Goal: Task Accomplishment & Management: Manage account settings

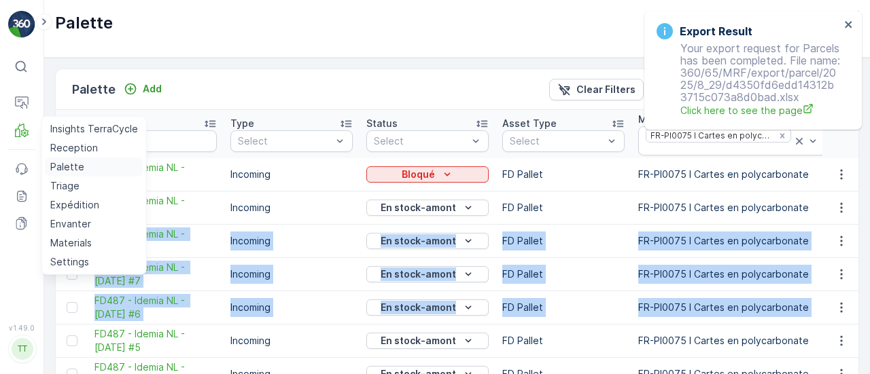
scroll to position [0, 482]
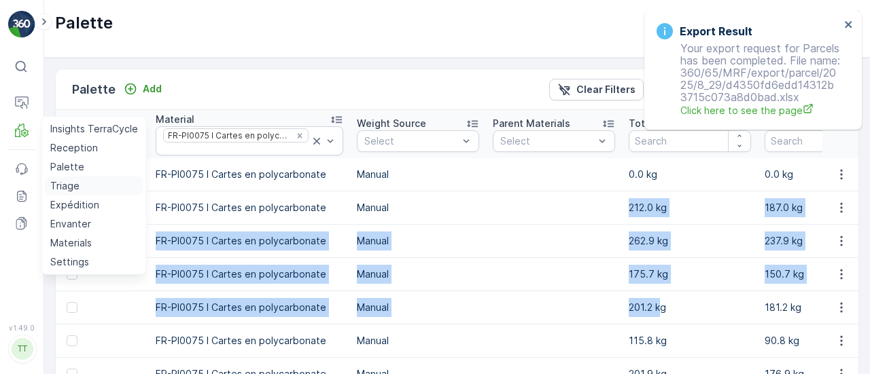
click at [60, 190] on p "Triage" at bounding box center [64, 186] width 29 height 14
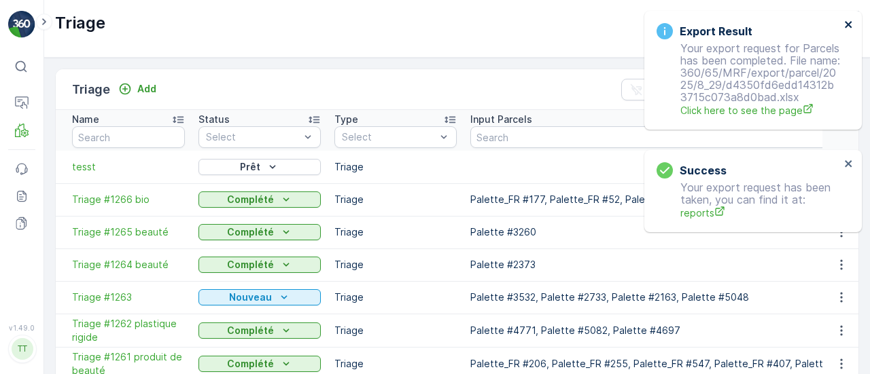
click at [847, 27] on icon "close" at bounding box center [848, 24] width 7 height 7
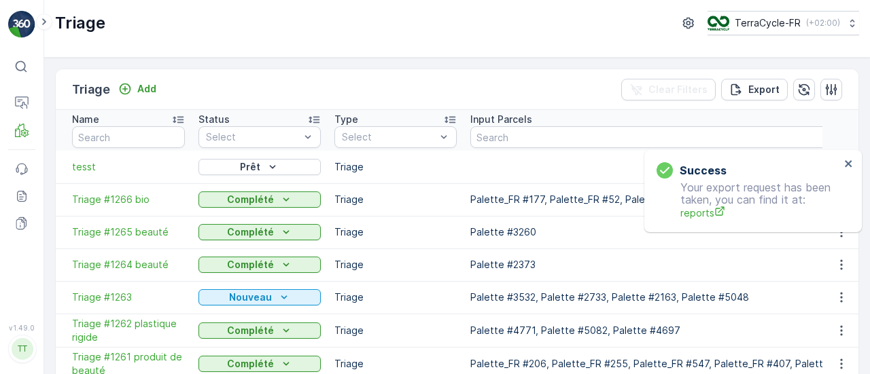
click at [794, 150] on div "Success Your export request has been taken, you can find it at: reports" at bounding box center [752, 191] width 217 height 82
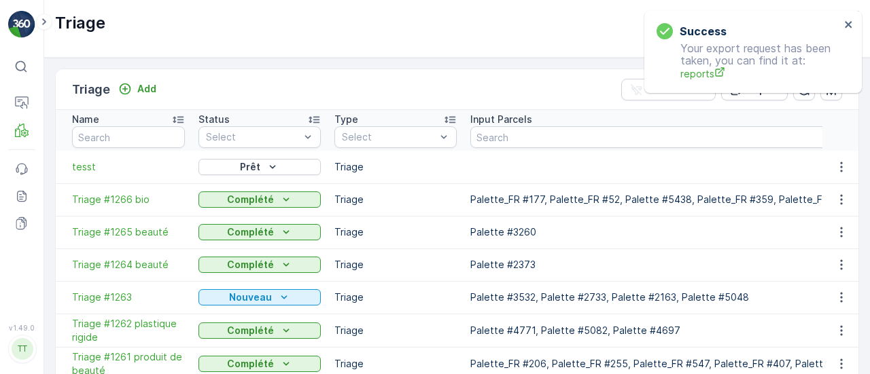
click at [763, 26] on div "Success" at bounding box center [747, 31] width 183 height 16
click at [852, 24] on icon "close" at bounding box center [849, 24] width 10 height 11
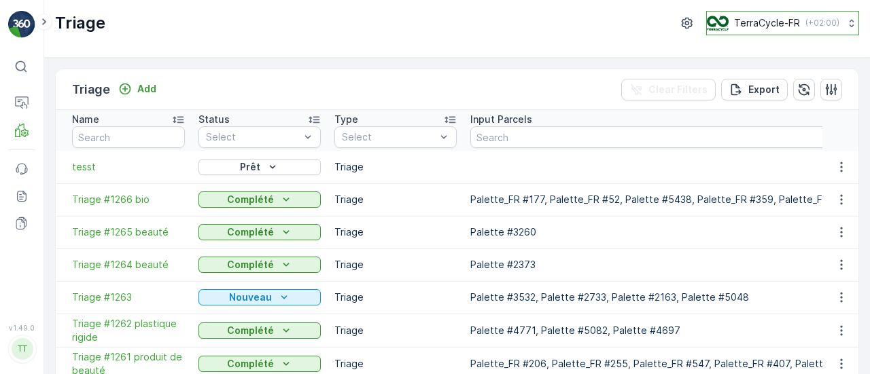
click at [743, 28] on p "TerraCycle-FR" at bounding box center [767, 23] width 66 height 14
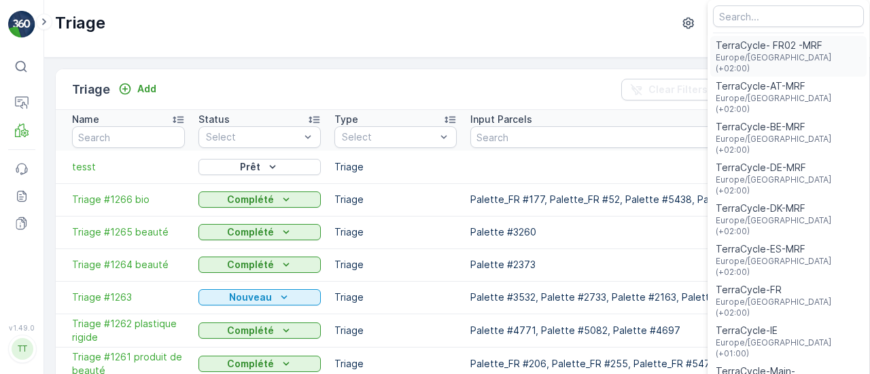
click at [740, 60] on span "Europe/Paris (+02:00)" at bounding box center [788, 63] width 145 height 22
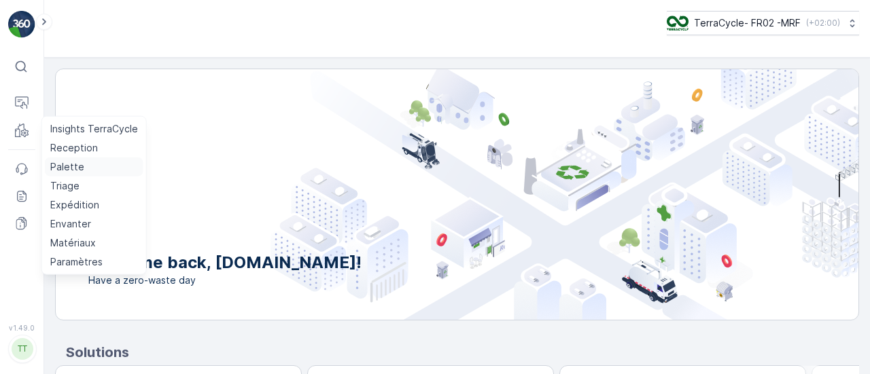
click at [69, 164] on p "Palette" at bounding box center [67, 167] width 34 height 14
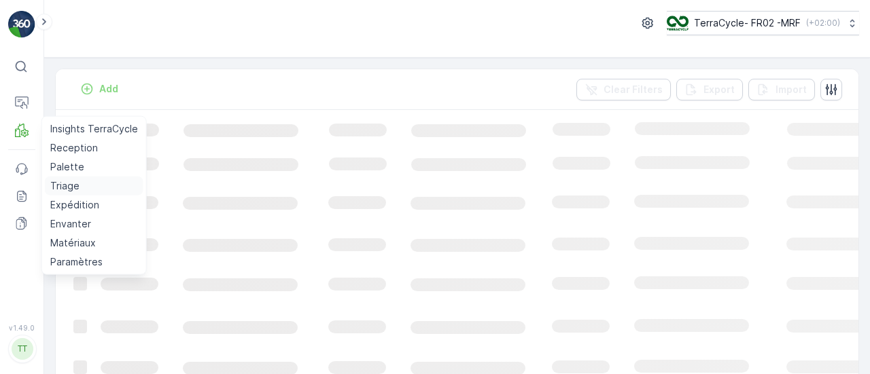
click at [63, 183] on p "Triage" at bounding box center [64, 186] width 29 height 14
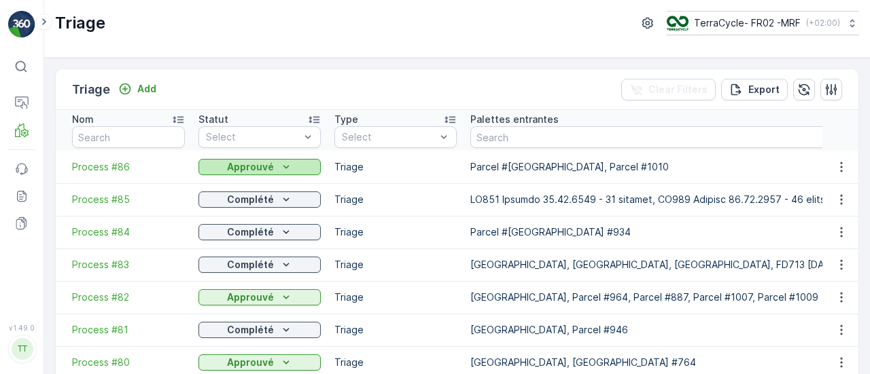
click at [234, 166] on p "Approuvé" at bounding box center [250, 167] width 47 height 14
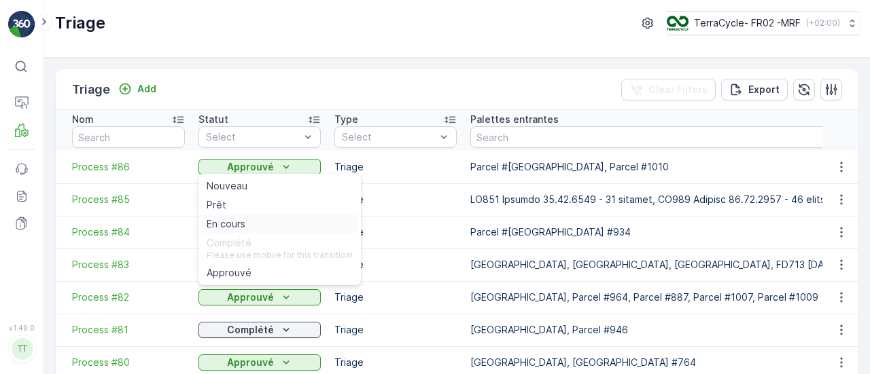
click at [251, 222] on div "En cours" at bounding box center [279, 224] width 157 height 19
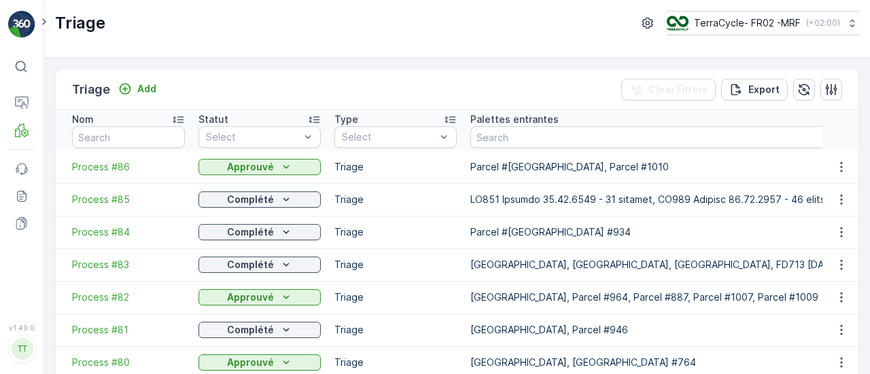
drag, startPoint x: 170, startPoint y: 154, endPoint x: 189, endPoint y: 152, distance: 19.1
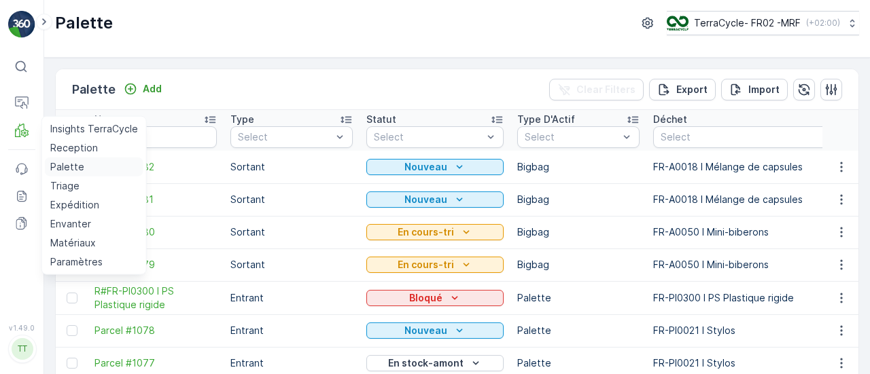
click at [67, 158] on link "Palette" at bounding box center [94, 167] width 99 height 19
click at [64, 169] on p "Palette" at bounding box center [67, 167] width 34 height 14
click at [68, 148] on p "Reception" at bounding box center [74, 148] width 48 height 14
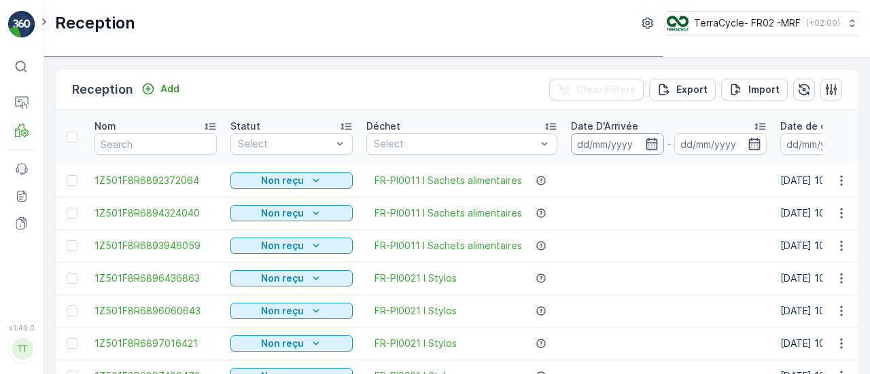
click at [601, 134] on input at bounding box center [617, 144] width 93 height 22
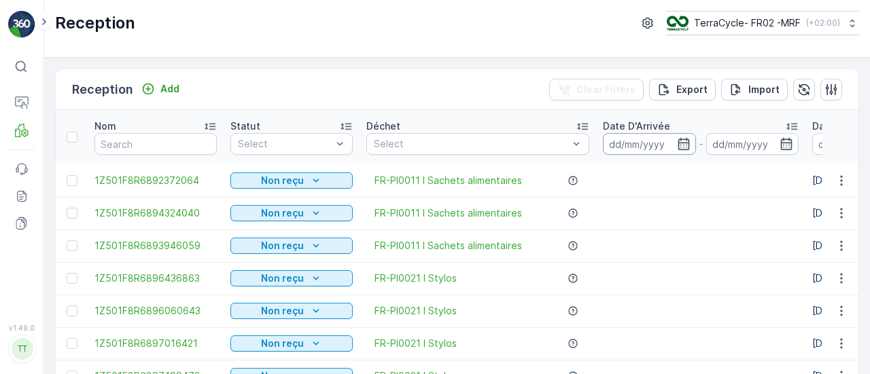
click at [656, 137] on input at bounding box center [649, 144] width 93 height 22
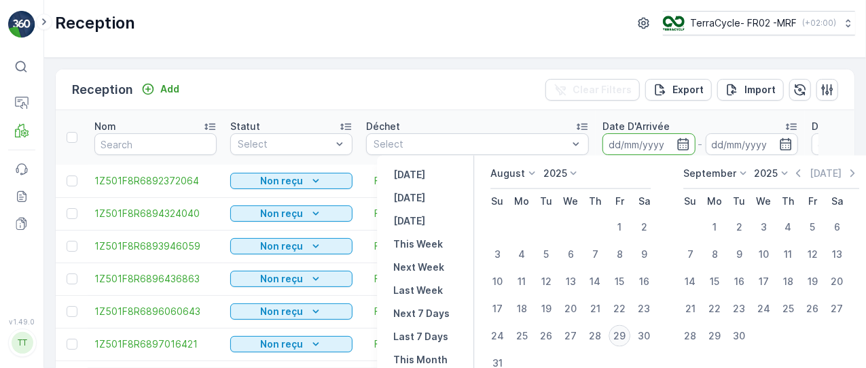
click at [618, 330] on div "29" at bounding box center [620, 336] width 22 height 22
type input "[DATE]"
click at [618, 330] on div "29" at bounding box center [620, 336] width 22 height 22
type input "[DATE]"
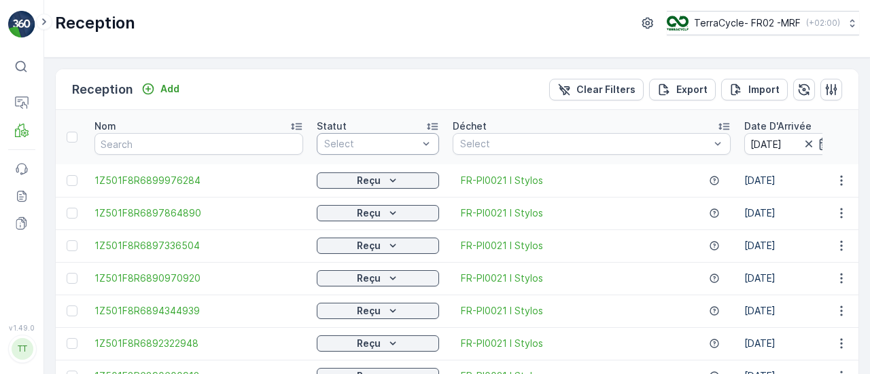
click at [340, 141] on div at bounding box center [371, 144] width 96 height 11
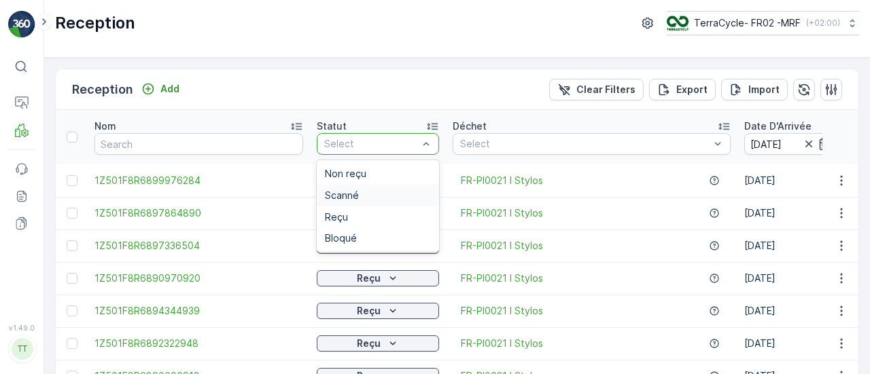
click at [357, 194] on div "Scanné" at bounding box center [378, 195] width 106 height 11
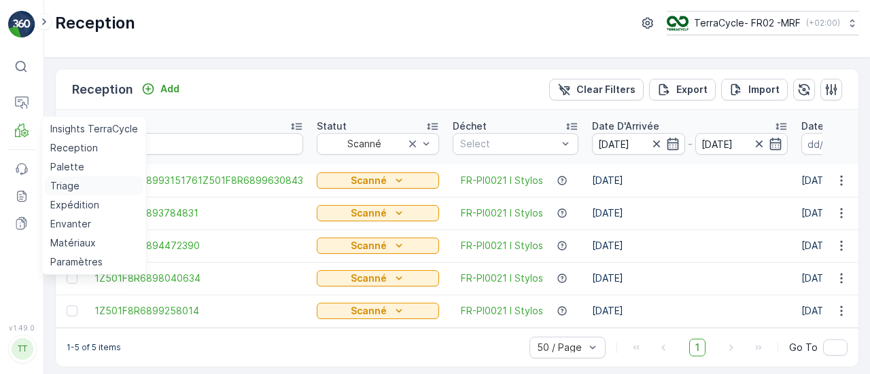
click at [67, 183] on p "Triage" at bounding box center [64, 186] width 29 height 14
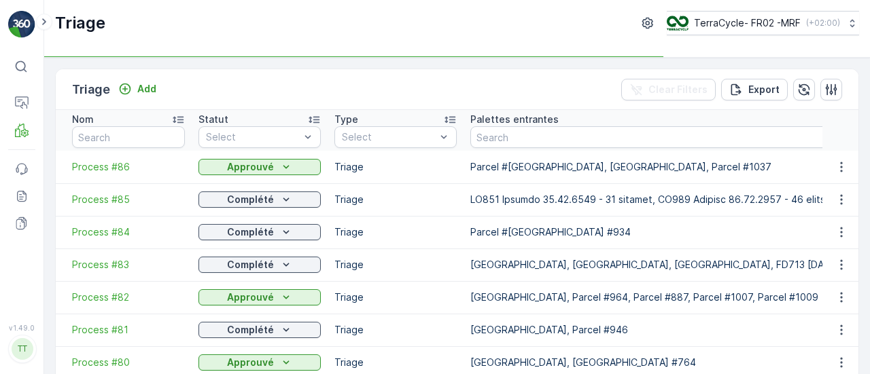
click at [121, 173] on td "Process #86" at bounding box center [124, 167] width 136 height 33
click at [109, 166] on span "Process #86" at bounding box center [128, 167] width 113 height 14
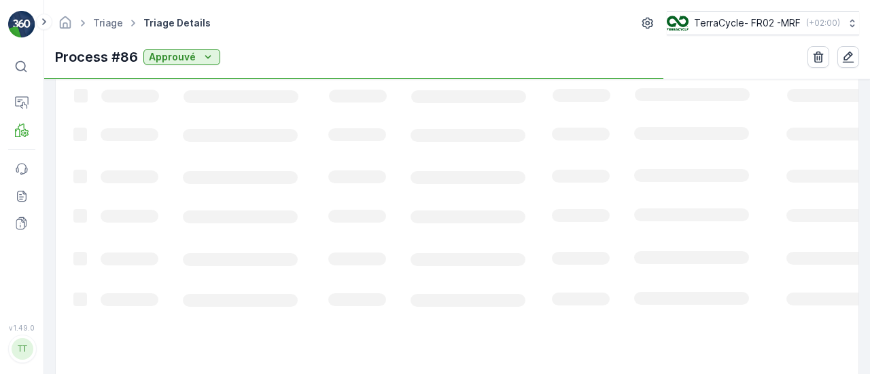
scroll to position [325, 0]
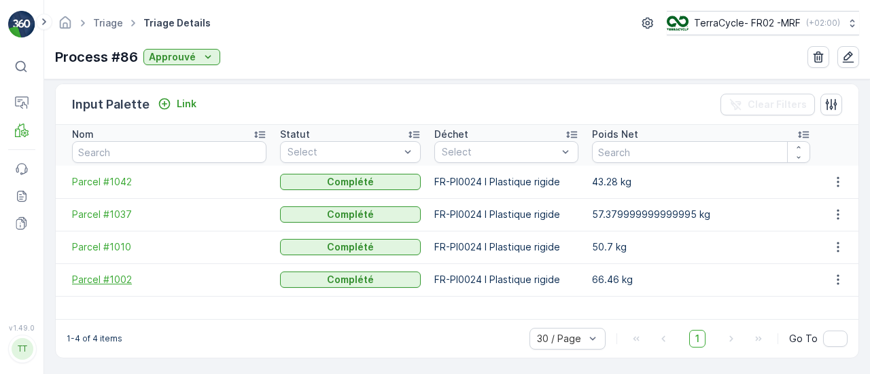
click at [116, 271] on td "Parcel #1002" at bounding box center [164, 280] width 217 height 33
click at [86, 282] on span "Parcel #1002" at bounding box center [169, 280] width 194 height 14
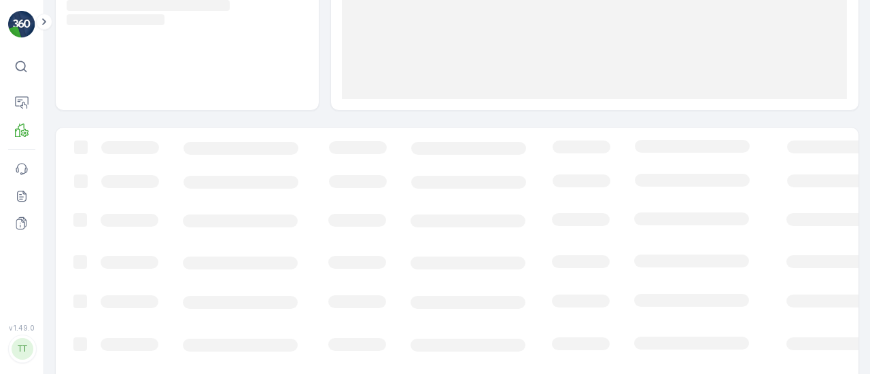
scroll to position [253, 0]
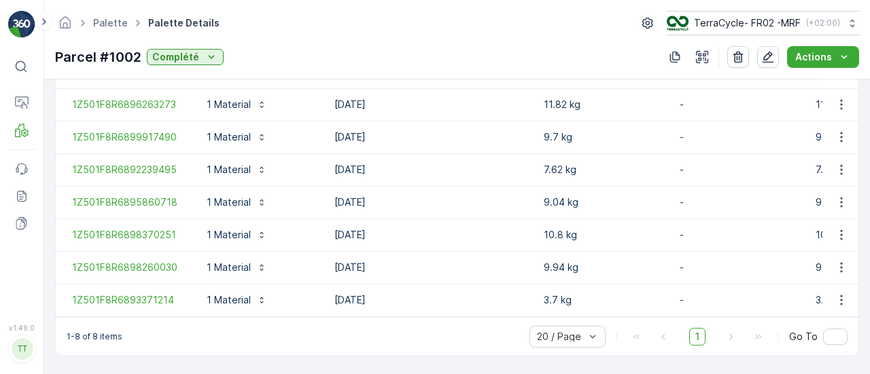
scroll to position [453, 0]
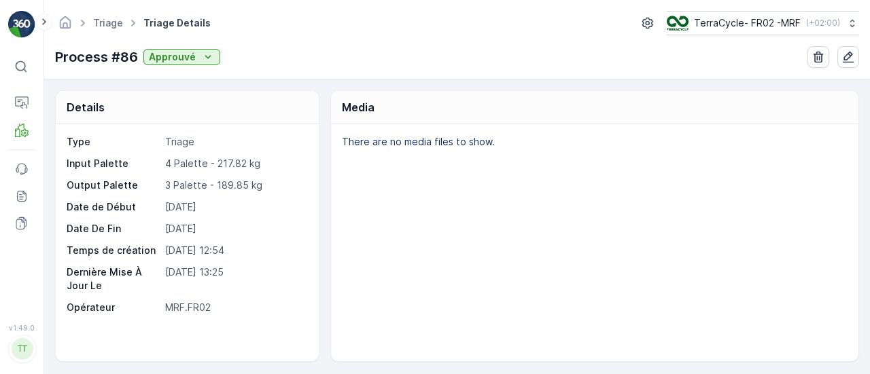
scroll to position [325, 0]
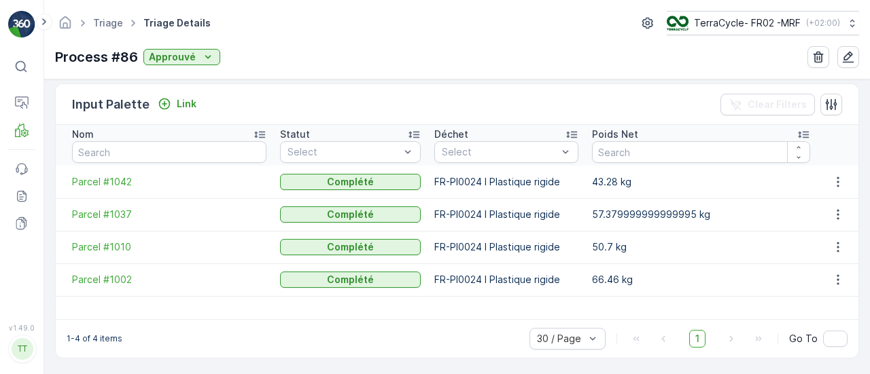
click at [109, 253] on td "Parcel #1010" at bounding box center [164, 247] width 217 height 33
click at [110, 245] on span "Parcel #1010" at bounding box center [169, 248] width 194 height 14
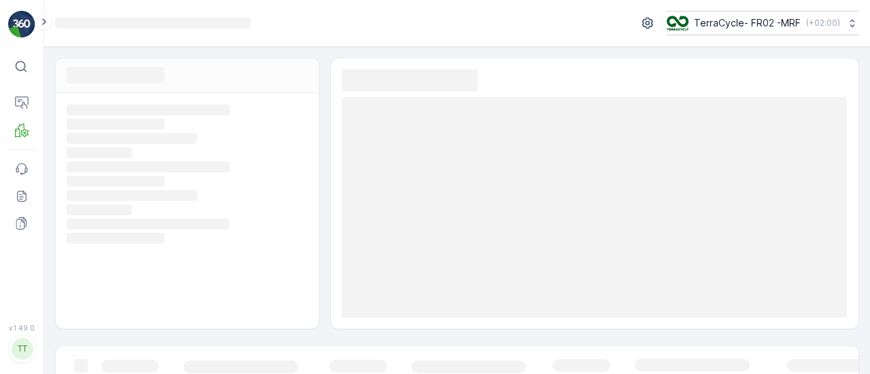
scroll to position [253, 0]
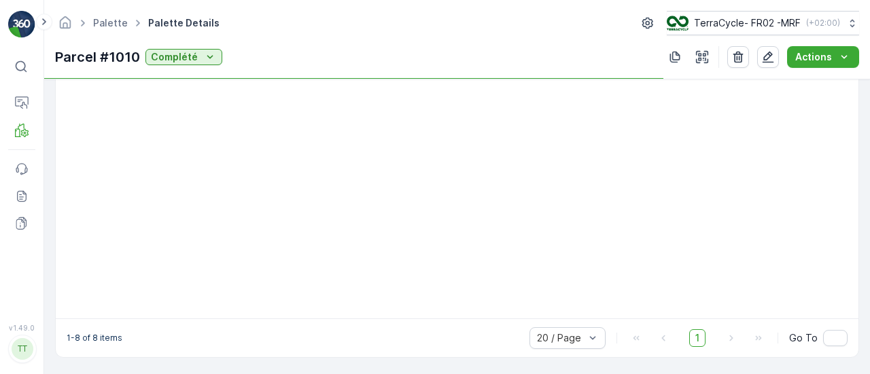
scroll to position [453, 0]
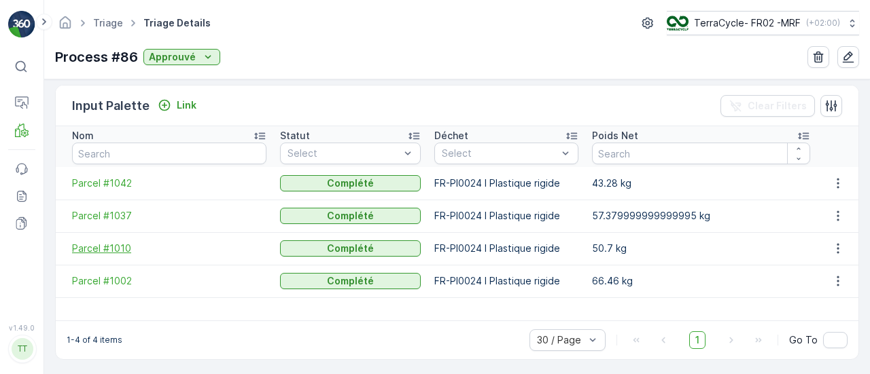
scroll to position [325, 0]
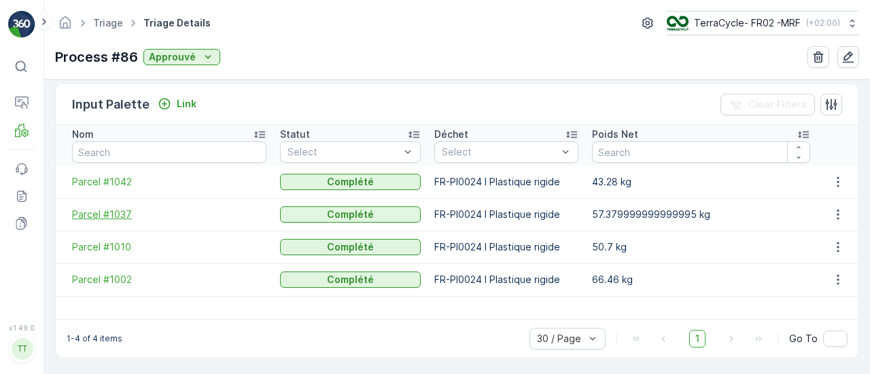
click at [103, 209] on span "Parcel #1037" at bounding box center [169, 215] width 194 height 14
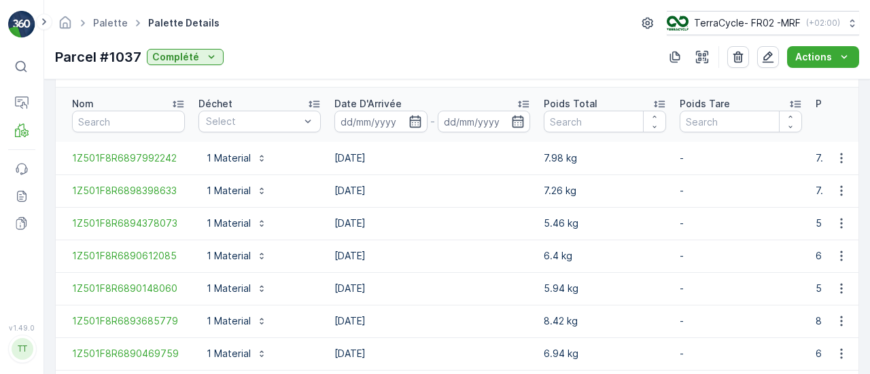
scroll to position [453, 0]
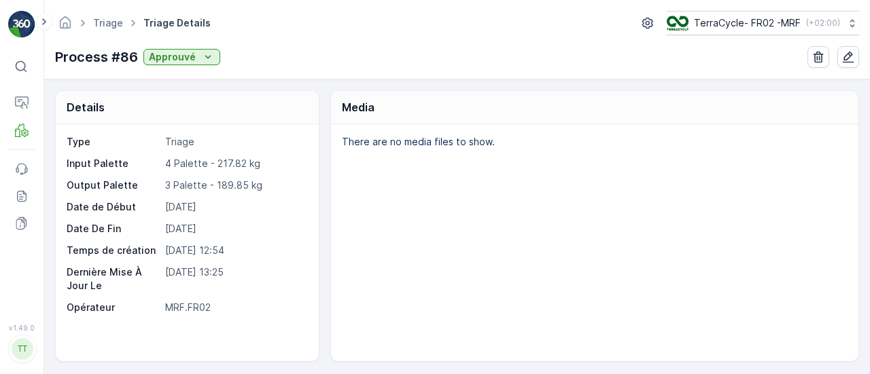
scroll to position [272, 0]
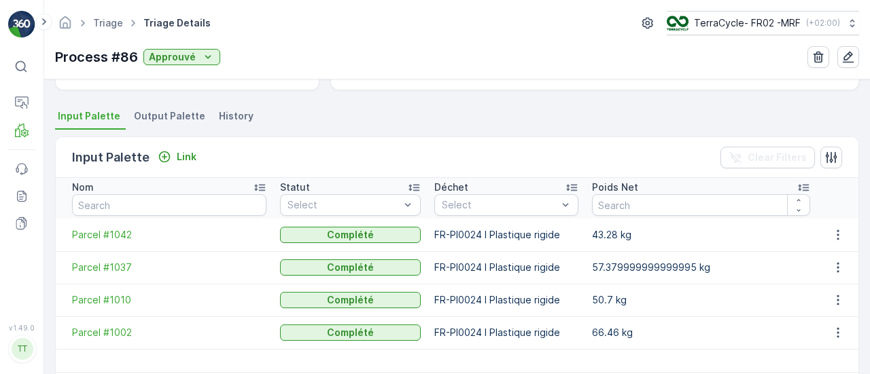
click at [122, 241] on td "Parcel #1042" at bounding box center [164, 235] width 217 height 33
click at [116, 233] on span "Parcel #1042" at bounding box center [169, 235] width 194 height 14
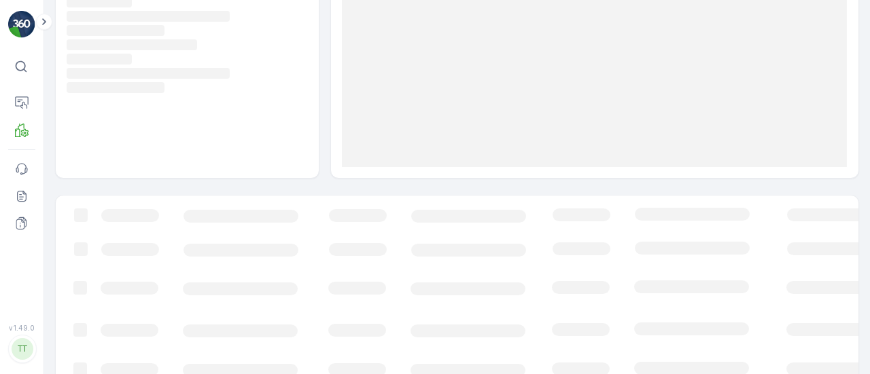
scroll to position [253, 0]
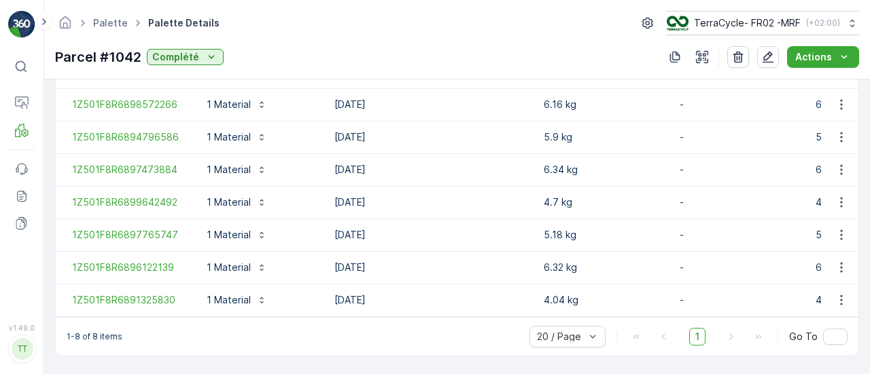
scroll to position [453, 0]
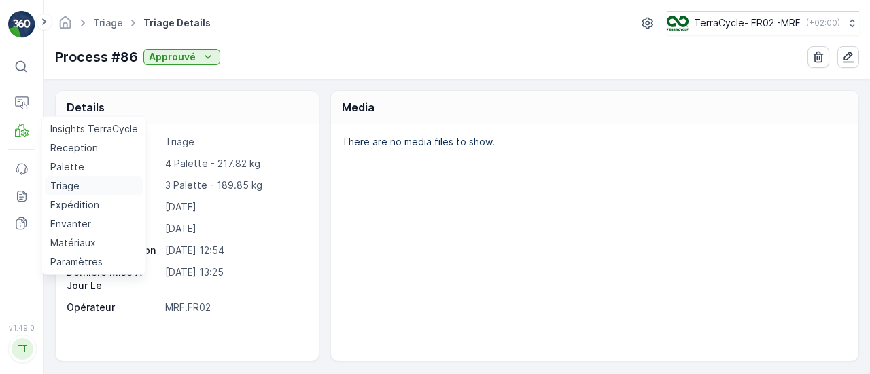
click at [71, 185] on p "Triage" at bounding box center [64, 186] width 29 height 14
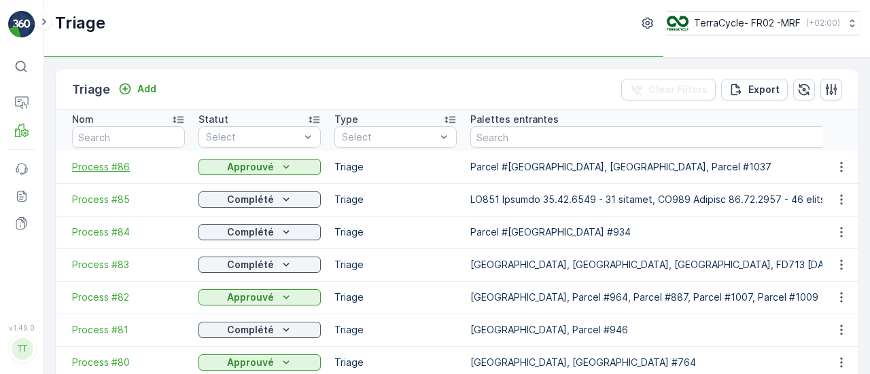
click at [113, 166] on span "Process #86" at bounding box center [128, 167] width 113 height 14
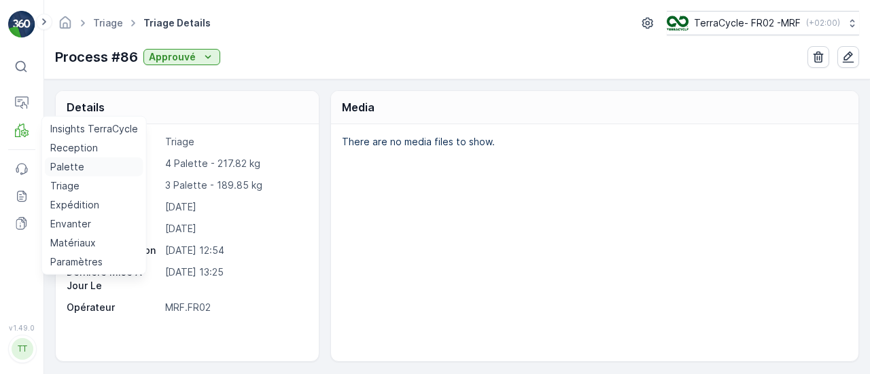
click at [69, 164] on p "Palette" at bounding box center [67, 167] width 34 height 14
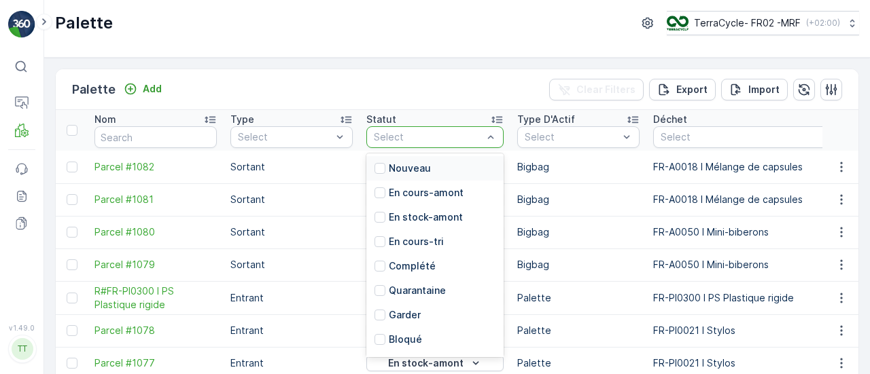
click at [389, 137] on div at bounding box center [427, 137] width 111 height 11
click at [426, 235] on p "En cours-tri" at bounding box center [416, 242] width 55 height 14
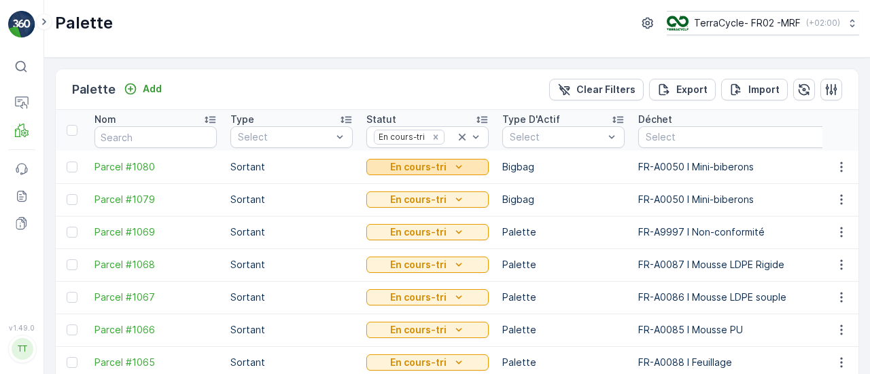
click at [417, 168] on p "En cours-tri" at bounding box center [418, 167] width 56 height 14
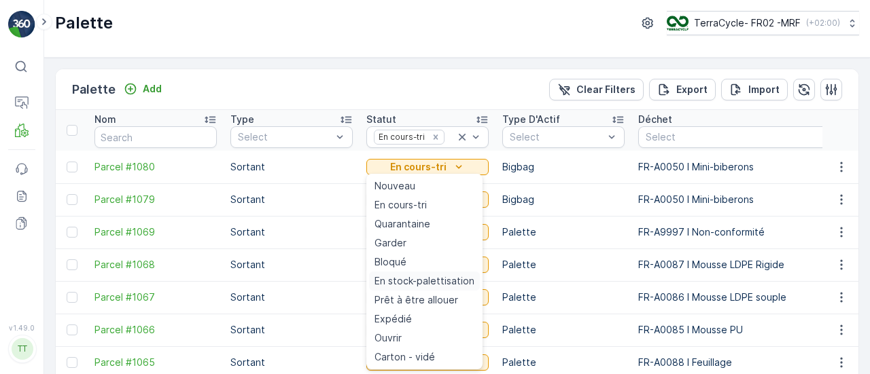
click at [448, 284] on span "En stock-palettisation" at bounding box center [424, 282] width 100 height 14
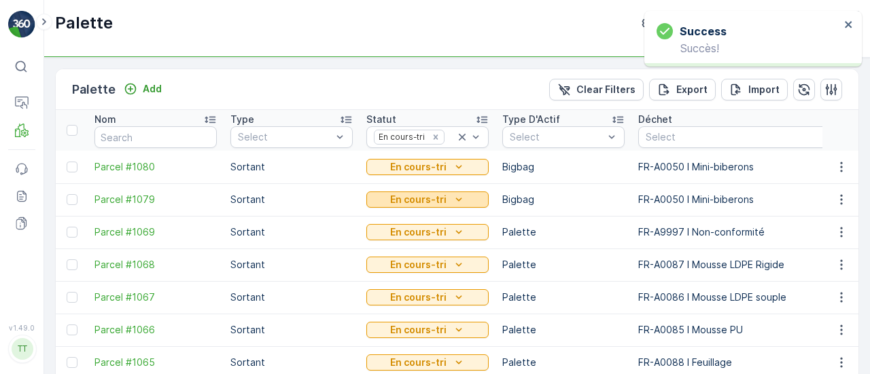
click at [423, 199] on p "En cours-tri" at bounding box center [418, 200] width 56 height 14
click at [435, 195] on p "En cours-tri" at bounding box center [418, 200] width 56 height 14
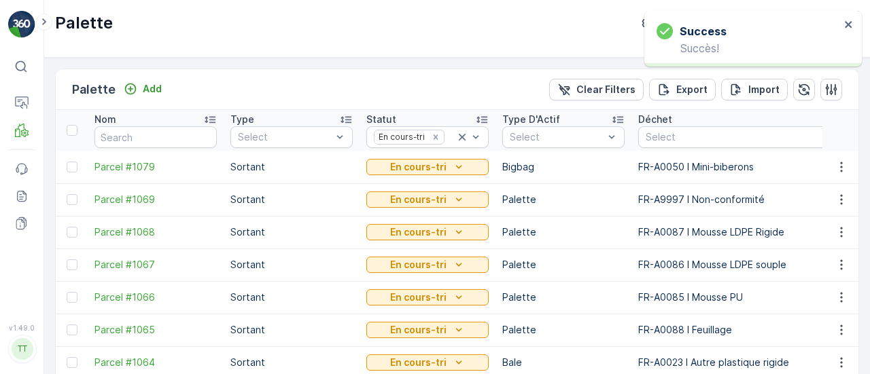
click at [527, 184] on td "Palette" at bounding box center [563, 199] width 136 height 33
click at [452, 172] on icon "En cours-tri" at bounding box center [459, 167] width 14 height 14
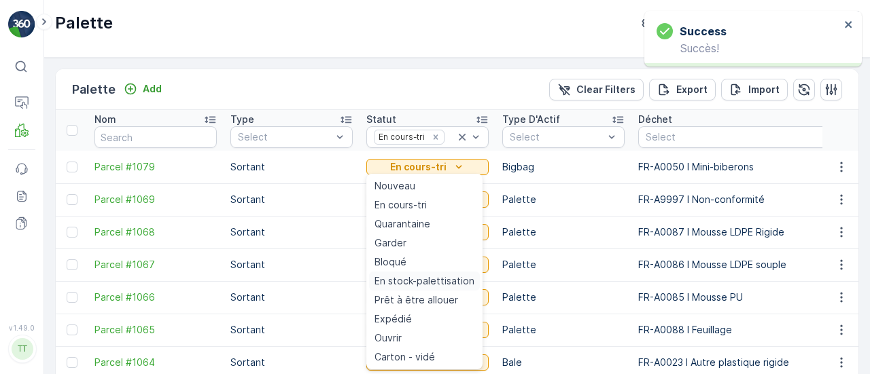
click at [451, 275] on span "En stock-palettisation" at bounding box center [424, 282] width 100 height 14
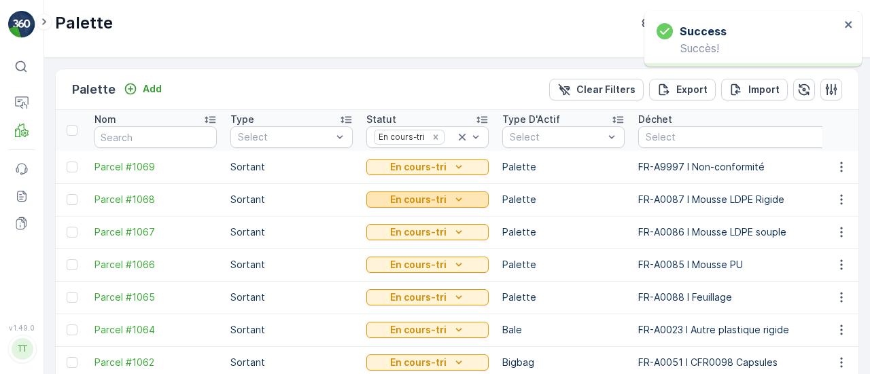
click at [425, 202] on p "En cours-tri" at bounding box center [418, 200] width 56 height 14
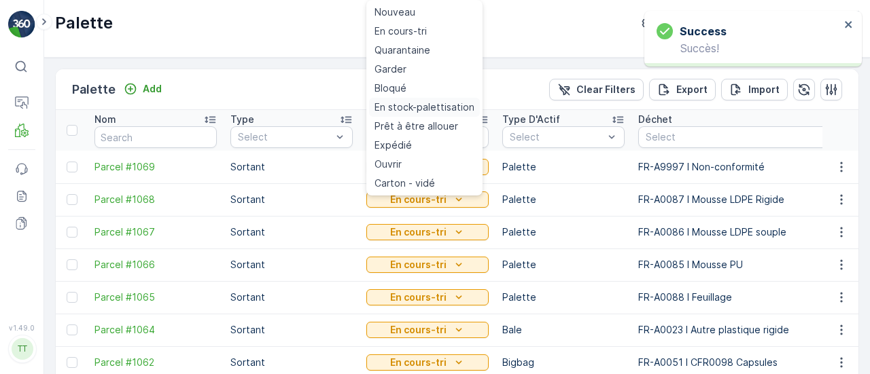
click at [425, 107] on span "En stock-palettisation" at bounding box center [424, 108] width 100 height 14
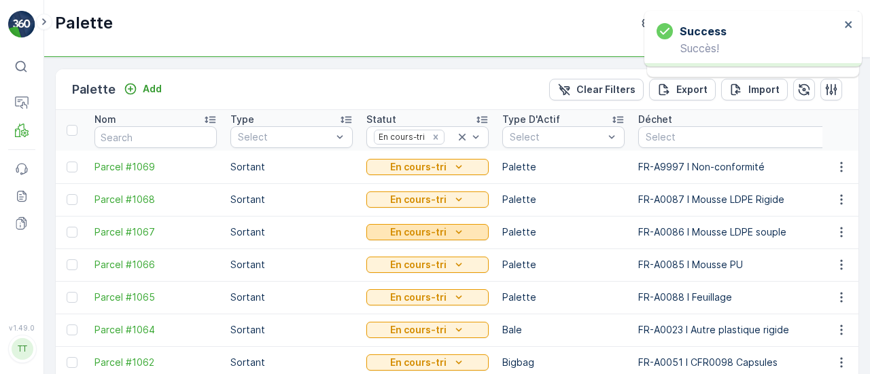
click at [432, 230] on p "En cours-tri" at bounding box center [418, 233] width 56 height 14
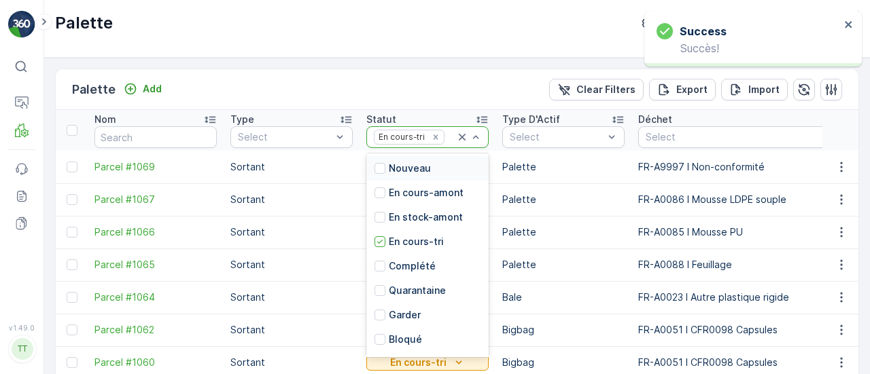
click at [425, 144] on div "En cours-tri" at bounding box center [413, 136] width 83 height 17
click at [563, 225] on td "Palette" at bounding box center [563, 232] width 136 height 33
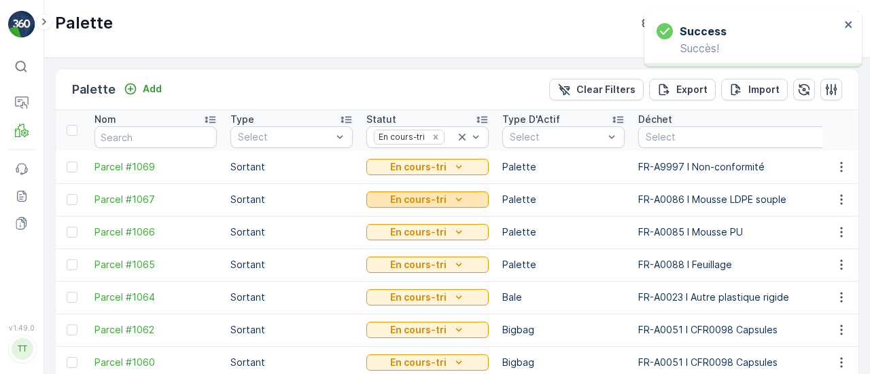
click at [436, 200] on p "En cours-tri" at bounding box center [418, 200] width 56 height 14
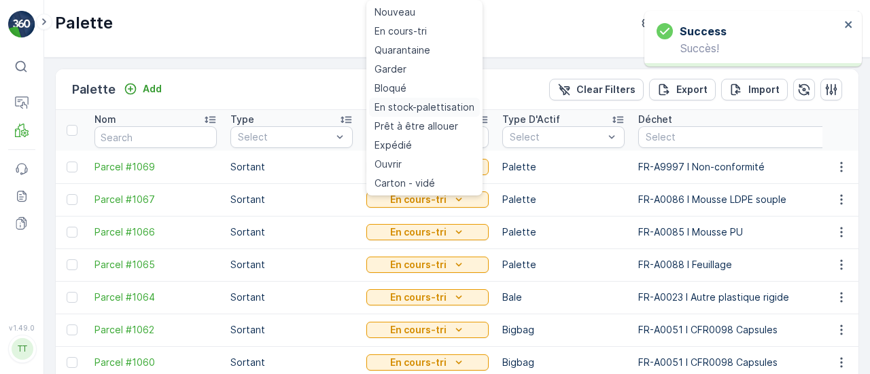
click at [432, 108] on span "En stock-palettisation" at bounding box center [424, 108] width 100 height 14
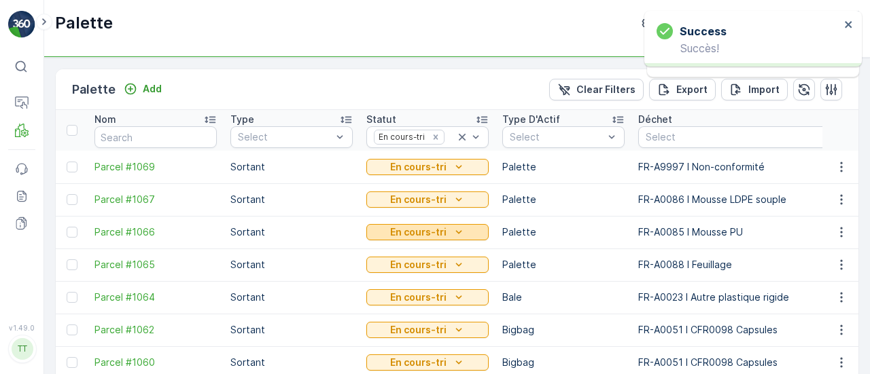
click at [436, 232] on p "En cours-tri" at bounding box center [418, 233] width 56 height 14
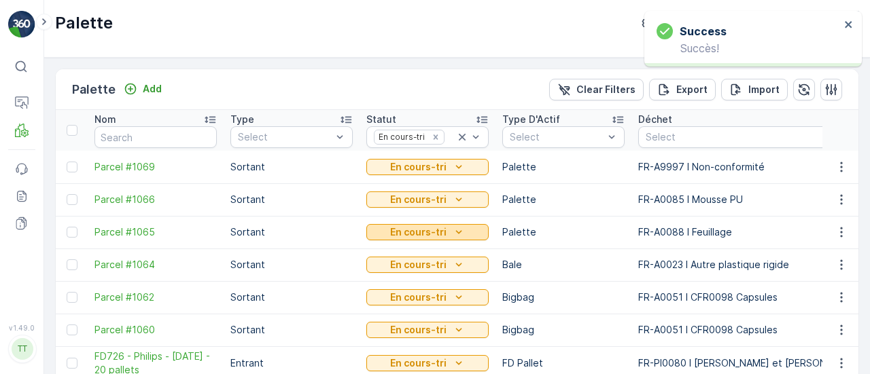
click at [444, 226] on p "En cours-tri" at bounding box center [418, 233] width 56 height 14
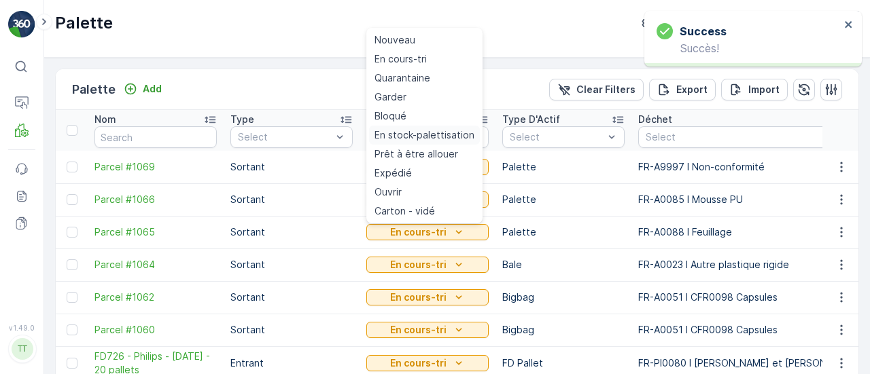
click at [419, 137] on span "En stock-palettisation" at bounding box center [424, 135] width 100 height 14
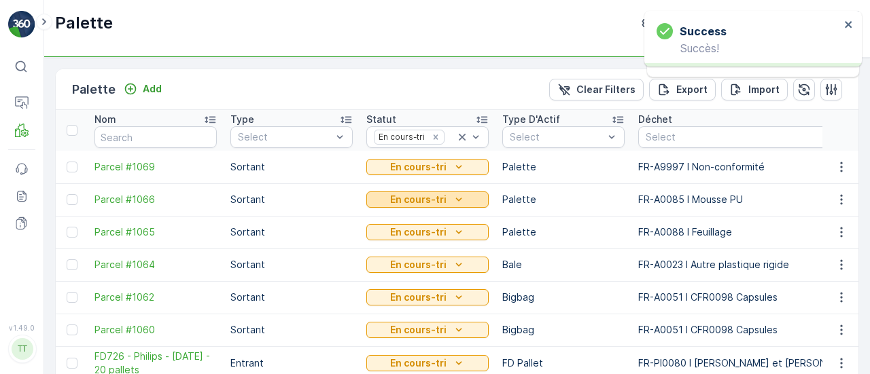
click at [440, 198] on p "En cours-tri" at bounding box center [418, 200] width 56 height 14
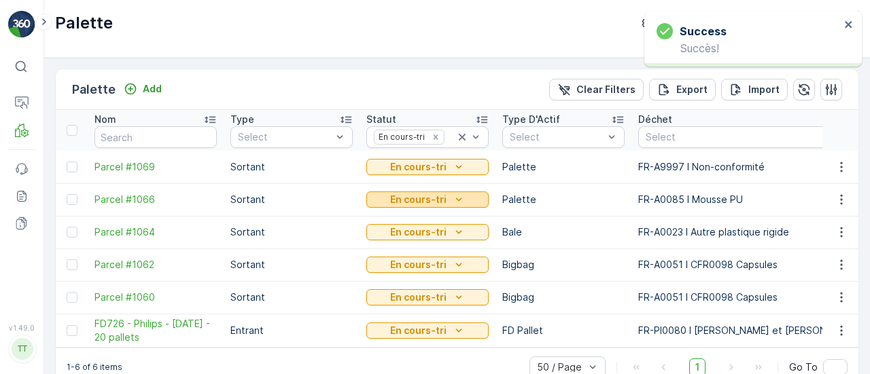
click at [442, 199] on p "En cours-tri" at bounding box center [418, 200] width 56 height 14
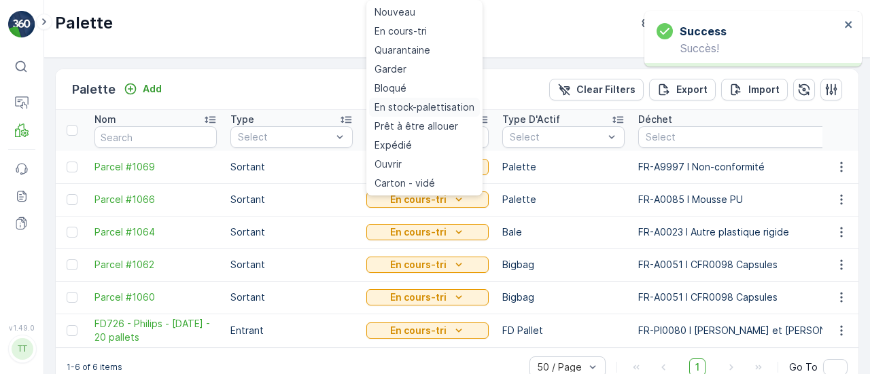
click at [435, 111] on span "En stock-palettisation" at bounding box center [424, 108] width 100 height 14
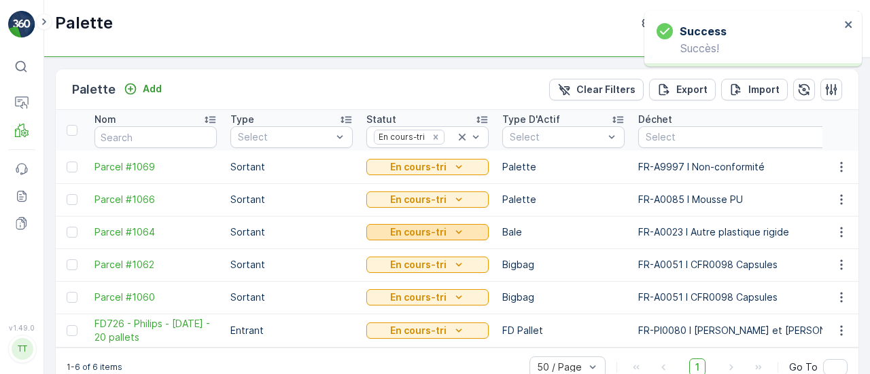
click at [438, 234] on p "En cours-tri" at bounding box center [418, 233] width 56 height 14
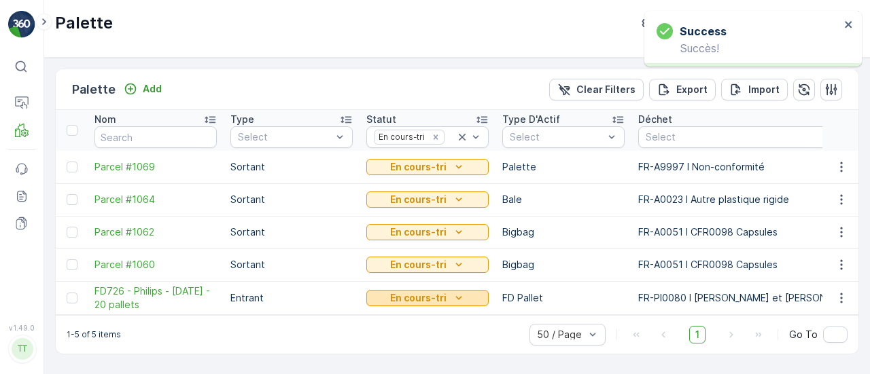
click at [440, 300] on p "En cours-tri" at bounding box center [418, 299] width 56 height 14
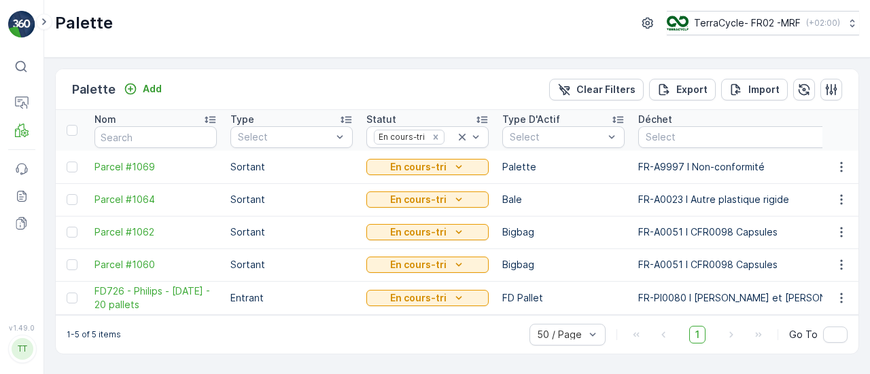
click at [563, 245] on td "Bigbag" at bounding box center [563, 232] width 136 height 33
click at [454, 293] on icon "En cours-tri" at bounding box center [459, 299] width 14 height 14
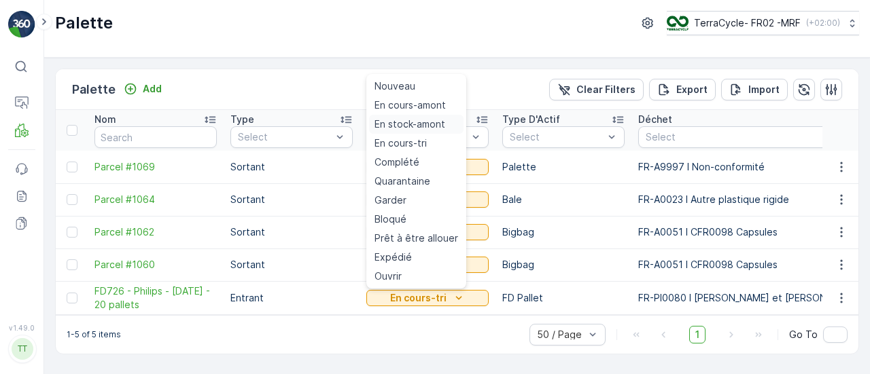
click at [421, 124] on span "En stock-amont" at bounding box center [409, 125] width 71 height 14
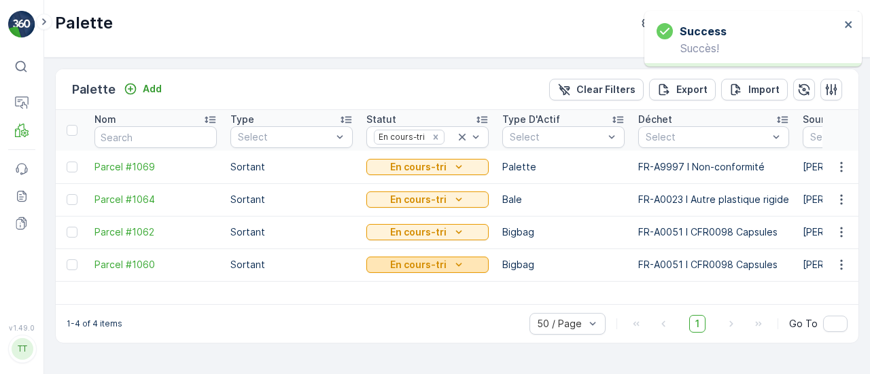
click at [439, 262] on p "En cours-tri" at bounding box center [418, 265] width 56 height 14
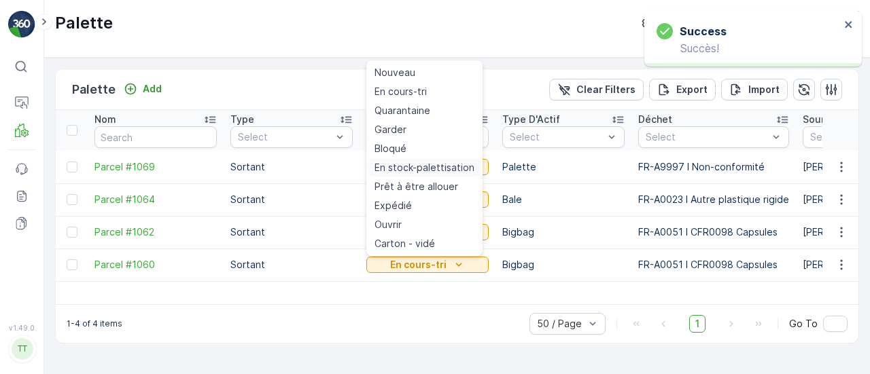
click at [431, 160] on div "En stock-palettisation" at bounding box center [424, 167] width 111 height 19
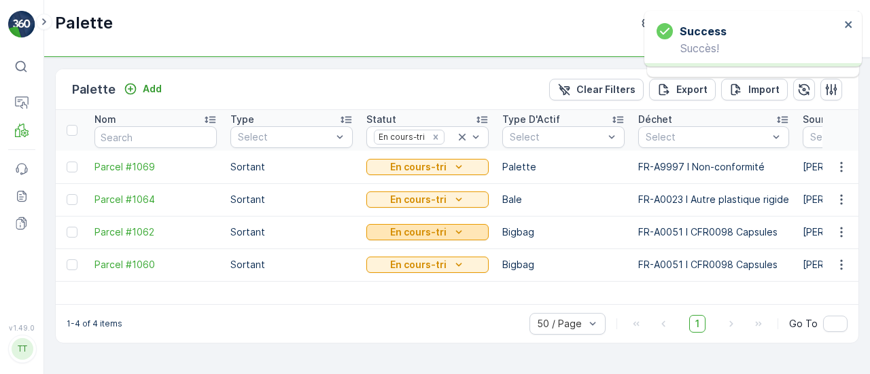
click at [434, 230] on p "En cours-tri" at bounding box center [418, 233] width 56 height 14
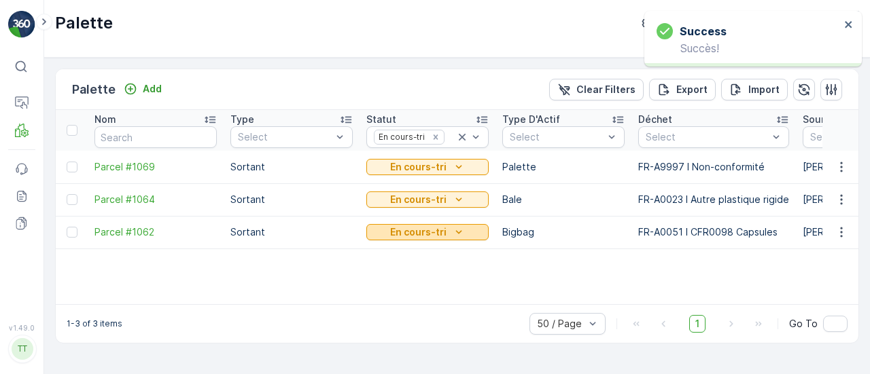
click at [441, 226] on p "En cours-tri" at bounding box center [418, 233] width 56 height 14
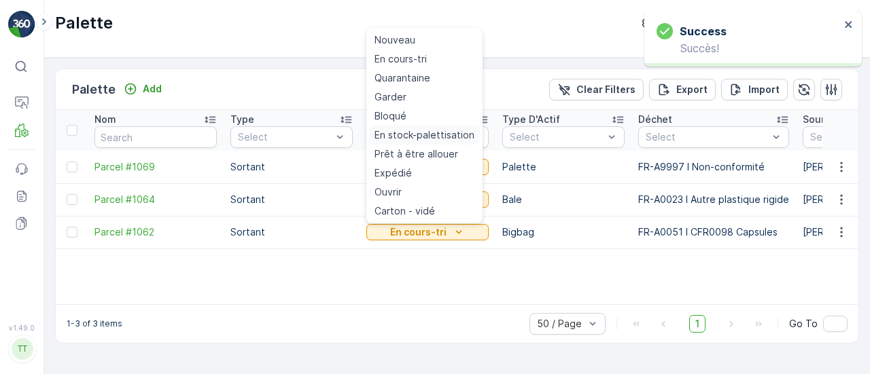
click at [429, 139] on span "En stock-palettisation" at bounding box center [424, 135] width 100 height 14
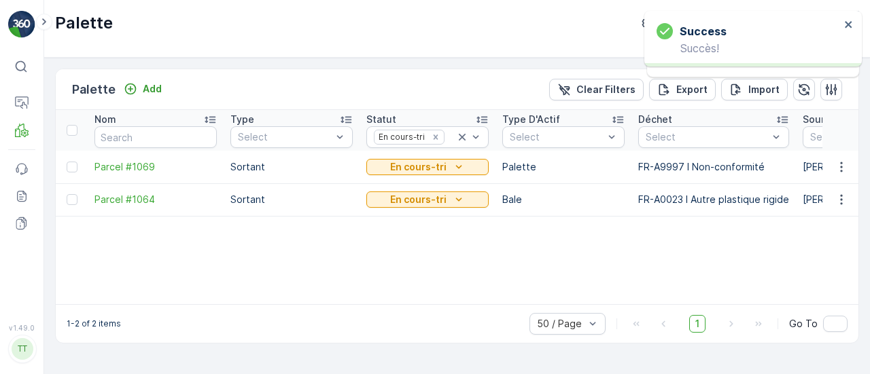
click at [442, 211] on td "En cours-tri" at bounding box center [427, 199] width 136 height 33
click at [443, 197] on p "En cours-tri" at bounding box center [418, 200] width 56 height 14
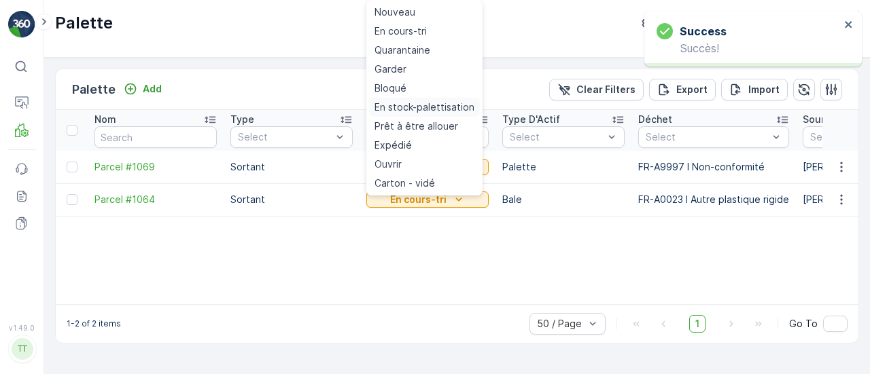
click at [405, 108] on span "En stock-palettisation" at bounding box center [424, 108] width 100 height 14
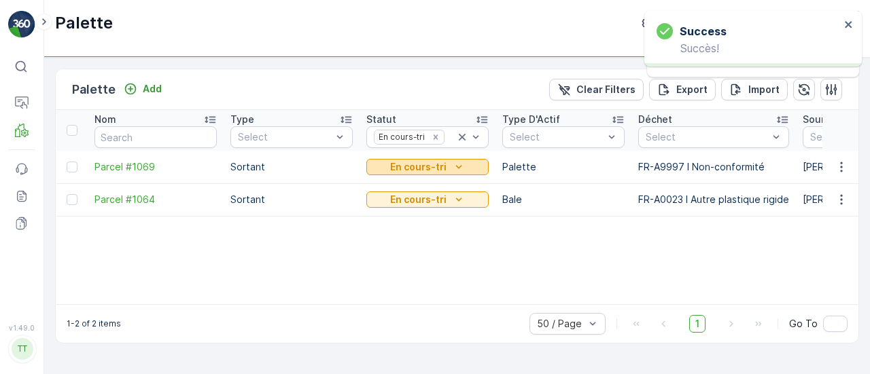
click at [446, 168] on div "En cours-tri" at bounding box center [427, 167] width 111 height 14
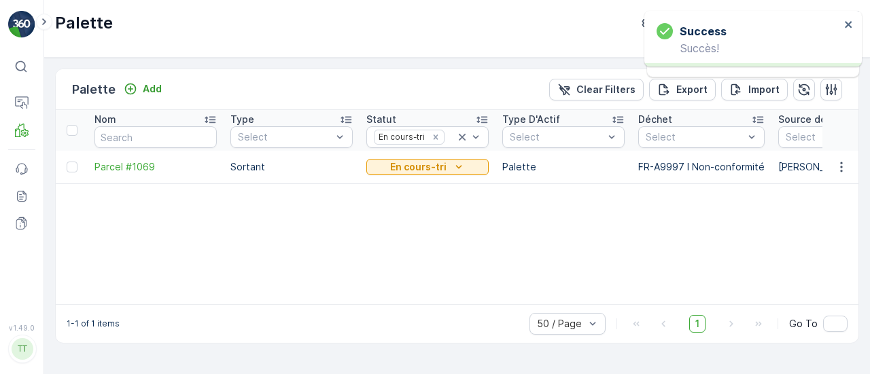
click at [442, 177] on td "En cours-tri" at bounding box center [427, 167] width 136 height 33
click at [446, 164] on div "En cours-tri" at bounding box center [427, 167] width 111 height 14
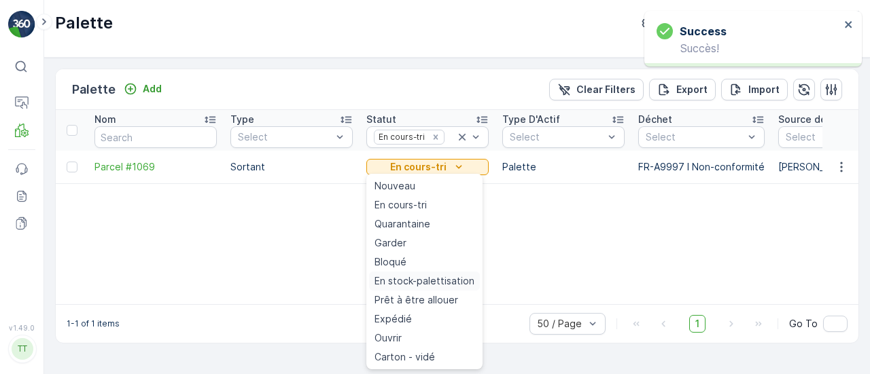
click at [442, 278] on span "En stock-palettisation" at bounding box center [424, 282] width 100 height 14
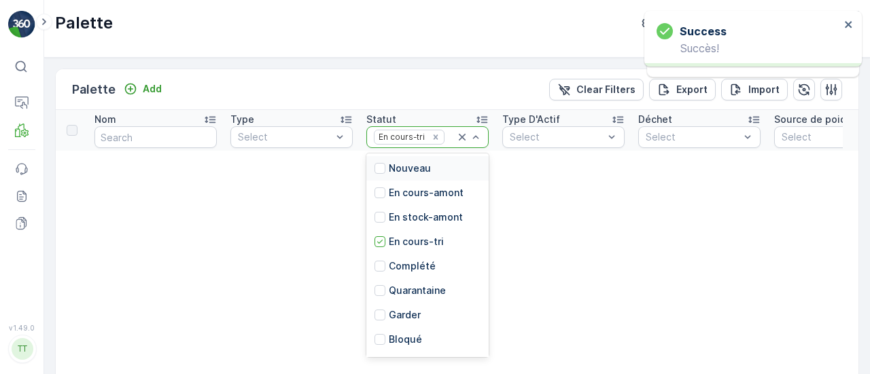
click at [455, 135] on div at bounding box center [451, 137] width 10 height 11
click at [431, 137] on icon "Remove En cours-tri" at bounding box center [436, 138] width 10 height 10
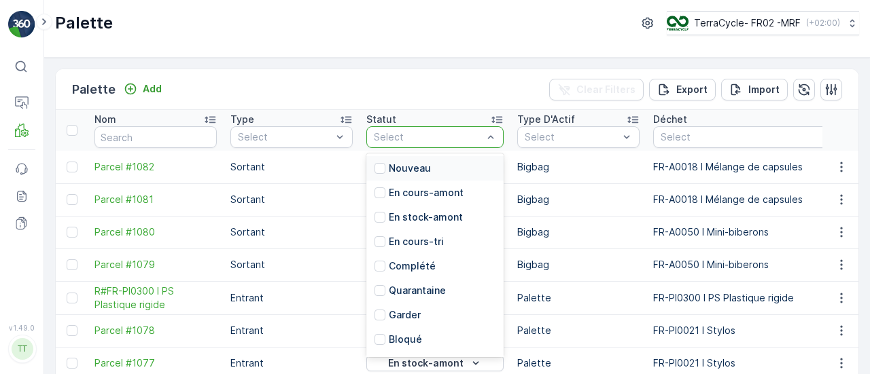
click at [423, 139] on div at bounding box center [427, 137] width 111 height 11
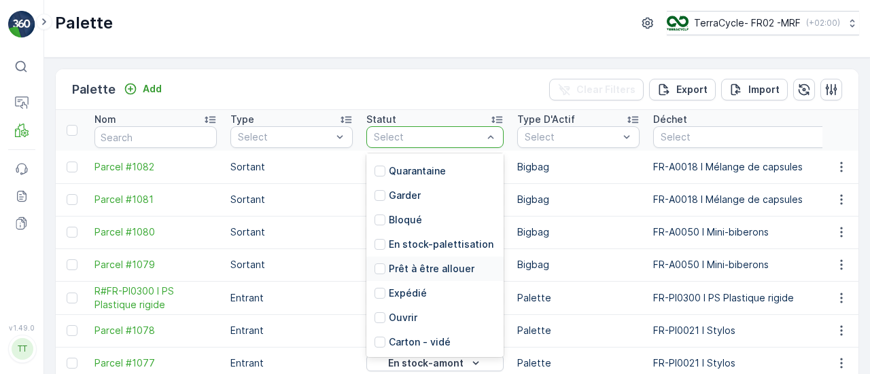
click at [438, 260] on div "Prêt à être allouer" at bounding box center [434, 269] width 137 height 24
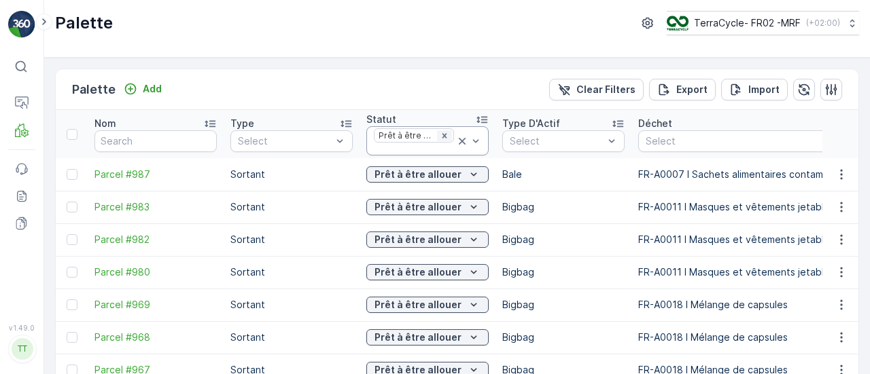
click at [447, 133] on icon "Remove Prêt à être allouer" at bounding box center [445, 136] width 10 height 10
click at [463, 138] on icon at bounding box center [462, 141] width 7 height 7
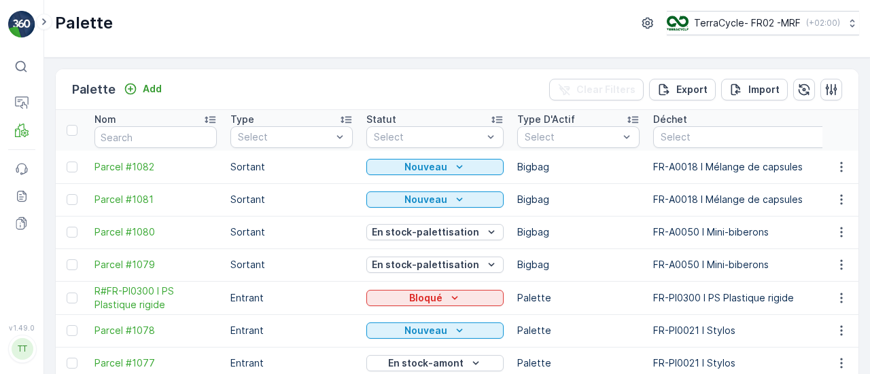
click at [463, 138] on div at bounding box center [427, 137] width 111 height 11
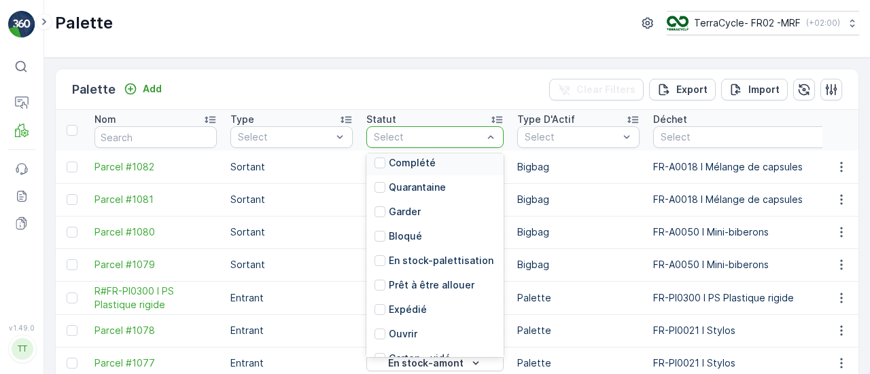
scroll to position [133, 0]
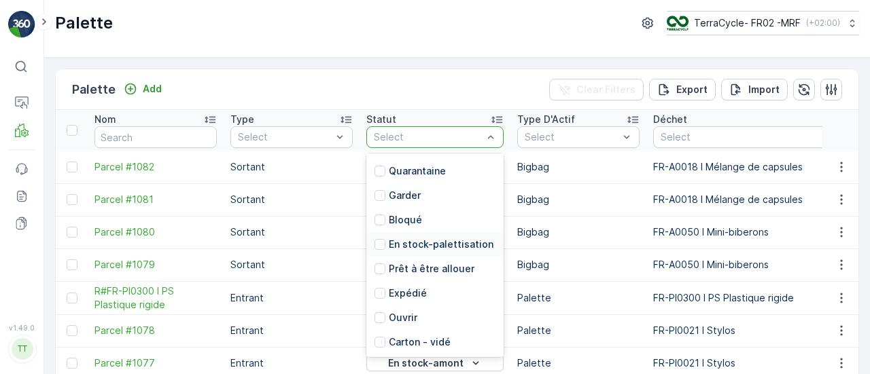
click at [415, 238] on p "En stock-palettisation" at bounding box center [441, 245] width 105 height 14
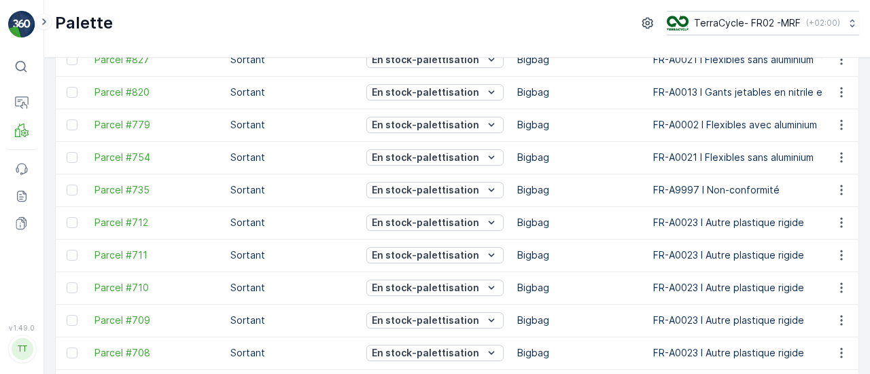
scroll to position [1469, 0]
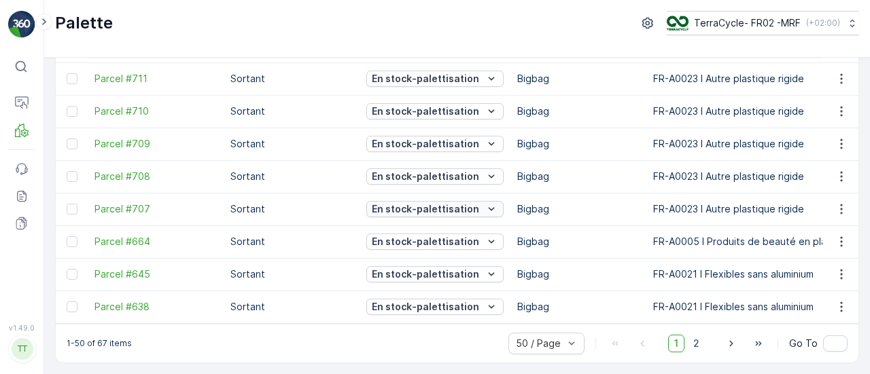
click at [454, 203] on p "En stock-palettisation" at bounding box center [425, 209] width 107 height 14
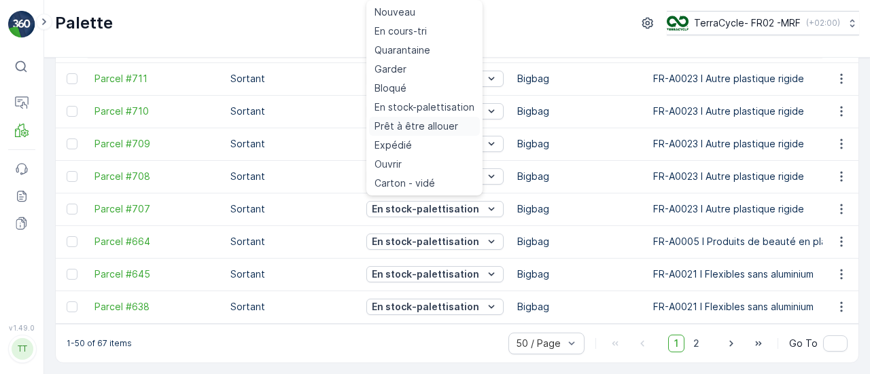
click at [420, 120] on span "Prêt à être allouer" at bounding box center [416, 127] width 84 height 14
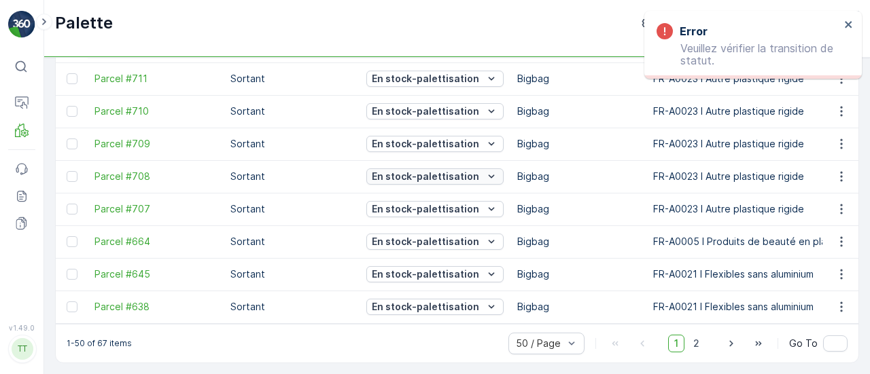
click at [447, 175] on p "En stock-palettisation" at bounding box center [425, 177] width 107 height 14
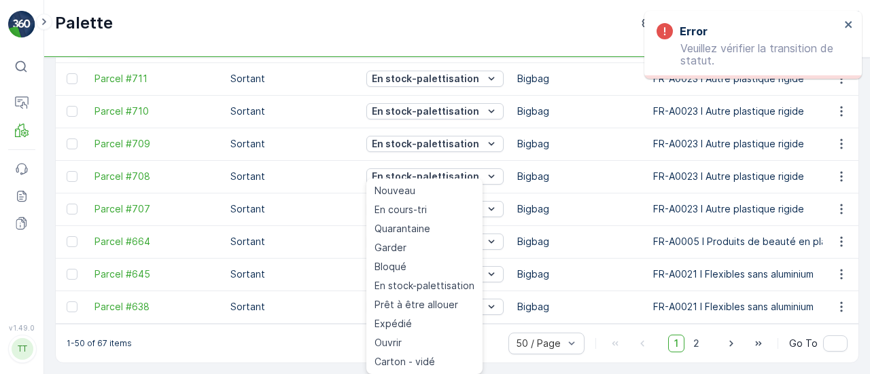
click at [582, 226] on td "Bigbag" at bounding box center [578, 242] width 136 height 33
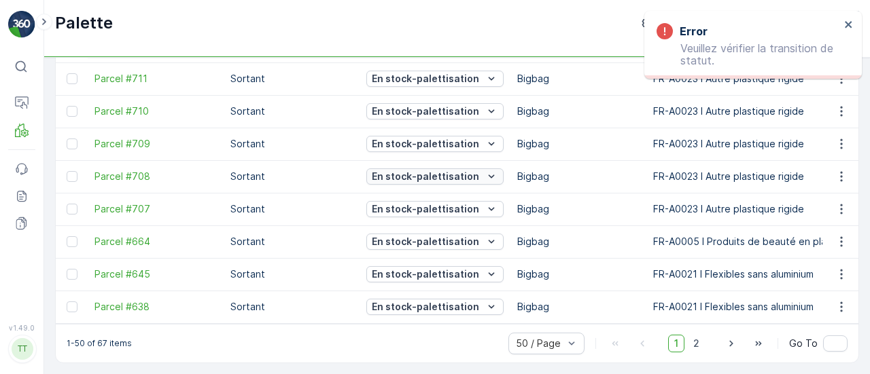
click at [439, 170] on p "En stock-palettisation" at bounding box center [425, 177] width 107 height 14
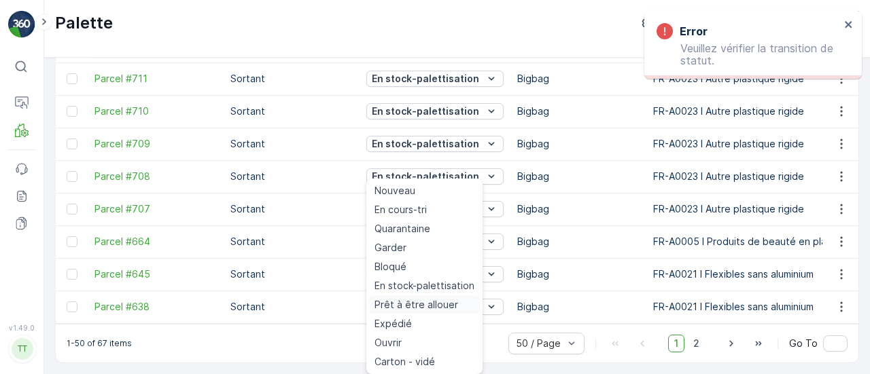
click at [451, 300] on span "Prêt à être allouer" at bounding box center [416, 305] width 84 height 14
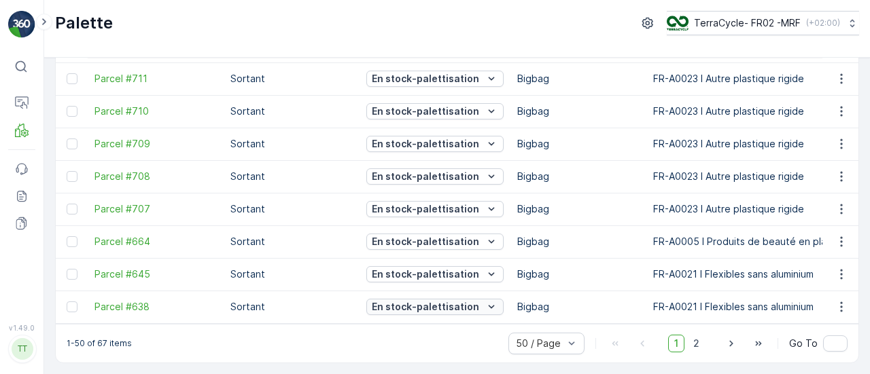
click at [434, 300] on p "En stock-palettisation" at bounding box center [425, 307] width 107 height 14
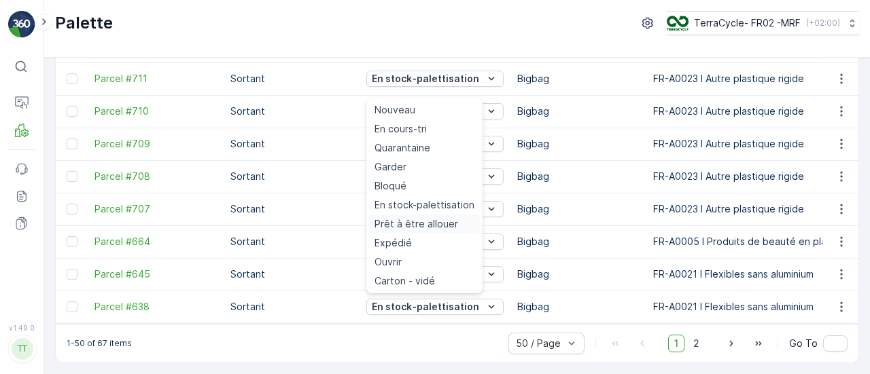
click at [420, 221] on span "Prêt à être allouer" at bounding box center [416, 224] width 84 height 14
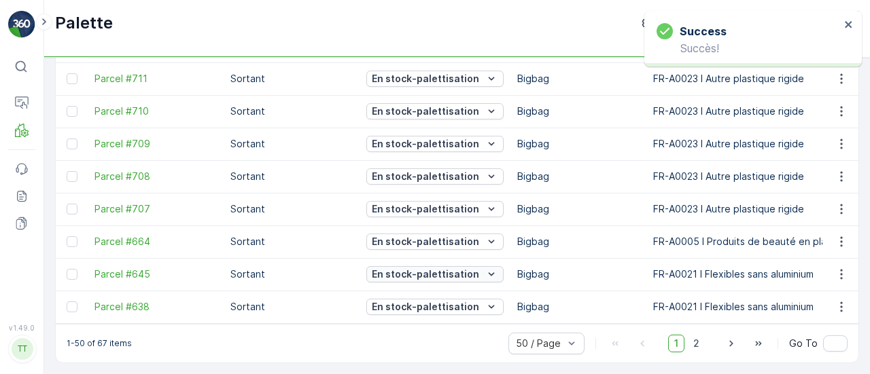
click at [421, 270] on p "En stock-palettisation" at bounding box center [425, 275] width 107 height 14
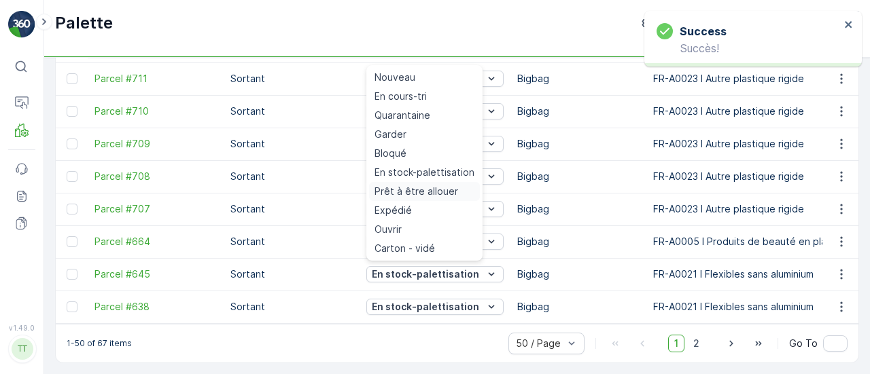
click at [425, 195] on span "Prêt à être allouer" at bounding box center [416, 192] width 84 height 14
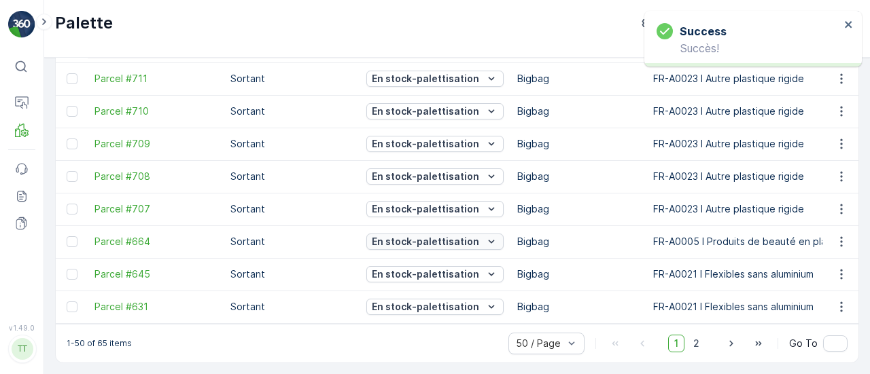
click at [436, 235] on p "En stock-palettisation" at bounding box center [425, 242] width 107 height 14
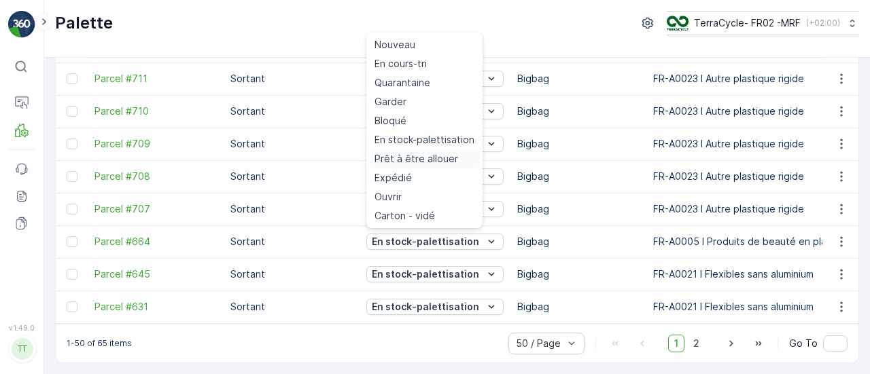
click at [425, 158] on span "Prêt à être allouer" at bounding box center [416, 159] width 84 height 14
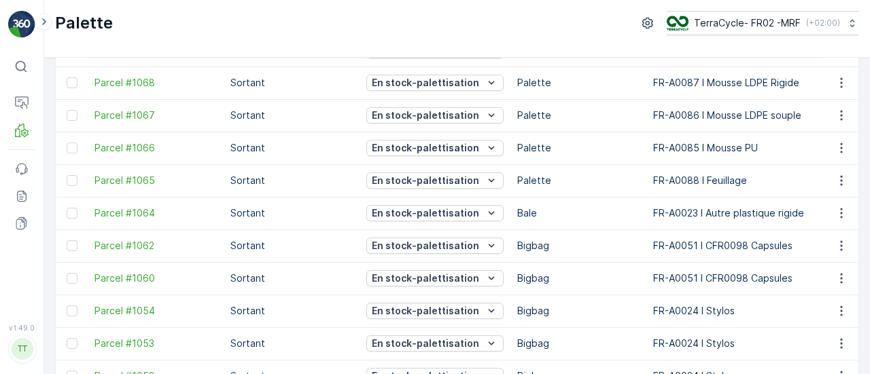
scroll to position [246, 0]
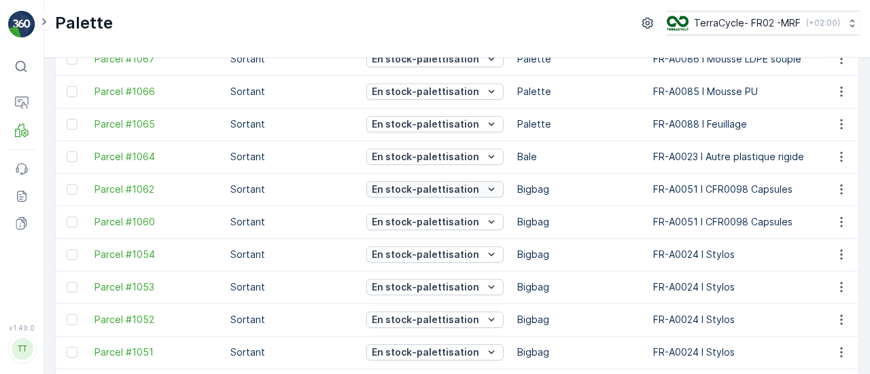
click at [463, 194] on button "En stock-palettisation" at bounding box center [434, 189] width 137 height 16
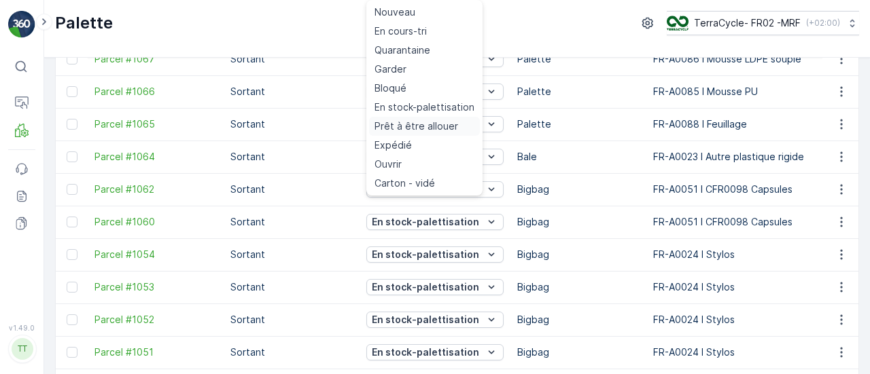
click at [420, 124] on span "Prêt à être allouer" at bounding box center [416, 127] width 84 height 14
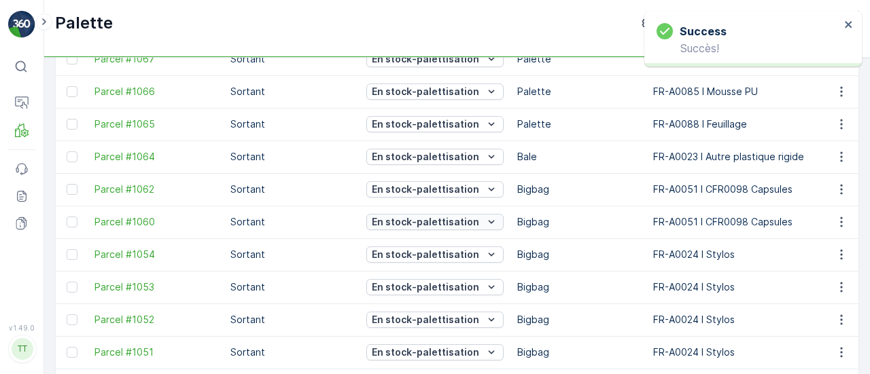
click at [428, 222] on p "En stock-palettisation" at bounding box center [425, 222] width 107 height 14
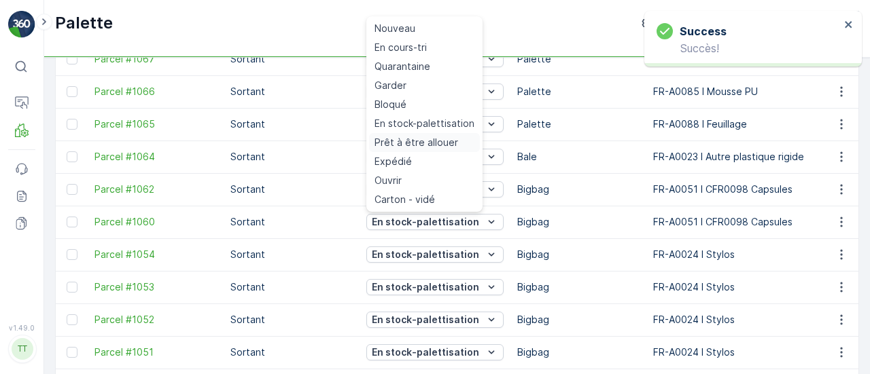
click at [420, 142] on span "Prêt à être allouer" at bounding box center [416, 143] width 84 height 14
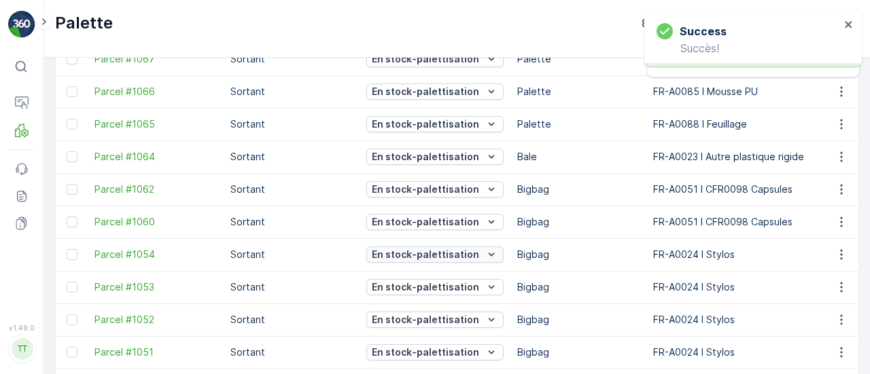
click at [461, 251] on p "En stock-palettisation" at bounding box center [425, 255] width 107 height 14
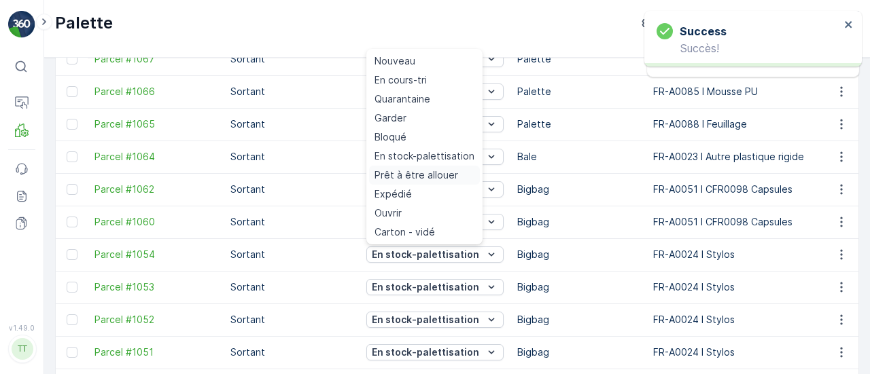
click at [427, 172] on span "Prêt à être allouer" at bounding box center [416, 176] width 84 height 14
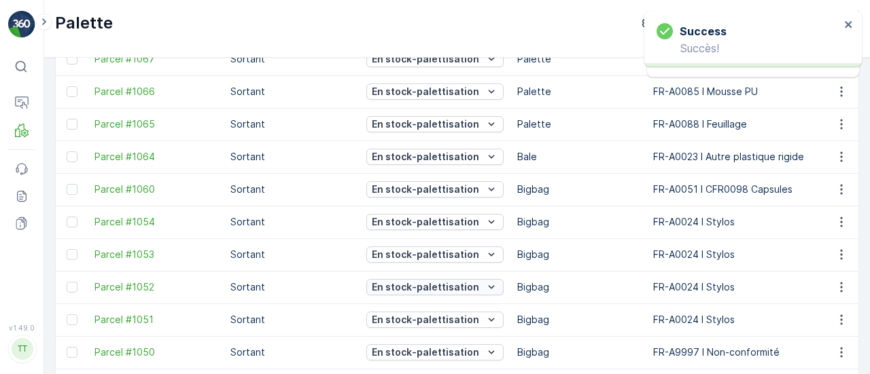
click at [453, 285] on p "En stock-palettisation" at bounding box center [425, 288] width 107 height 14
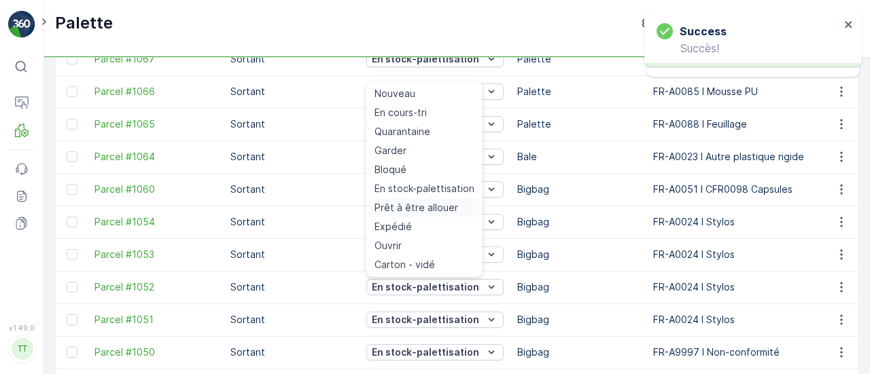
click at [425, 210] on span "Prêt à être allouer" at bounding box center [416, 208] width 84 height 14
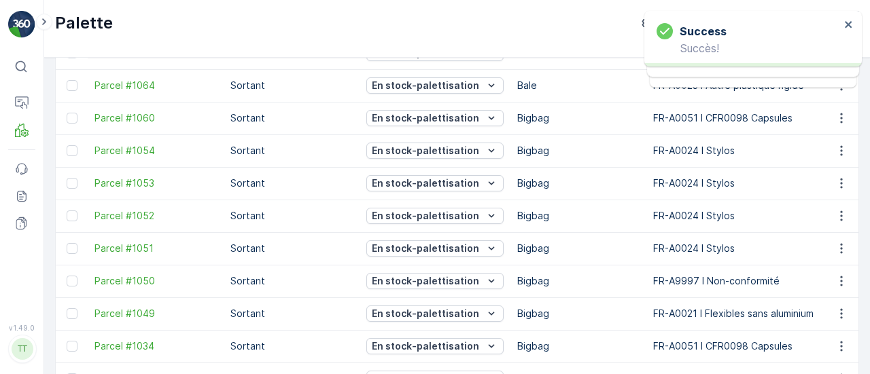
scroll to position [382, 0]
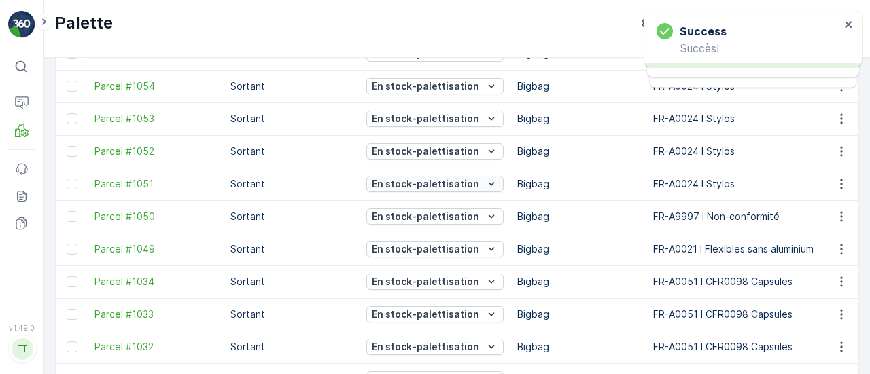
click at [443, 179] on p "En stock-palettisation" at bounding box center [425, 184] width 107 height 14
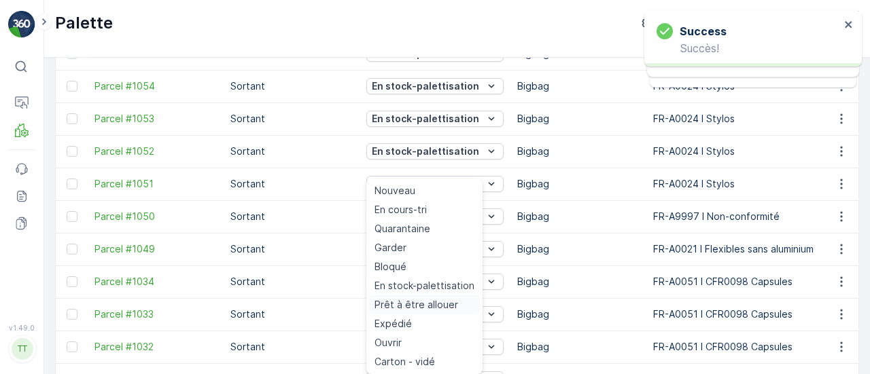
click at [440, 297] on div "Prêt à être allouer" at bounding box center [424, 305] width 111 height 19
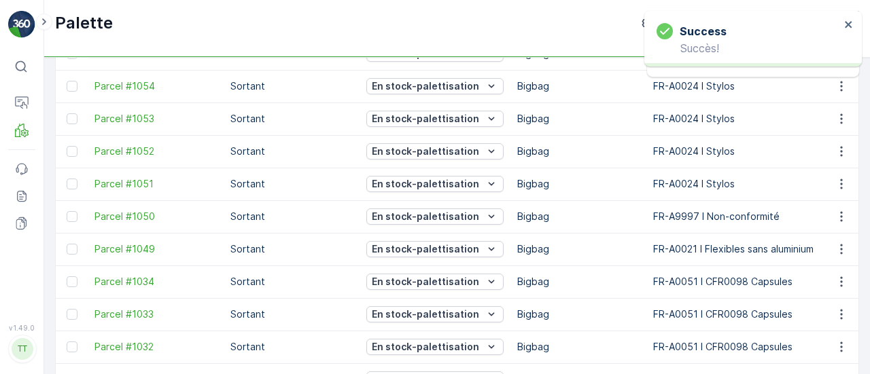
click at [467, 158] on div "En stock-palettisation" at bounding box center [434, 151] width 137 height 19
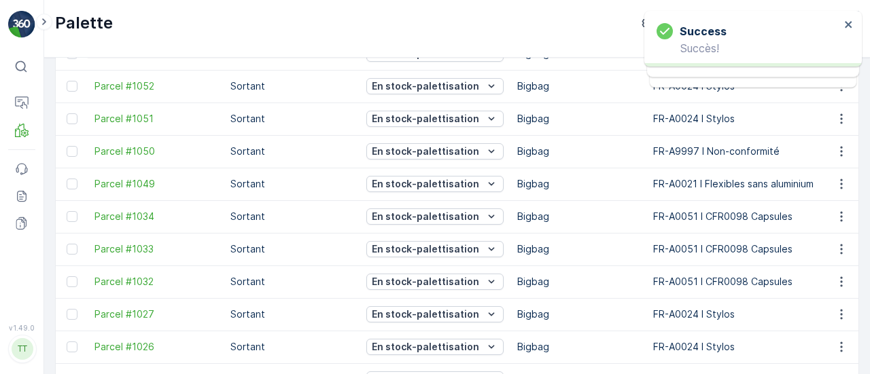
scroll to position [317, 0]
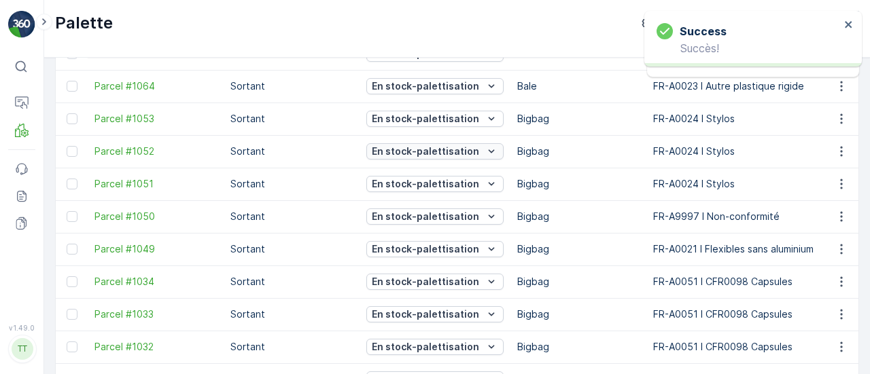
click at [439, 143] on button "En stock-palettisation" at bounding box center [434, 151] width 137 height 16
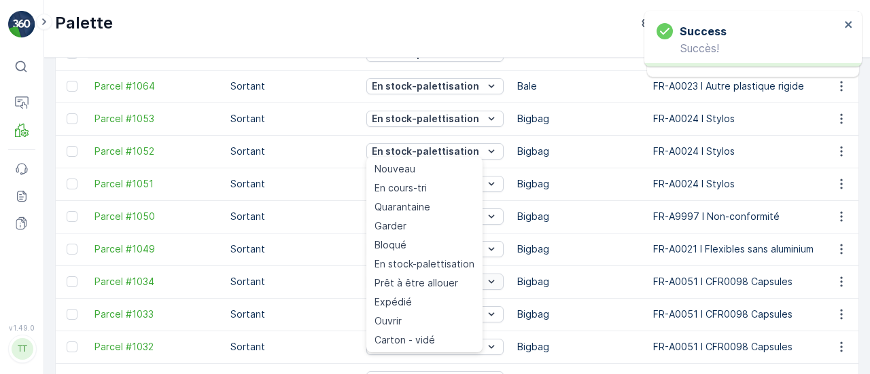
click at [419, 279] on span "Prêt à être allouer" at bounding box center [416, 284] width 84 height 14
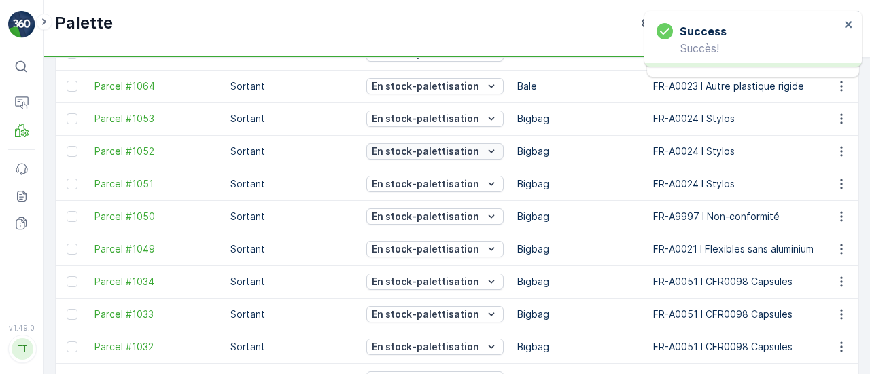
click at [427, 149] on p "En stock-palettisation" at bounding box center [425, 152] width 107 height 14
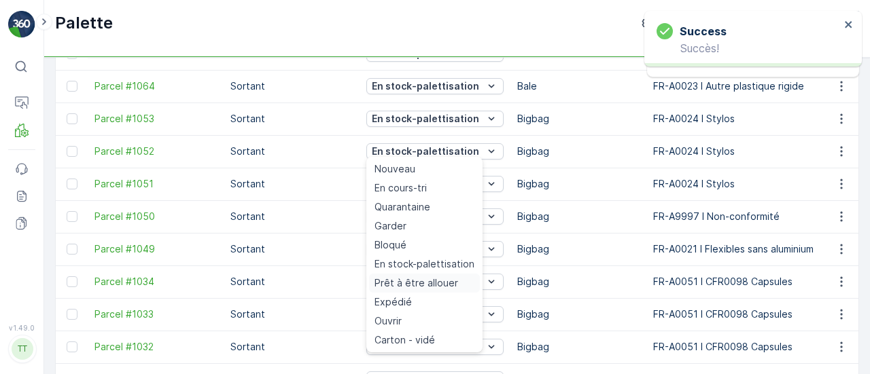
click at [439, 282] on span "Prêt à être allouer" at bounding box center [416, 284] width 84 height 14
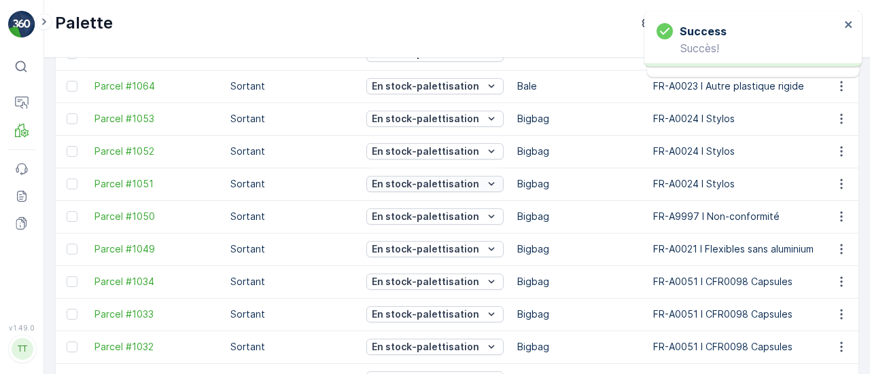
click at [440, 187] on p "En stock-palettisation" at bounding box center [425, 184] width 107 height 14
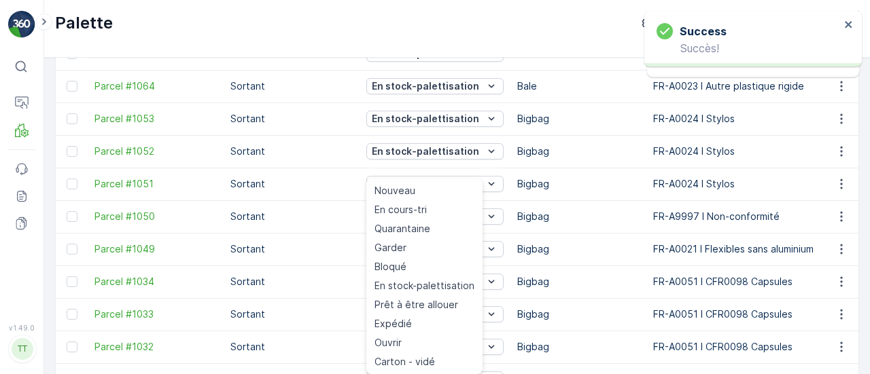
click at [429, 300] on span "Prêt à être allouer" at bounding box center [416, 305] width 84 height 14
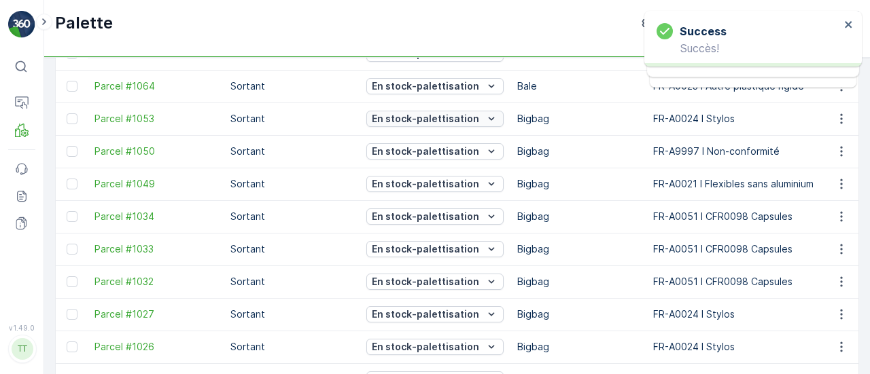
click at [440, 118] on p "En stock-palettisation" at bounding box center [425, 119] width 107 height 14
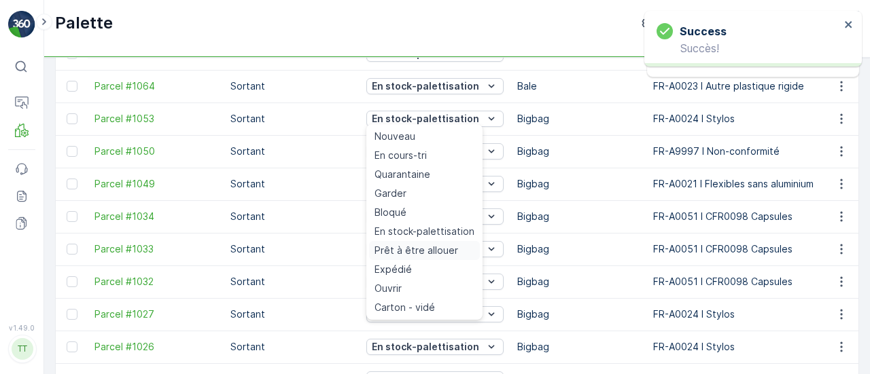
click at [431, 245] on span "Prêt à être allouer" at bounding box center [416, 251] width 84 height 14
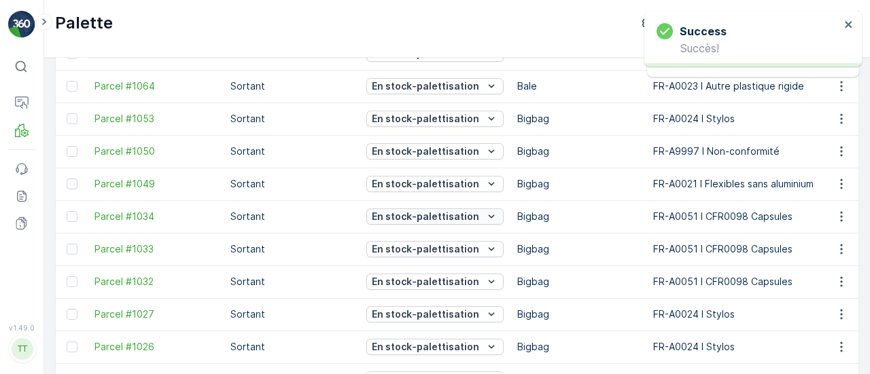
click at [446, 214] on p "En stock-palettisation" at bounding box center [425, 217] width 107 height 14
click at [446, 215] on p "En stock-palettisation" at bounding box center [425, 217] width 107 height 14
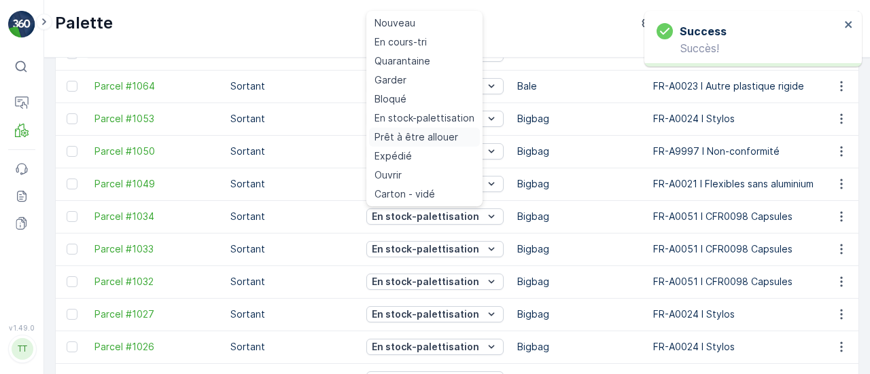
click at [426, 134] on span "Prêt à être allouer" at bounding box center [416, 137] width 84 height 14
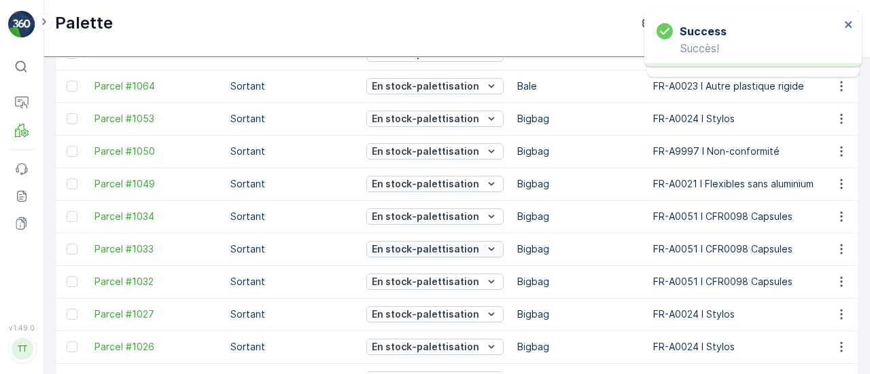
click at [451, 249] on p "En stock-palettisation" at bounding box center [425, 250] width 107 height 14
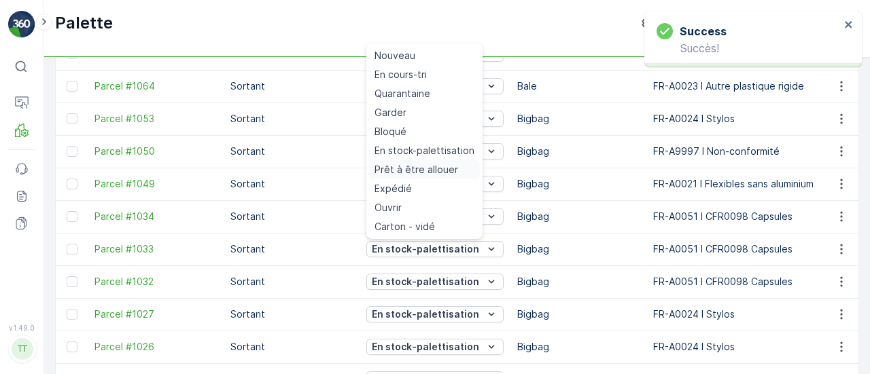
click at [437, 166] on span "Prêt à être allouer" at bounding box center [416, 170] width 84 height 14
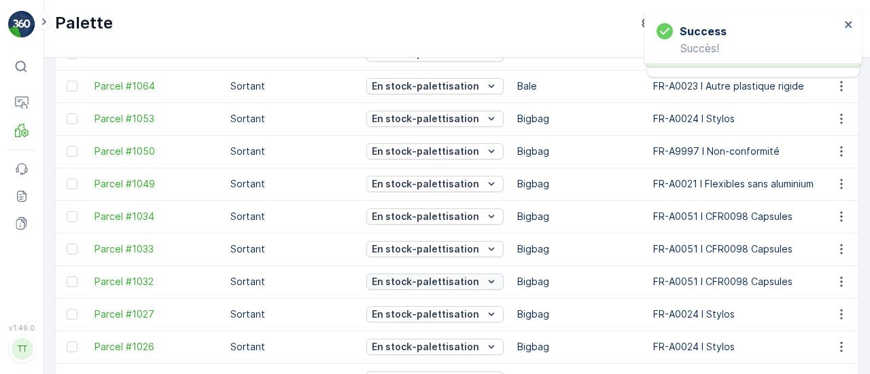
click at [451, 281] on p "En stock-palettisation" at bounding box center [425, 282] width 107 height 14
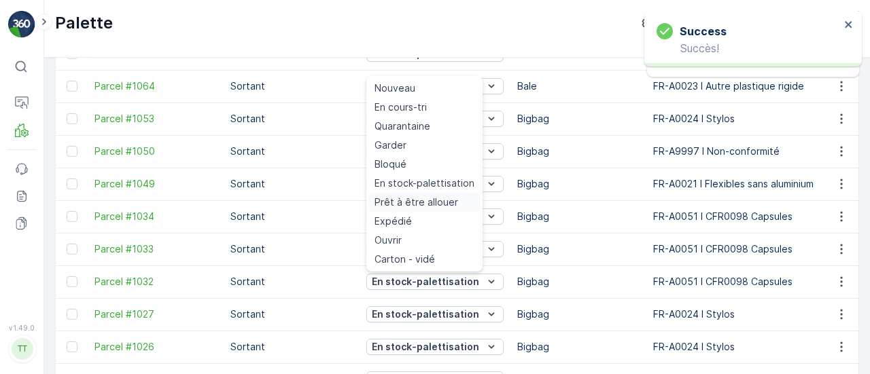
click at [431, 203] on span "Prêt à être allouer" at bounding box center [416, 203] width 84 height 14
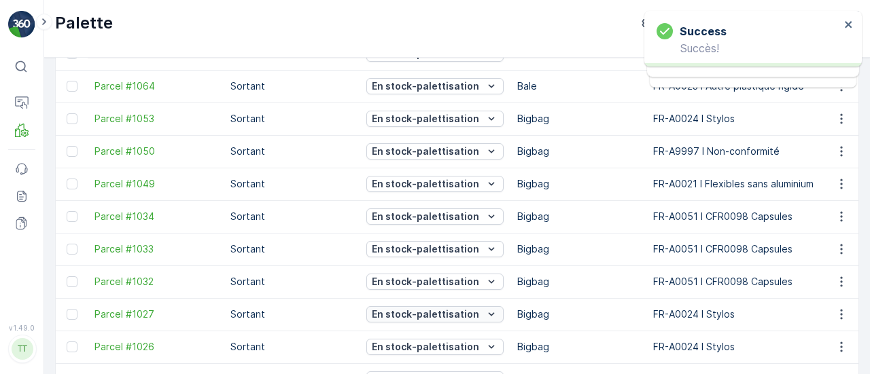
click at [462, 311] on p "En stock-palettisation" at bounding box center [425, 315] width 107 height 14
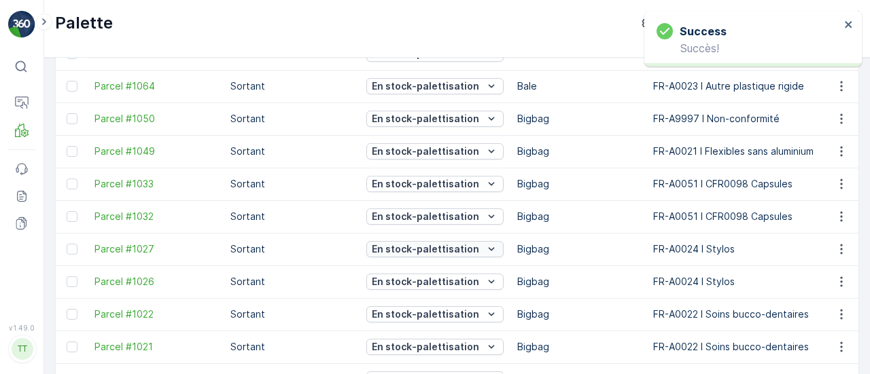
click at [434, 249] on p "En stock-palettisation" at bounding box center [425, 250] width 107 height 14
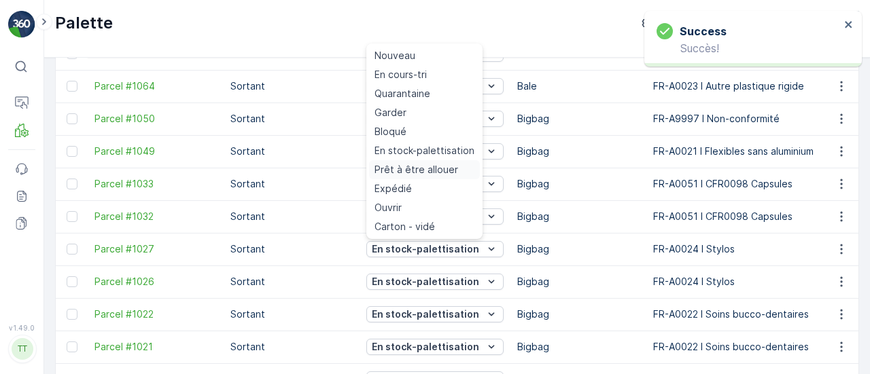
click at [415, 172] on span "Prêt à être allouer" at bounding box center [416, 170] width 84 height 14
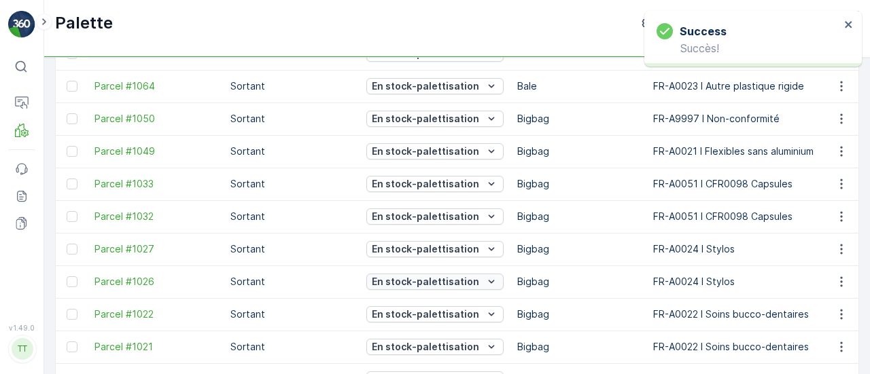
click at [450, 277] on p "En stock-palettisation" at bounding box center [425, 282] width 107 height 14
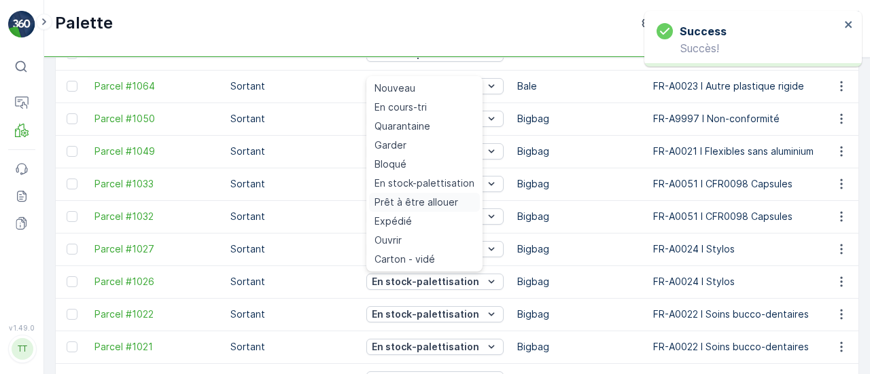
click at [435, 199] on span "Prêt à être allouer" at bounding box center [416, 203] width 84 height 14
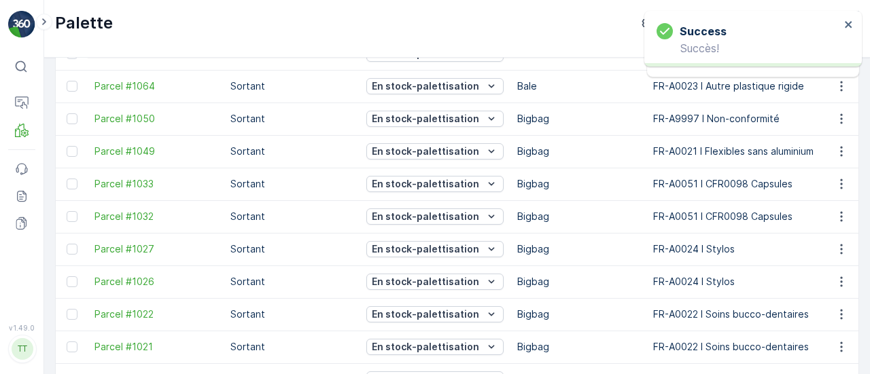
scroll to position [385, 0]
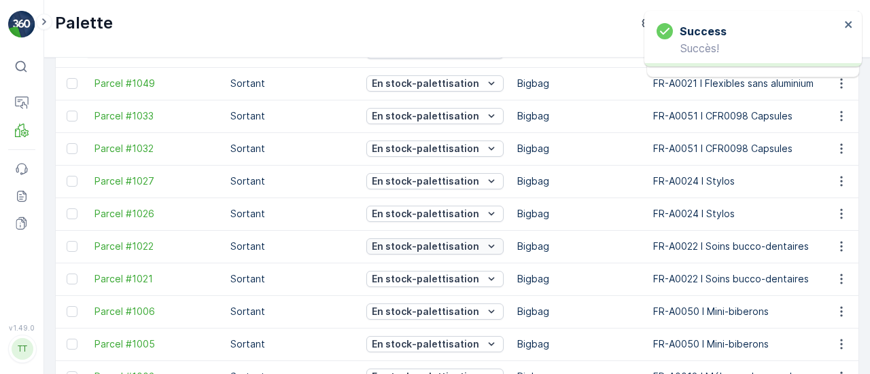
click at [455, 247] on p "En stock-palettisation" at bounding box center [425, 247] width 107 height 14
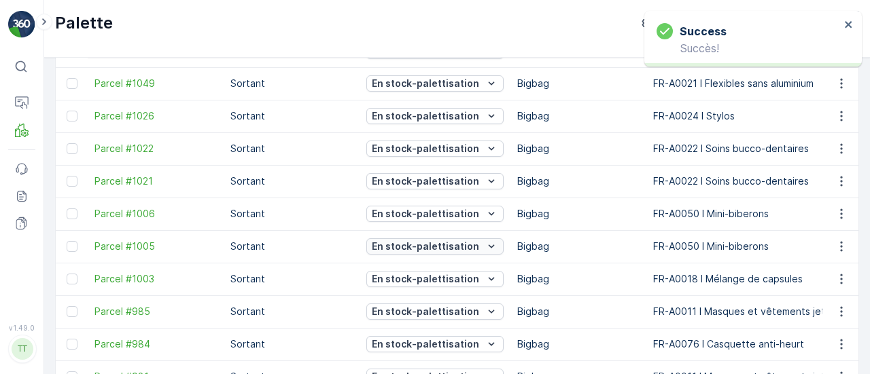
click at [424, 240] on p "En stock-palettisation" at bounding box center [425, 247] width 107 height 14
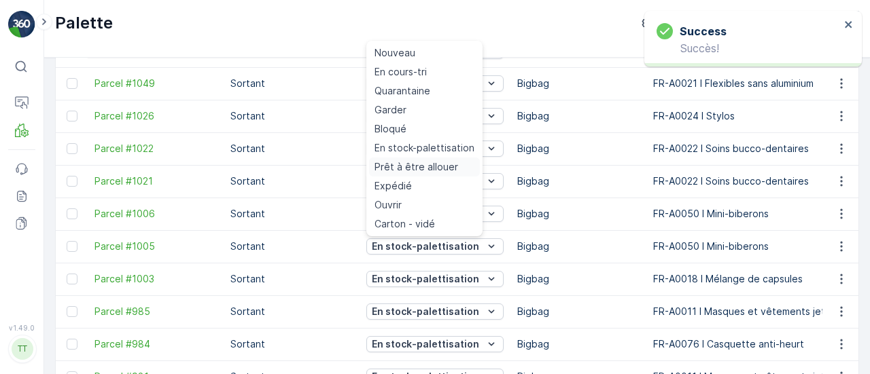
click at [404, 171] on span "Prêt à être allouer" at bounding box center [416, 167] width 84 height 14
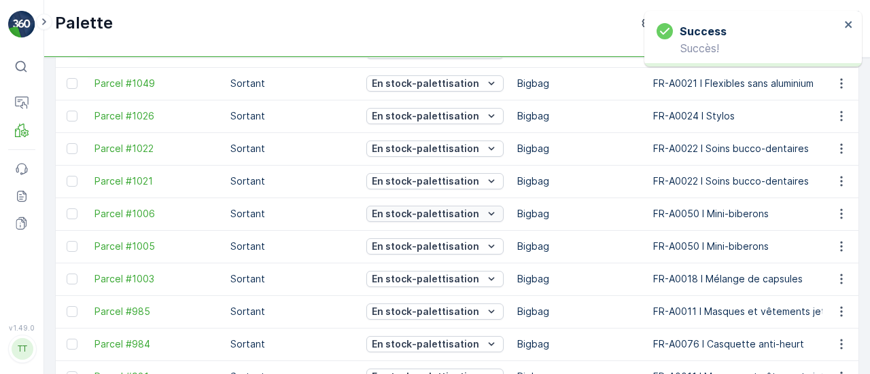
click at [442, 214] on p "En stock-palettisation" at bounding box center [425, 214] width 107 height 14
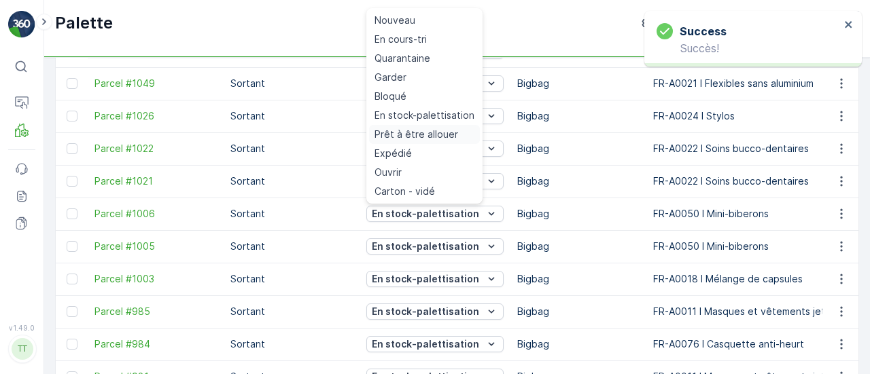
click at [423, 135] on span "Prêt à être allouer" at bounding box center [416, 135] width 84 height 14
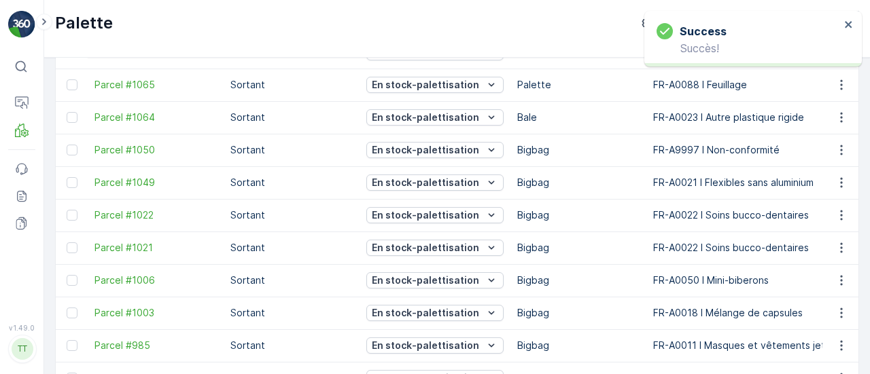
scroll to position [249, 0]
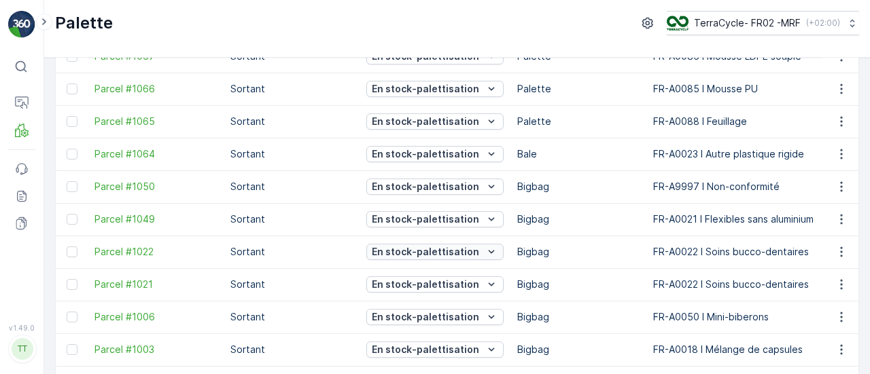
click at [431, 247] on p "En stock-palettisation" at bounding box center [425, 252] width 107 height 14
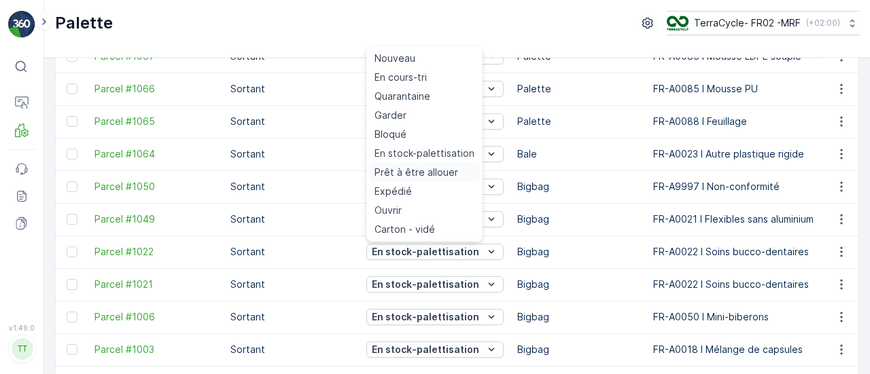
click at [410, 166] on span "Prêt à être allouer" at bounding box center [416, 173] width 84 height 14
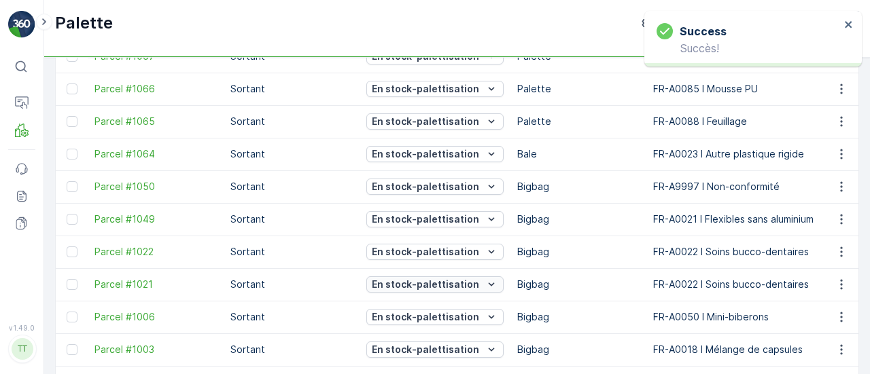
click at [465, 280] on p "En stock-palettisation" at bounding box center [425, 285] width 107 height 14
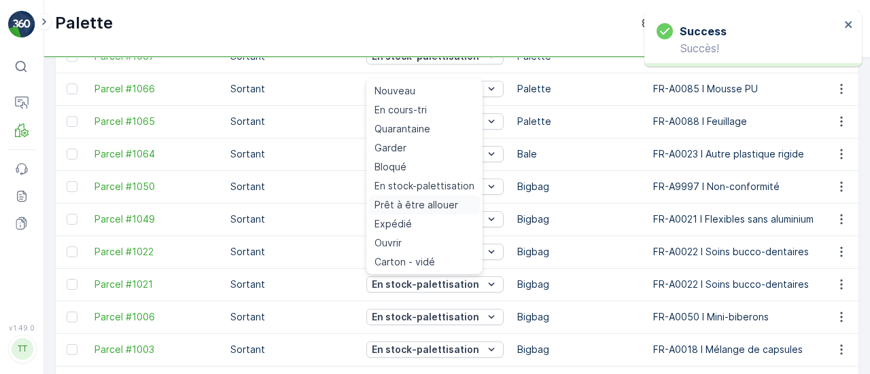
click at [435, 207] on span "Prêt à être allouer" at bounding box center [416, 205] width 84 height 14
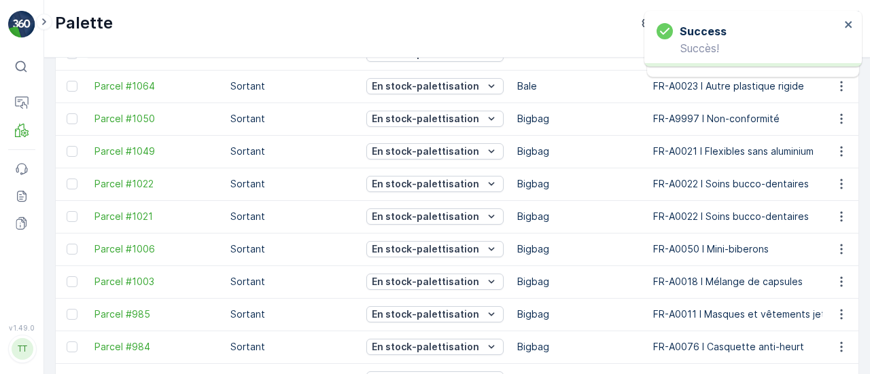
scroll to position [385, 0]
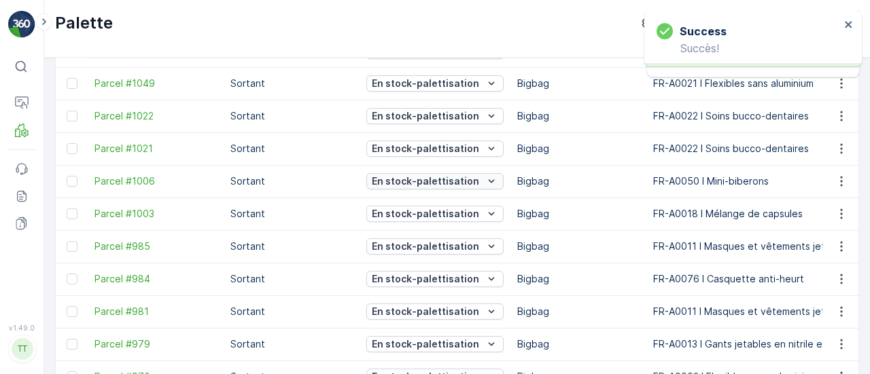
click at [441, 179] on p "En stock-palettisation" at bounding box center [425, 182] width 107 height 14
click at [447, 155] on div "En stock-palettisation" at bounding box center [434, 148] width 137 height 19
click at [444, 146] on p "En stock-palettisation" at bounding box center [425, 149] width 107 height 14
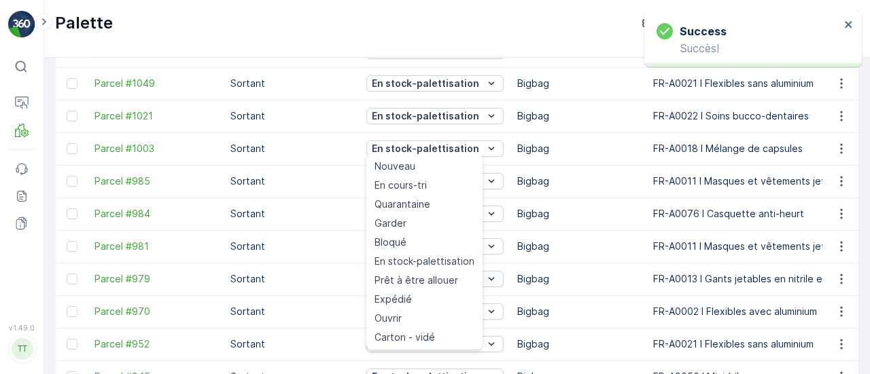
click at [444, 278] on span "Prêt à être allouer" at bounding box center [416, 281] width 84 height 14
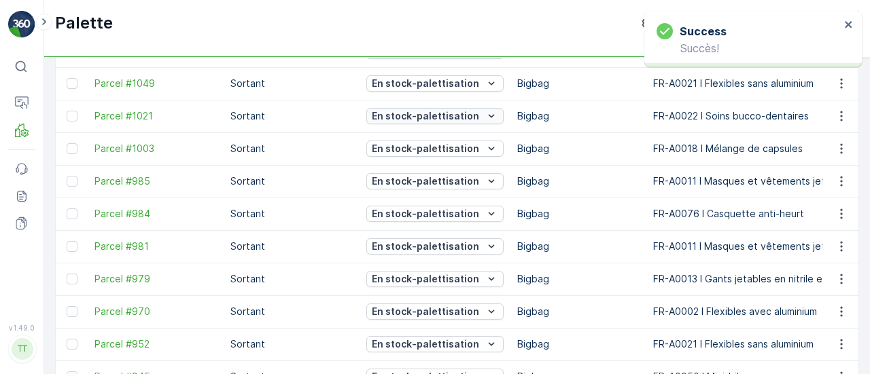
click at [435, 116] on p "En stock-palettisation" at bounding box center [425, 116] width 107 height 14
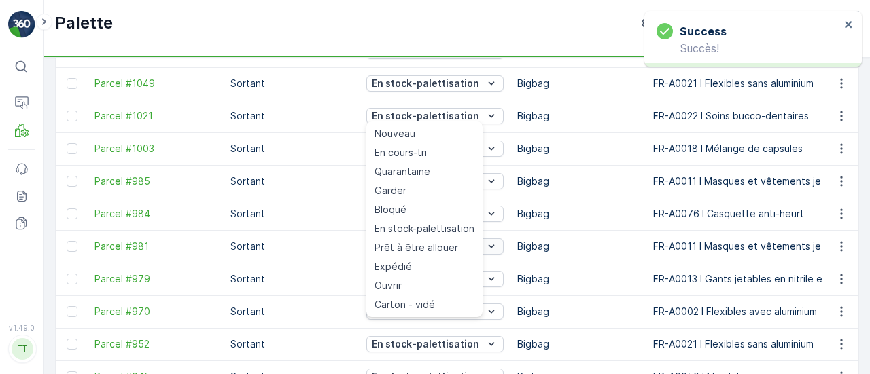
click at [439, 249] on span "Prêt à être allouer" at bounding box center [416, 248] width 84 height 14
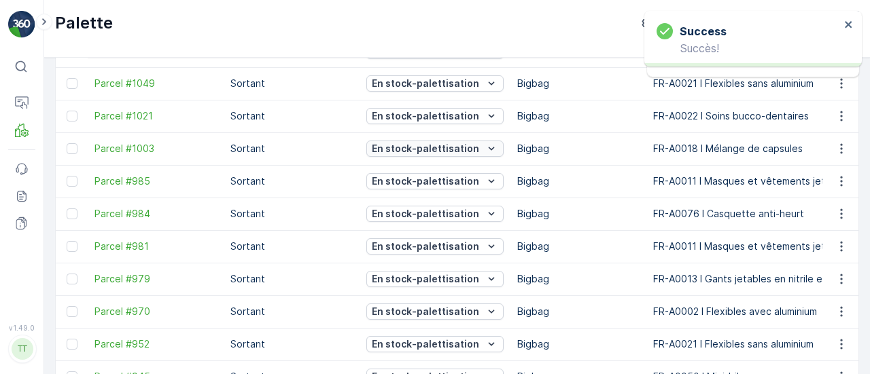
click at [420, 145] on p "En stock-palettisation" at bounding box center [425, 149] width 107 height 14
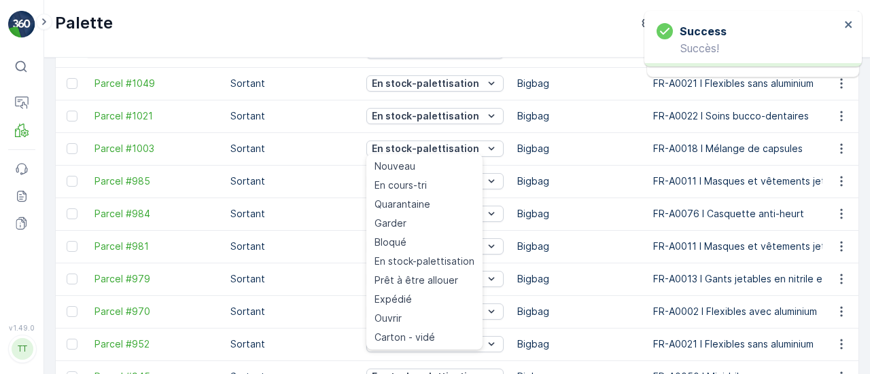
drag, startPoint x: 433, startPoint y: 281, endPoint x: 686, endPoint y: 305, distance: 254.6
click at [434, 281] on span "Prêt à être allouer" at bounding box center [416, 281] width 84 height 14
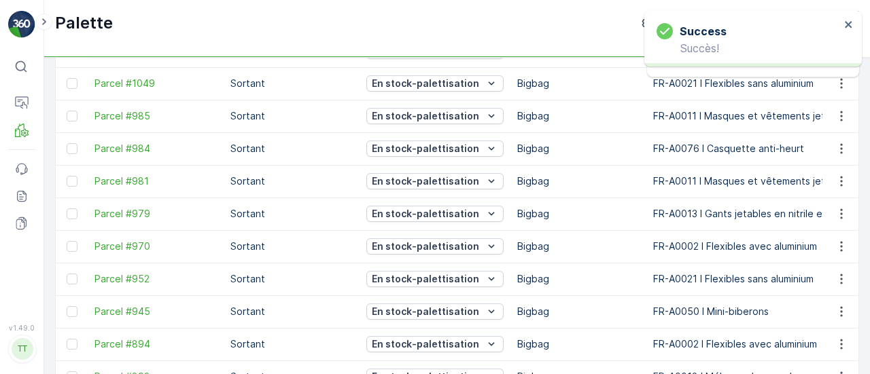
scroll to position [521, 0]
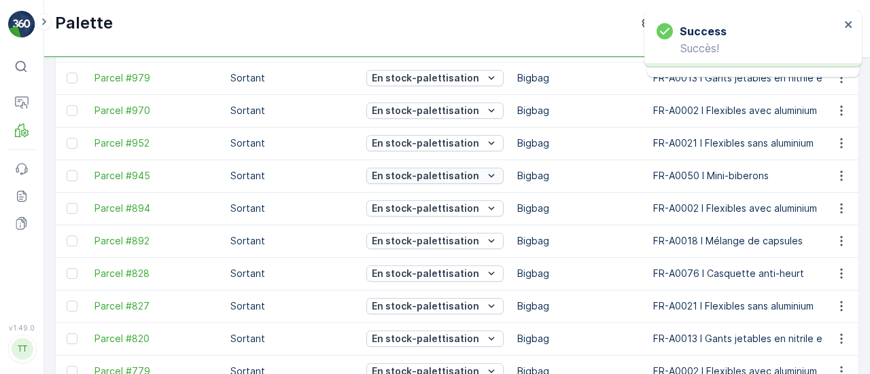
click at [451, 177] on p "En stock-palettisation" at bounding box center [425, 176] width 107 height 14
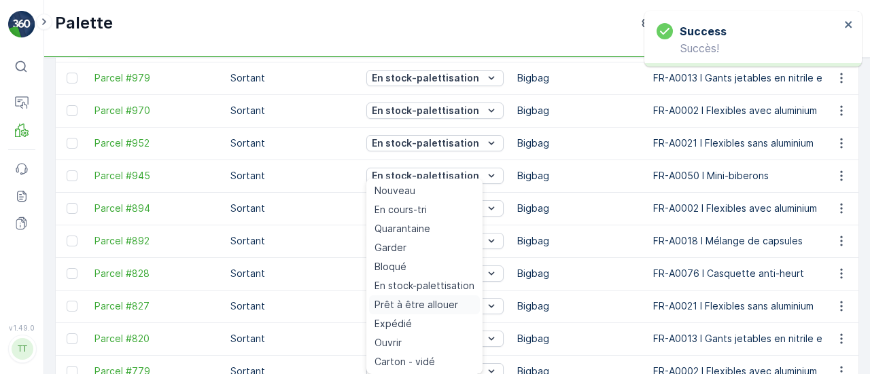
click at [444, 301] on span "Prêt à être allouer" at bounding box center [416, 305] width 84 height 14
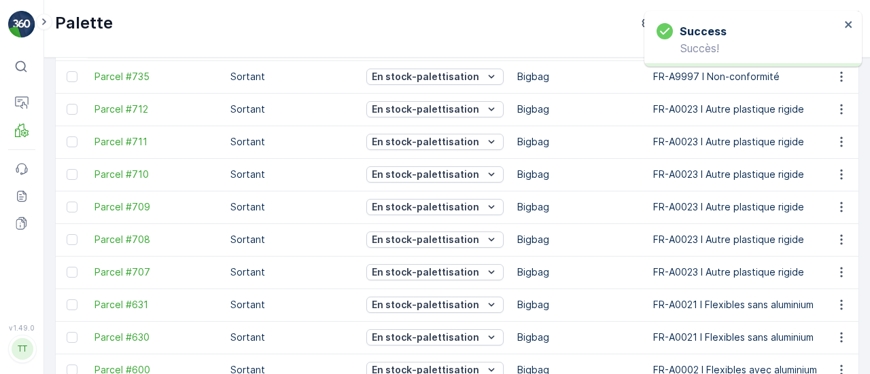
scroll to position [860, 0]
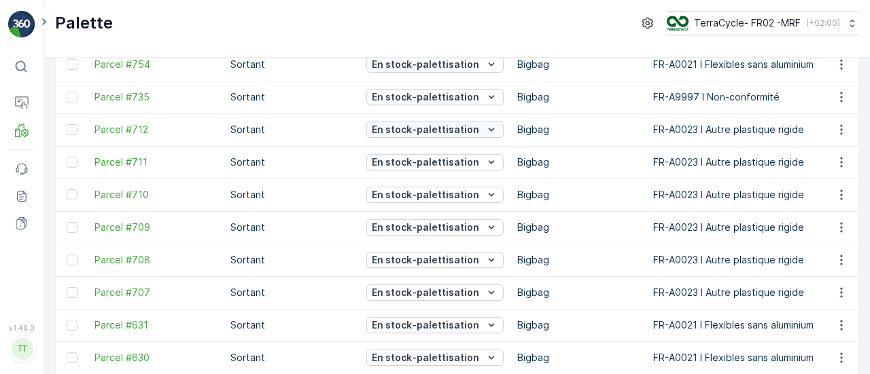
click at [457, 124] on p "En stock-palettisation" at bounding box center [425, 130] width 107 height 14
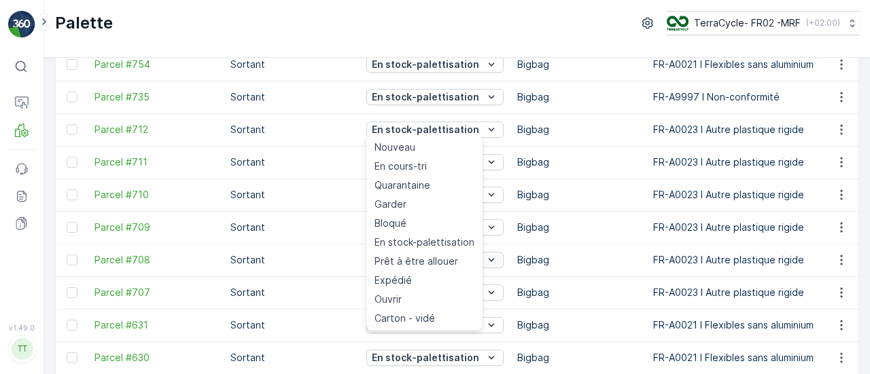
click at [443, 256] on span "Prêt à être allouer" at bounding box center [416, 262] width 84 height 14
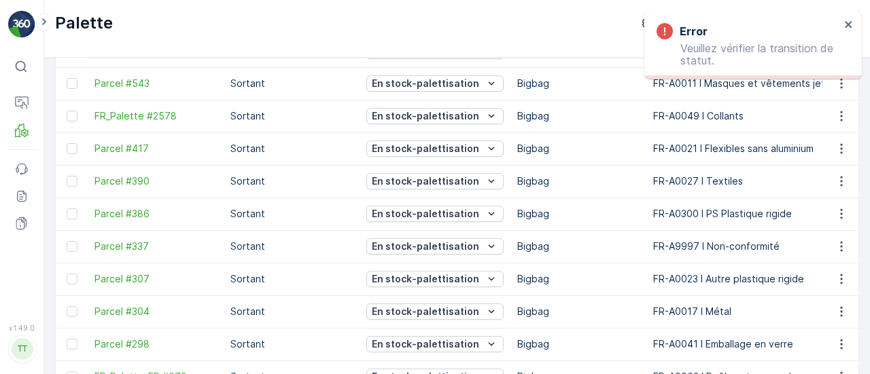
scroll to position [1167, 0]
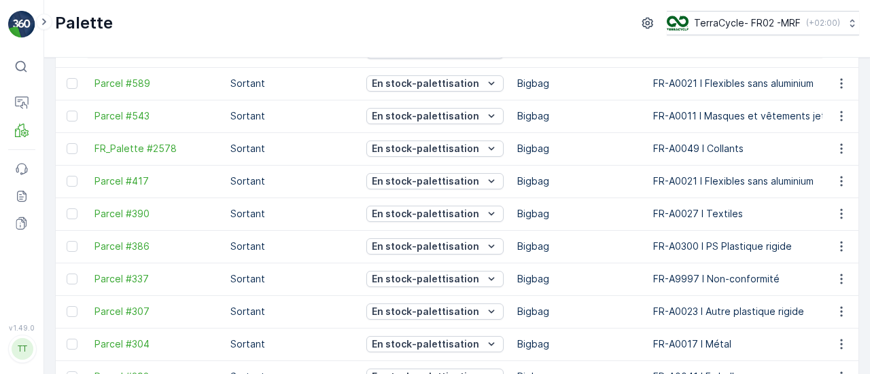
click at [456, 135] on td "En stock-palettisation" at bounding box center [434, 149] width 151 height 33
click at [459, 152] on p "En stock-palettisation" at bounding box center [425, 149] width 107 height 14
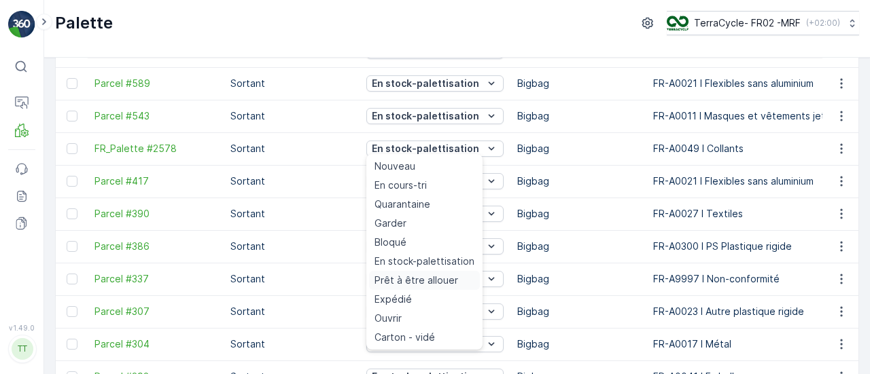
click at [448, 277] on span "Prêt à être allouer" at bounding box center [416, 281] width 84 height 14
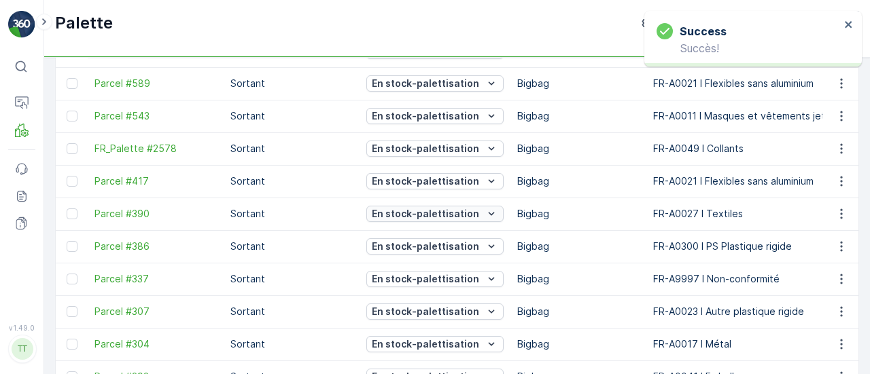
click at [459, 211] on p "En stock-palettisation" at bounding box center [425, 214] width 107 height 14
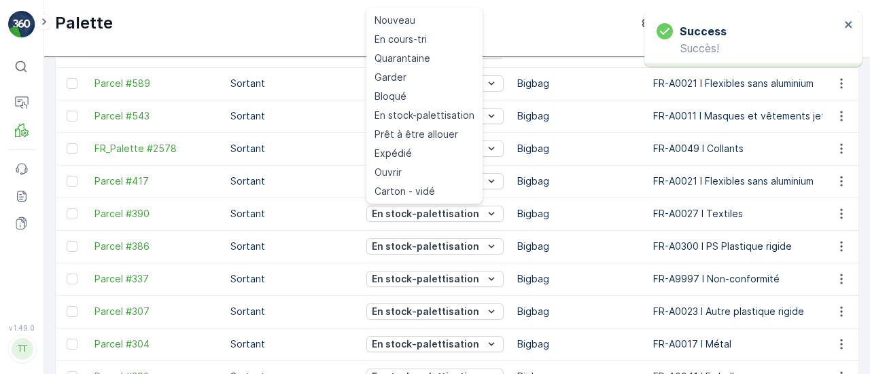
click at [603, 260] on td "Bigbag" at bounding box center [578, 246] width 136 height 33
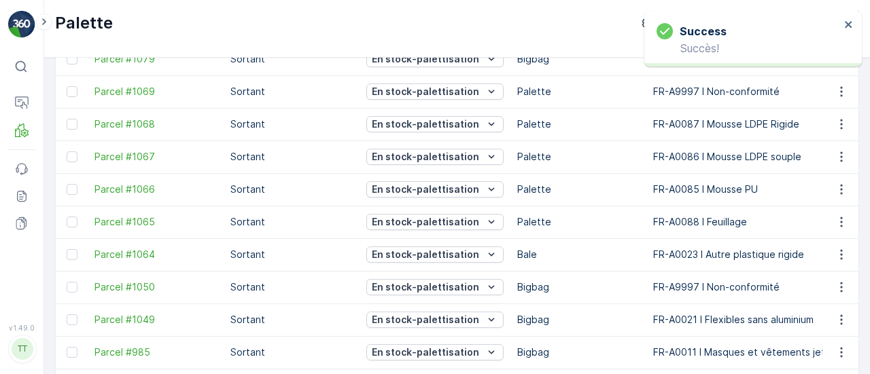
scroll to position [0, 0]
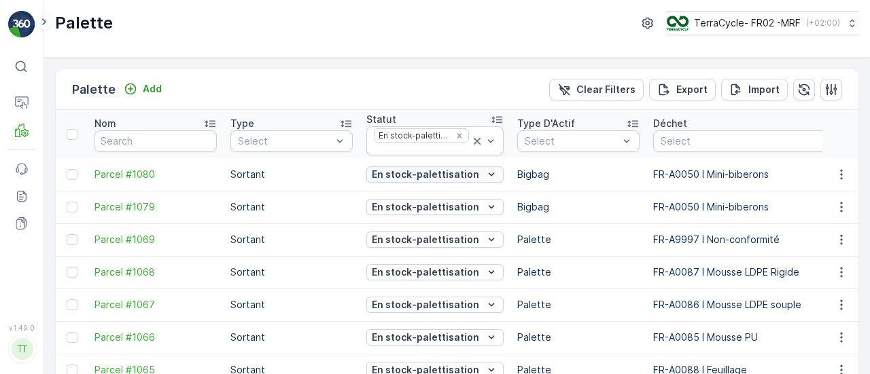
click at [410, 175] on p "En stock-palettisation" at bounding box center [425, 175] width 107 height 14
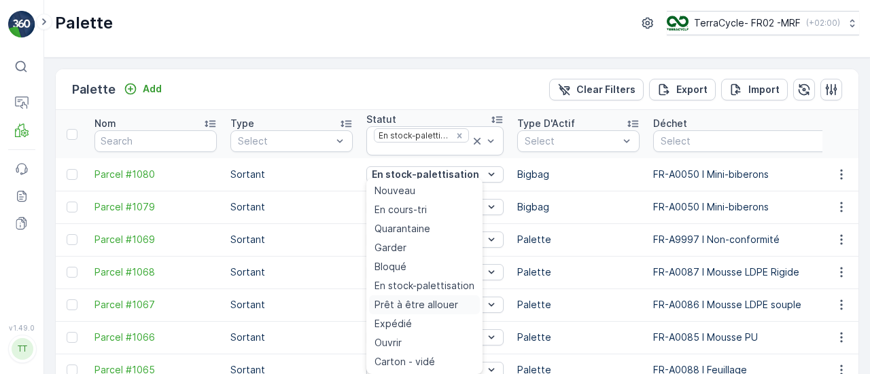
click at [443, 300] on span "Prêt à être allouer" at bounding box center [416, 305] width 84 height 14
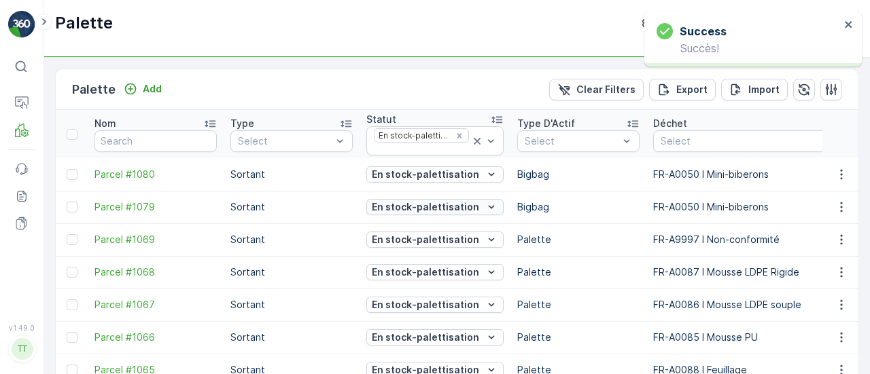
click at [445, 206] on p "En stock-palettisation" at bounding box center [425, 207] width 107 height 14
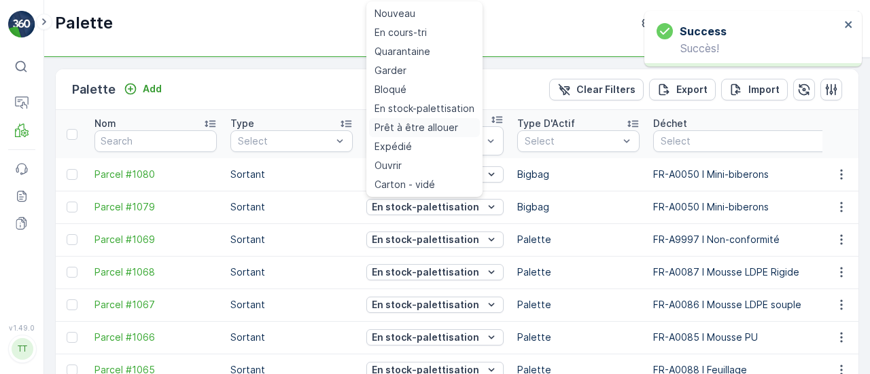
click at [427, 128] on span "Prêt à être allouer" at bounding box center [416, 128] width 84 height 14
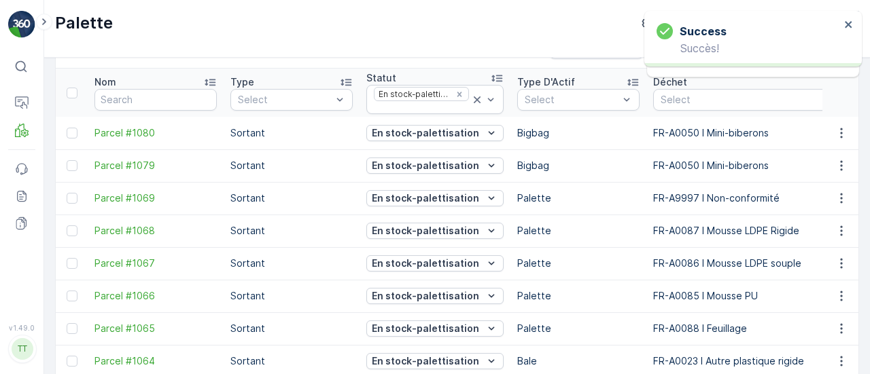
scroll to position [136, 0]
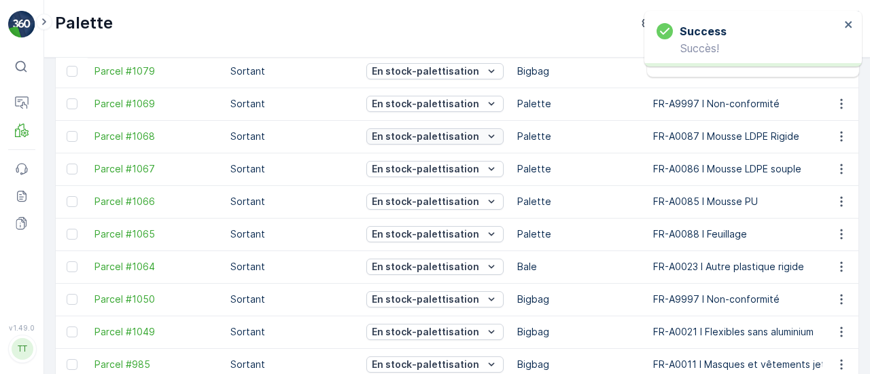
click at [444, 134] on p "En stock-palettisation" at bounding box center [425, 137] width 107 height 14
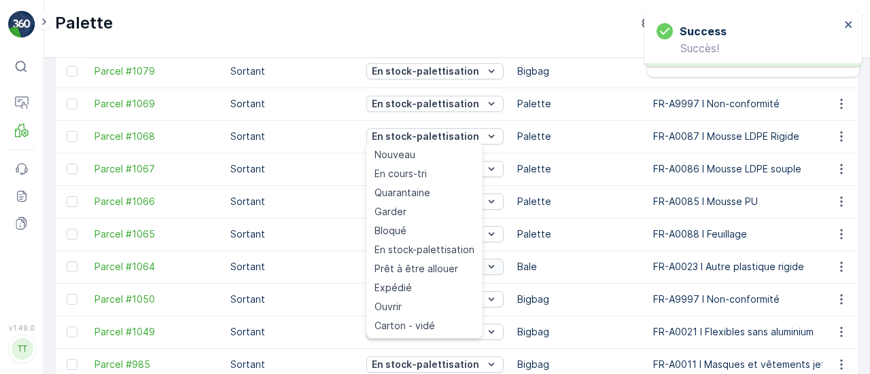
click at [428, 264] on span "Prêt à être allouer" at bounding box center [416, 269] width 84 height 14
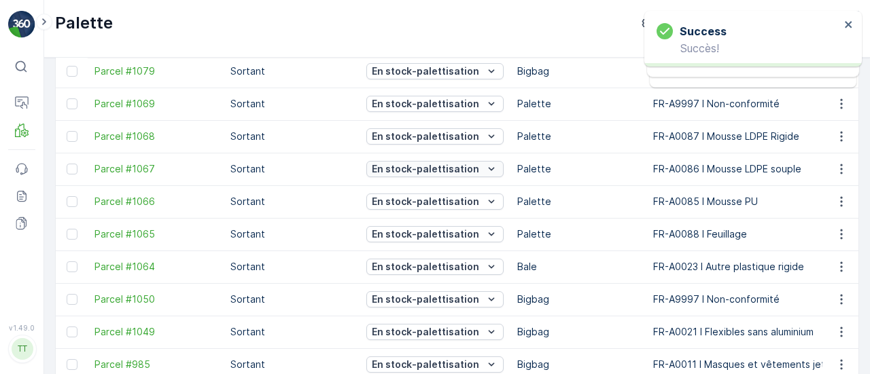
click at [428, 167] on p "En stock-palettisation" at bounding box center [425, 169] width 107 height 14
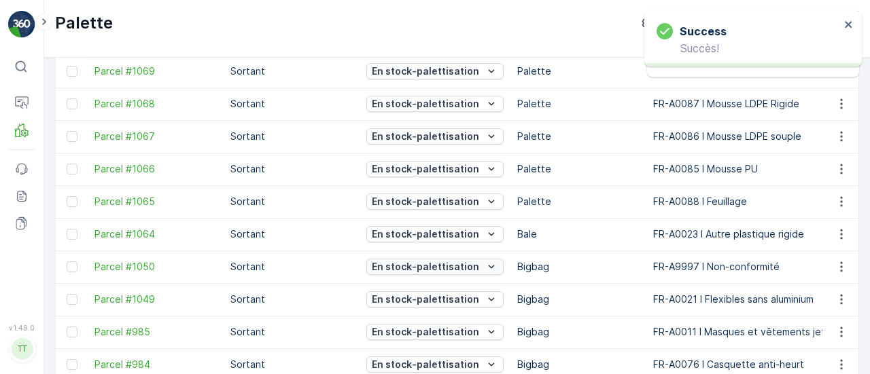
scroll to position [103, 0]
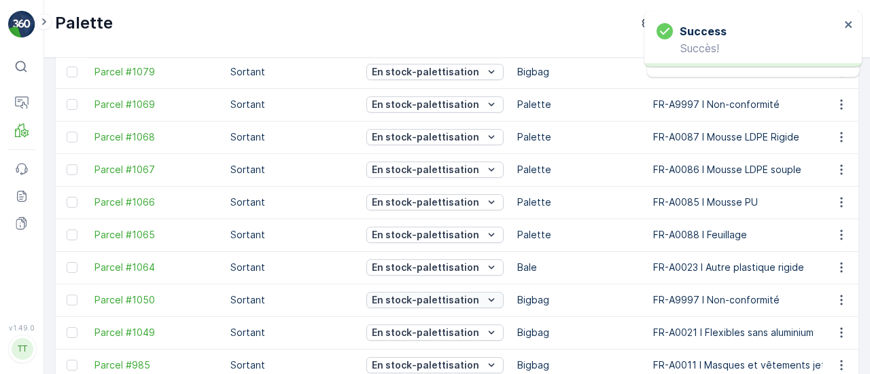
click at [451, 300] on p "En stock-palettisation" at bounding box center [425, 301] width 107 height 14
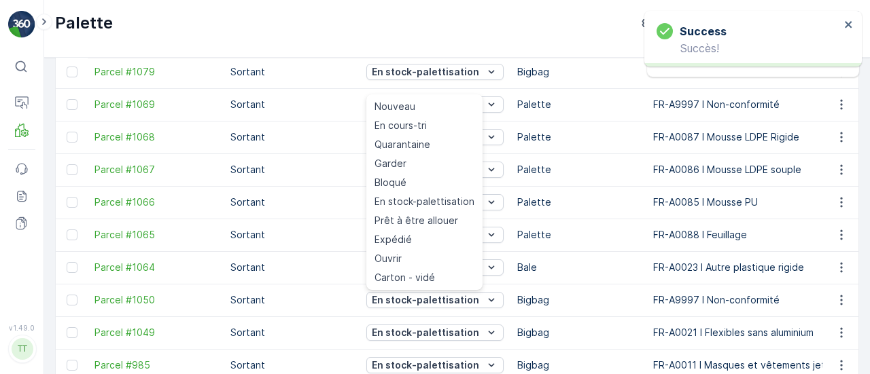
click at [563, 195] on td "Palette" at bounding box center [578, 202] width 136 height 33
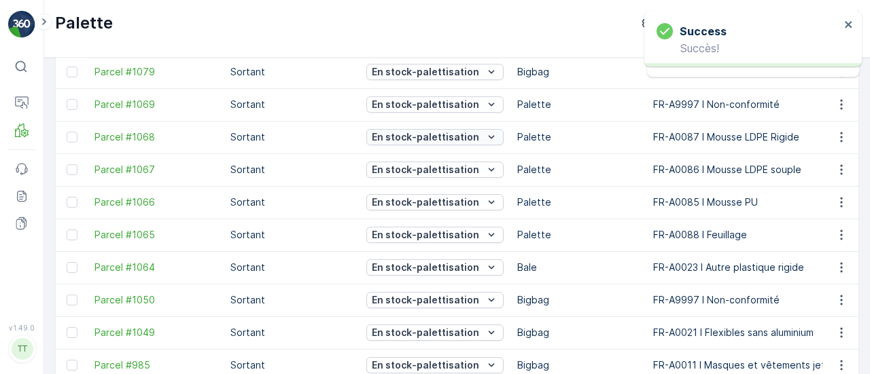
click at [438, 142] on p "En stock-palettisation" at bounding box center [425, 137] width 107 height 14
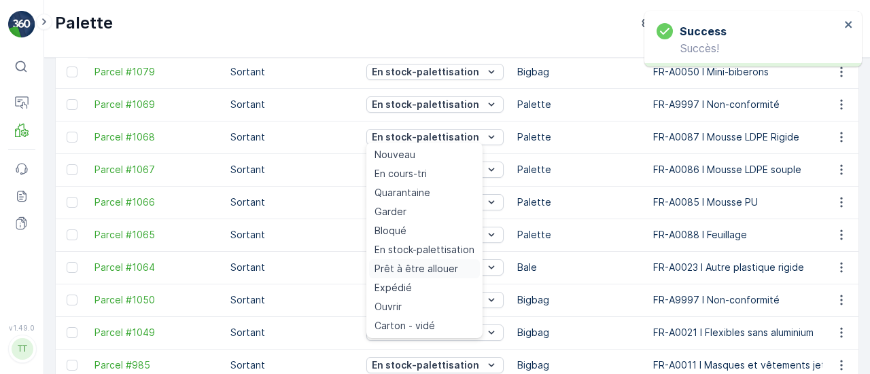
click at [428, 260] on div "Prêt à être allouer" at bounding box center [424, 269] width 111 height 19
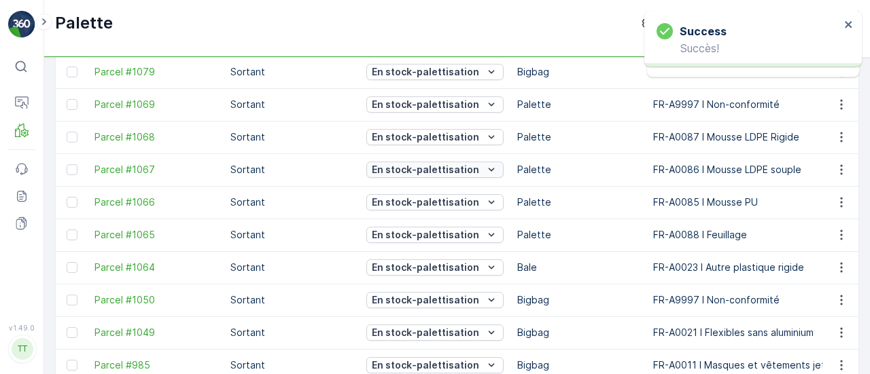
click at [436, 171] on p "En stock-palettisation" at bounding box center [425, 170] width 107 height 14
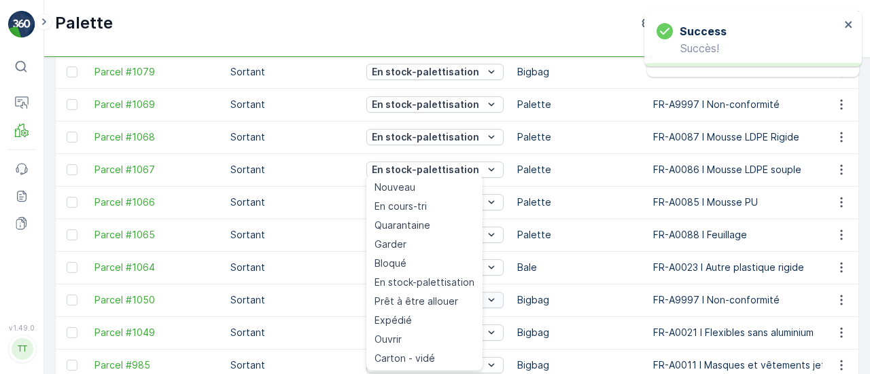
click at [443, 298] on span "Prêt à être allouer" at bounding box center [416, 302] width 84 height 14
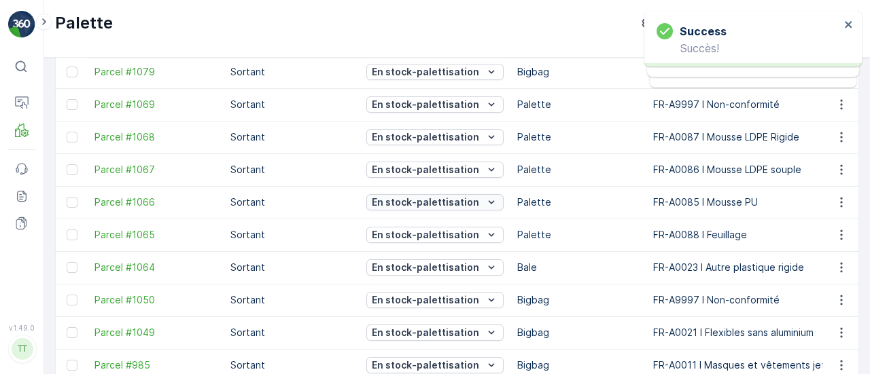
click at [449, 196] on p "En stock-palettisation" at bounding box center [425, 203] width 107 height 14
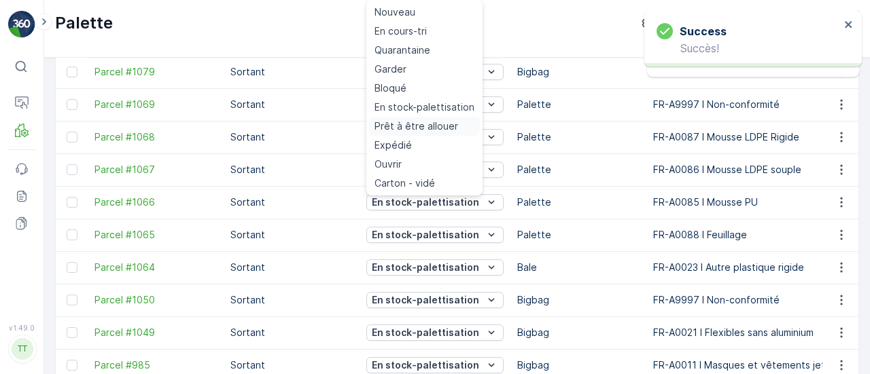
click at [417, 126] on span "Prêt à être allouer" at bounding box center [416, 127] width 84 height 14
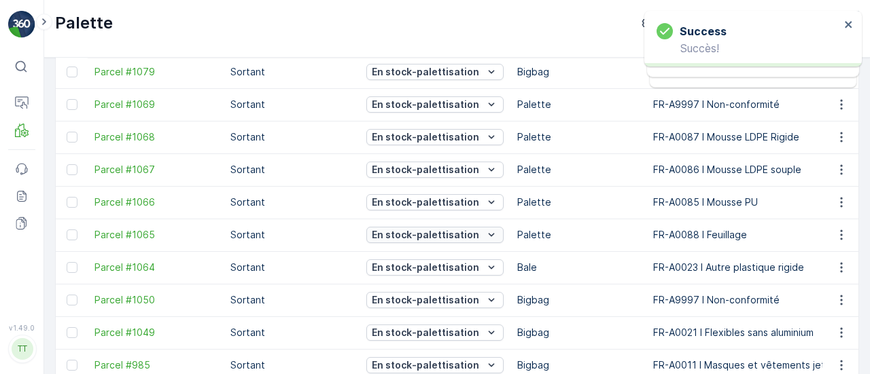
click at [448, 232] on p "En stock-palettisation" at bounding box center [425, 235] width 107 height 14
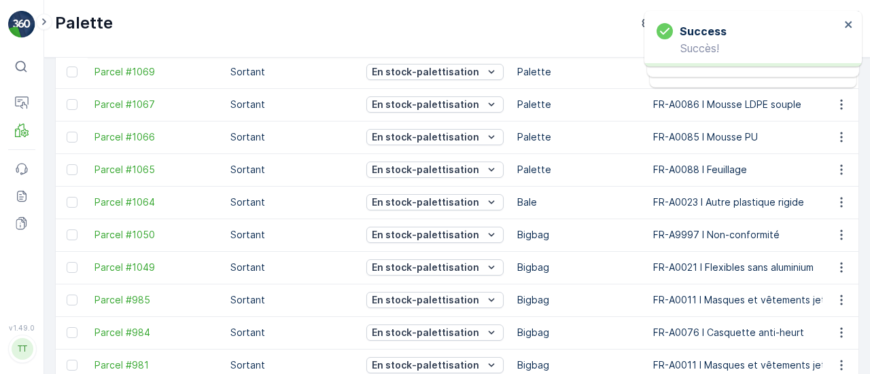
scroll to position [70, 0]
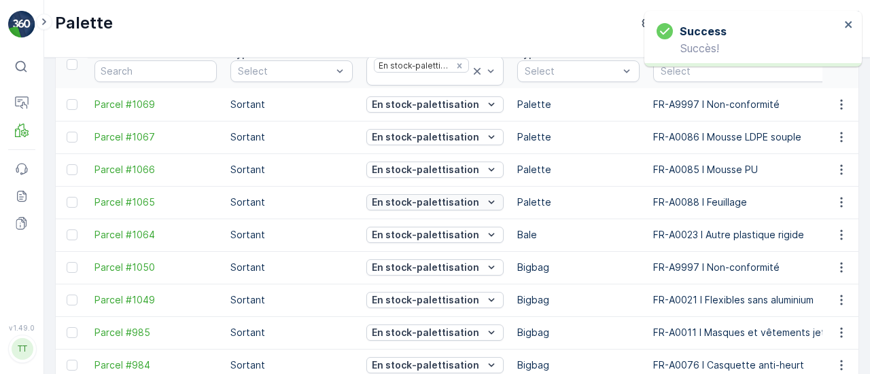
click at [405, 196] on p "En stock-palettisation" at bounding box center [425, 203] width 107 height 14
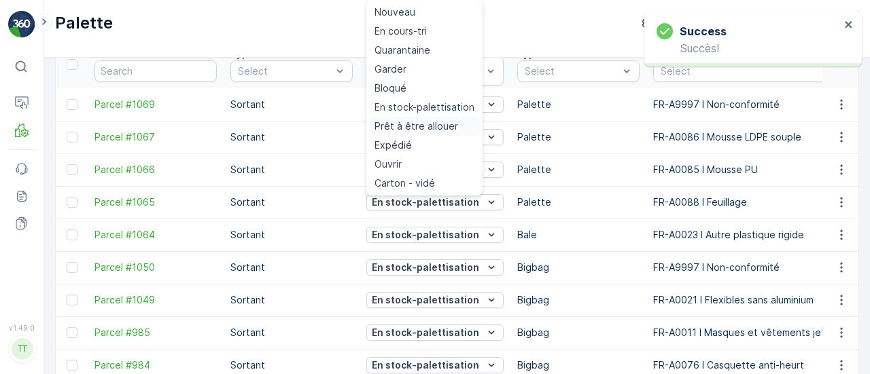
click at [420, 127] on span "Prêt à être allouer" at bounding box center [416, 127] width 84 height 14
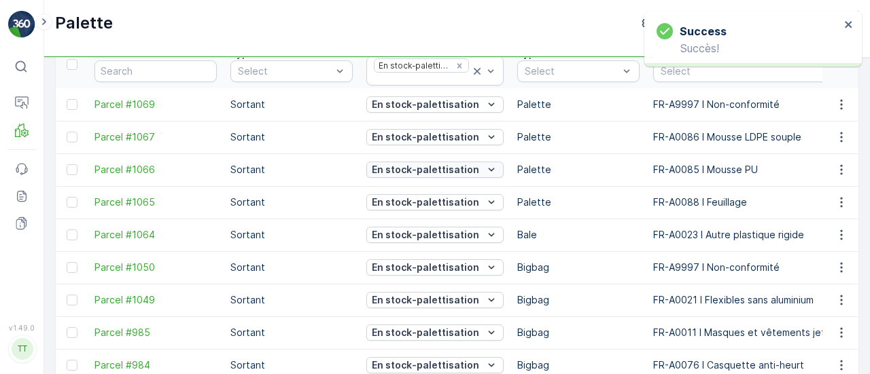
click at [428, 166] on p "En stock-palettisation" at bounding box center [425, 170] width 107 height 14
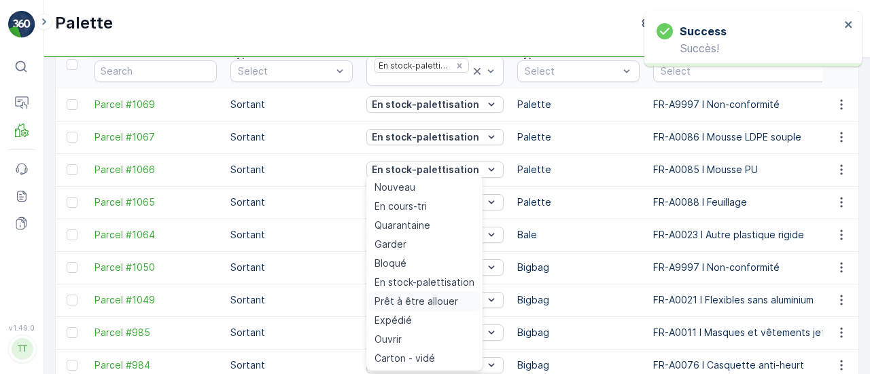
click at [454, 302] on div "Prêt à être allouer" at bounding box center [424, 301] width 111 height 19
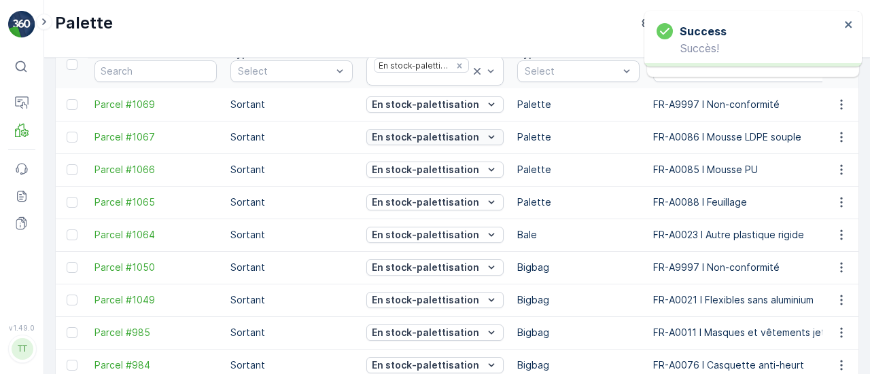
click at [435, 137] on p "En stock-palettisation" at bounding box center [425, 137] width 107 height 14
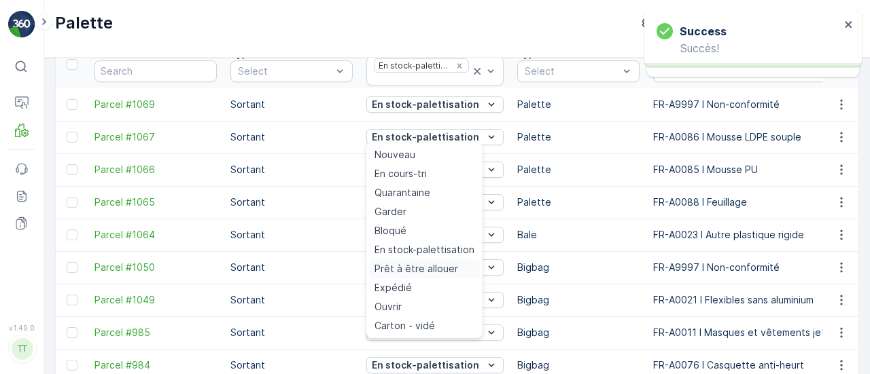
click at [424, 266] on span "Prêt à être allouer" at bounding box center [416, 269] width 84 height 14
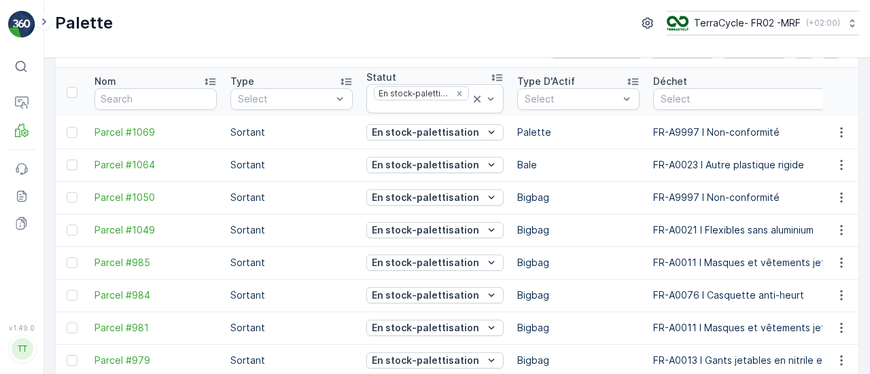
scroll to position [0, 0]
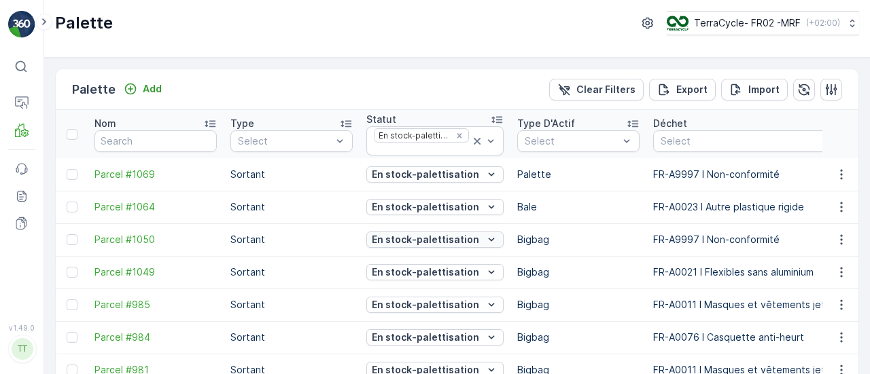
click at [439, 238] on p "En stock-palettisation" at bounding box center [425, 240] width 107 height 14
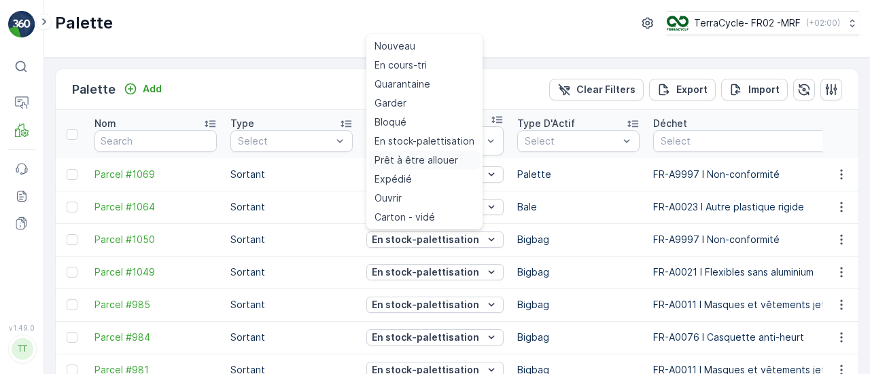
click at [428, 164] on span "Prêt à être allouer" at bounding box center [416, 161] width 84 height 14
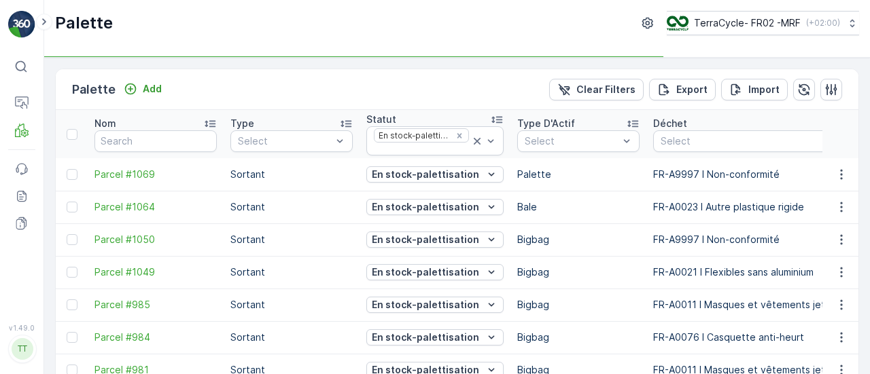
scroll to position [68, 0]
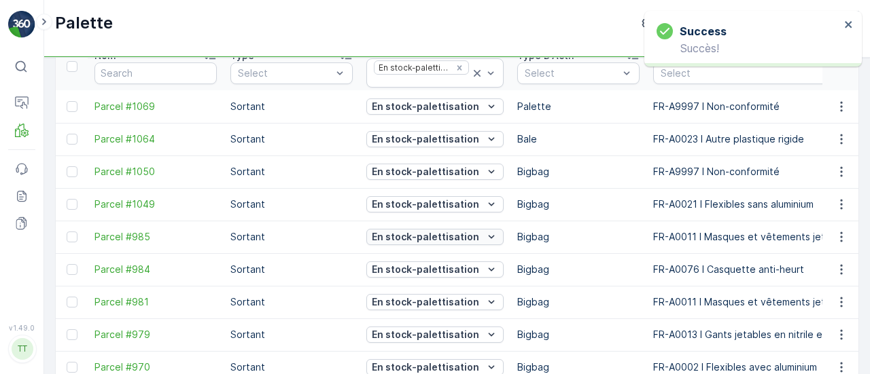
click at [463, 237] on p "En stock-palettisation" at bounding box center [425, 237] width 107 height 14
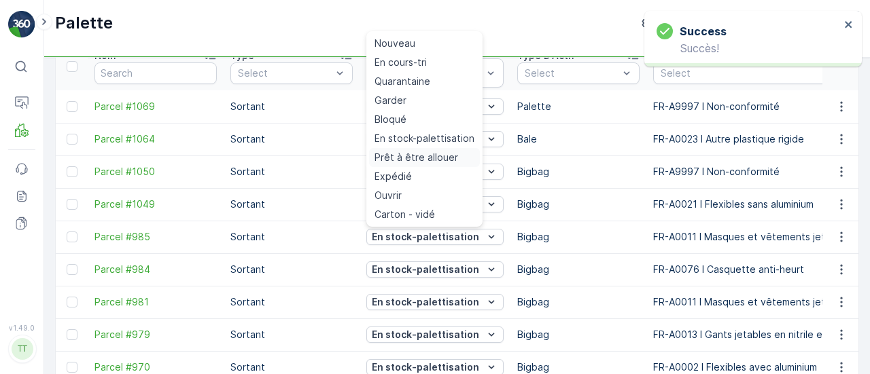
click at [423, 154] on span "Prêt à être allouer" at bounding box center [416, 158] width 84 height 14
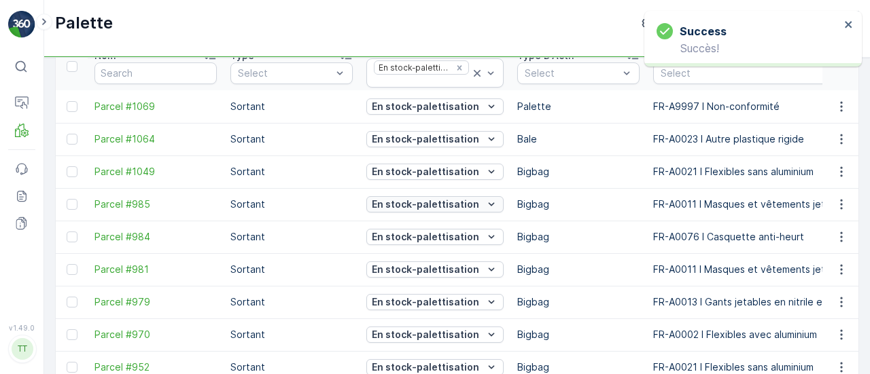
click at [423, 202] on p "En stock-palettisation" at bounding box center [425, 205] width 107 height 14
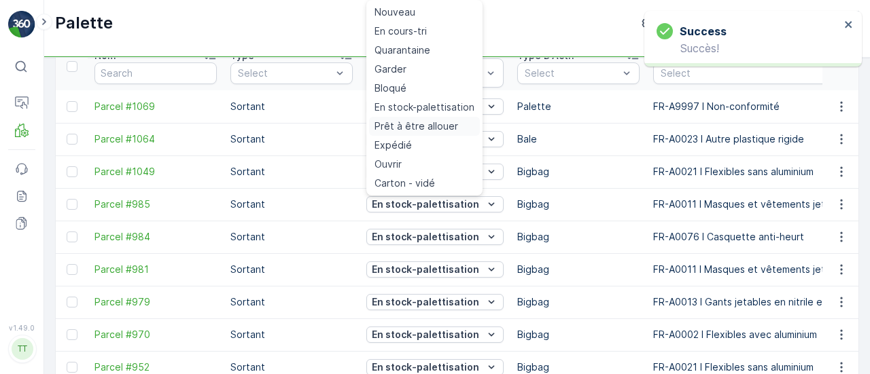
click at [417, 124] on span "Prêt à être allouer" at bounding box center [416, 127] width 84 height 14
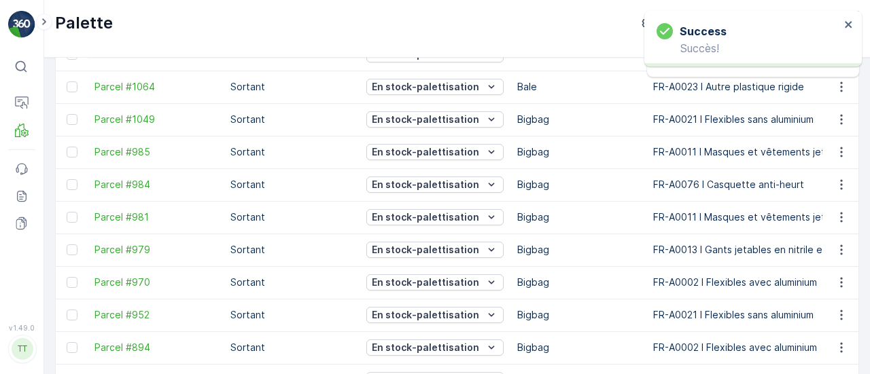
scroll to position [136, 0]
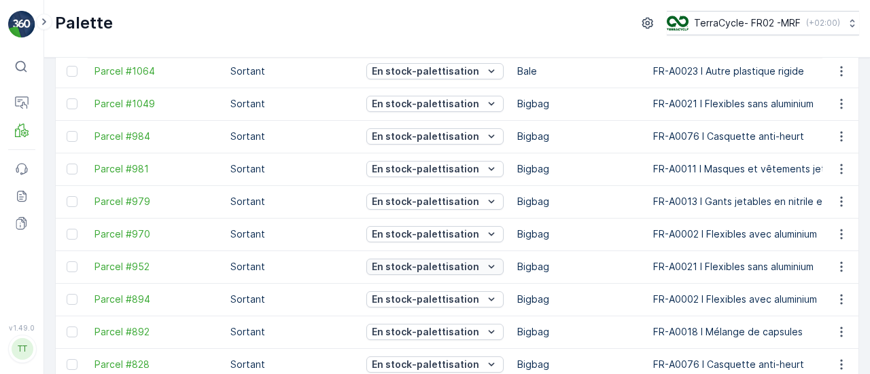
click at [452, 266] on p "En stock-palettisation" at bounding box center [425, 267] width 107 height 14
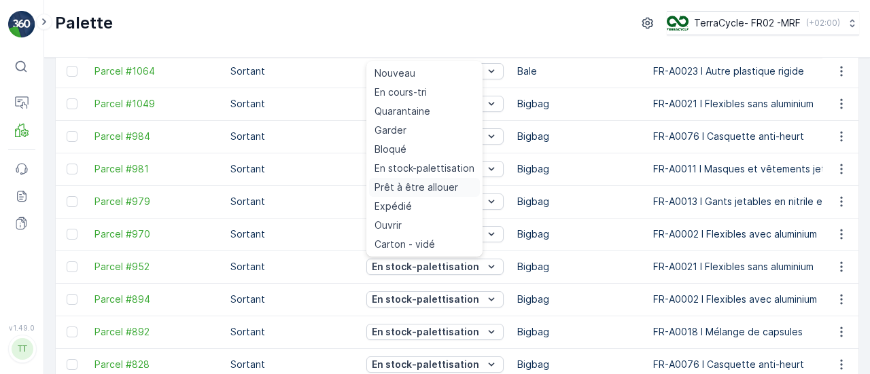
click at [440, 190] on span "Prêt à être allouer" at bounding box center [416, 188] width 84 height 14
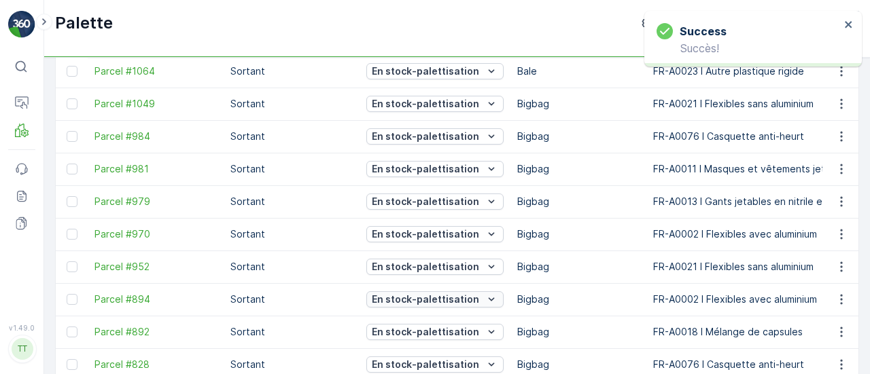
click at [457, 294] on p "En stock-palettisation" at bounding box center [425, 300] width 107 height 14
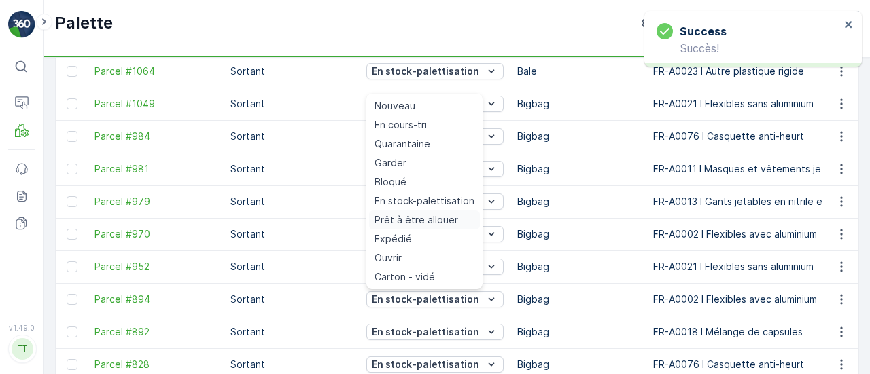
click at [442, 221] on span "Prêt à être allouer" at bounding box center [416, 220] width 84 height 14
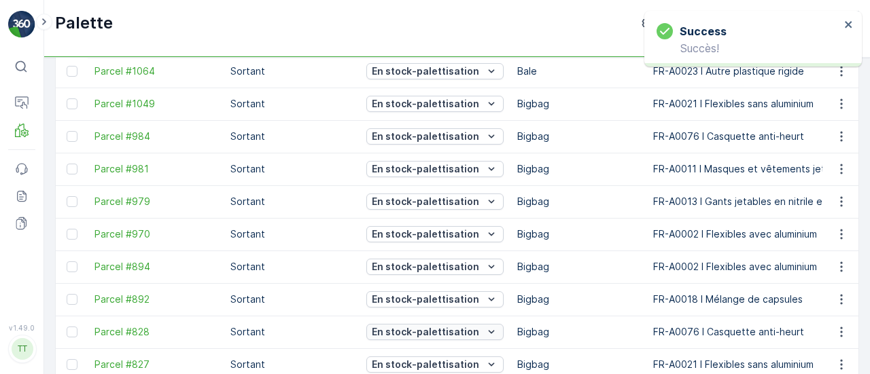
click at [463, 328] on p "En stock-palettisation" at bounding box center [425, 332] width 107 height 14
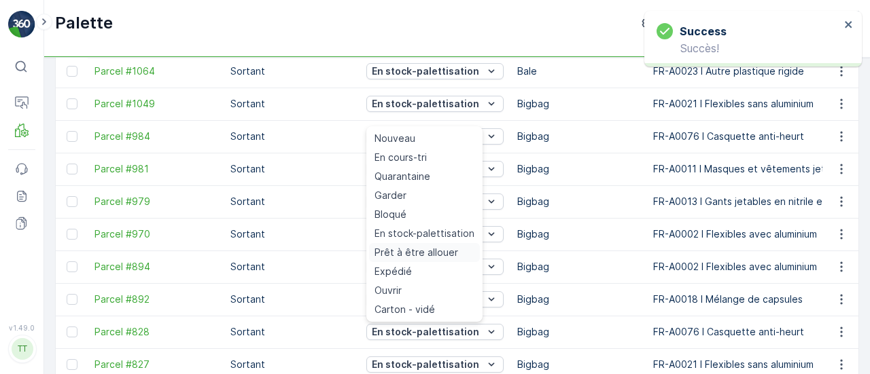
click at [450, 252] on span "Prêt à être allouer" at bounding box center [416, 253] width 84 height 14
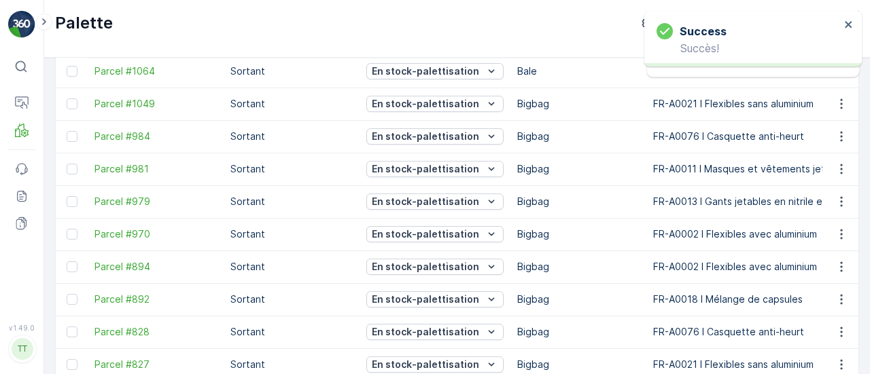
scroll to position [204, 0]
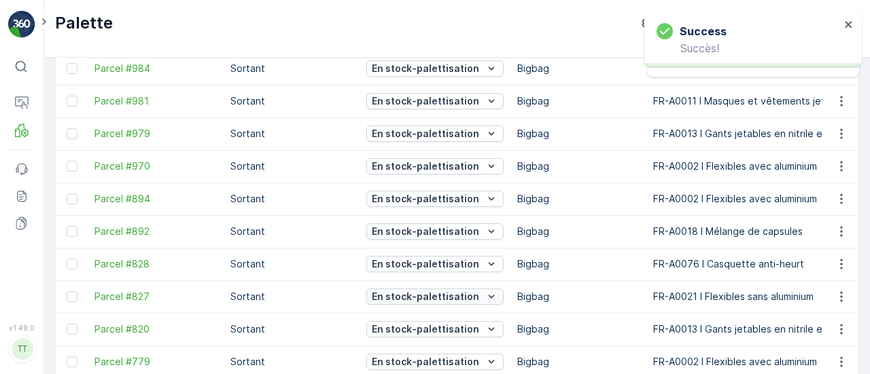
click at [454, 298] on p "En stock-palettisation" at bounding box center [425, 297] width 107 height 14
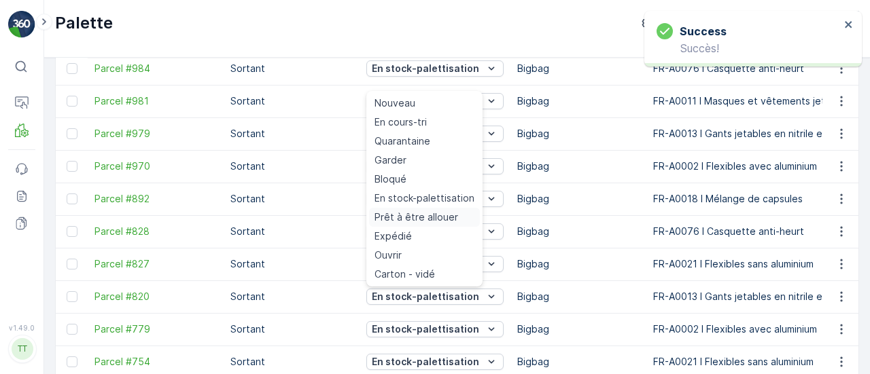
click at [419, 213] on span "Prêt à être allouer" at bounding box center [416, 218] width 84 height 14
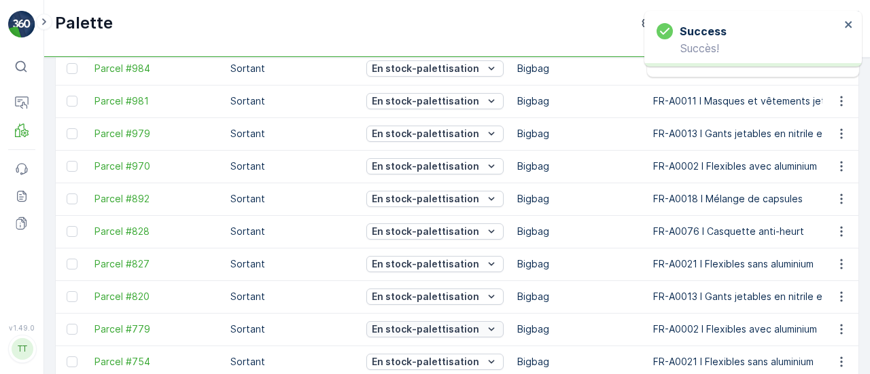
click at [449, 327] on p "En stock-palettisation" at bounding box center [425, 330] width 107 height 14
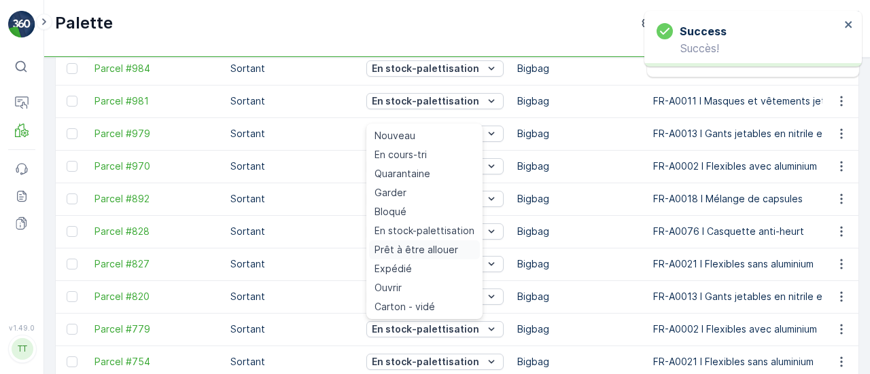
click at [433, 245] on span "Prêt à être allouer" at bounding box center [416, 250] width 84 height 14
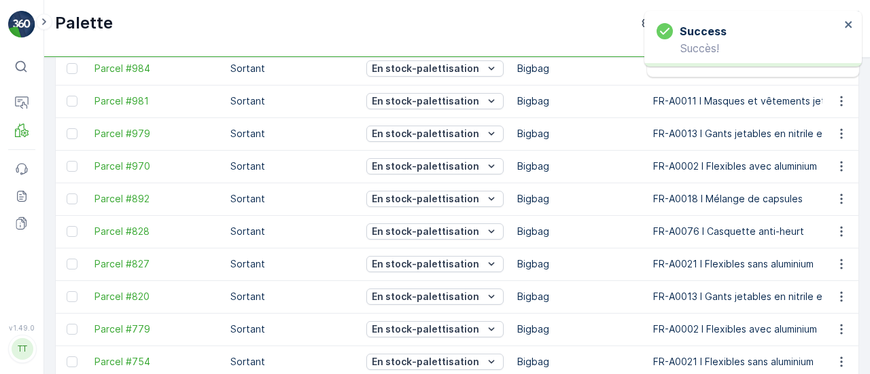
click at [468, 353] on div "En stock-palettisation" at bounding box center [434, 362] width 137 height 19
click at [470, 361] on p "En stock-palettisation" at bounding box center [425, 362] width 107 height 14
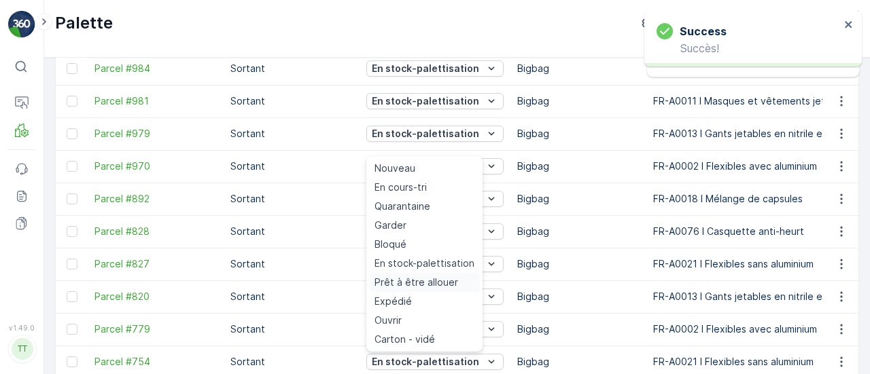
click at [443, 283] on span "Prêt à être allouer" at bounding box center [416, 283] width 84 height 14
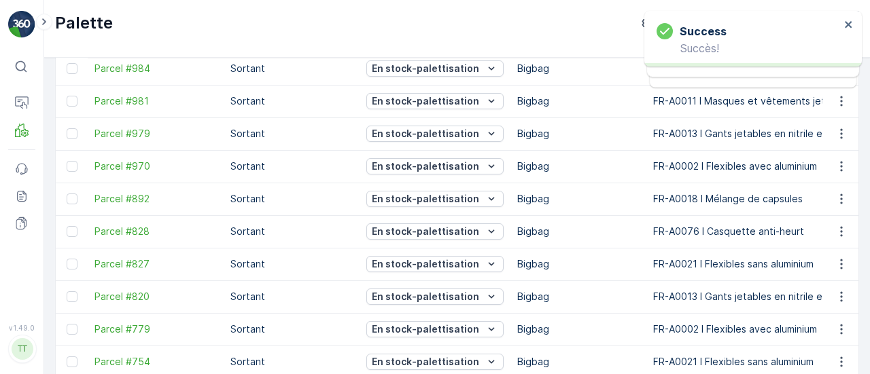
scroll to position [272, 0]
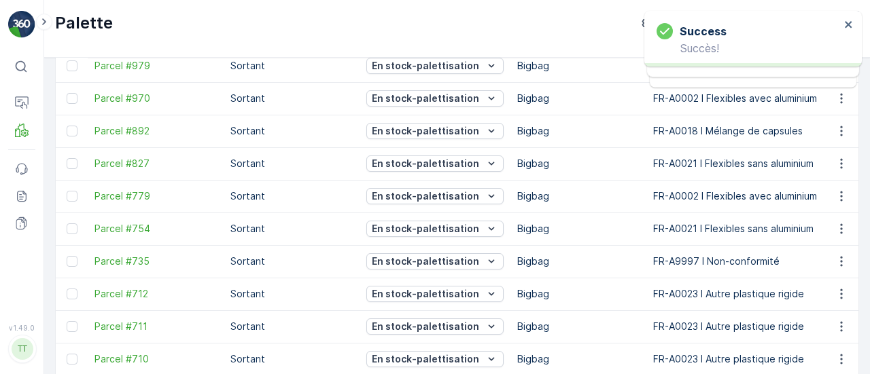
click at [455, 298] on p "En stock-palettisation" at bounding box center [425, 294] width 107 height 14
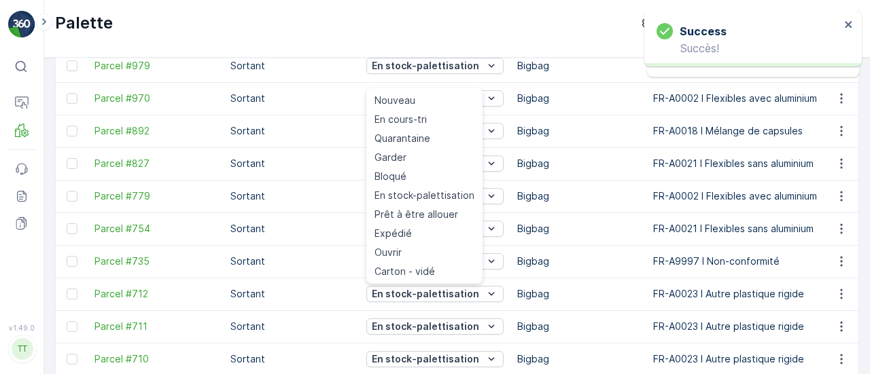
click at [646, 292] on td "FR-A0023 I Autre plastique rigide" at bounding box center [752, 294] width 213 height 33
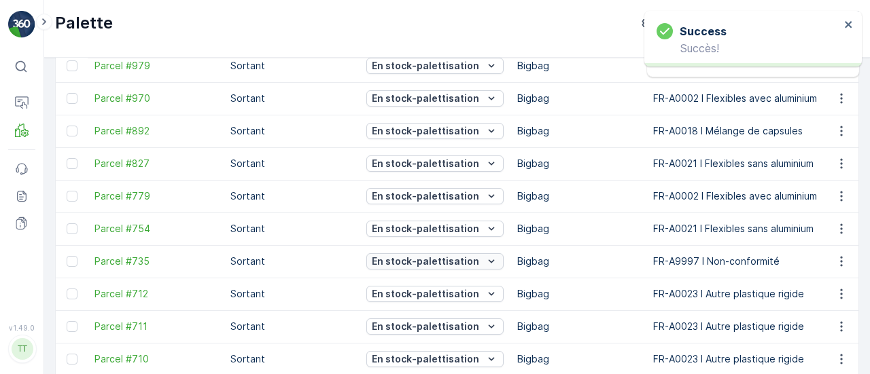
click at [489, 258] on icon "En stock-palettisation" at bounding box center [492, 262] width 14 height 14
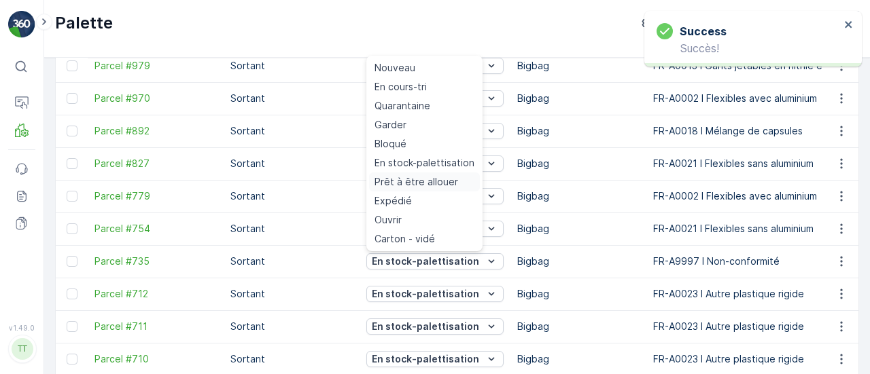
click at [412, 181] on span "Prêt à être allouer" at bounding box center [416, 182] width 84 height 14
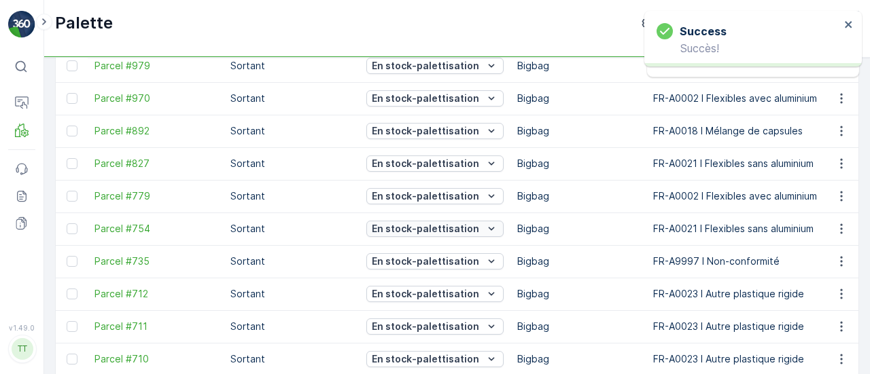
click at [461, 223] on p "En stock-palettisation" at bounding box center [425, 229] width 107 height 14
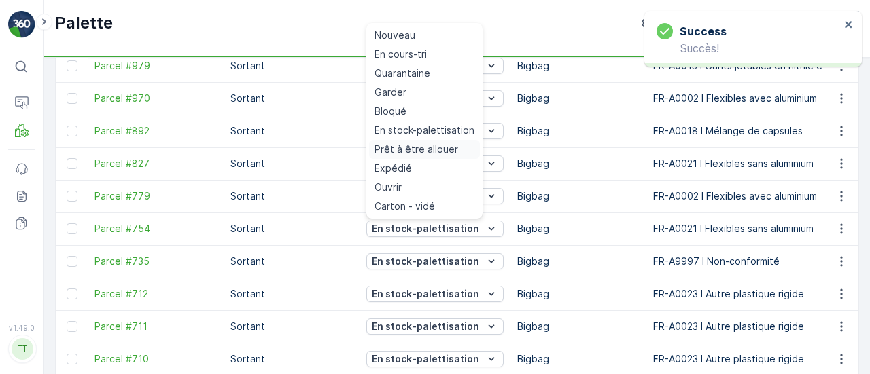
click at [422, 151] on span "Prêt à être allouer" at bounding box center [416, 150] width 84 height 14
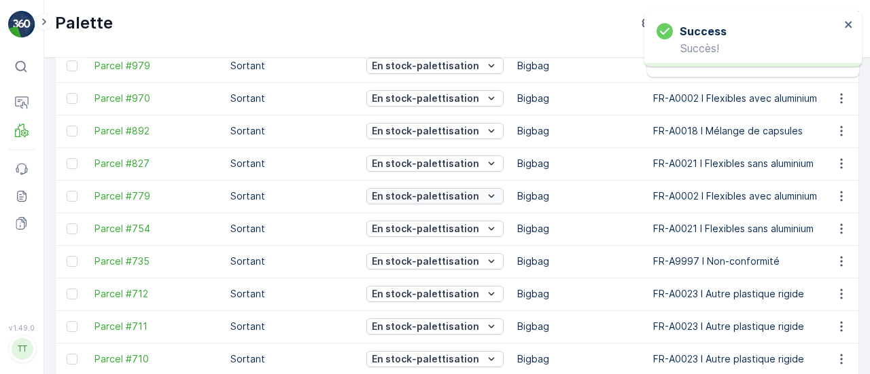
click at [438, 196] on p "En stock-palettisation" at bounding box center [425, 197] width 107 height 14
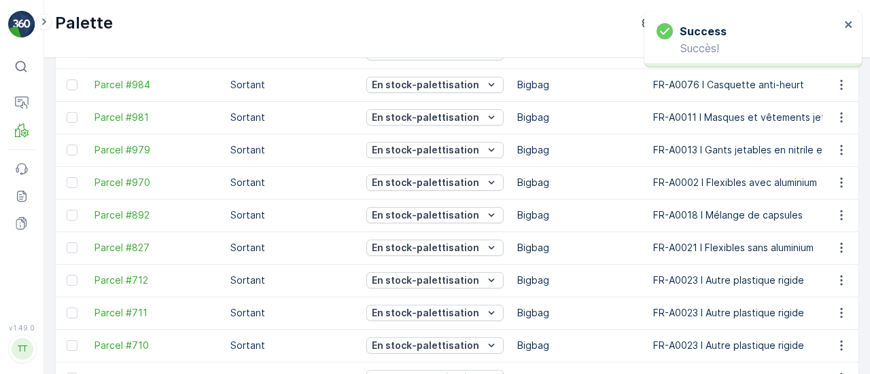
scroll to position [204, 0]
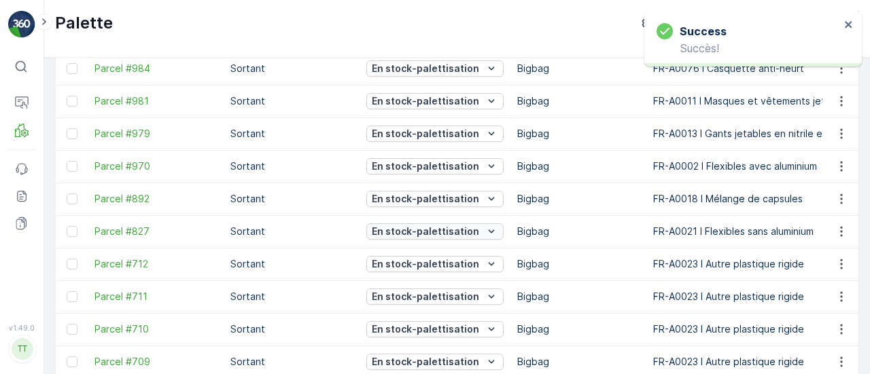
click at [458, 225] on p "En stock-palettisation" at bounding box center [425, 232] width 107 height 14
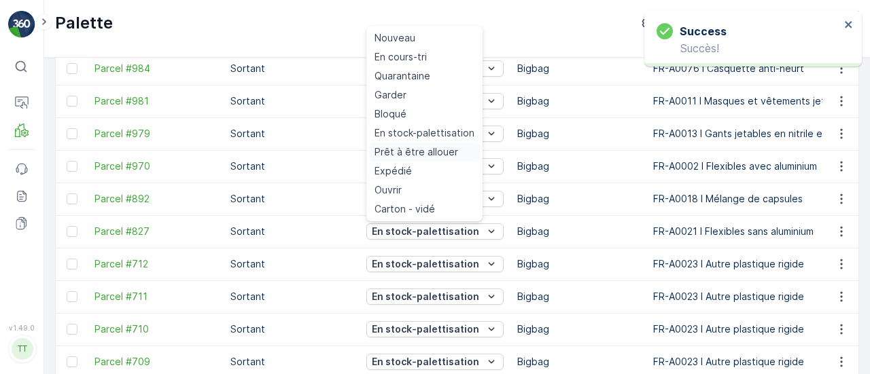
click at [397, 153] on span "Prêt à être allouer" at bounding box center [416, 152] width 84 height 14
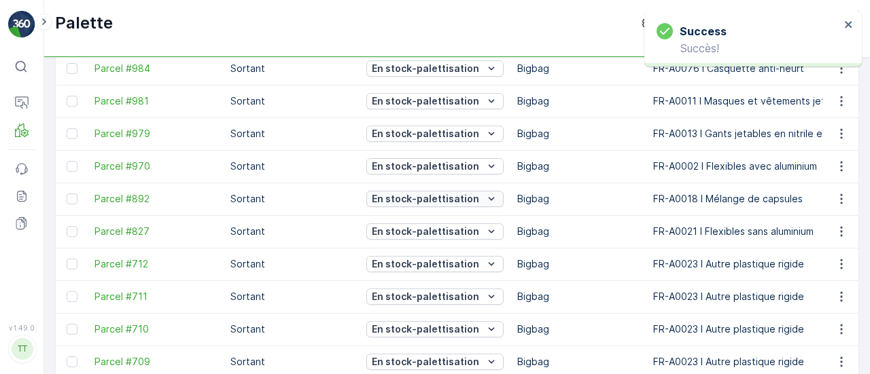
click at [451, 195] on p "En stock-palettisation" at bounding box center [425, 199] width 107 height 14
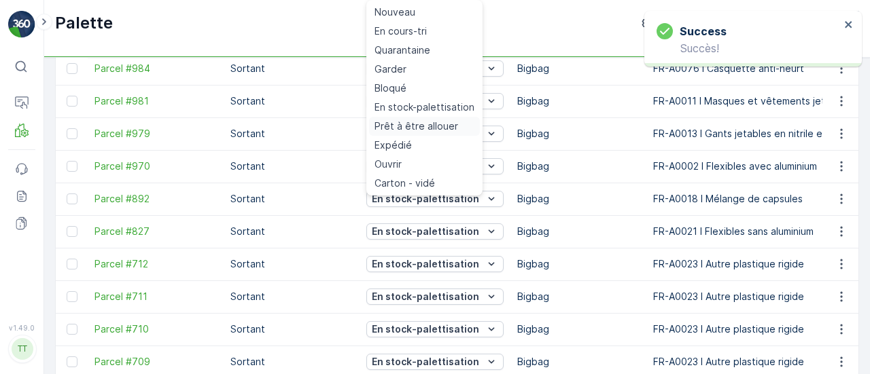
click at [409, 122] on span "Prêt à être allouer" at bounding box center [416, 127] width 84 height 14
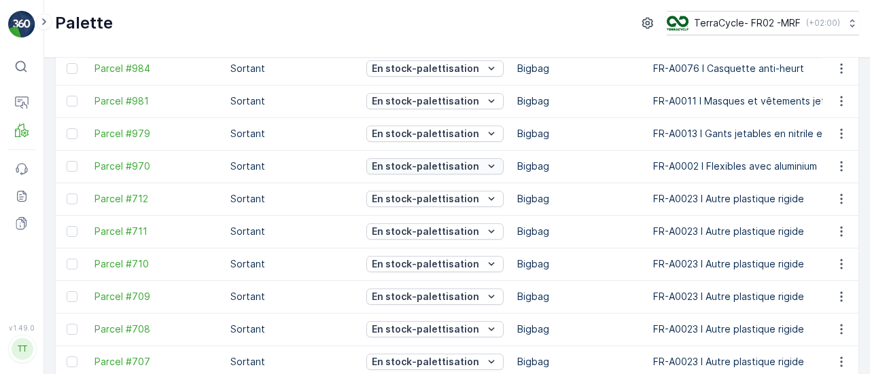
click at [452, 165] on p "En stock-palettisation" at bounding box center [425, 167] width 107 height 14
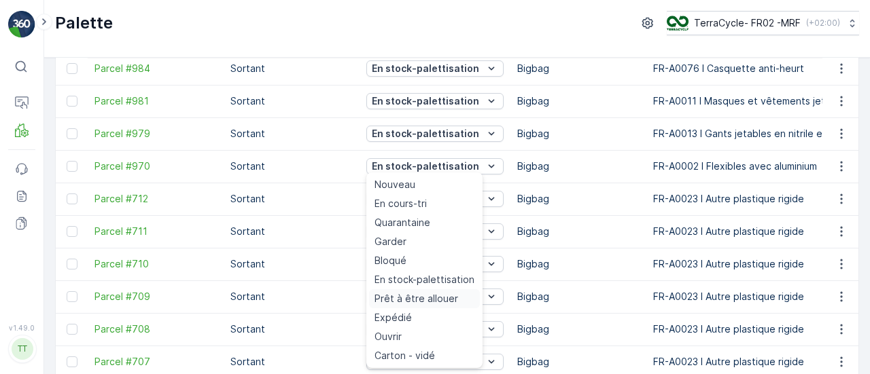
click at [436, 296] on span "Prêt à être allouer" at bounding box center [416, 299] width 84 height 14
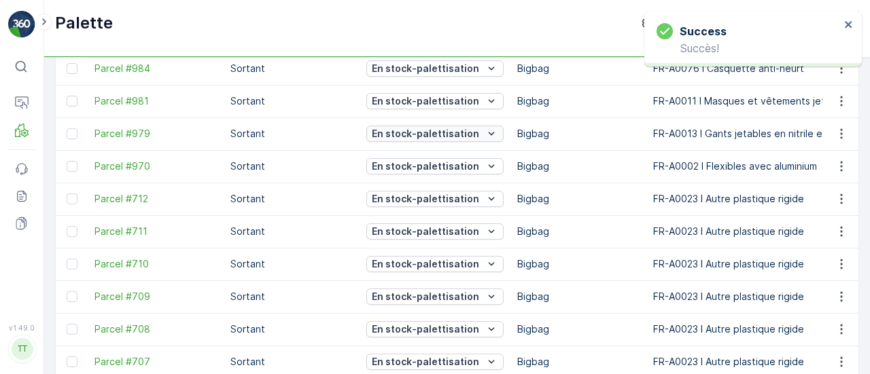
click at [435, 134] on p "En stock-palettisation" at bounding box center [425, 134] width 107 height 14
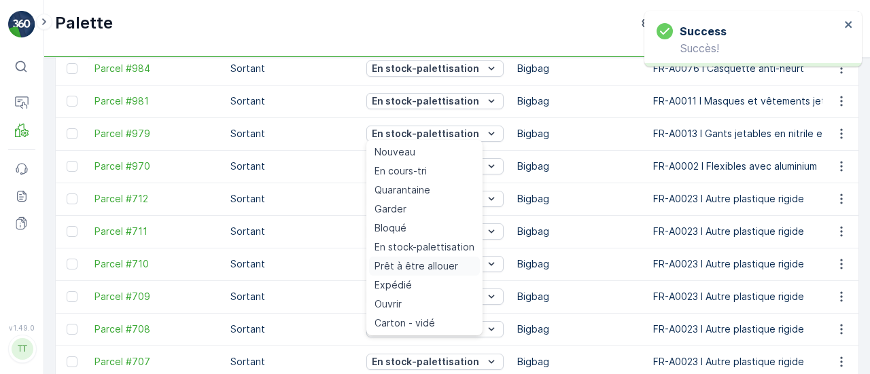
click at [427, 266] on span "Prêt à être allouer" at bounding box center [416, 267] width 84 height 14
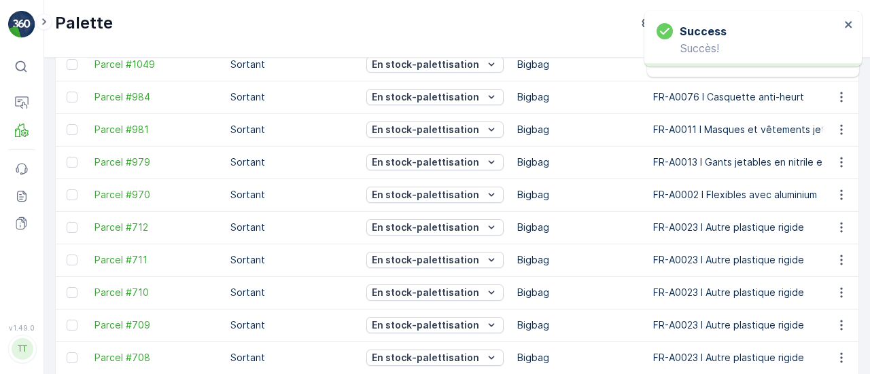
scroll to position [136, 0]
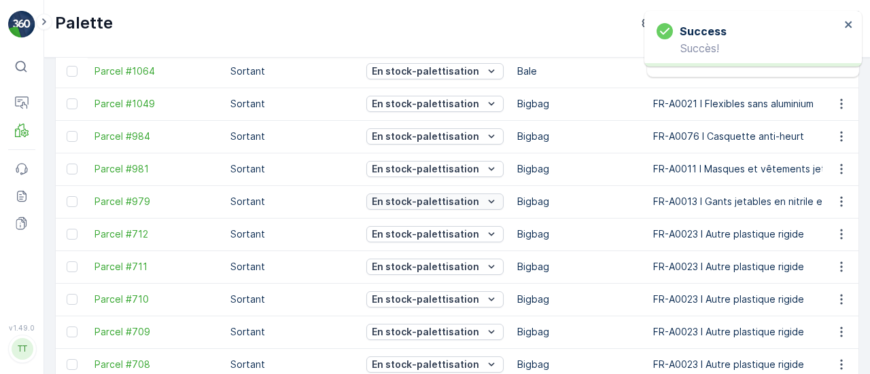
click at [458, 198] on p "En stock-palettisation" at bounding box center [425, 202] width 107 height 14
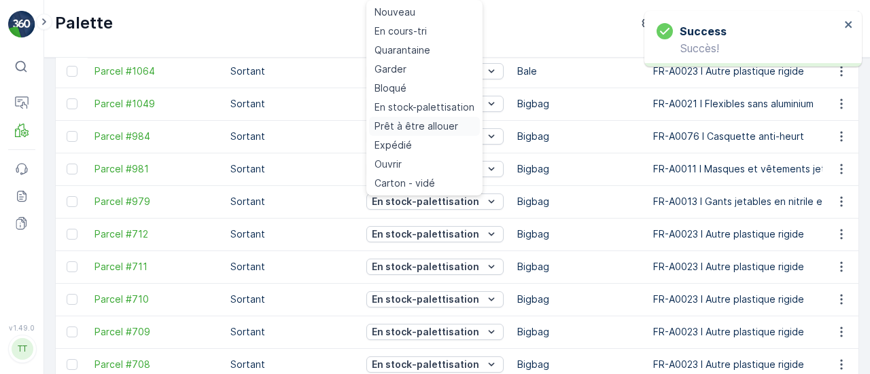
click at [408, 129] on span "Prêt à être allouer" at bounding box center [416, 127] width 84 height 14
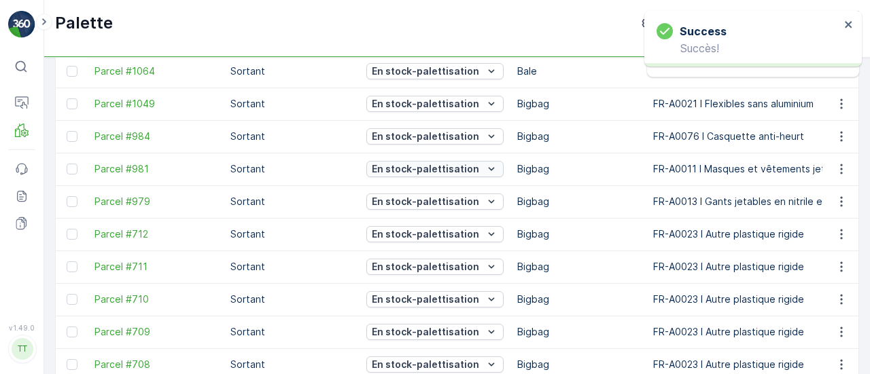
click at [454, 167] on p "En stock-palettisation" at bounding box center [425, 169] width 107 height 14
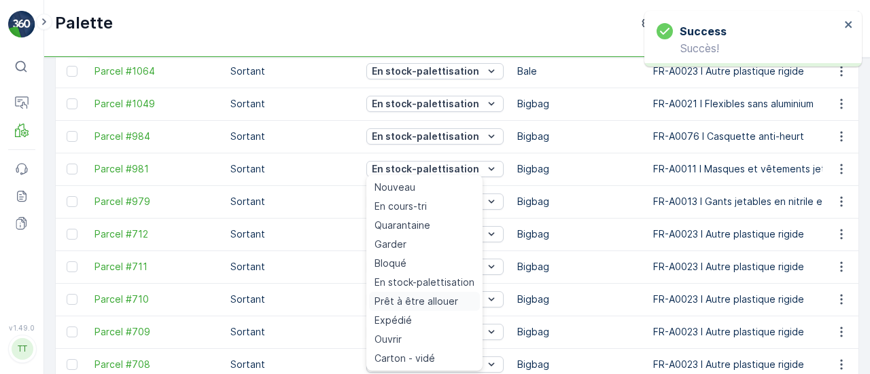
click at [454, 300] on span "Prêt à être allouer" at bounding box center [416, 302] width 84 height 14
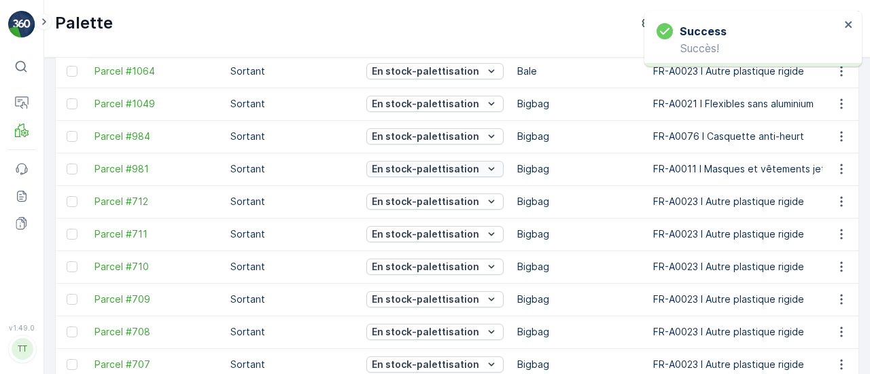
click at [432, 169] on p "En stock-palettisation" at bounding box center [425, 169] width 107 height 14
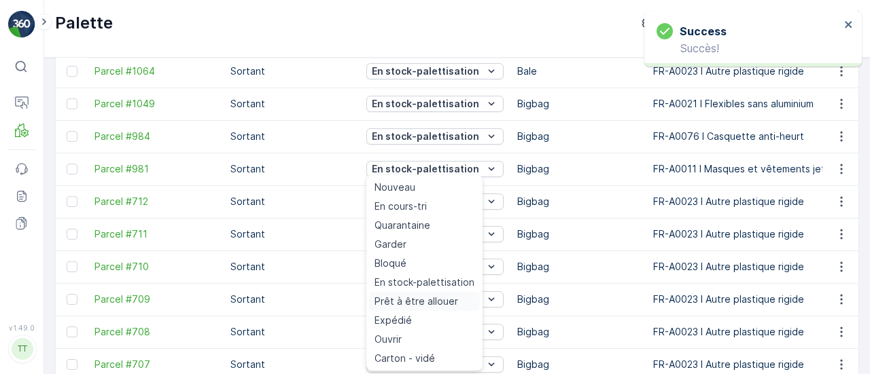
click at [438, 298] on span "Prêt à être allouer" at bounding box center [416, 302] width 84 height 14
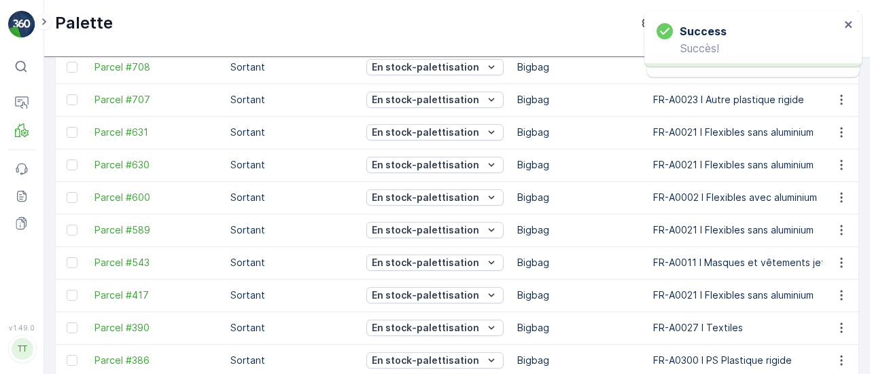
scroll to position [408, 0]
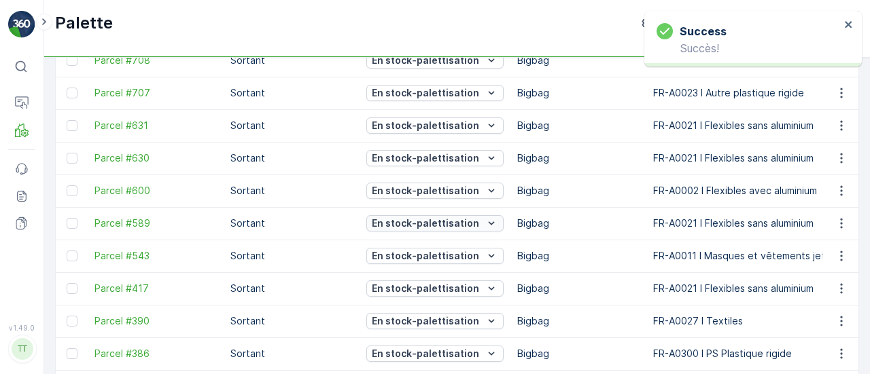
click at [418, 226] on p "En stock-palettisation" at bounding box center [425, 224] width 107 height 14
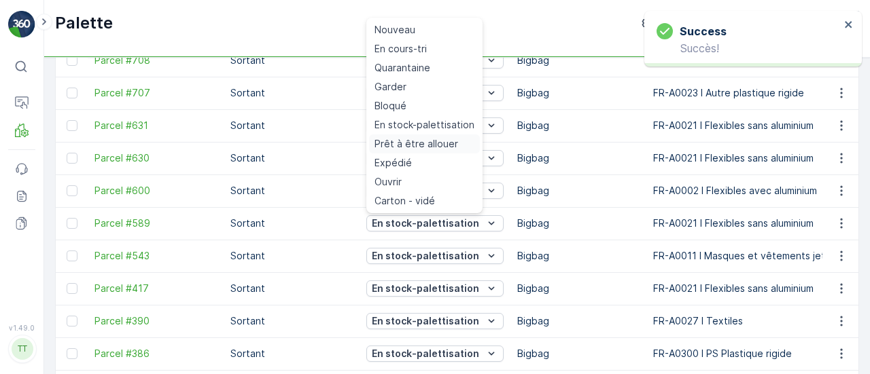
click at [410, 142] on span "Prêt à être allouer" at bounding box center [416, 144] width 84 height 14
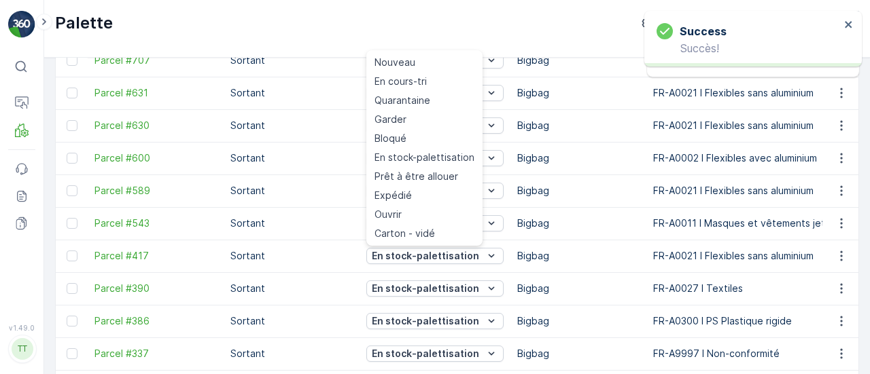
scroll to position [375, 0]
click at [415, 152] on span "En stock-palettisation" at bounding box center [424, 158] width 100 height 14
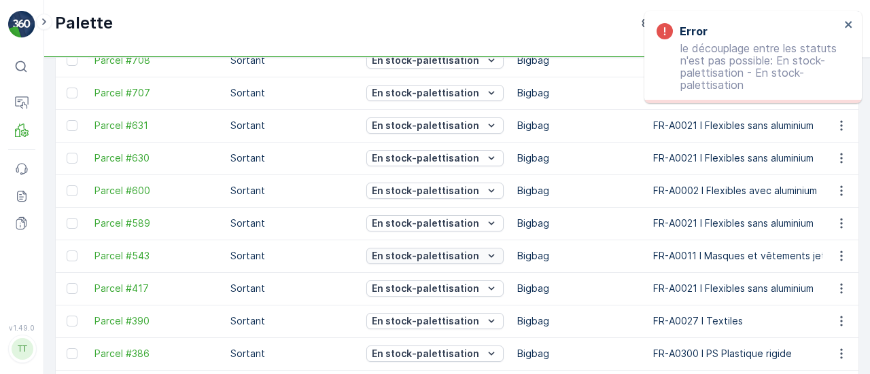
click at [472, 253] on p "En stock-palettisation" at bounding box center [425, 256] width 107 height 14
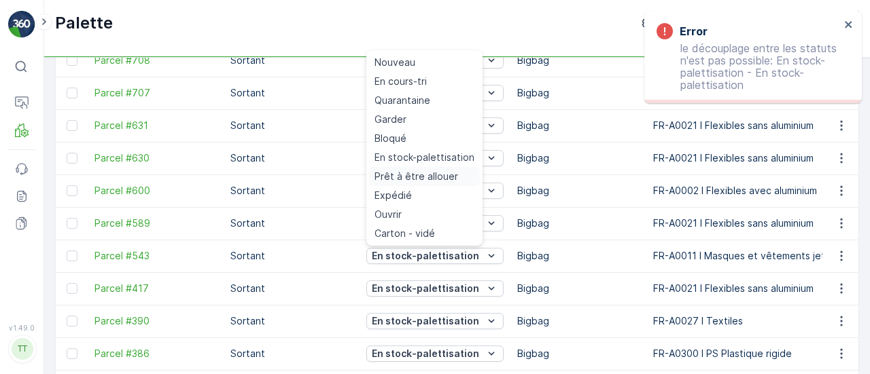
click at [418, 183] on span "Prêt à être allouer" at bounding box center [416, 177] width 84 height 14
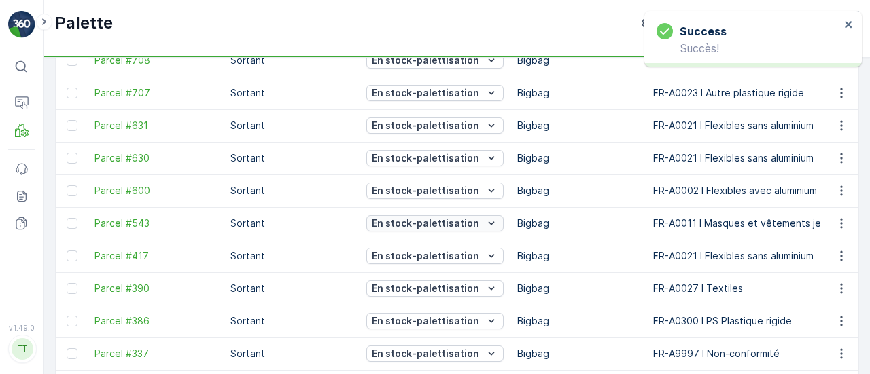
click at [439, 223] on p "En stock-palettisation" at bounding box center [425, 224] width 107 height 14
click at [458, 220] on p "En stock-palettisation" at bounding box center [425, 224] width 107 height 14
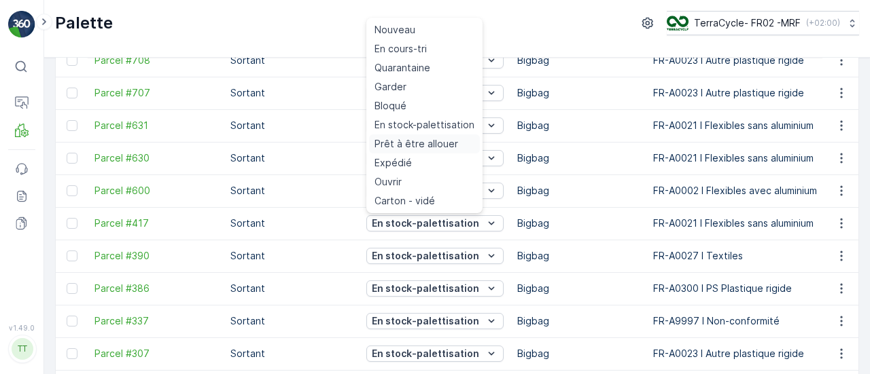
click at [412, 136] on div "Prêt à être allouer" at bounding box center [424, 144] width 111 height 19
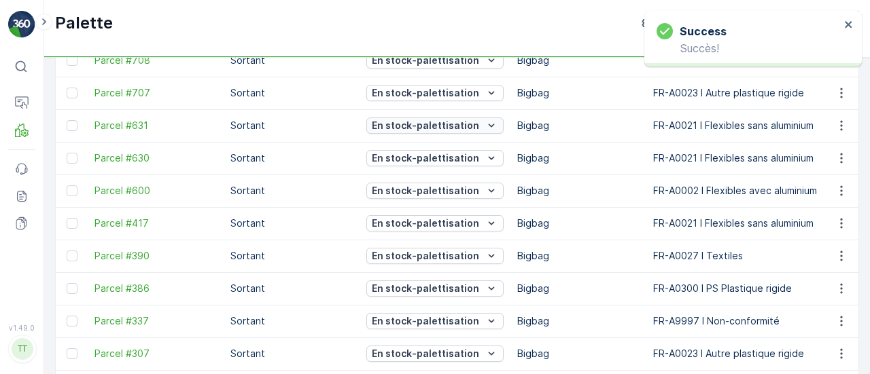
click at [429, 120] on p "En stock-palettisation" at bounding box center [425, 126] width 107 height 14
click at [451, 126] on p "En stock-palettisation" at bounding box center [425, 126] width 107 height 14
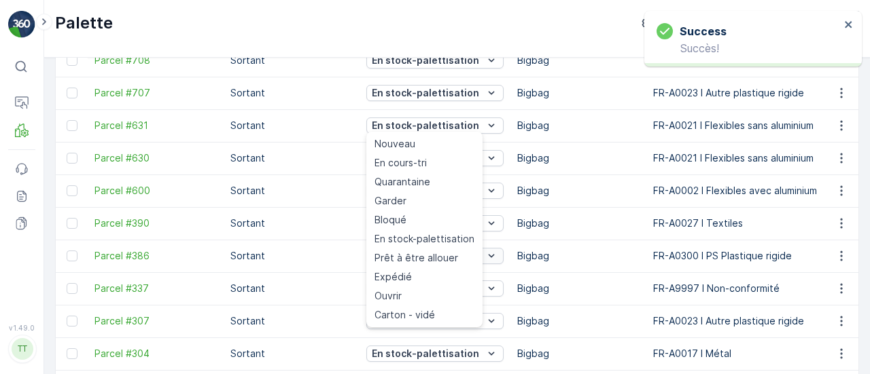
click at [434, 260] on span "Prêt à être allouer" at bounding box center [416, 258] width 84 height 14
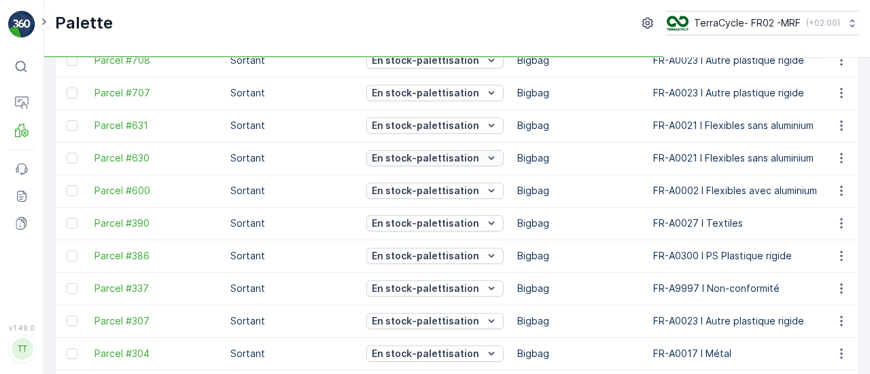
click at [453, 160] on p "En stock-palettisation" at bounding box center [425, 159] width 107 height 14
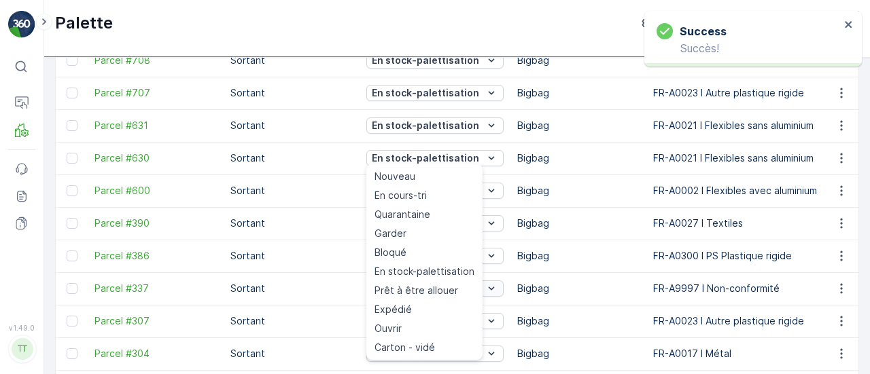
click at [451, 286] on span "Prêt à être allouer" at bounding box center [416, 291] width 84 height 14
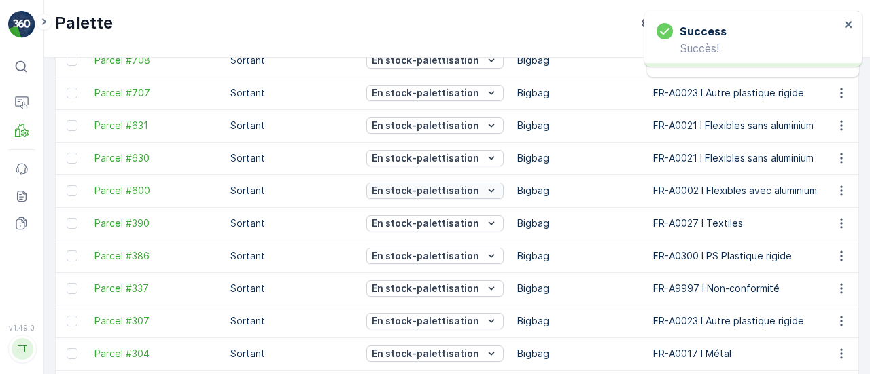
click at [453, 190] on p "En stock-palettisation" at bounding box center [425, 191] width 107 height 14
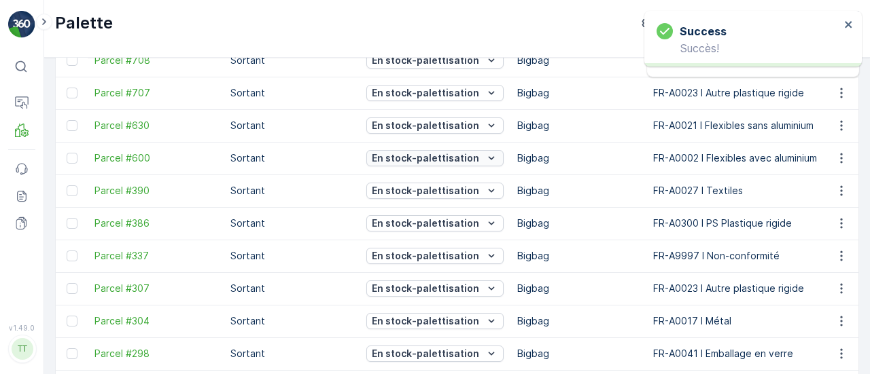
click at [448, 152] on p "En stock-palettisation" at bounding box center [425, 159] width 107 height 14
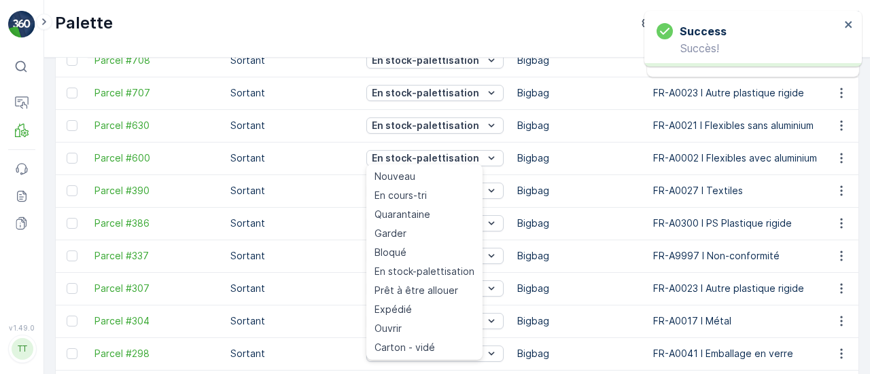
click at [444, 296] on span "Prêt à être allouer" at bounding box center [416, 291] width 84 height 14
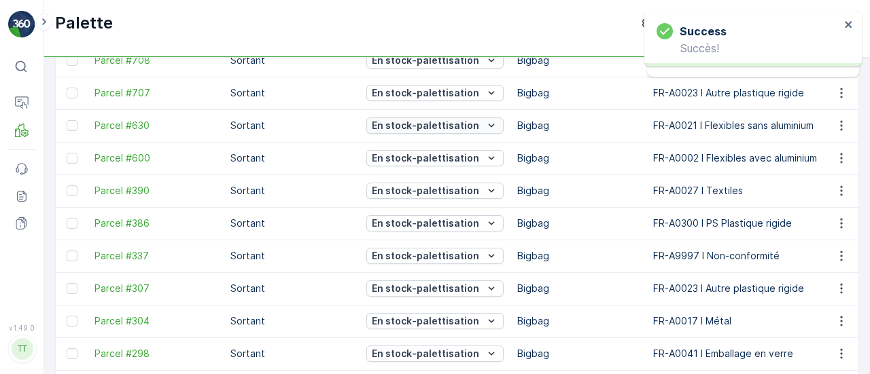
click at [438, 128] on p "En stock-palettisation" at bounding box center [425, 126] width 107 height 14
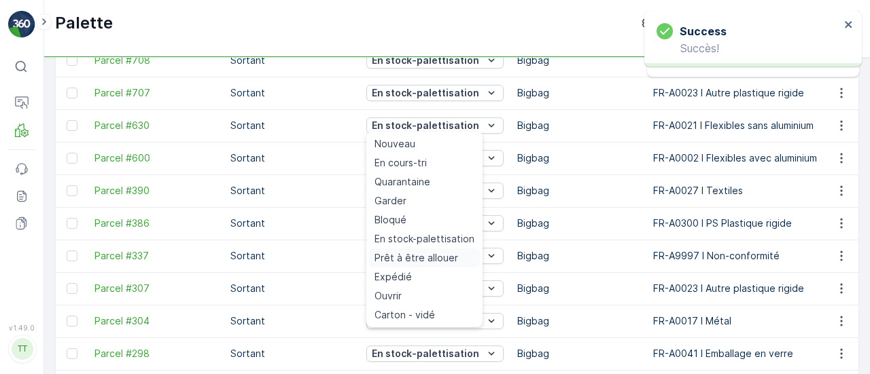
click at [438, 260] on span "Prêt à être allouer" at bounding box center [416, 258] width 84 height 14
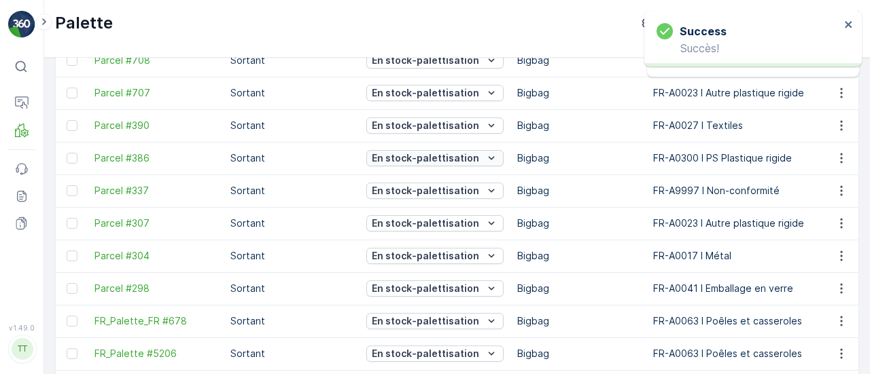
scroll to position [307, 0]
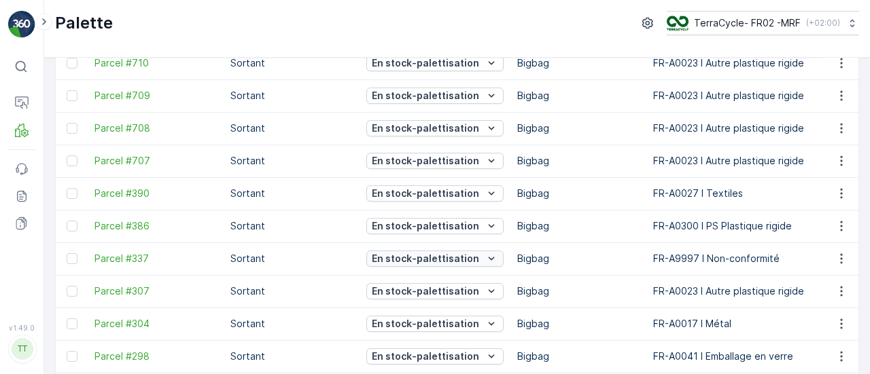
click at [469, 260] on p "En stock-palettisation" at bounding box center [425, 259] width 107 height 14
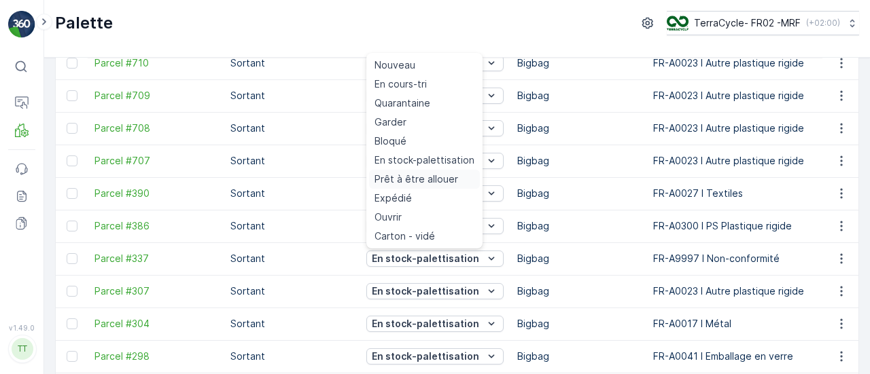
click at [419, 178] on span "Prêt à être allouer" at bounding box center [416, 180] width 84 height 14
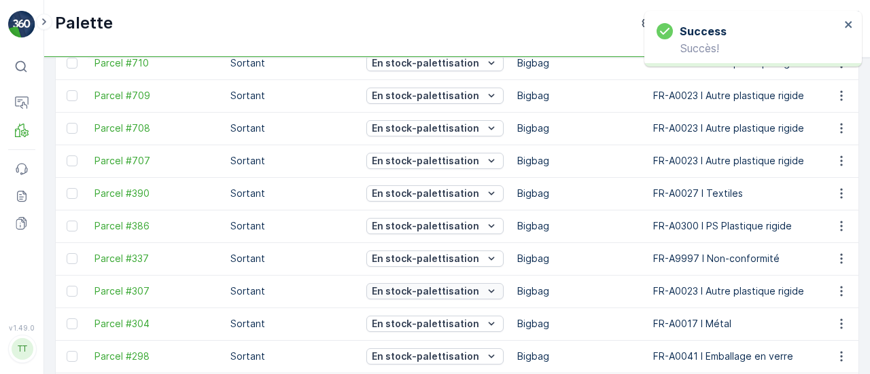
click at [448, 292] on p "En stock-palettisation" at bounding box center [425, 292] width 107 height 14
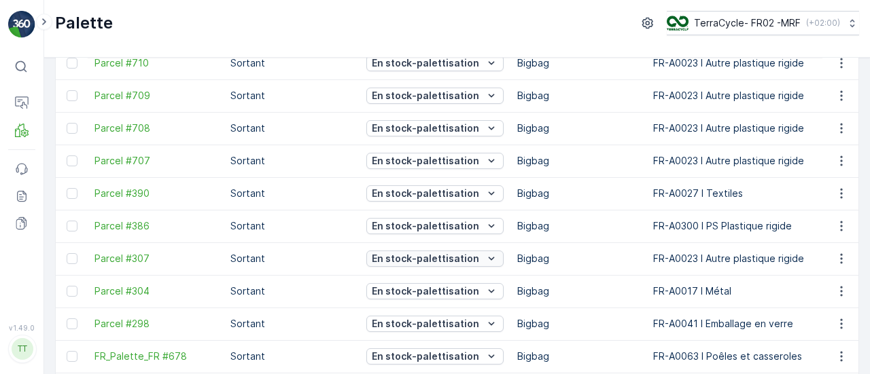
click at [485, 261] on icon "En stock-palettisation" at bounding box center [492, 259] width 14 height 14
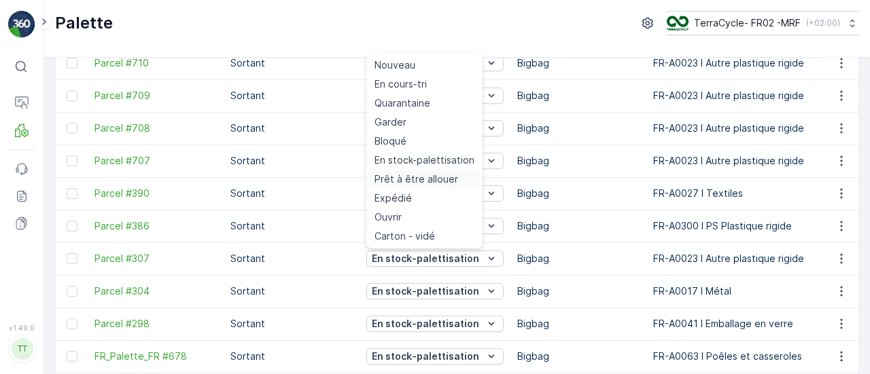
click at [423, 182] on span "Prêt à être allouer" at bounding box center [416, 180] width 84 height 14
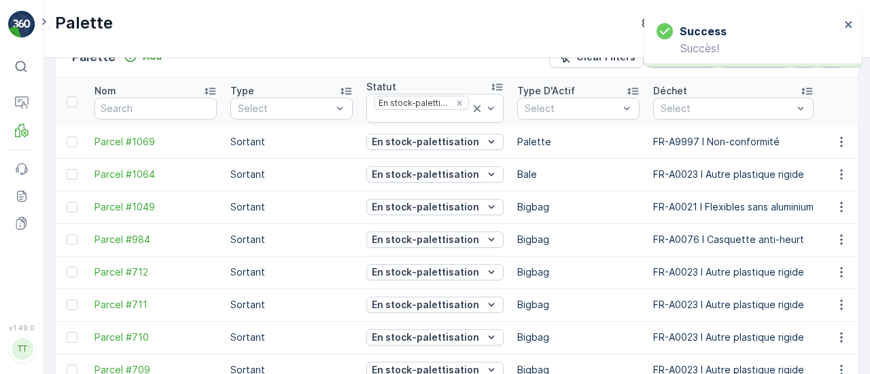
scroll to position [18, 0]
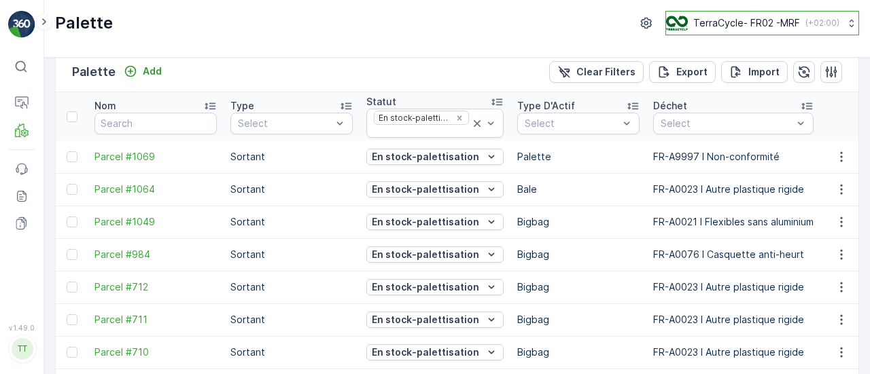
click at [680, 30] on img at bounding box center [677, 23] width 22 height 15
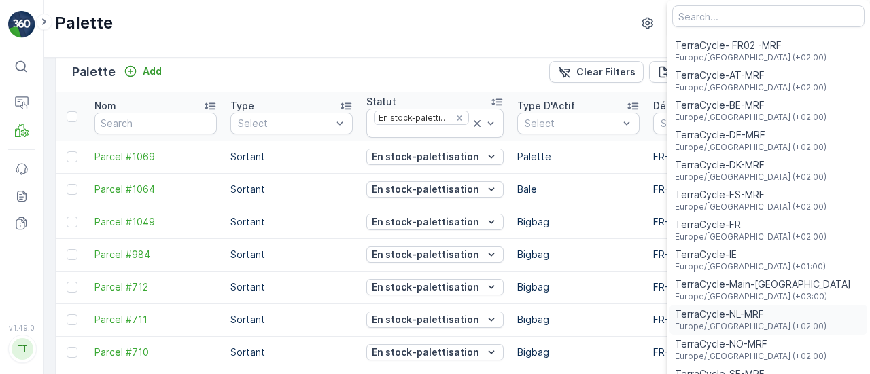
click at [754, 315] on span "TerraCycle-NL-MRF" at bounding box center [751, 315] width 152 height 14
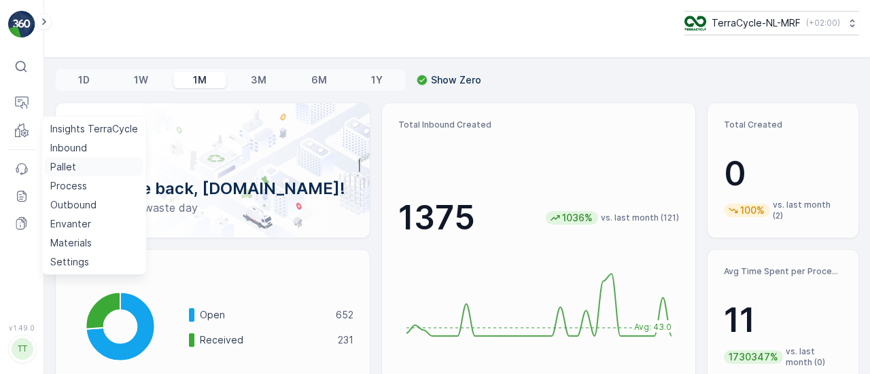
click at [59, 166] on p "Pallet" at bounding box center [63, 167] width 26 height 14
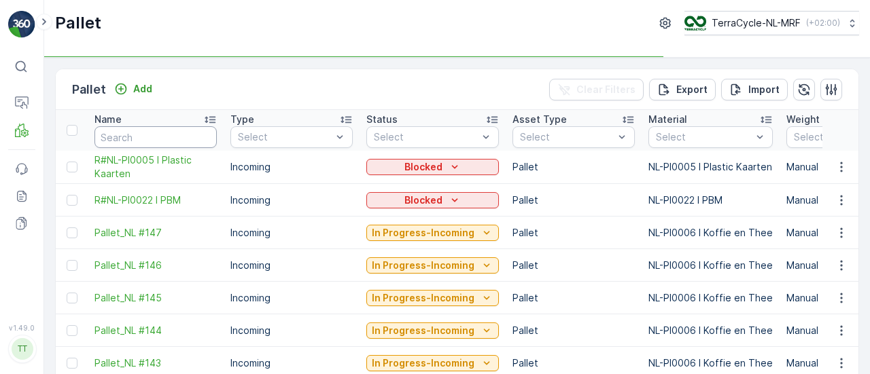
click at [174, 137] on input "text" at bounding box center [155, 137] width 122 height 22
click at [177, 142] on input "text" at bounding box center [155, 137] width 122 height 22
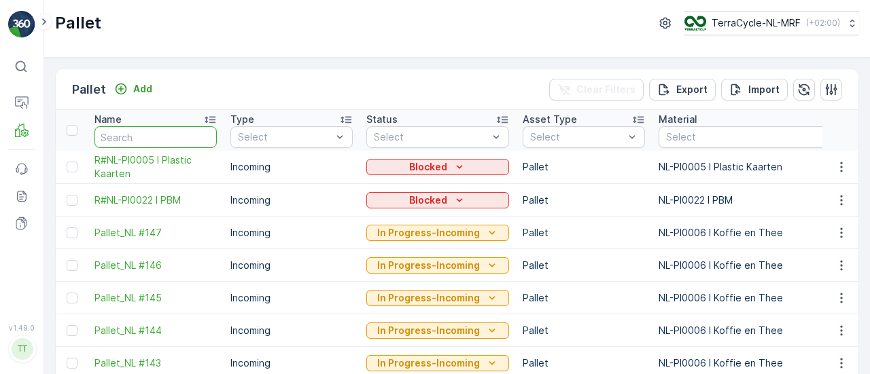
click at [178, 141] on input "text" at bounding box center [155, 137] width 122 height 22
type input "FD673"
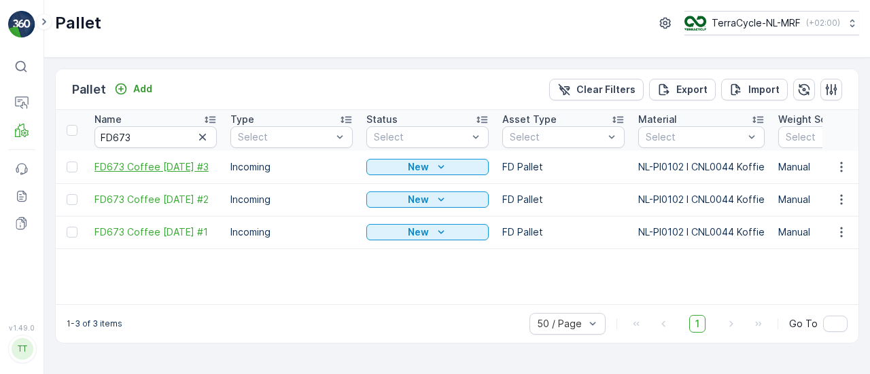
click at [179, 168] on span "FD673 Coffee 26.06.25 #3" at bounding box center [155, 167] width 122 height 14
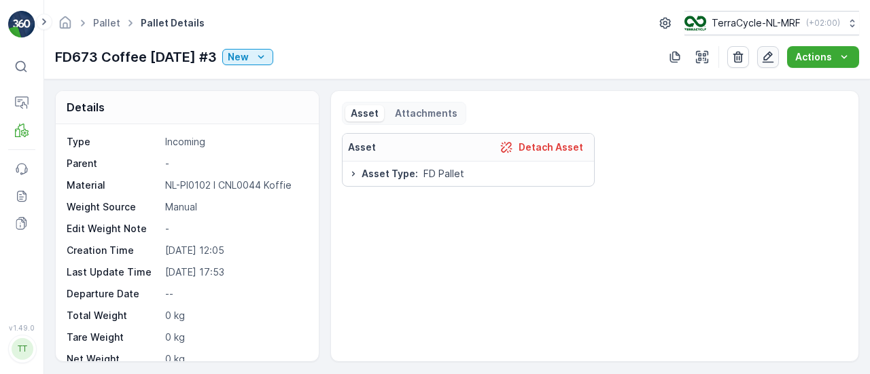
click at [766, 54] on icon "button" at bounding box center [768, 57] width 14 height 14
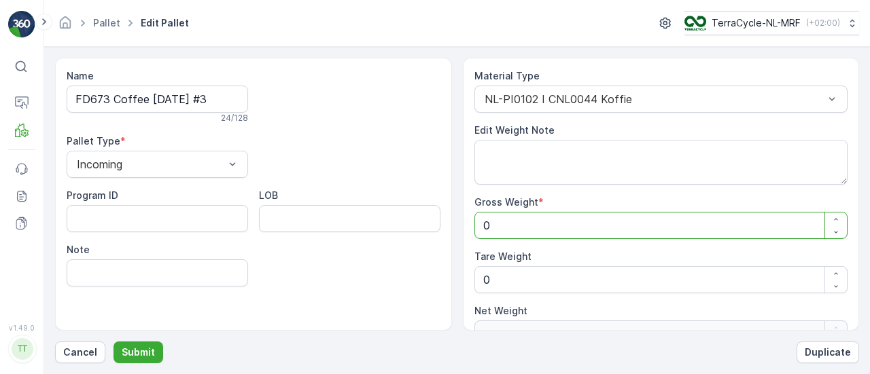
click at [538, 228] on Weight "0" at bounding box center [661, 225] width 374 height 27
type Weight "1"
type Weight "14"
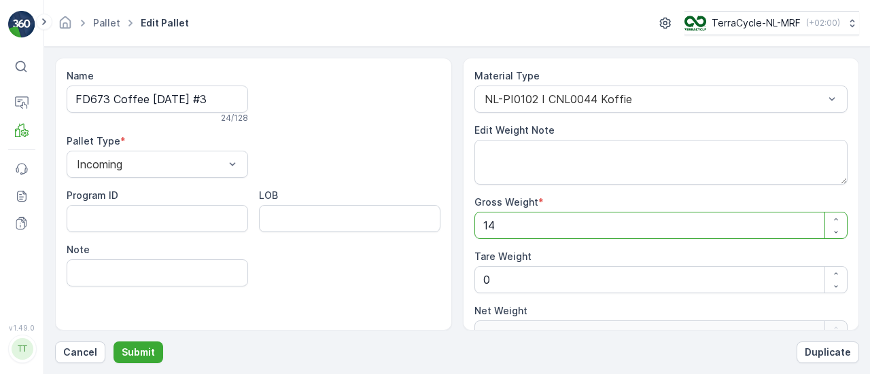
type Weight "140"
click at [129, 358] on p "Submit" at bounding box center [138, 353] width 33 height 14
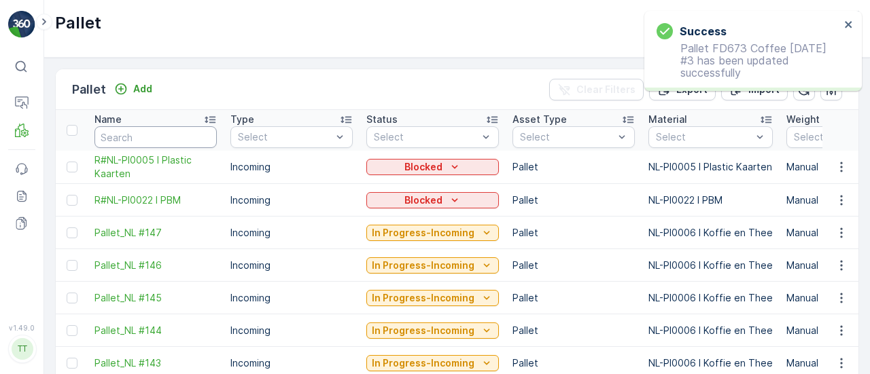
click at [161, 131] on input "text" at bounding box center [155, 137] width 122 height 22
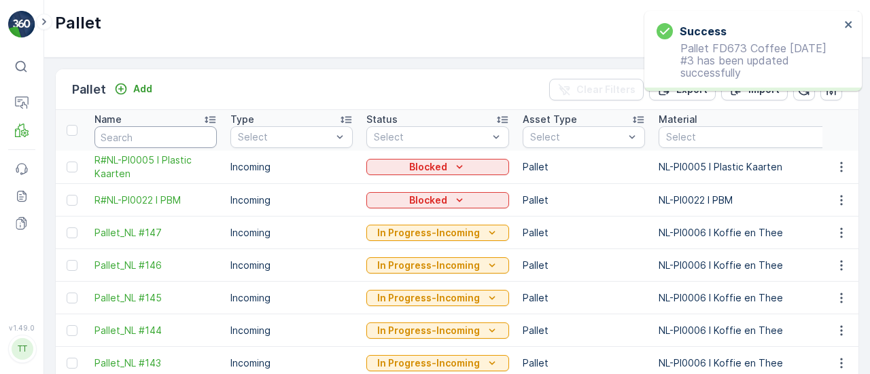
click at [161, 131] on input "text" at bounding box center [155, 137] width 122 height 22
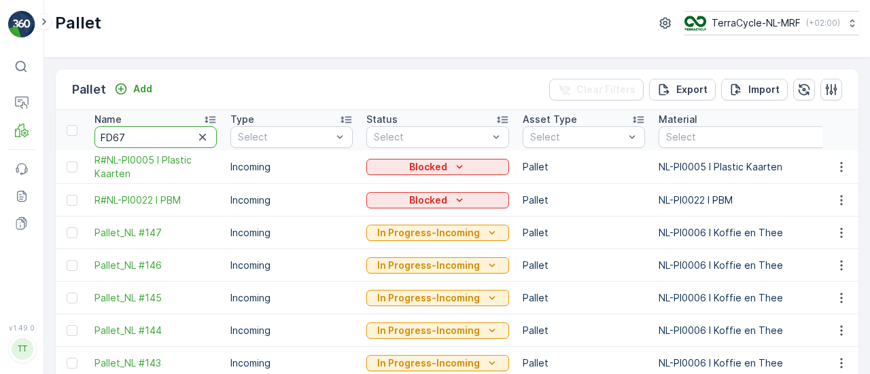
type input "FD673"
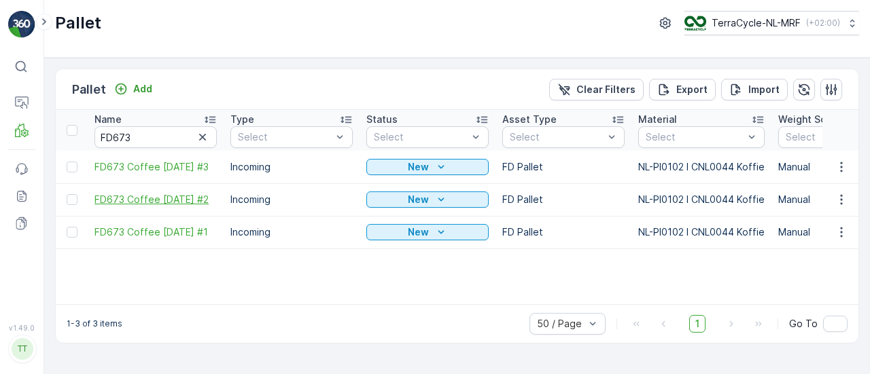
click at [166, 200] on span "FD673 Coffee 26.06.25 #2" at bounding box center [155, 200] width 122 height 14
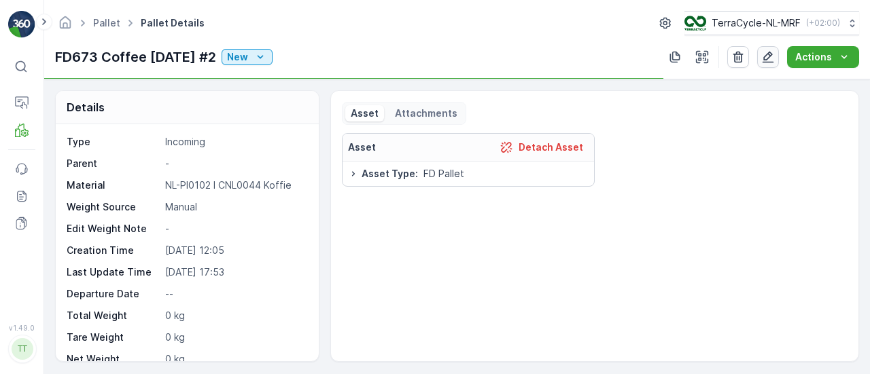
click at [771, 50] on icon "button" at bounding box center [768, 57] width 14 height 14
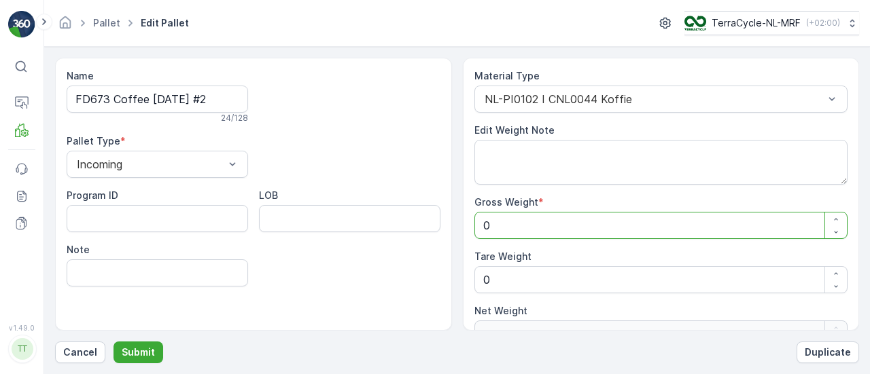
click at [499, 215] on Weight "0" at bounding box center [661, 225] width 374 height 27
type Weight "1"
type Weight "14"
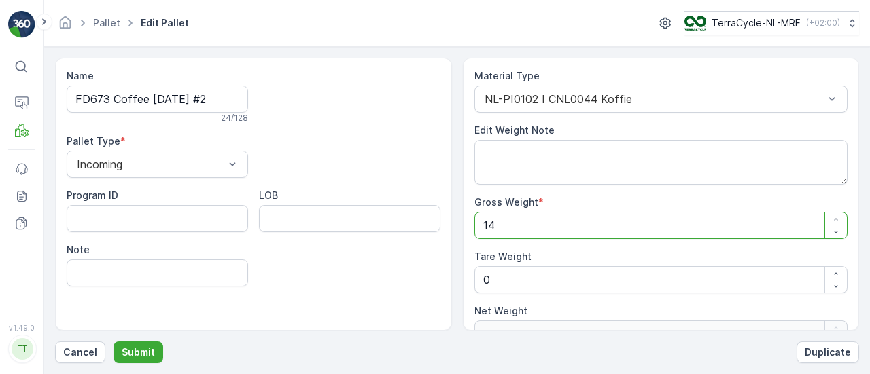
type Weight "140"
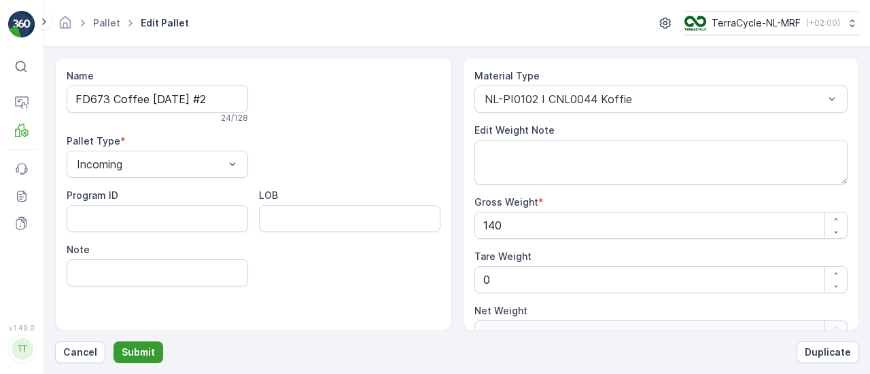
click at [148, 344] on button "Submit" at bounding box center [138, 353] width 50 height 22
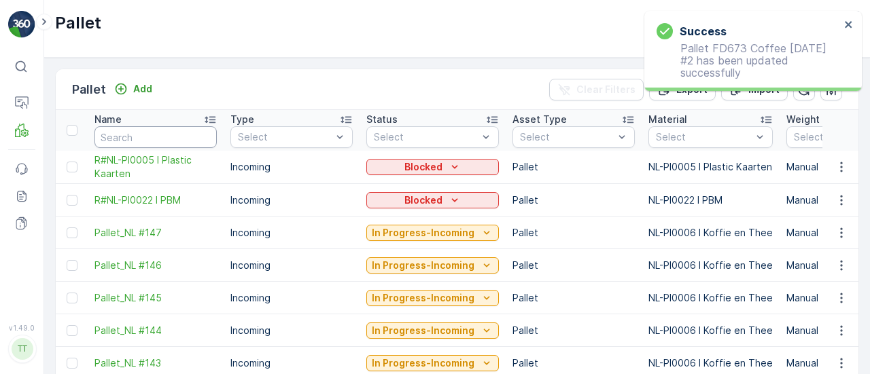
click at [163, 136] on input "text" at bounding box center [155, 137] width 122 height 22
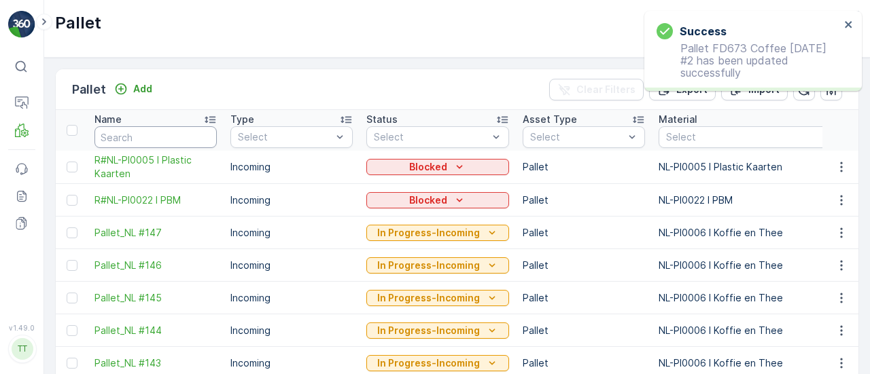
click at [163, 136] on input "text" at bounding box center [155, 137] width 122 height 22
type input "FD673"
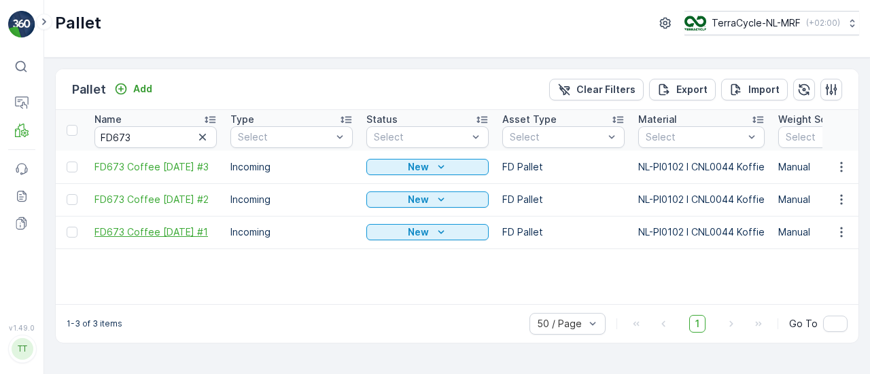
click at [139, 230] on span "FD673 Coffee 26.06.25 #1" at bounding box center [155, 233] width 122 height 14
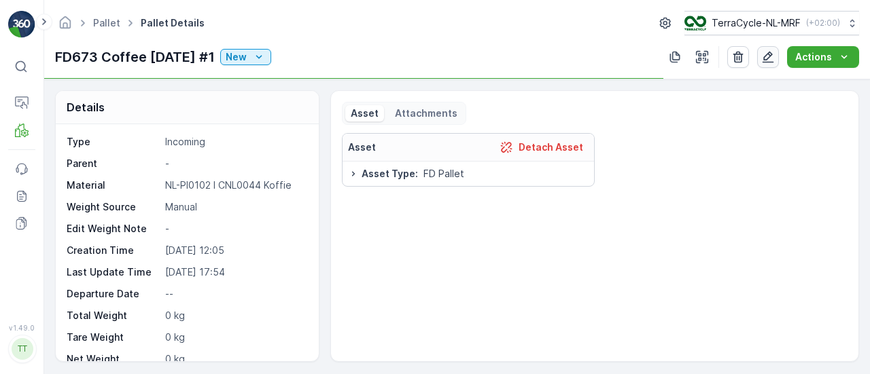
click at [771, 58] on icon "button" at bounding box center [768, 57] width 14 height 14
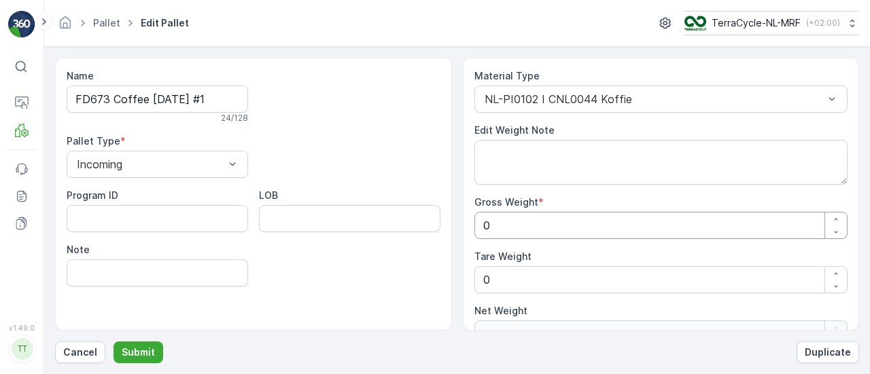
click at [517, 231] on Weight "0" at bounding box center [661, 225] width 374 height 27
type Weight "1"
type Weight "14"
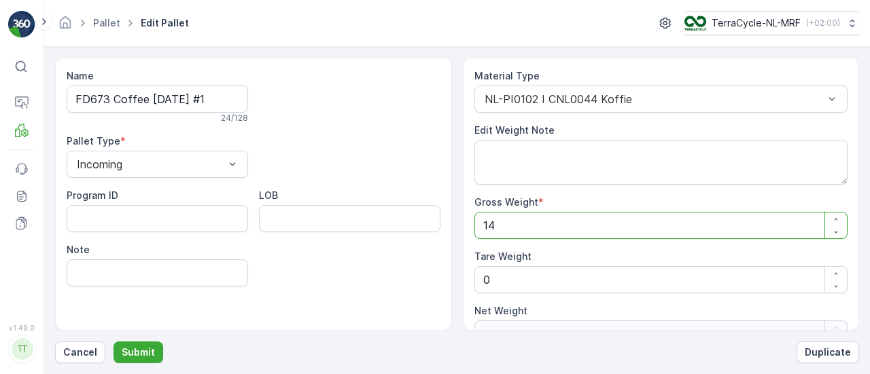
type Weight "140"
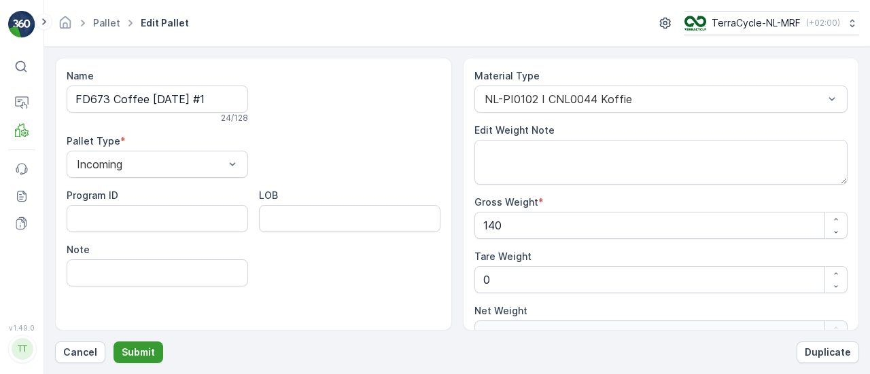
click at [130, 356] on p "Submit" at bounding box center [138, 353] width 33 height 14
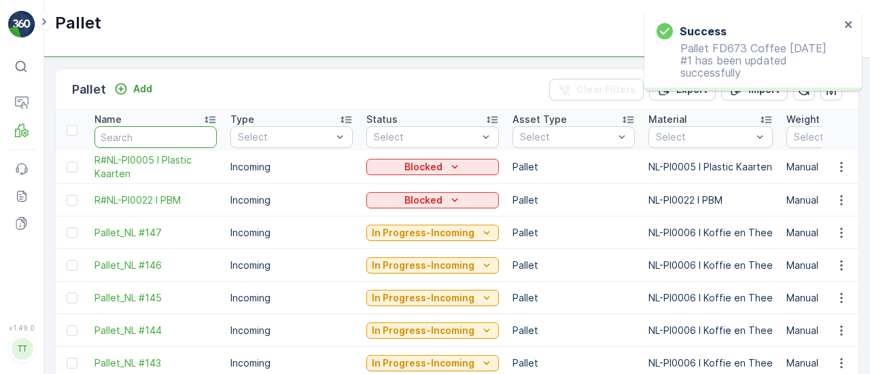
click at [162, 139] on input "text" at bounding box center [155, 137] width 122 height 22
type input "F"
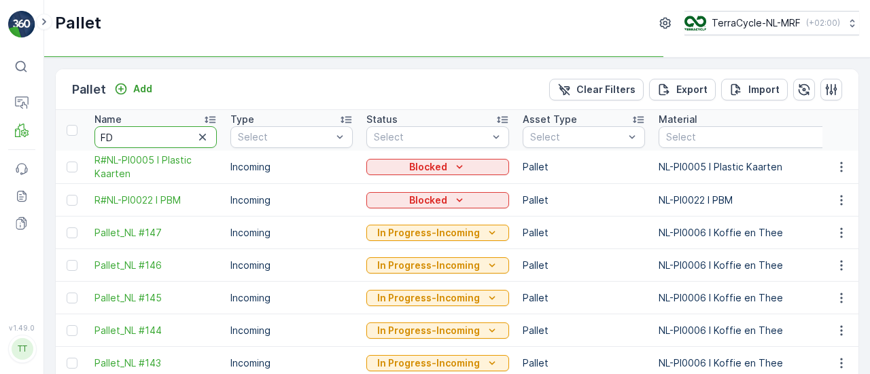
click at [154, 141] on input "FD" at bounding box center [155, 137] width 122 height 22
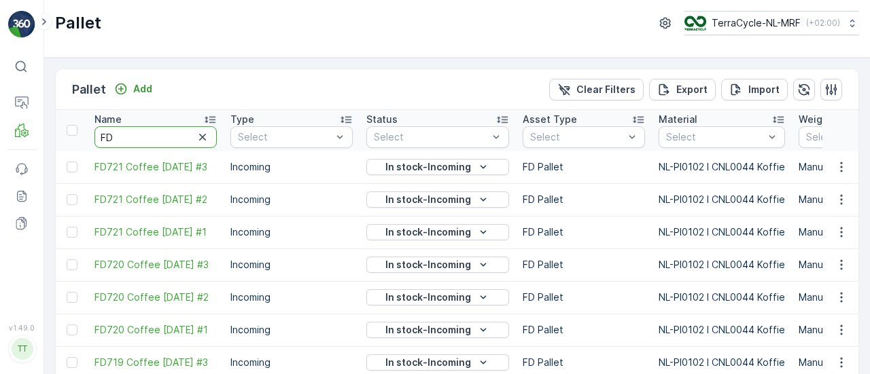
click at [154, 141] on input "FD" at bounding box center [155, 137] width 122 height 22
type input "FD673"
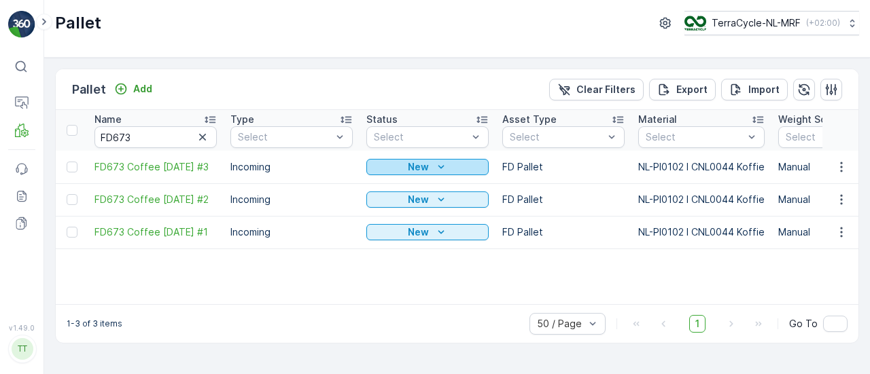
click at [469, 166] on div "New" at bounding box center [427, 167] width 111 height 14
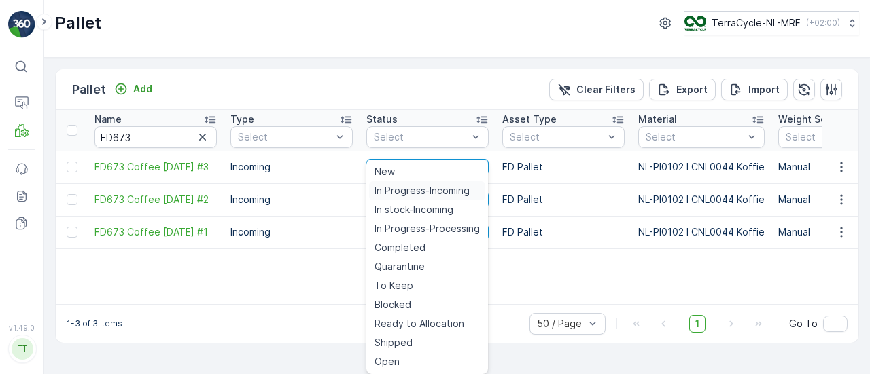
click at [434, 193] on span "In Progress-Incoming" at bounding box center [421, 191] width 95 height 14
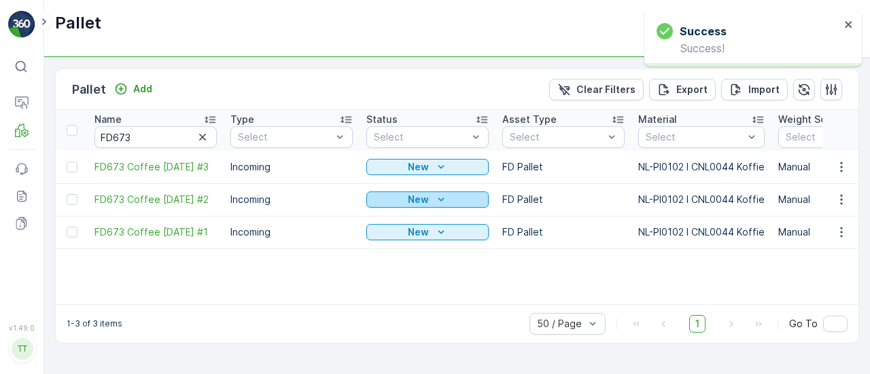
click at [442, 200] on icon "New" at bounding box center [441, 200] width 14 height 14
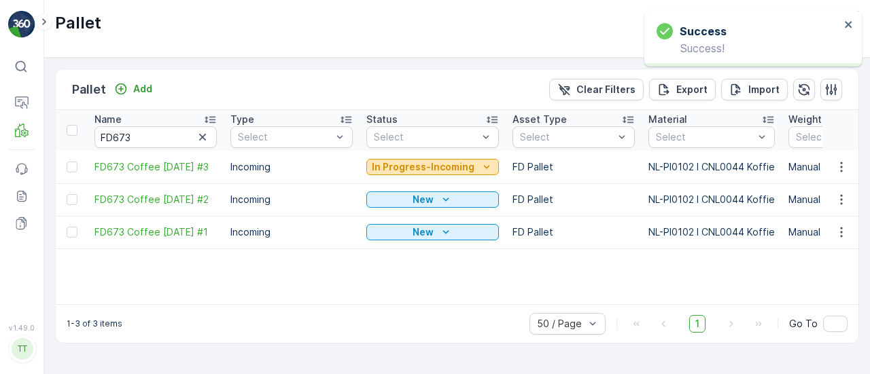
click at [448, 166] on p "In Progress-Incoming" at bounding box center [423, 167] width 103 height 14
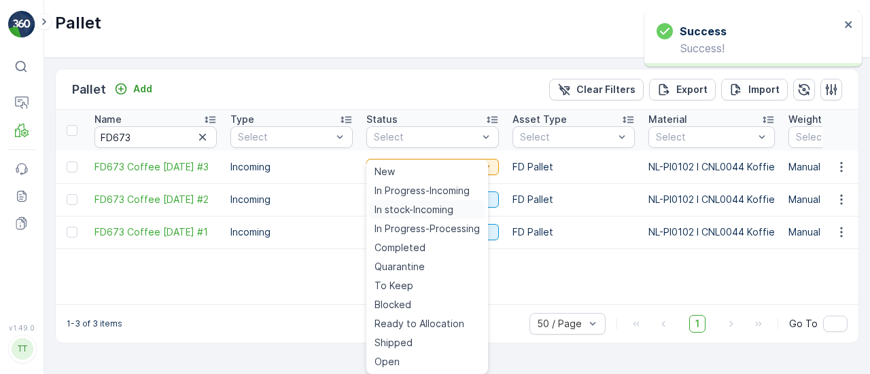
click at [421, 211] on span "In stock-Incoming" at bounding box center [413, 210] width 79 height 14
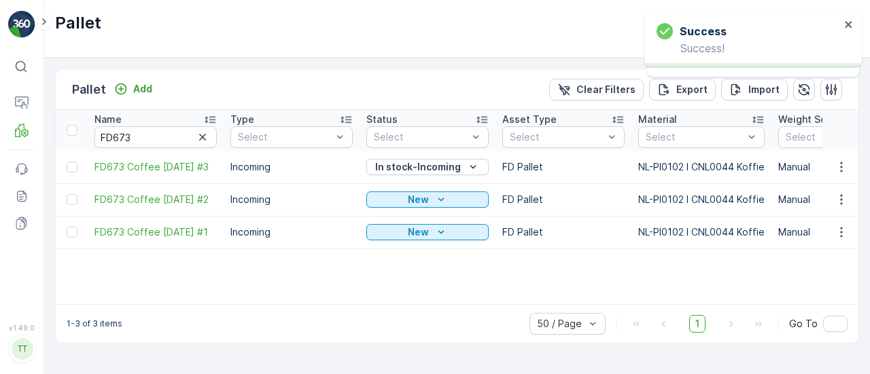
click at [444, 198] on icon "New" at bounding box center [441, 200] width 14 height 14
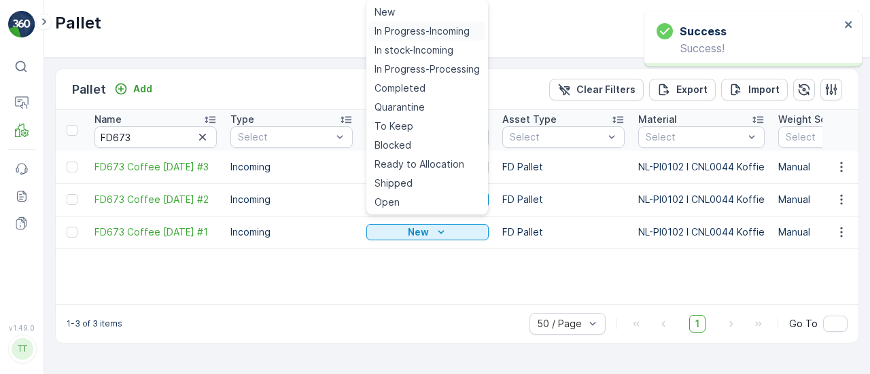
click at [419, 29] on span "In Progress-Incoming" at bounding box center [421, 31] width 95 height 14
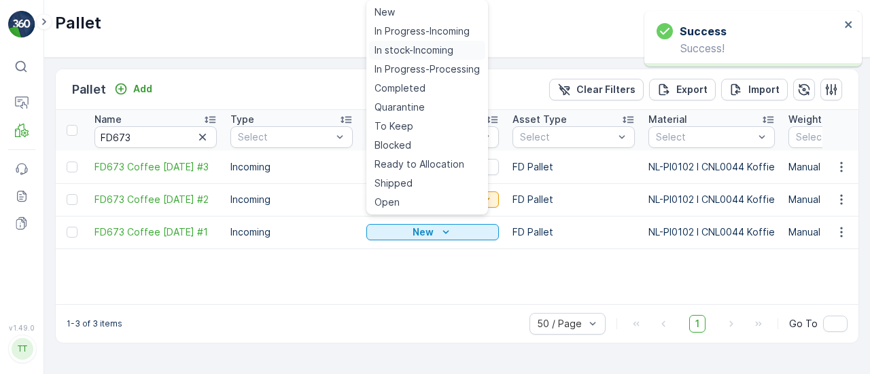
click at [435, 52] on span "In stock-Incoming" at bounding box center [413, 50] width 79 height 14
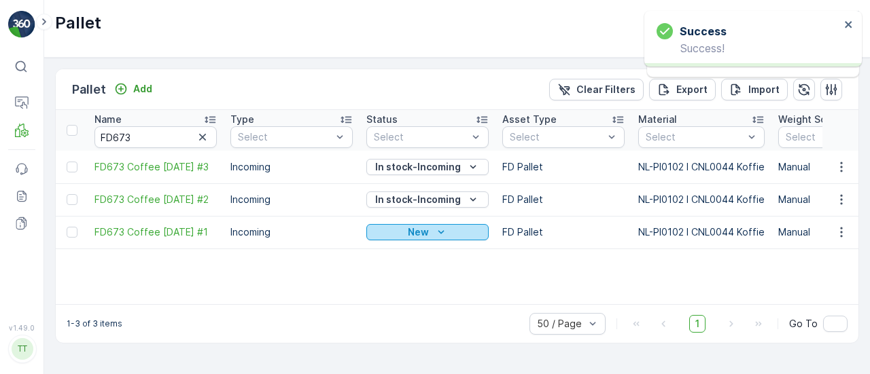
click at [436, 232] on icon "New" at bounding box center [441, 233] width 14 height 14
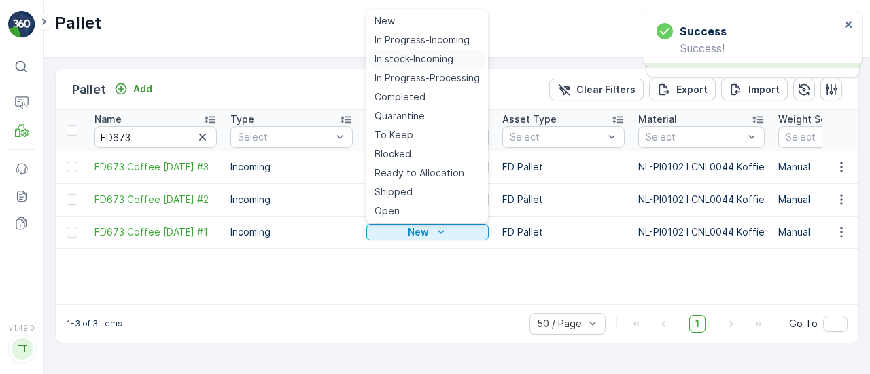
click at [448, 55] on span "In stock-Incoming" at bounding box center [413, 59] width 79 height 14
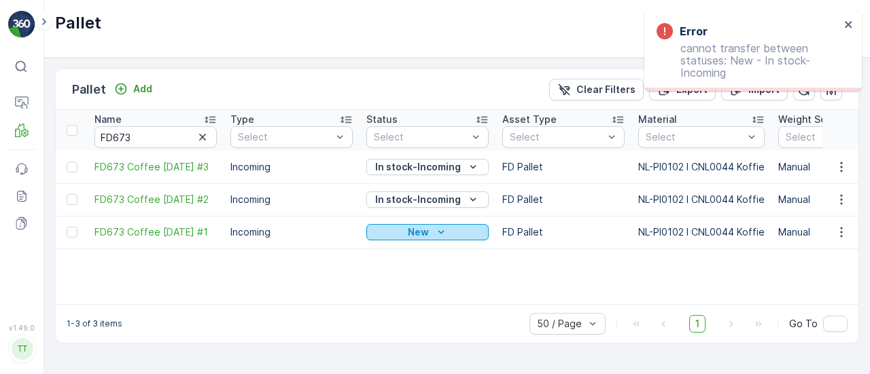
click at [453, 233] on div "New" at bounding box center [427, 233] width 111 height 14
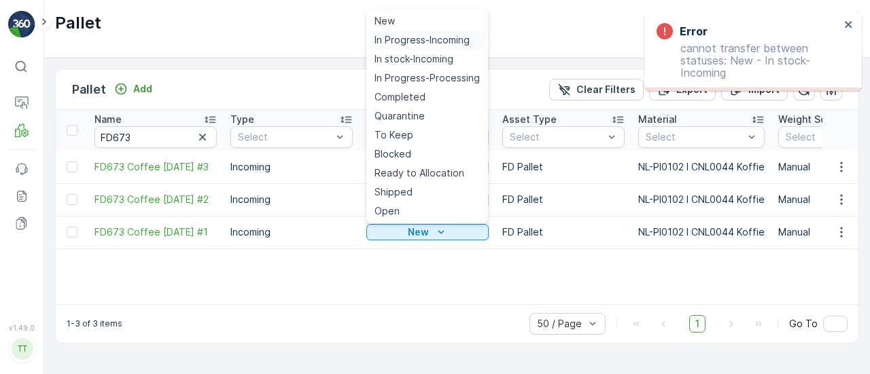
click at [431, 35] on span "In Progress-Incoming" at bounding box center [421, 40] width 95 height 14
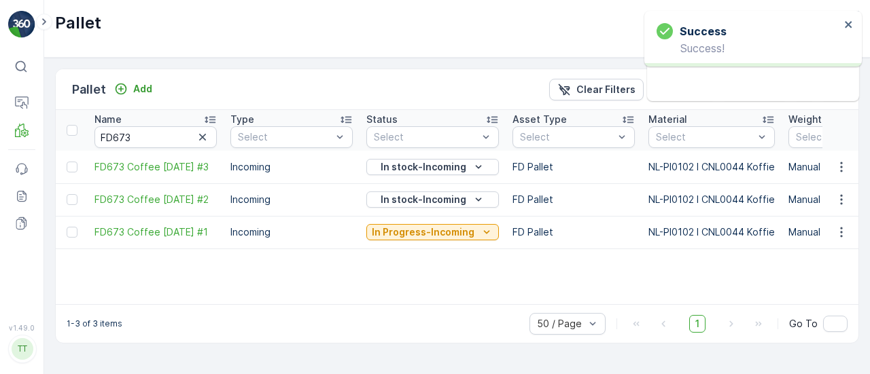
click at [440, 226] on p "In Progress-Incoming" at bounding box center [423, 233] width 103 height 14
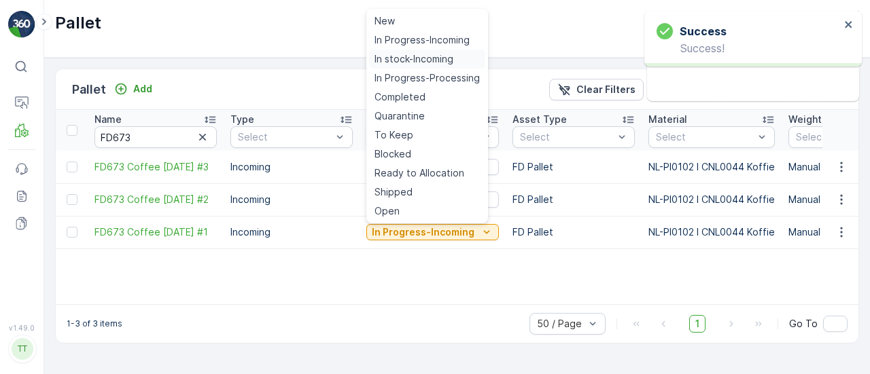
click at [432, 53] on span "In stock-Incoming" at bounding box center [413, 59] width 79 height 14
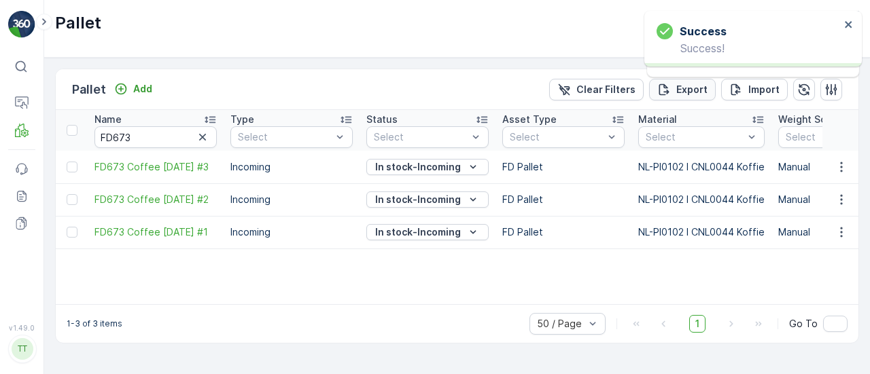
click at [688, 88] on p "Export" at bounding box center [691, 90] width 31 height 14
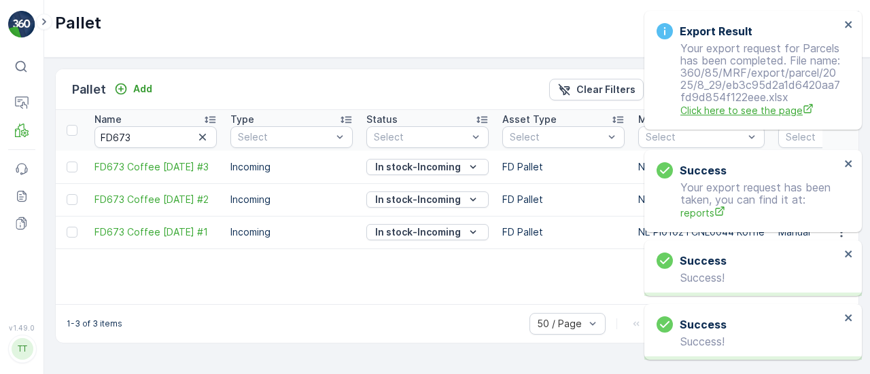
click at [737, 118] on span "Click here to see the page" at bounding box center [760, 110] width 160 height 14
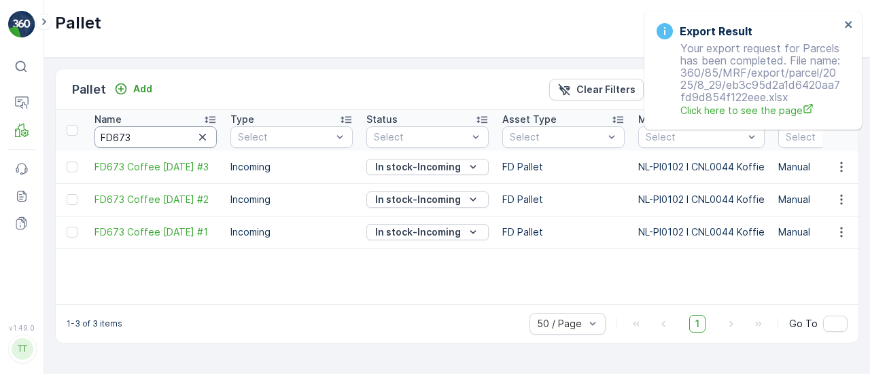
click at [149, 138] on input "FD673" at bounding box center [155, 137] width 122 height 22
type input "FD693"
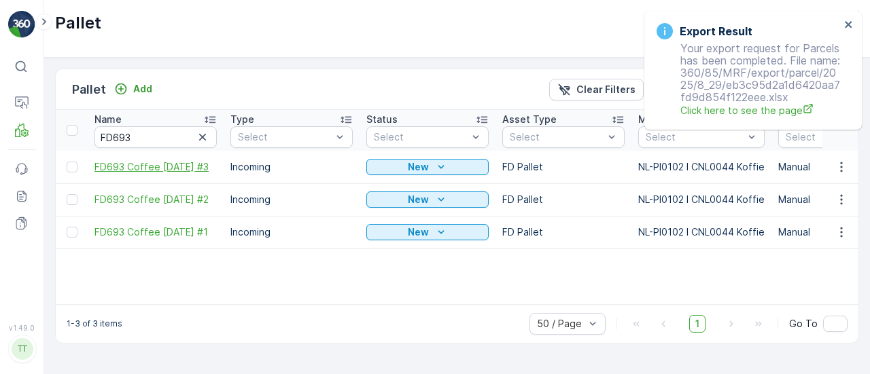
click at [154, 165] on span "FD693 Coffee 03.07.25 #3" at bounding box center [155, 167] width 122 height 14
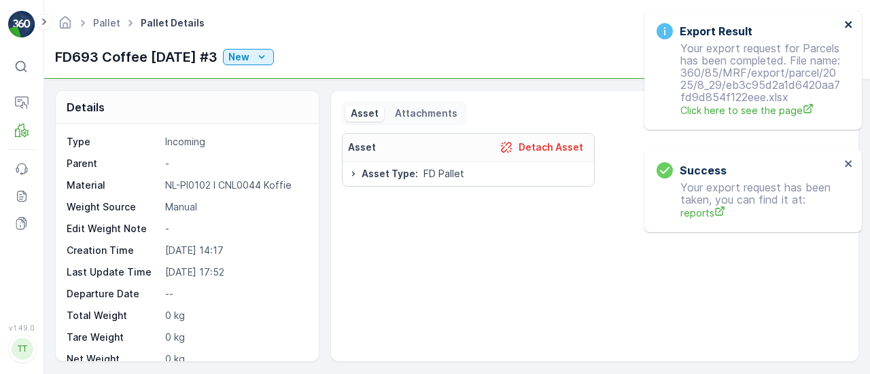
click at [847, 27] on icon "close" at bounding box center [849, 24] width 10 height 11
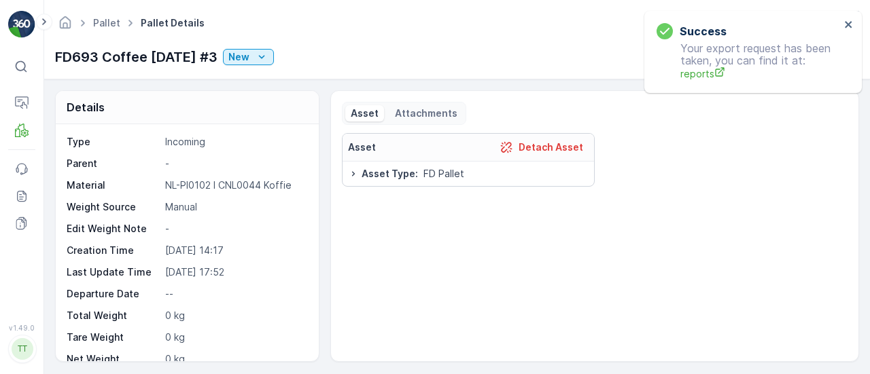
click at [843, 25] on div "Success Your export request has been taken, you can find it at: reports" at bounding box center [748, 52] width 192 height 66
click at [847, 25] on icon "close" at bounding box center [848, 24] width 7 height 7
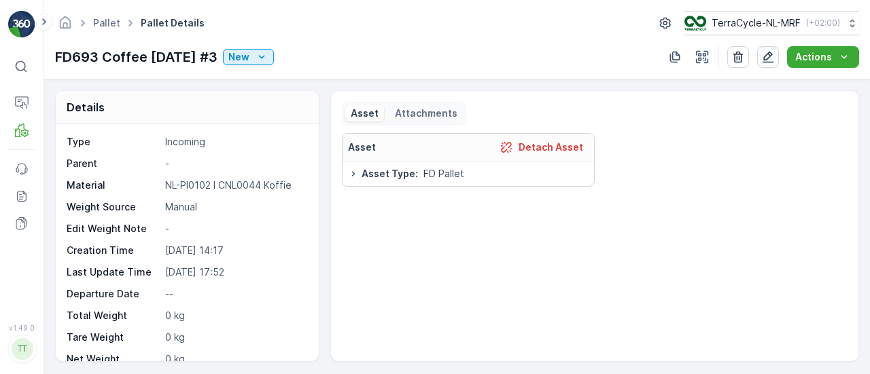
click at [768, 58] on icon "button" at bounding box center [768, 57] width 14 height 14
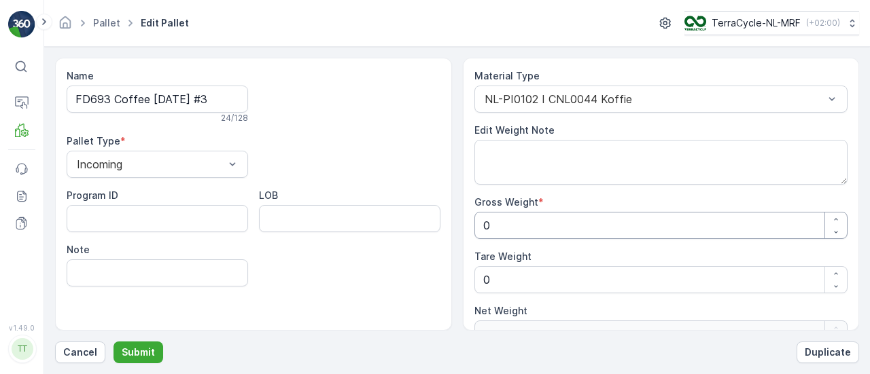
click at [501, 225] on Weight "0" at bounding box center [661, 225] width 374 height 27
type Weight "1"
type Weight "14"
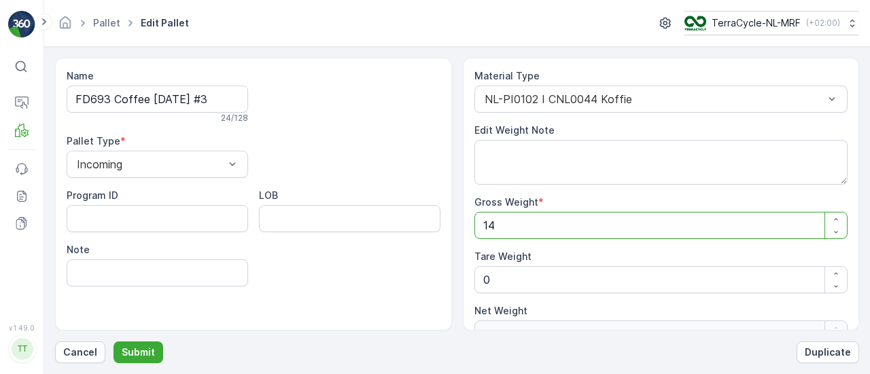
type Weight "140"
click at [144, 350] on p "Submit" at bounding box center [138, 353] width 33 height 14
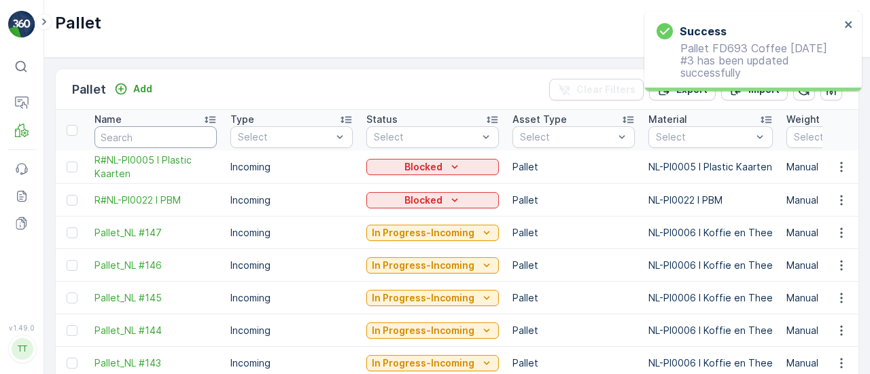
click at [172, 128] on input "text" at bounding box center [155, 137] width 122 height 22
type input "FD"
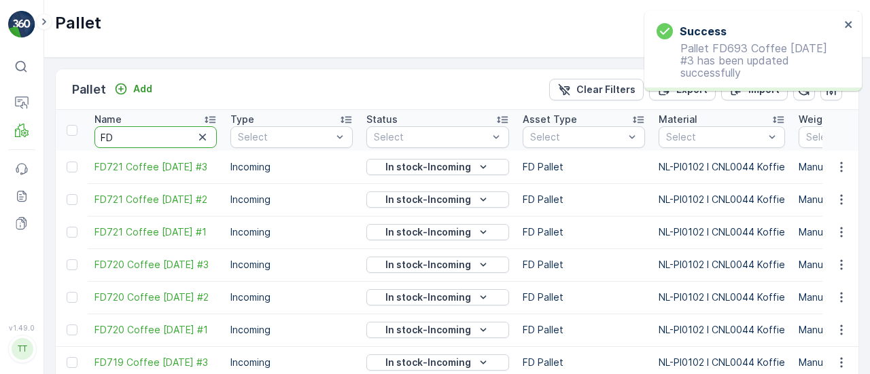
click at [149, 137] on input "FD" at bounding box center [155, 137] width 122 height 22
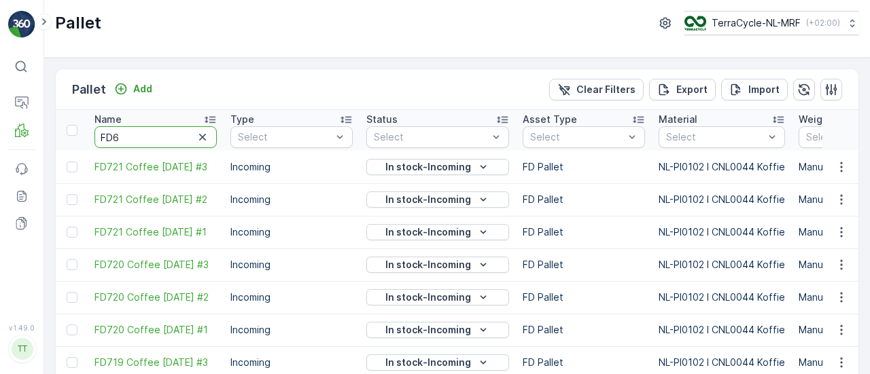
type input "FD60"
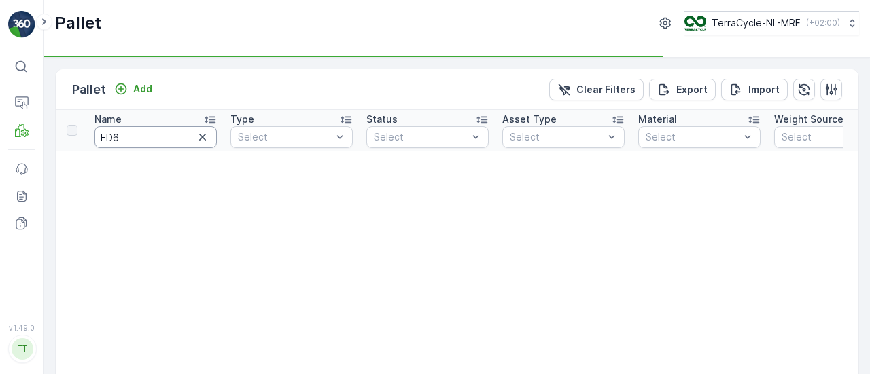
click at [149, 140] on input "FD6" at bounding box center [155, 137] width 122 height 22
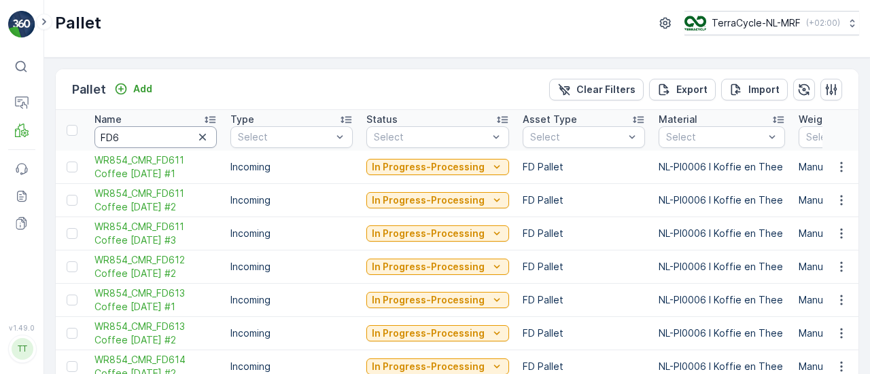
click at [149, 141] on input "FD6" at bounding box center [155, 137] width 122 height 22
type input "FD693"
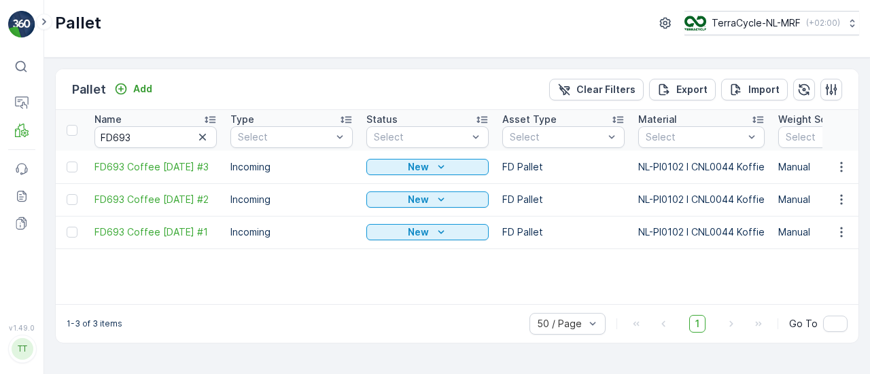
click at [427, 177] on td "New" at bounding box center [427, 167] width 136 height 33
click at [434, 171] on icon "New" at bounding box center [441, 167] width 14 height 14
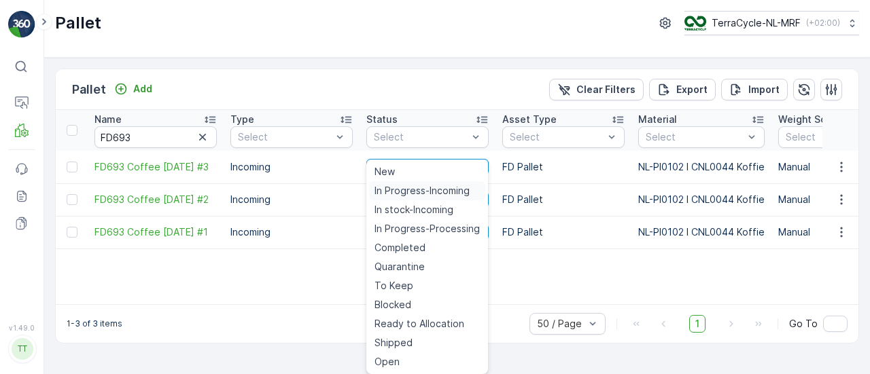
click at [440, 195] on span "In Progress-Incoming" at bounding box center [421, 191] width 95 height 14
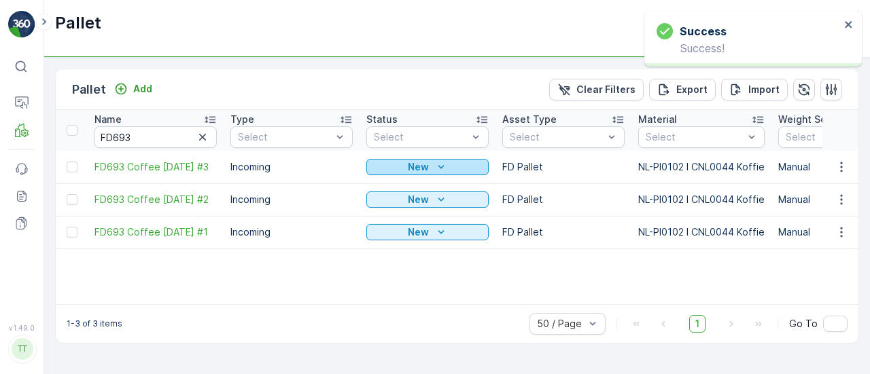
click at [437, 169] on icon "New" at bounding box center [441, 167] width 14 height 14
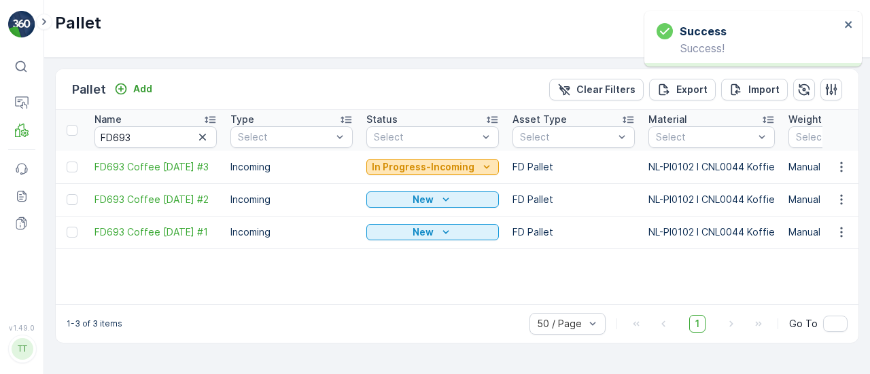
click at [433, 170] on p "In Progress-Incoming" at bounding box center [423, 167] width 103 height 14
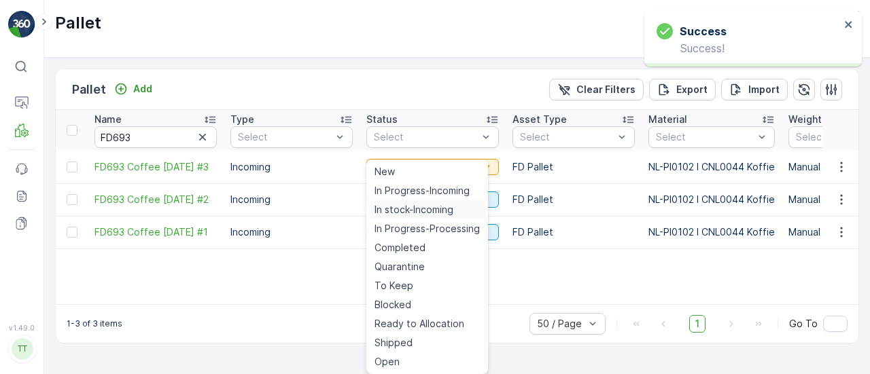
click at [442, 210] on span "In stock-Incoming" at bounding box center [413, 210] width 79 height 14
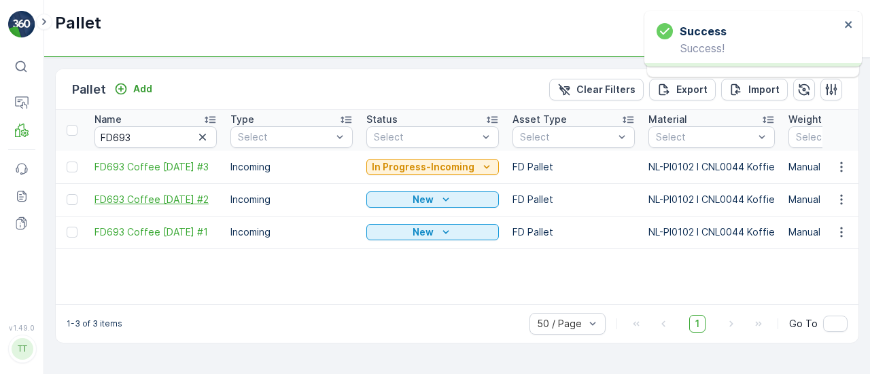
click at [188, 198] on span "FD693 Coffee 03.07.25 #2" at bounding box center [155, 200] width 122 height 14
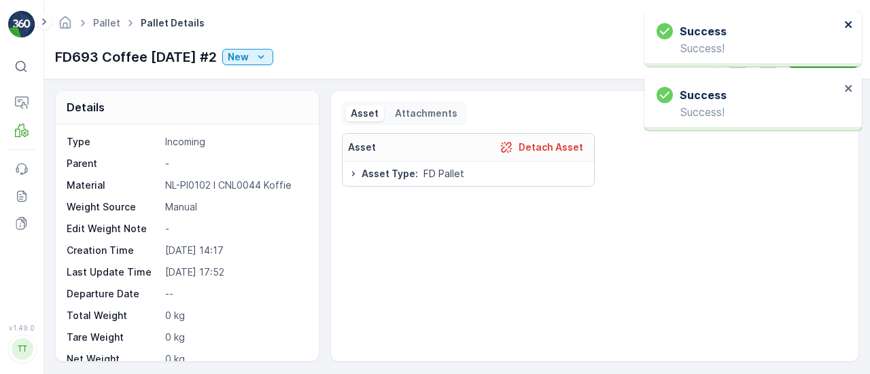
click at [849, 26] on icon "close" at bounding box center [848, 24] width 7 height 7
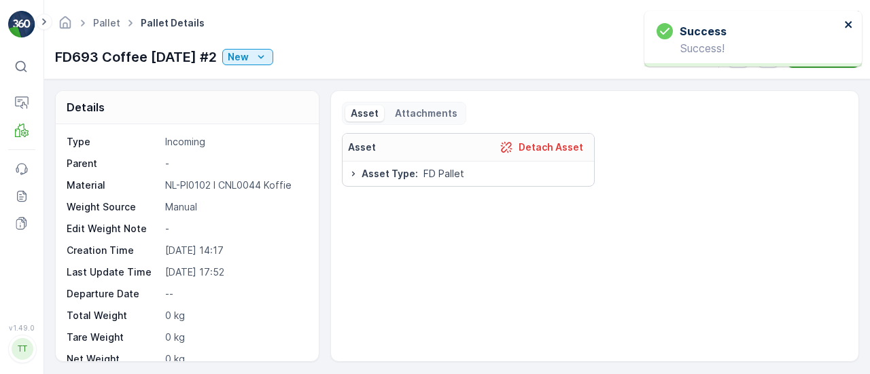
click at [848, 20] on icon "close" at bounding box center [849, 24] width 10 height 11
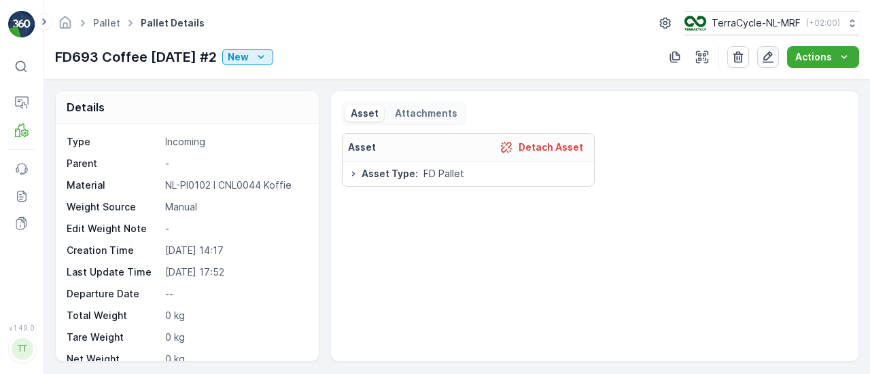
click at [769, 54] on icon "button" at bounding box center [768, 57] width 14 height 14
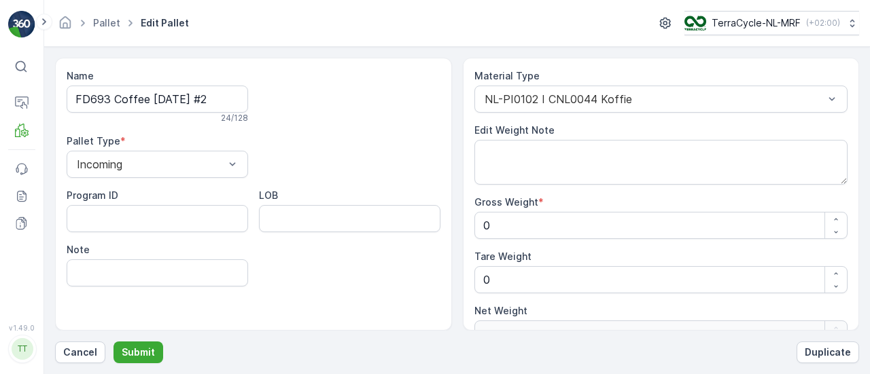
click at [497, 232] on Weight "0" at bounding box center [661, 225] width 374 height 27
type Weight "1"
type Weight "14"
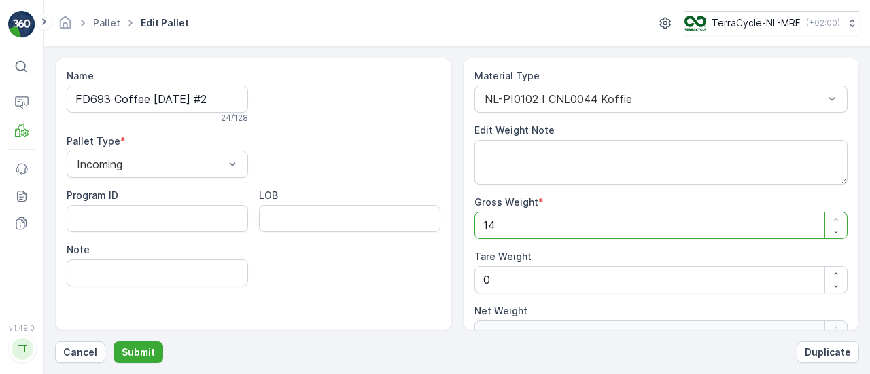
type Weight "140"
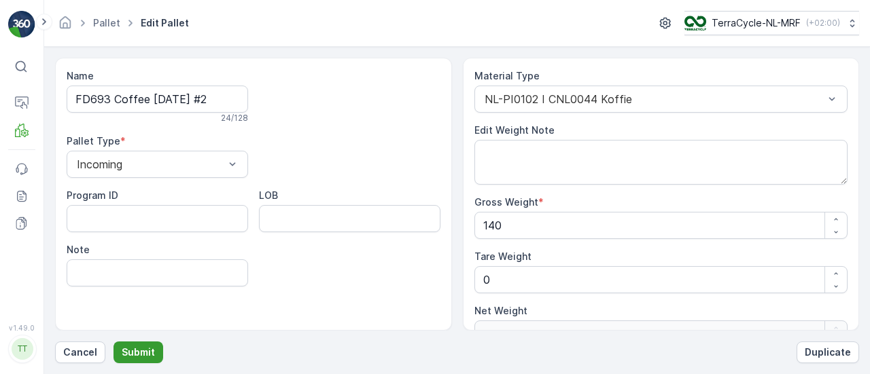
click at [143, 354] on p "Submit" at bounding box center [138, 353] width 33 height 14
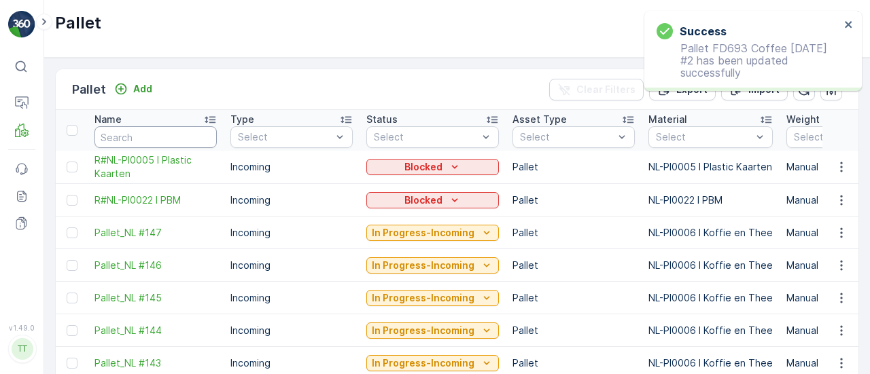
click at [163, 133] on input "text" at bounding box center [155, 137] width 122 height 22
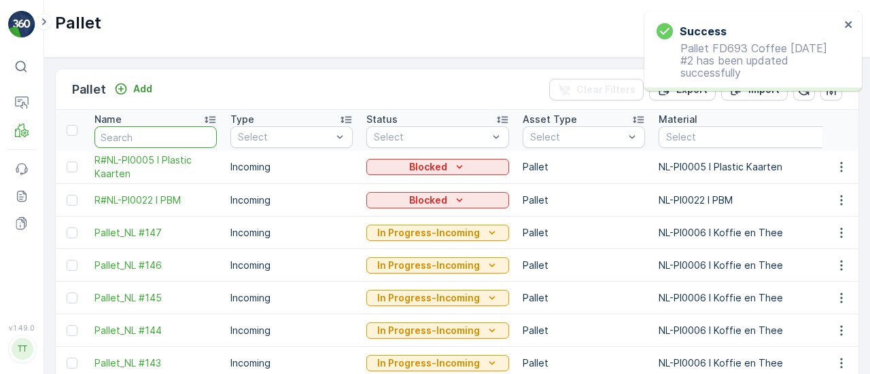
click at [158, 135] on input "text" at bounding box center [155, 137] width 122 height 22
type input "FD693"
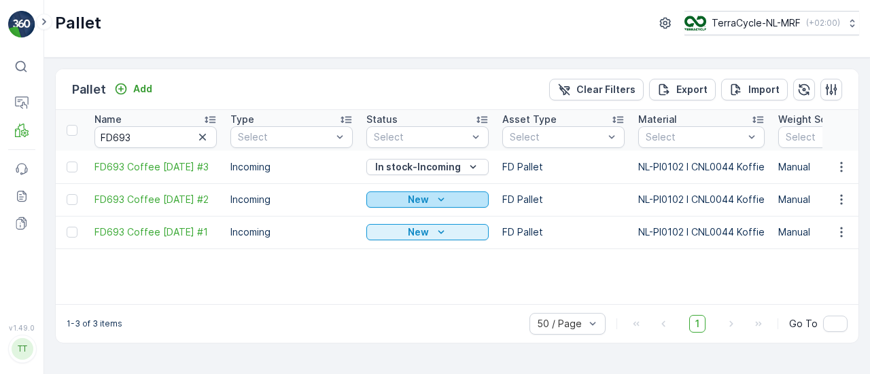
click at [474, 197] on div "New" at bounding box center [427, 200] width 111 height 14
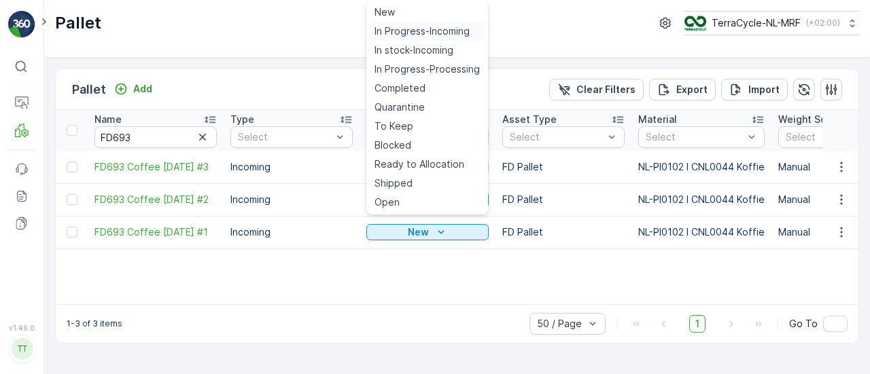
click at [440, 29] on span "In Progress-Incoming" at bounding box center [421, 31] width 95 height 14
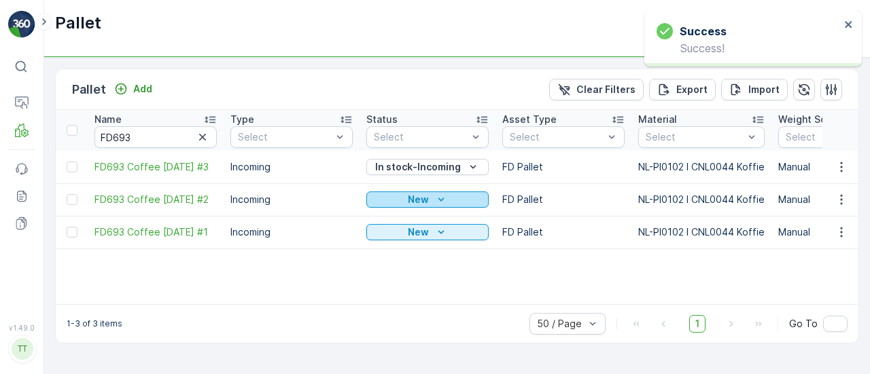
click at [449, 200] on div "New" at bounding box center [427, 200] width 111 height 14
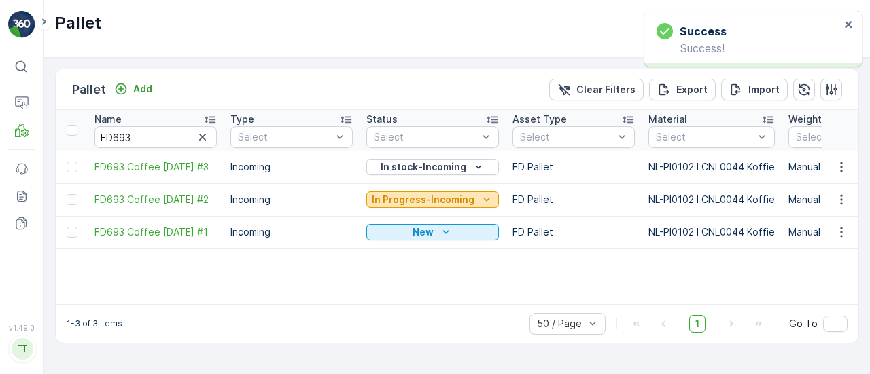
click at [451, 195] on p "In Progress-Incoming" at bounding box center [423, 200] width 103 height 14
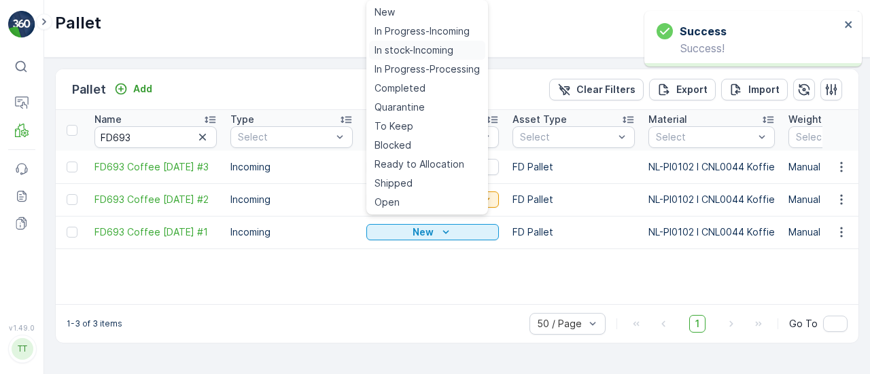
click at [435, 47] on span "In stock-Incoming" at bounding box center [413, 50] width 79 height 14
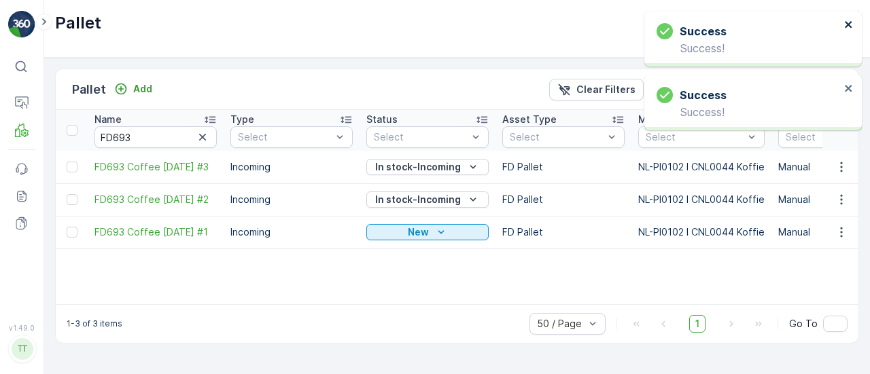
click at [848, 25] on icon "close" at bounding box center [848, 24] width 7 height 7
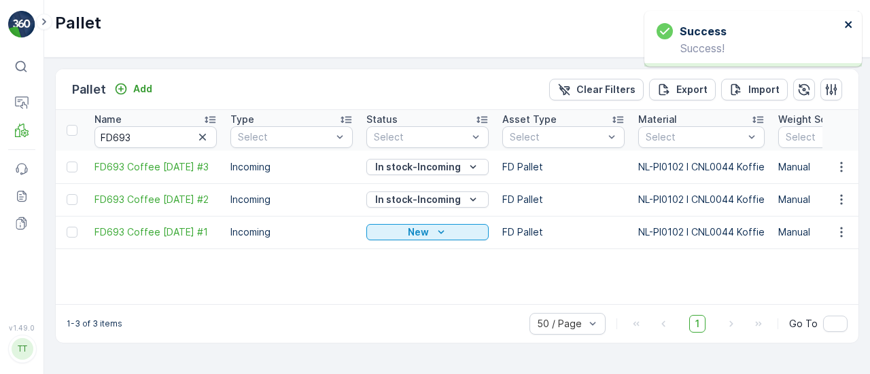
click at [847, 22] on icon "close" at bounding box center [848, 24] width 7 height 7
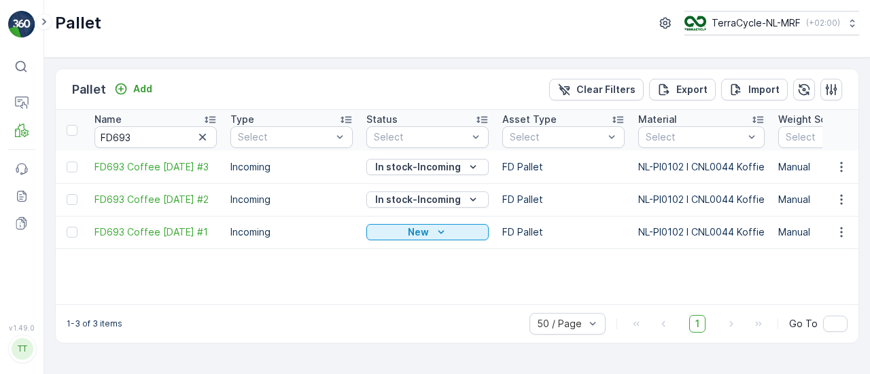
click at [141, 222] on td "FD693 Coffee 03.07.25 #1" at bounding box center [156, 232] width 136 height 33
click at [182, 230] on span "FD693 Coffee 03.07.25 #1" at bounding box center [155, 233] width 122 height 14
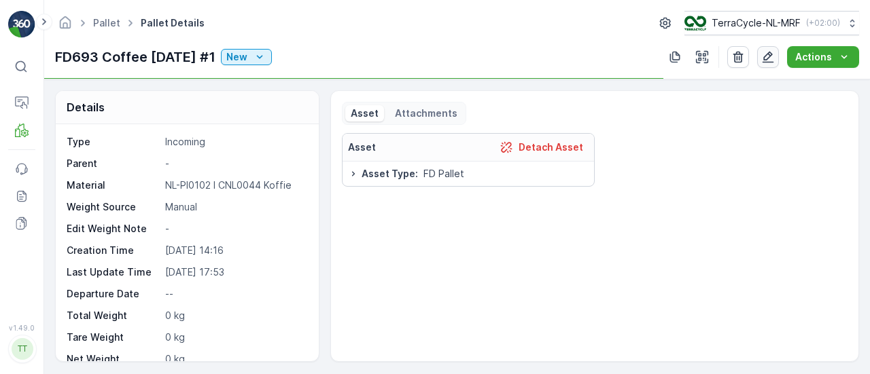
click at [775, 50] on icon "button" at bounding box center [768, 57] width 14 height 14
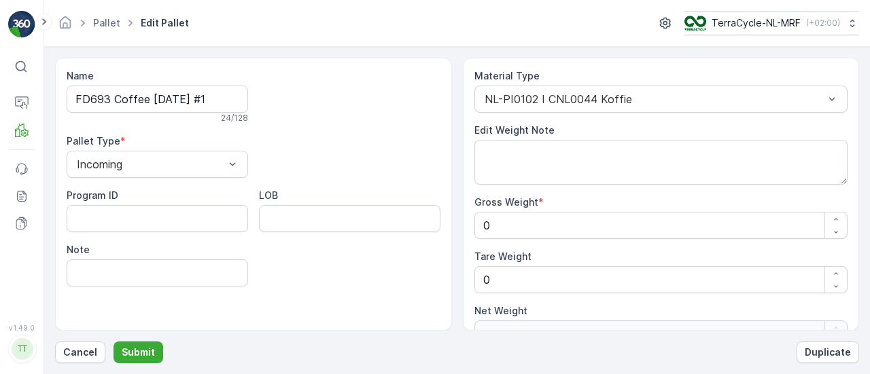
click at [507, 258] on label "Tare Weight" at bounding box center [502, 257] width 57 height 12
click at [507, 266] on Weight "0" at bounding box center [661, 279] width 374 height 27
click at [504, 205] on label "Gross Weight" at bounding box center [506, 202] width 64 height 12
click at [504, 212] on Weight "0" at bounding box center [661, 225] width 374 height 27
type Weight "1"
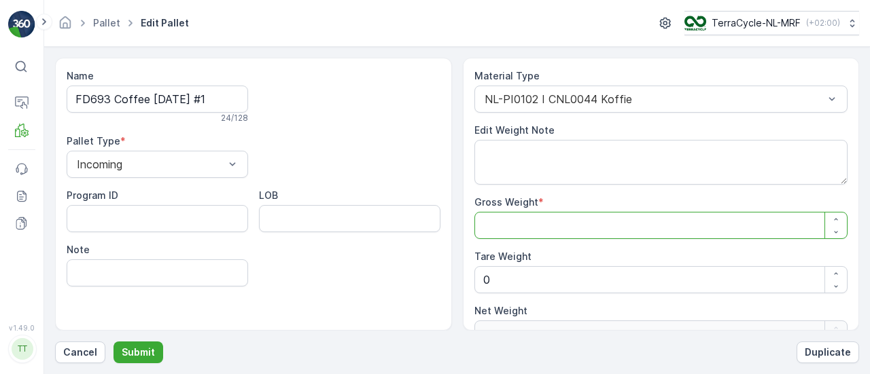
type Weight "1"
type Weight "14"
type Weight "140"
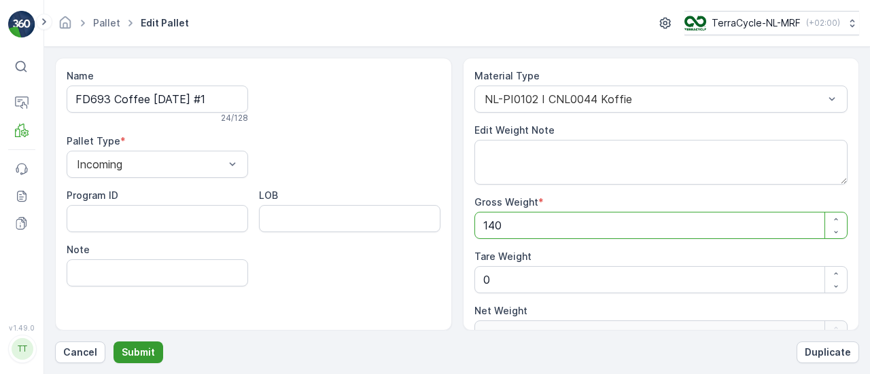
type Weight "140"
click at [149, 344] on button "Submit" at bounding box center [138, 353] width 50 height 22
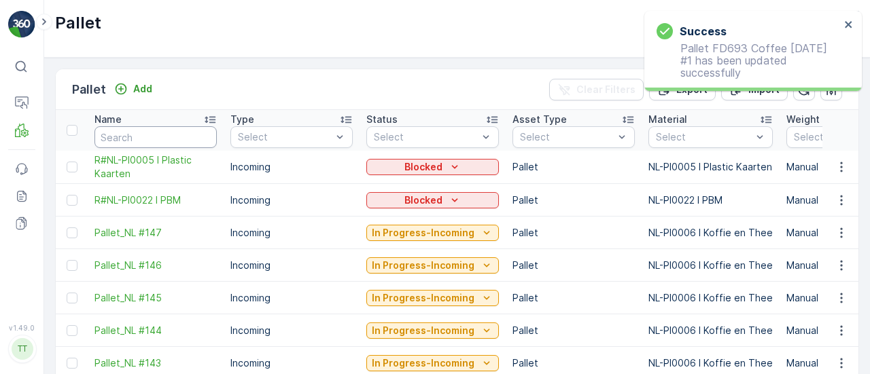
click at [155, 145] on input "text" at bounding box center [155, 137] width 122 height 22
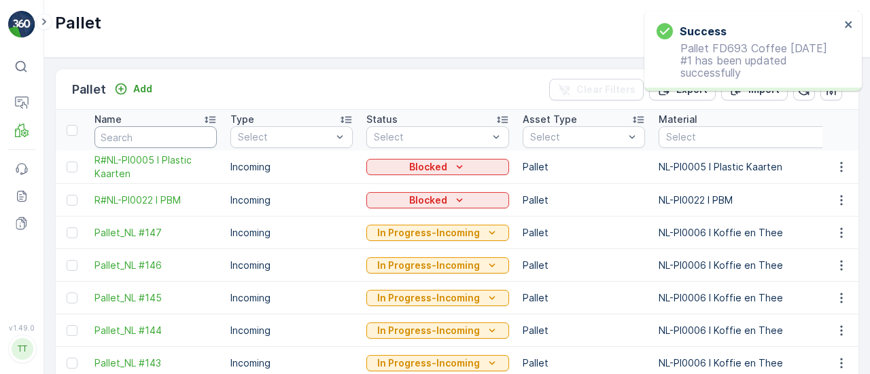
click at [155, 145] on input "text" at bounding box center [155, 137] width 122 height 22
type input "FDS"
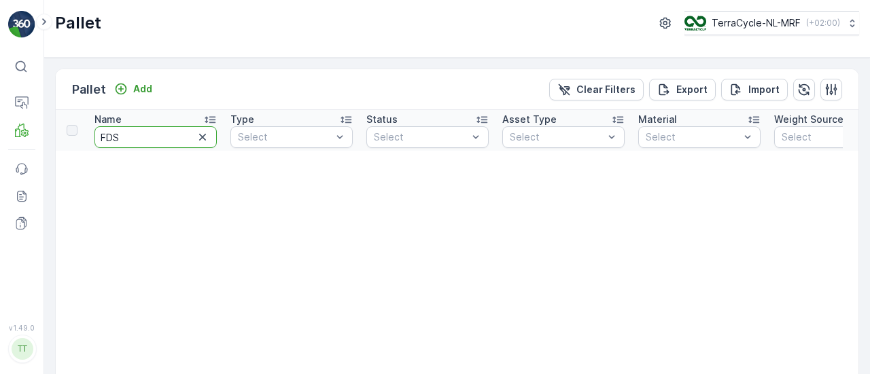
click at [160, 126] on input "FDS" at bounding box center [155, 137] width 122 height 22
type input "FD693"
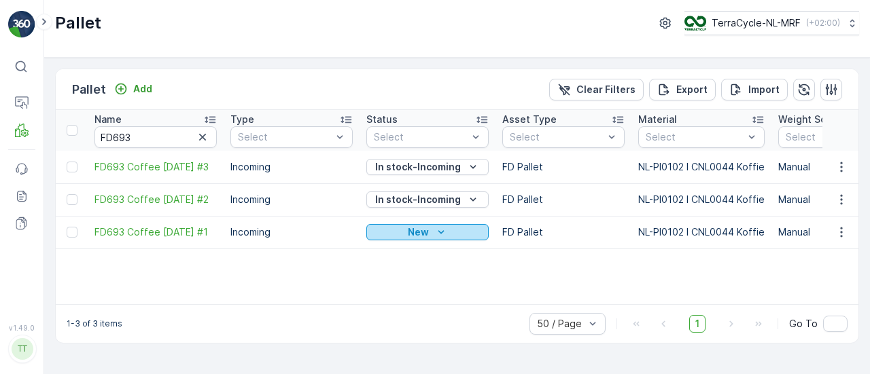
click at [440, 234] on icon "New" at bounding box center [441, 233] width 14 height 14
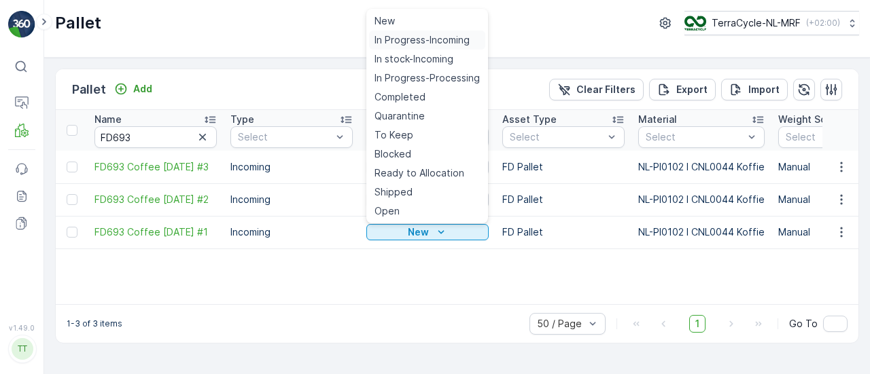
click at [425, 33] on div "In Progress-Incoming" at bounding box center [427, 40] width 116 height 19
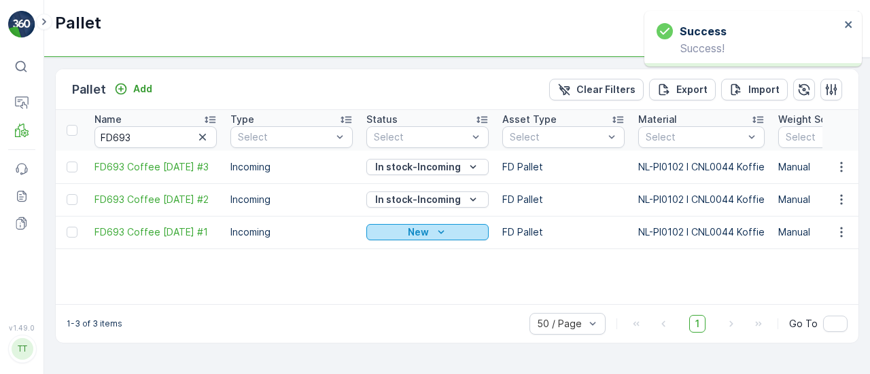
click at [427, 227] on p "New" at bounding box center [418, 233] width 21 height 14
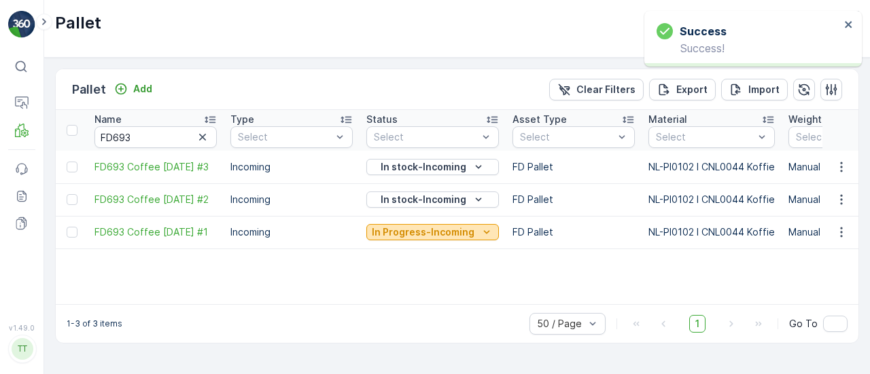
click at [444, 232] on p "In Progress-Incoming" at bounding box center [423, 233] width 103 height 14
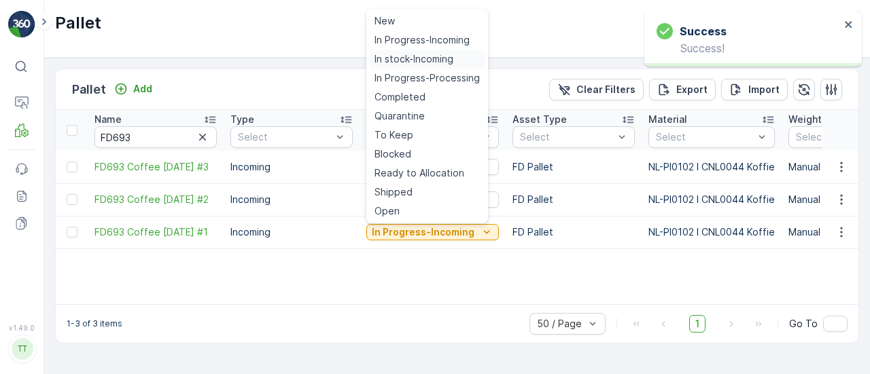
click at [419, 60] on span "In stock-Incoming" at bounding box center [413, 59] width 79 height 14
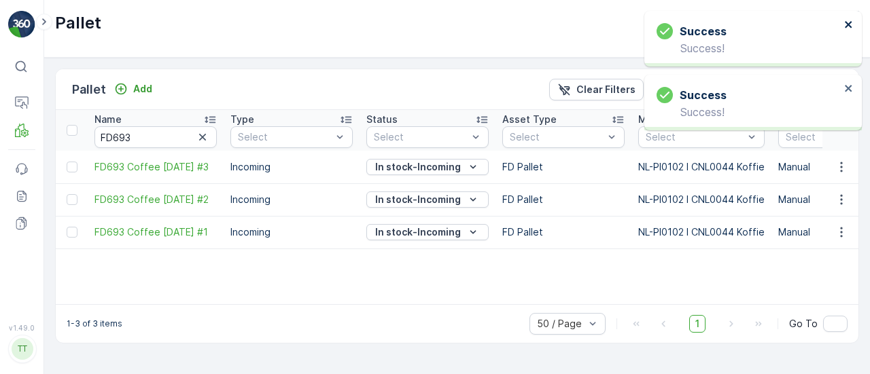
click at [845, 22] on icon "close" at bounding box center [848, 24] width 7 height 7
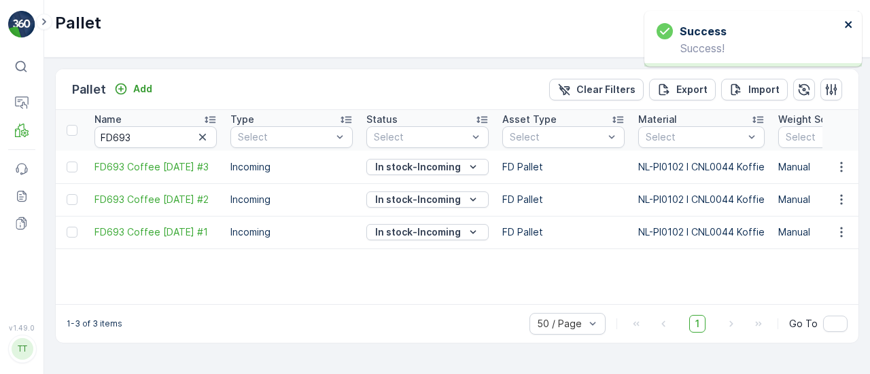
click at [845, 24] on icon "close" at bounding box center [849, 24] width 10 height 11
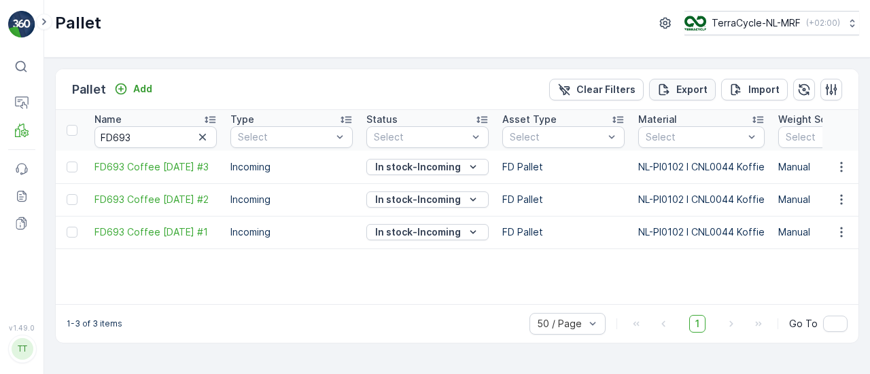
click at [687, 90] on p "Export" at bounding box center [691, 90] width 31 height 14
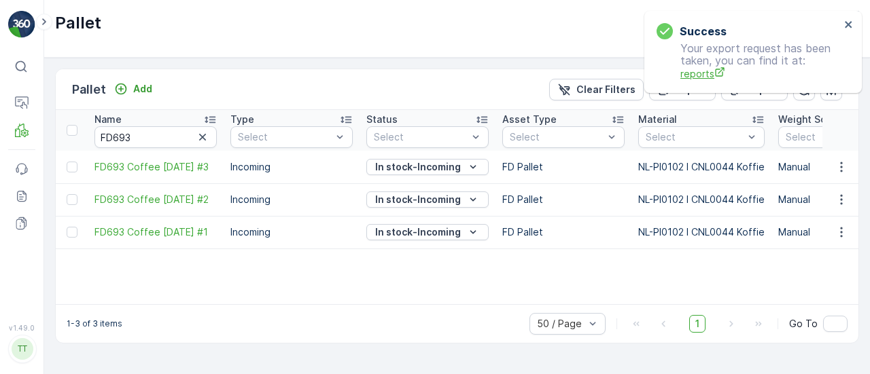
click at [705, 75] on span "reports" at bounding box center [760, 74] width 160 height 14
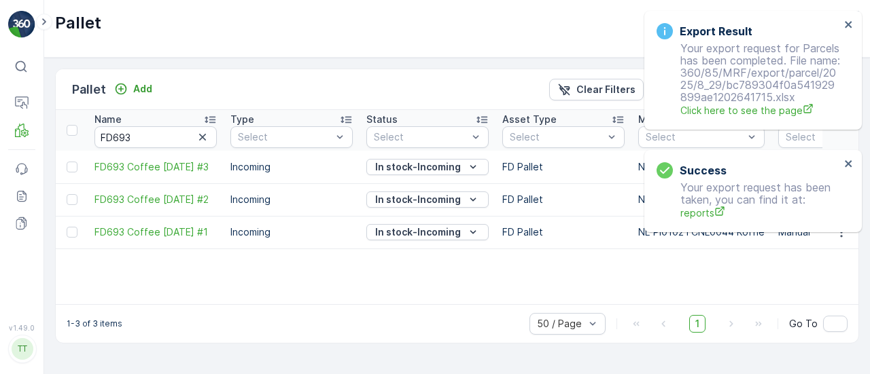
click at [841, 24] on div "Export Result Your export request for Parcels has been completed. File name: 36…" at bounding box center [748, 70] width 192 height 103
drag, startPoint x: 851, startPoint y: 24, endPoint x: 839, endPoint y: 25, distance: 12.3
click at [851, 24] on icon "close" at bounding box center [849, 24] width 10 height 11
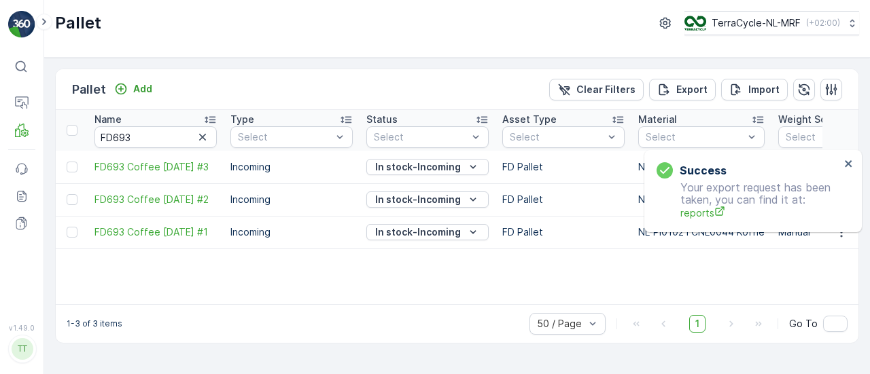
click at [758, 150] on div "Success Your export request has been taken, you can find it at: reports" at bounding box center [752, 191] width 217 height 82
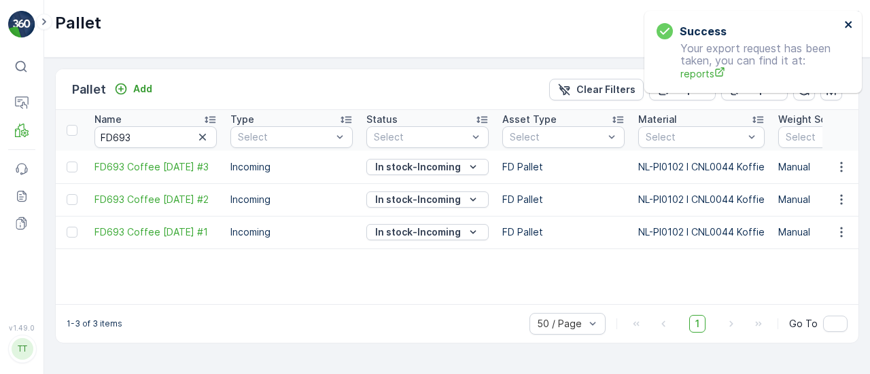
click at [845, 25] on icon "close" at bounding box center [849, 24] width 10 height 11
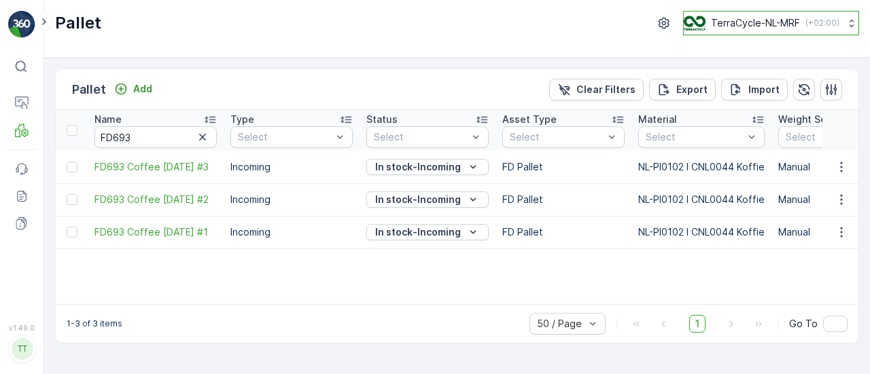
click at [737, 24] on p "TerraCycle-NL-MRF" at bounding box center [755, 23] width 89 height 14
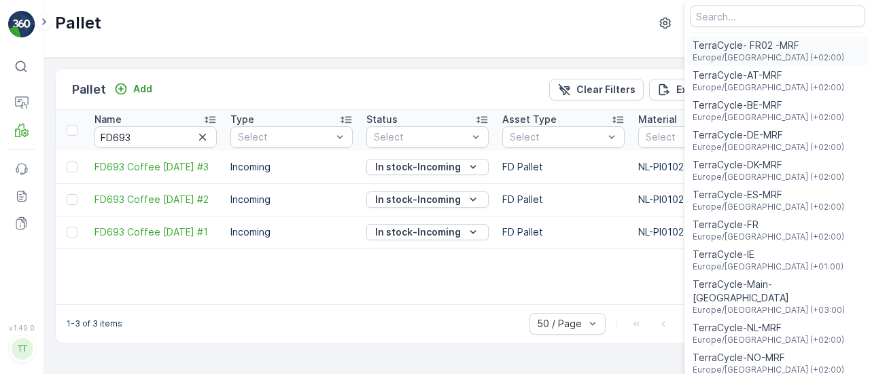
click at [756, 44] on span "TerraCycle- FR02 -MRF" at bounding box center [768, 46] width 152 height 14
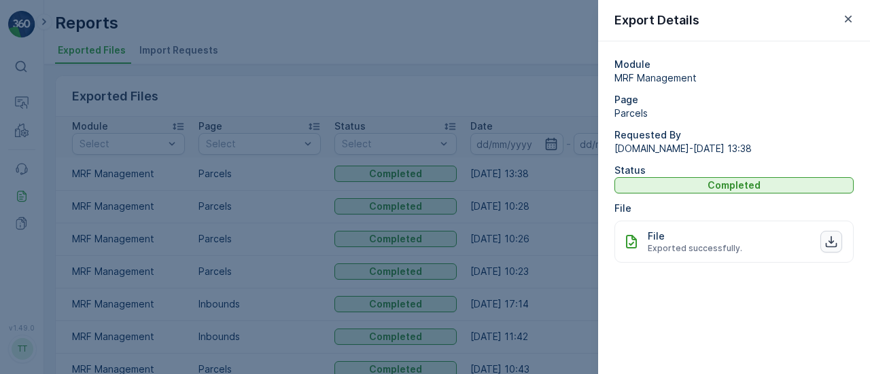
click at [832, 245] on icon "button" at bounding box center [831, 242] width 14 height 14
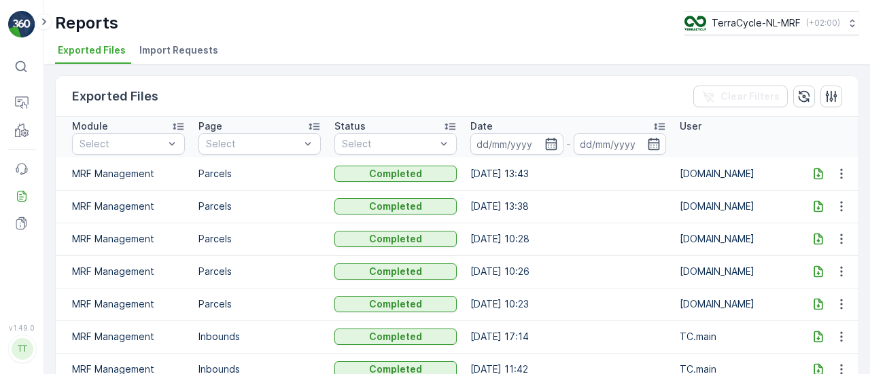
click at [820, 171] on icon at bounding box center [818, 174] width 14 height 14
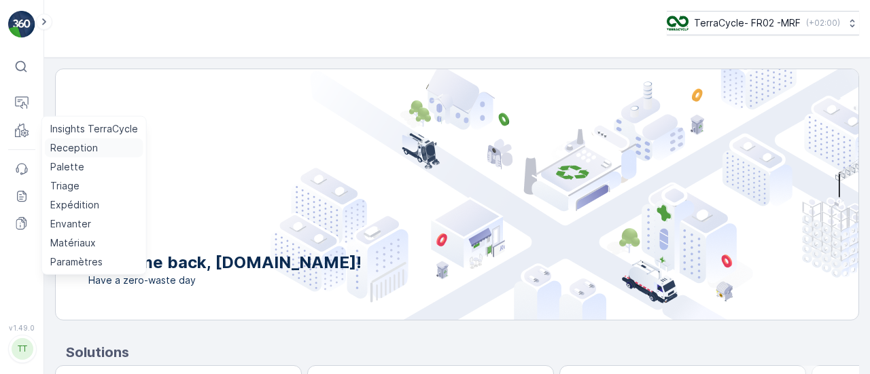
click at [77, 150] on p "Reception" at bounding box center [74, 148] width 48 height 14
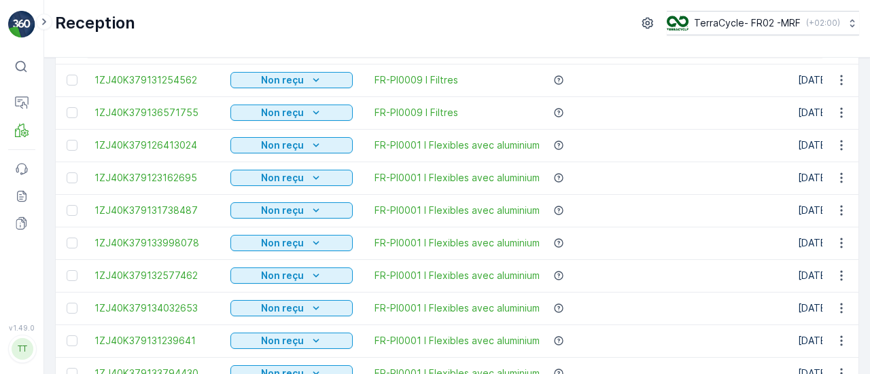
scroll to position [612, 0]
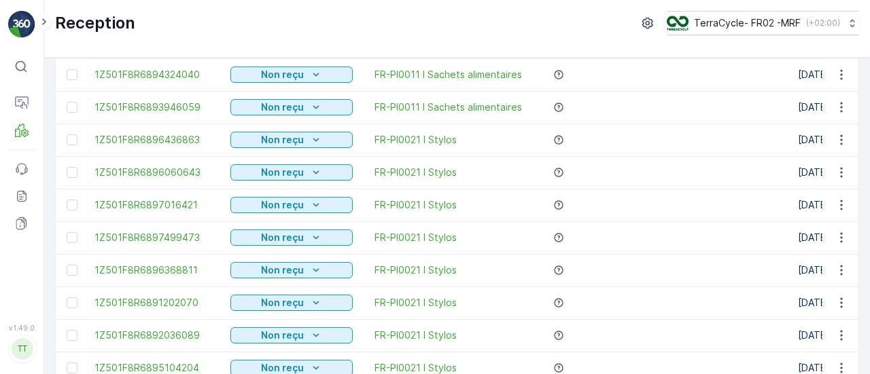
drag, startPoint x: 223, startPoint y: 232, endPoint x: 162, endPoint y: 195, distance: 71.3
click at [162, 195] on td "1Z501F8R6897016421" at bounding box center [156, 205] width 136 height 33
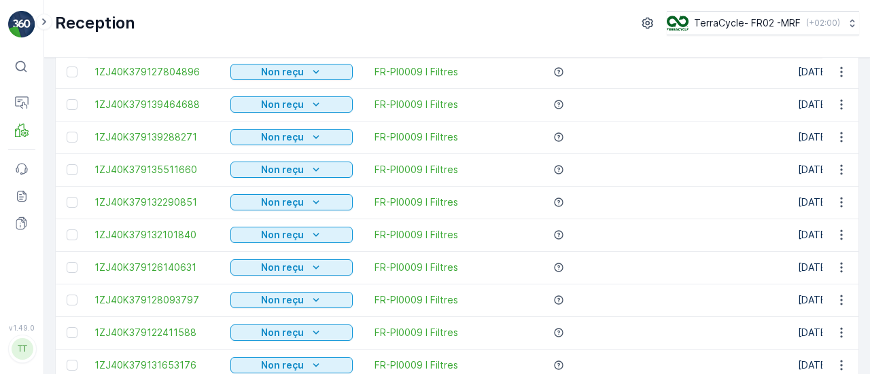
scroll to position [0, 0]
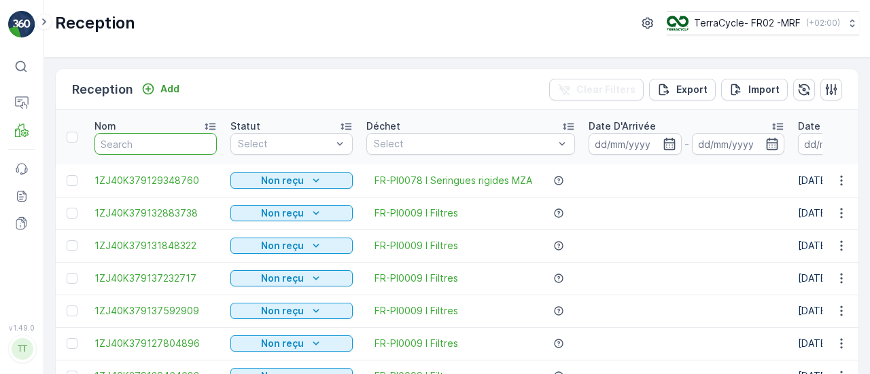
click at [137, 137] on input "text" at bounding box center [155, 144] width 122 height 22
click at [139, 145] on input "text" at bounding box center [155, 144] width 122 height 22
click at [316, 156] on th "Statut Select" at bounding box center [292, 137] width 136 height 54
click at [311, 143] on div at bounding box center [284, 144] width 96 height 11
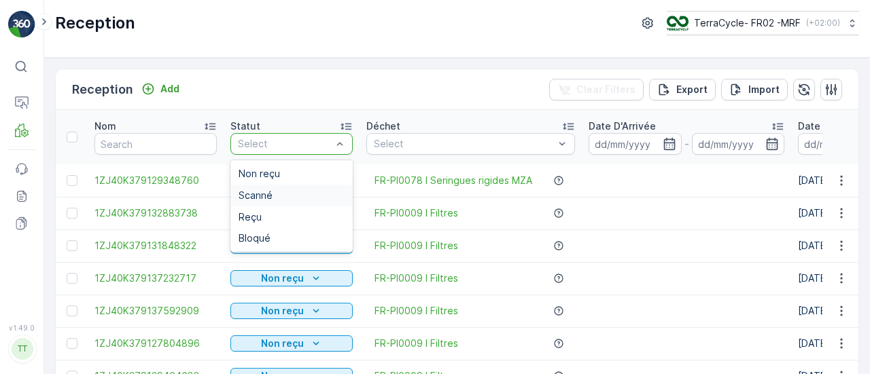
click at [262, 199] on span "Scanné" at bounding box center [256, 195] width 34 height 11
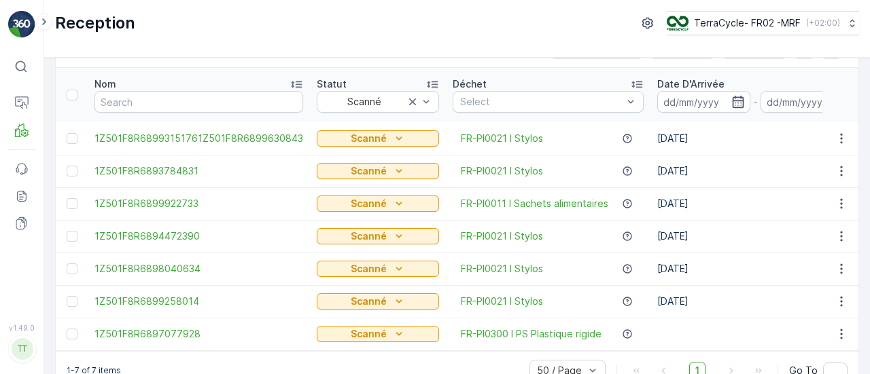
scroll to position [74, 0]
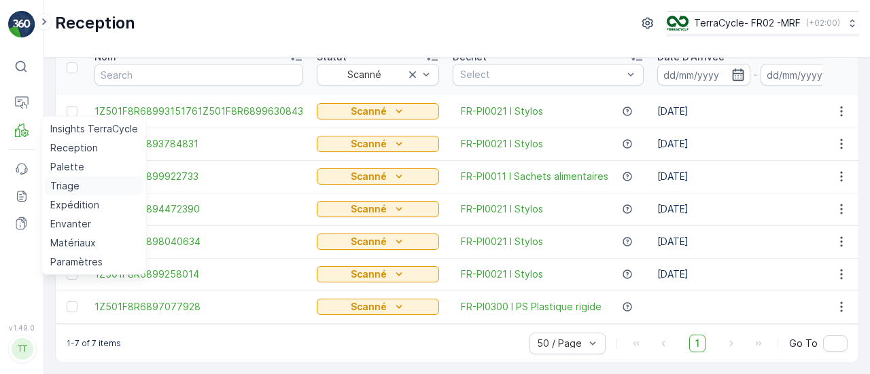
click at [76, 187] on p "Triage" at bounding box center [64, 186] width 29 height 14
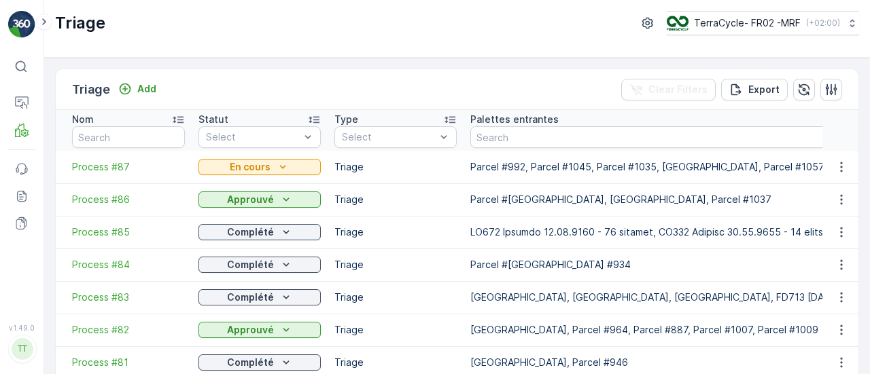
click at [118, 162] on span "Process #87" at bounding box center [128, 167] width 113 height 14
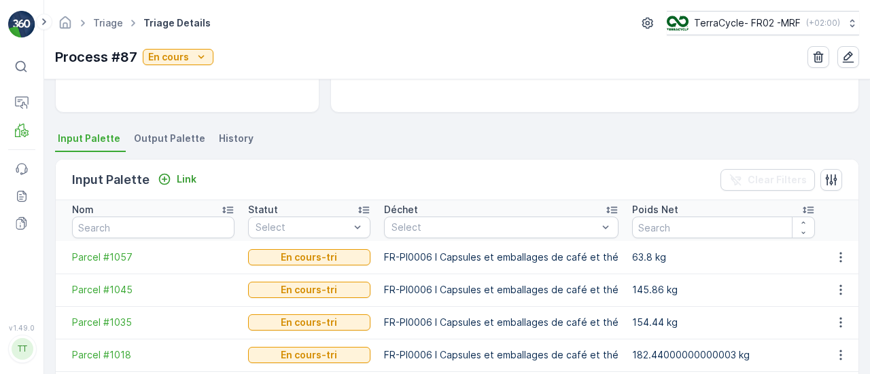
scroll to position [334, 0]
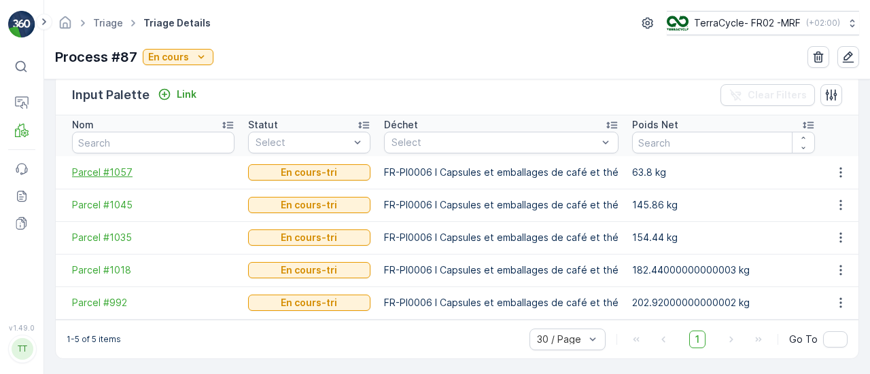
click at [109, 168] on span "Parcel #1057" at bounding box center [153, 173] width 162 height 14
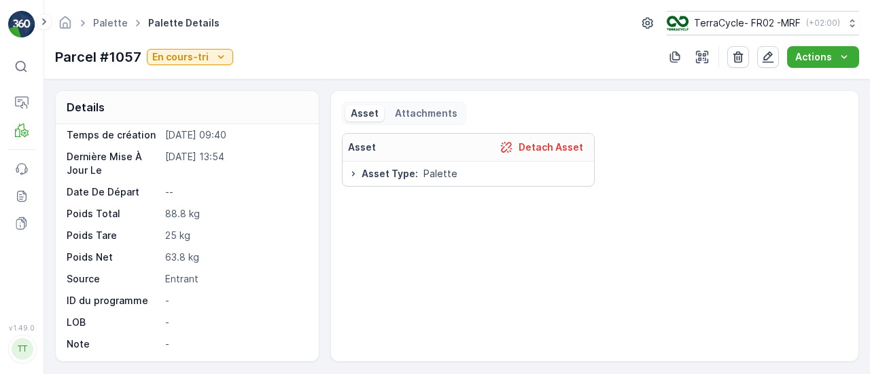
scroll to position [355, 0]
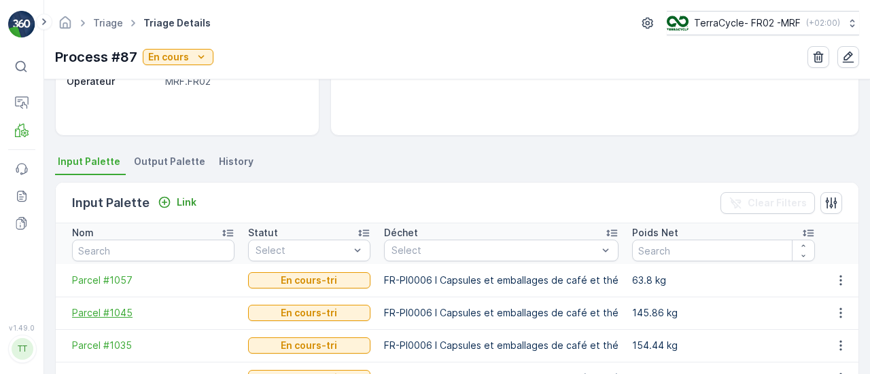
scroll to position [334, 0]
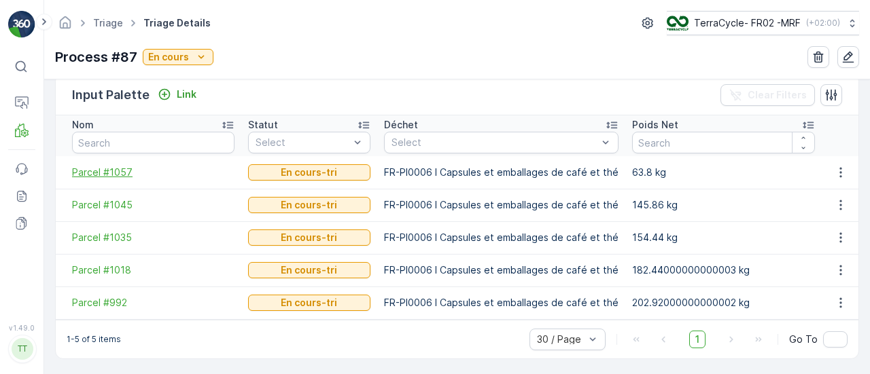
click at [101, 167] on span "Parcel #1057" at bounding box center [153, 173] width 162 height 14
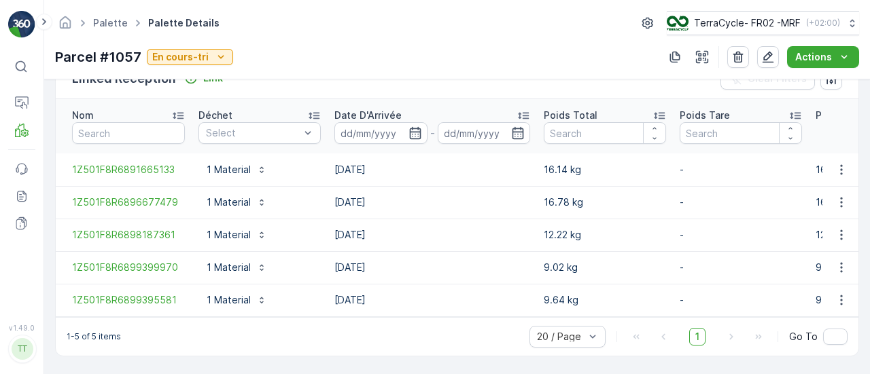
scroll to position [355, 0]
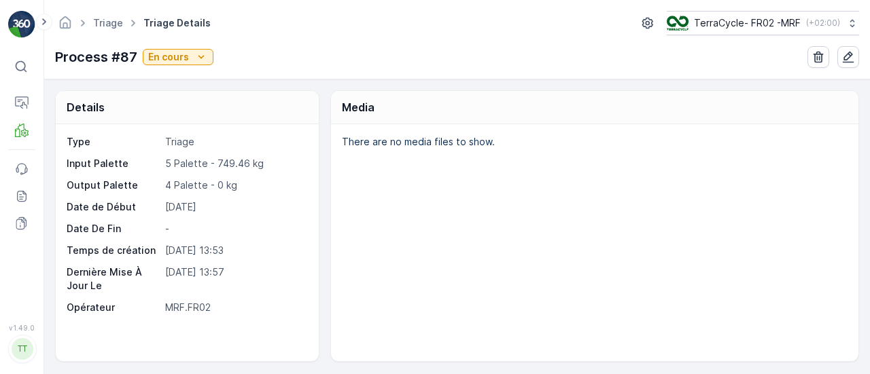
scroll to position [334, 0]
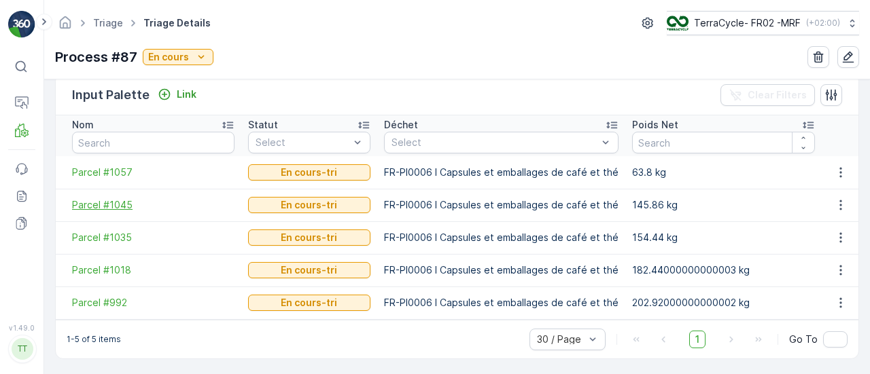
click at [108, 203] on span "Parcel #1045" at bounding box center [153, 205] width 162 height 14
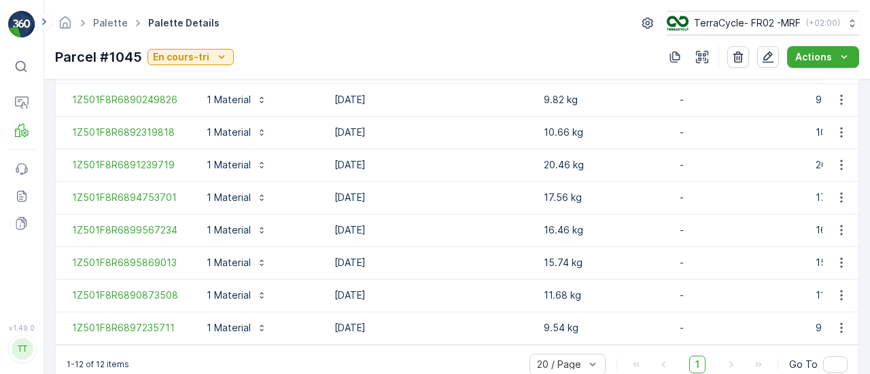
scroll to position [584, 0]
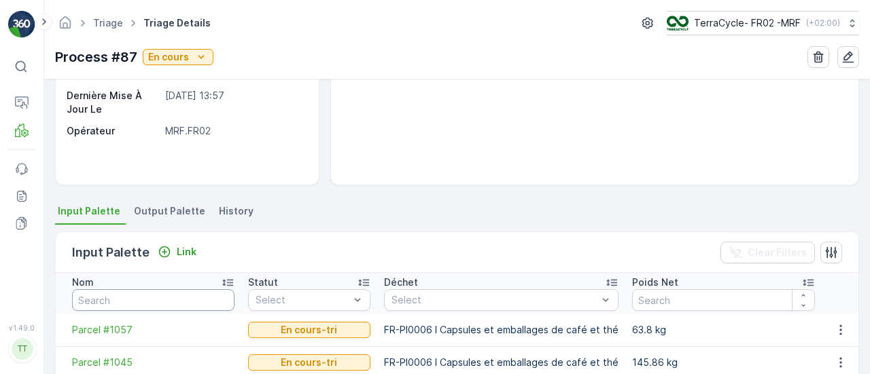
scroll to position [334, 0]
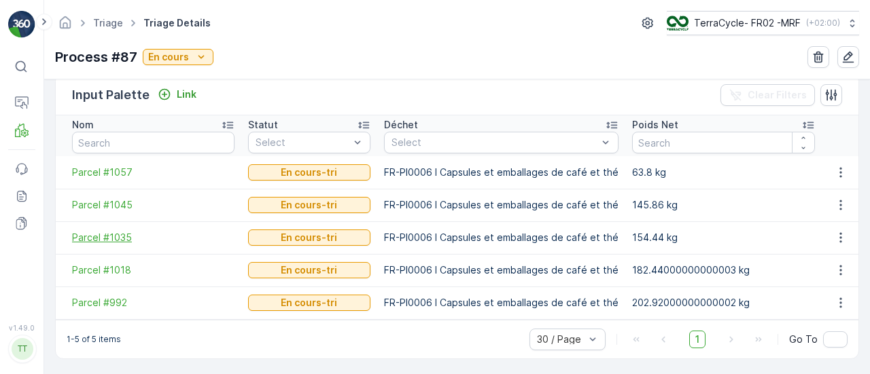
click at [107, 236] on span "Parcel #1035" at bounding box center [153, 238] width 162 height 14
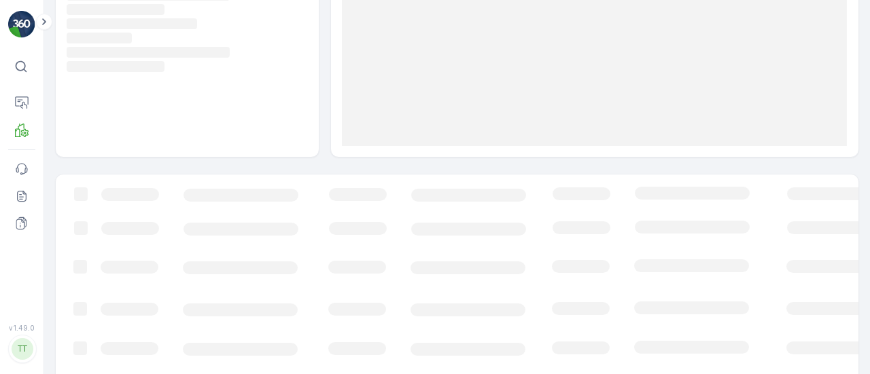
scroll to position [253, 0]
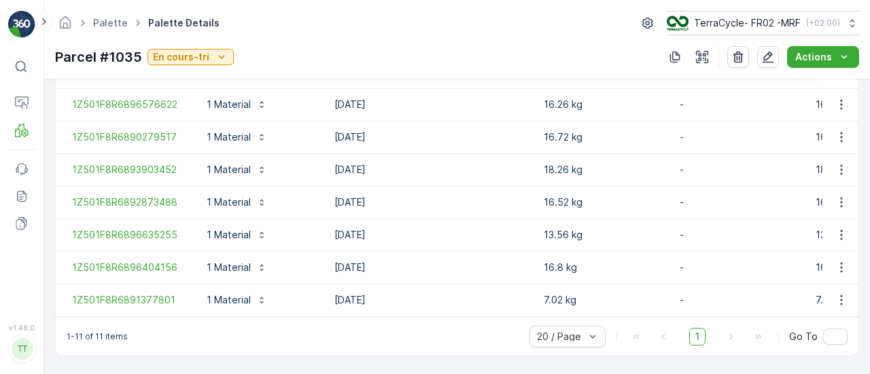
scroll to position [551, 0]
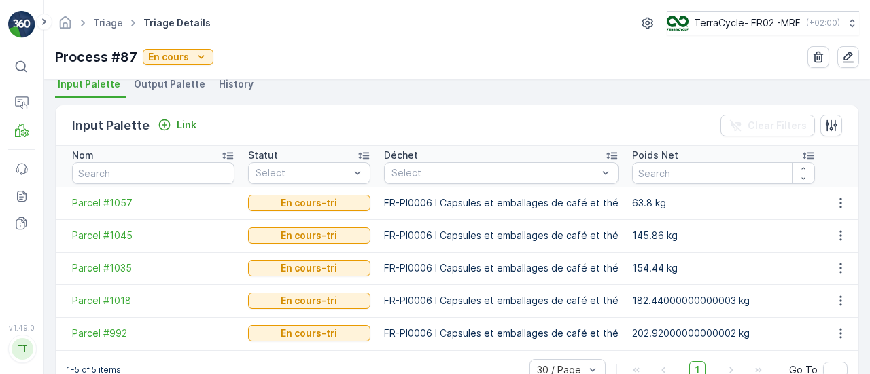
scroll to position [334, 0]
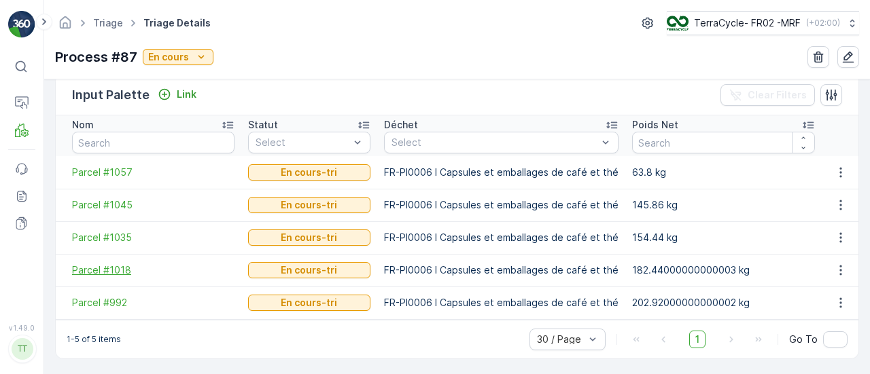
click at [116, 266] on span "Parcel #1018" at bounding box center [153, 271] width 162 height 14
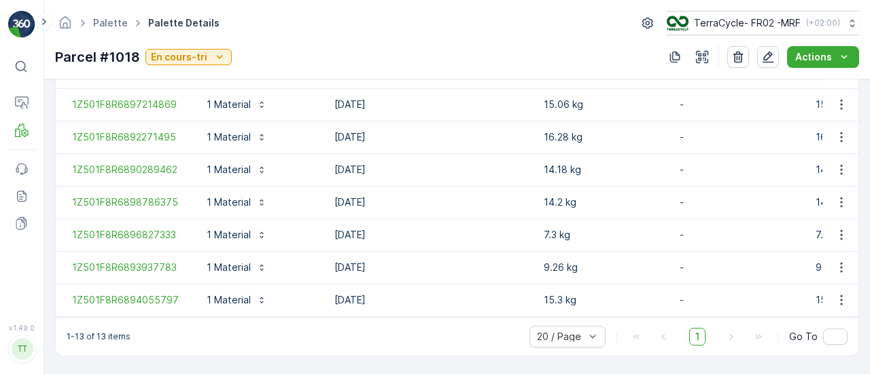
scroll to position [616, 0]
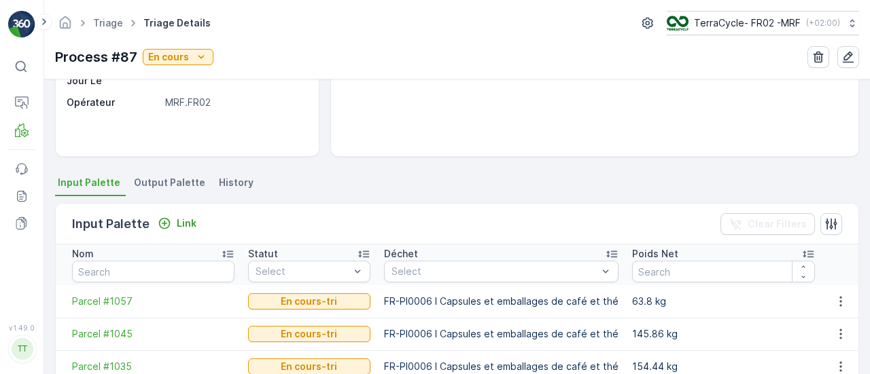
scroll to position [334, 0]
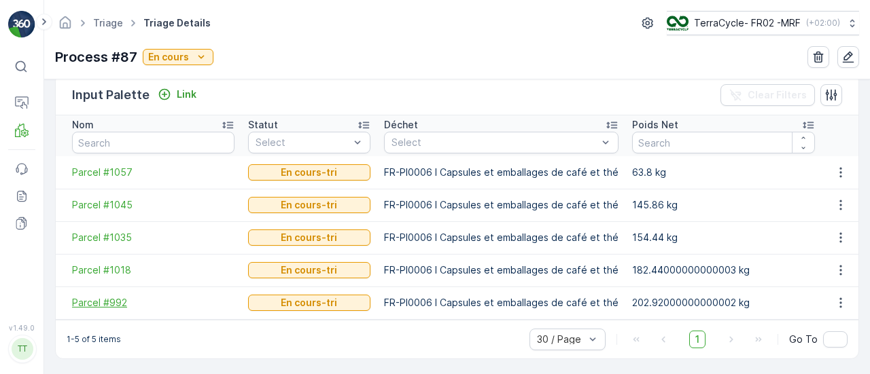
click at [113, 306] on span "Parcel #992" at bounding box center [153, 303] width 162 height 14
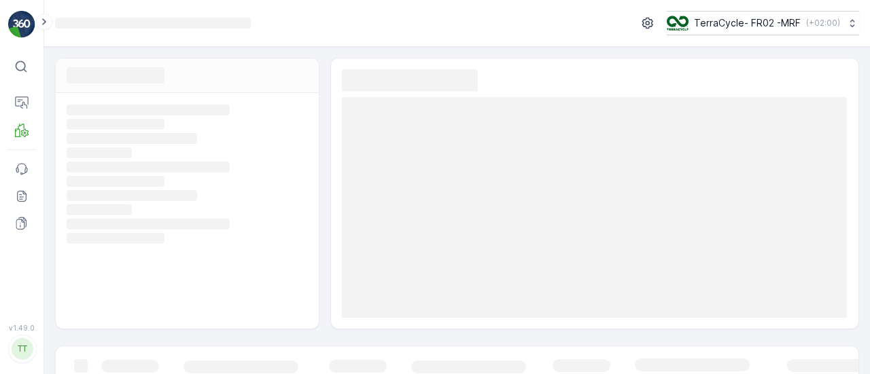
scroll to position [253, 0]
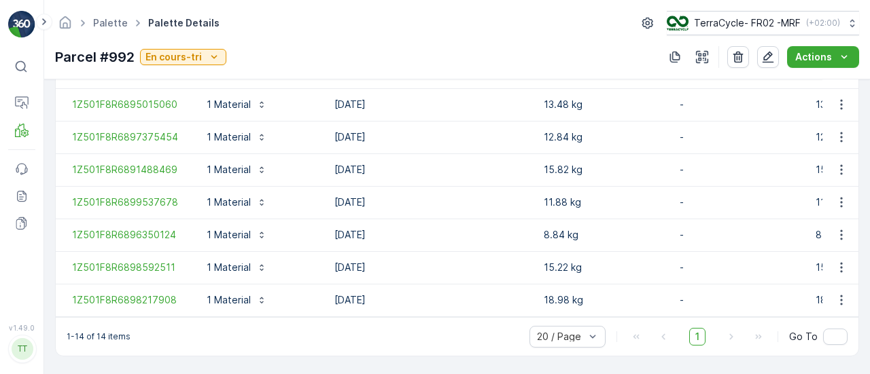
scroll to position [649, 0]
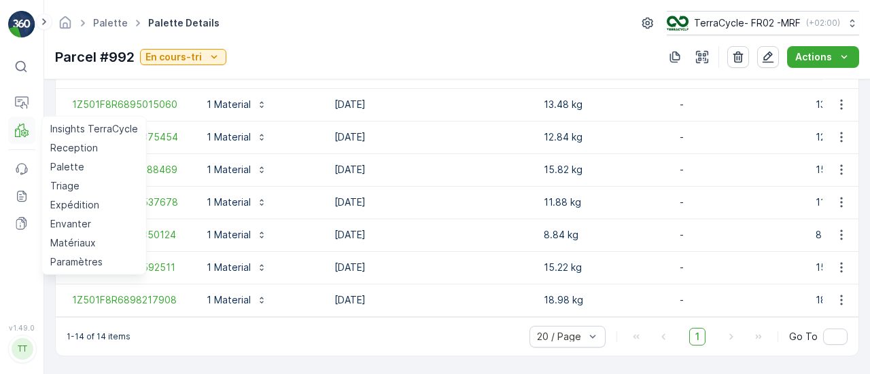
click at [24, 124] on icon at bounding box center [21, 127] width 6 height 6
click at [67, 172] on p "Palette" at bounding box center [67, 167] width 34 height 14
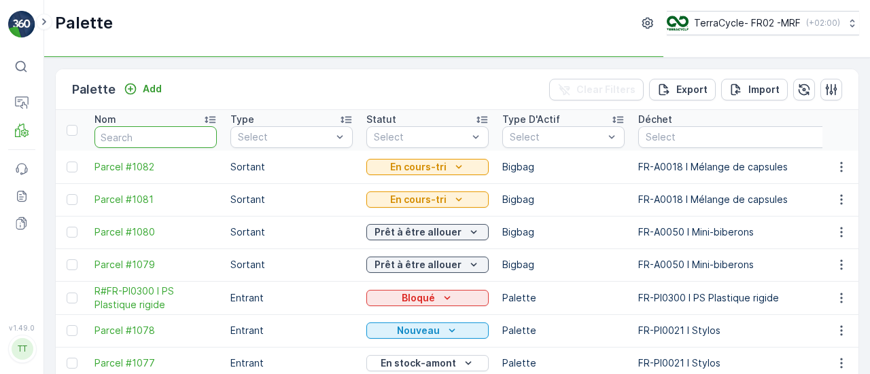
click at [152, 138] on input "text" at bounding box center [155, 137] width 122 height 22
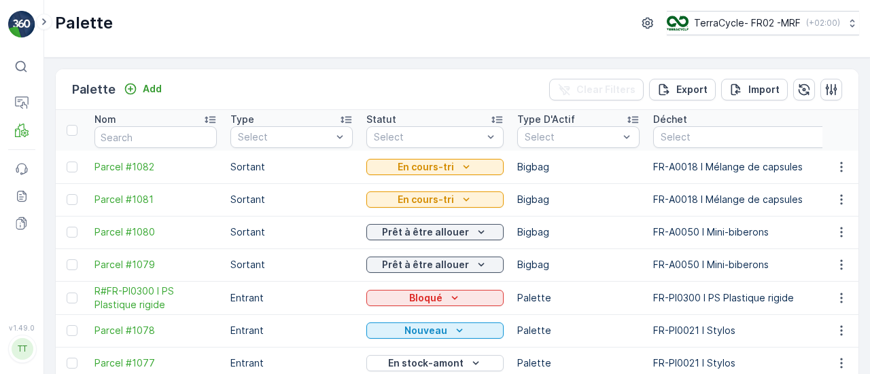
scroll to position [68, 0]
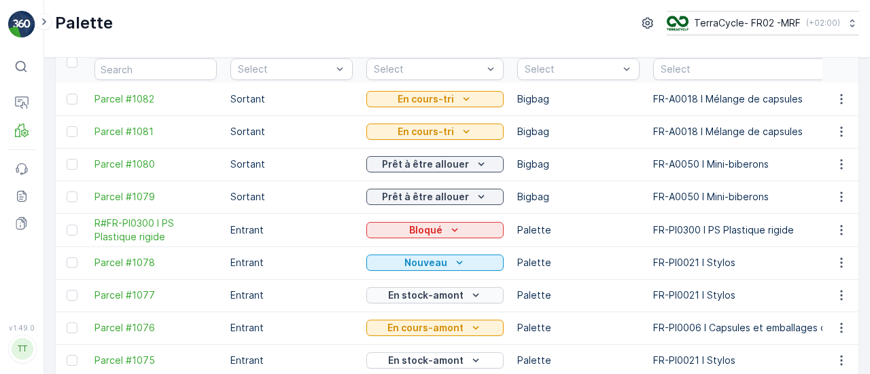
click at [429, 297] on p "En stock-amont" at bounding box center [425, 296] width 75 height 14
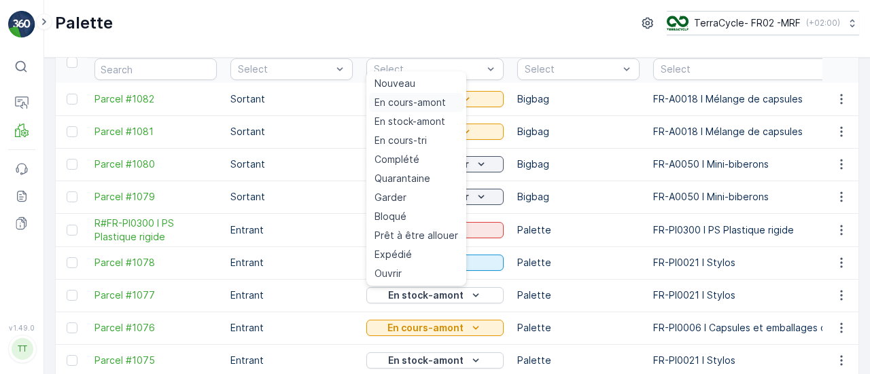
click at [421, 107] on span "En cours-amont" at bounding box center [409, 103] width 71 height 14
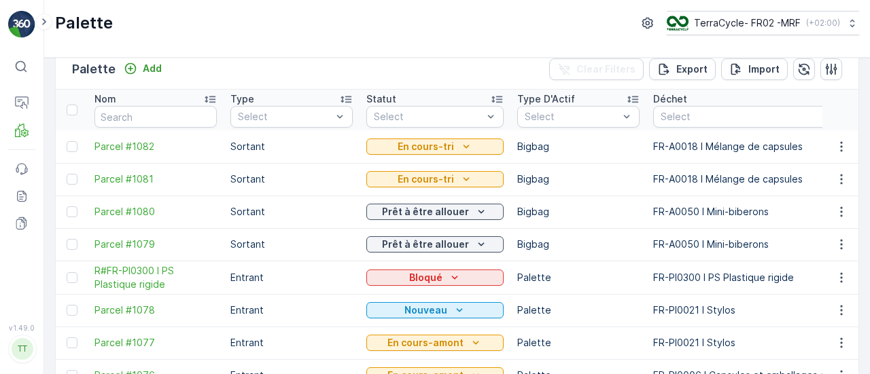
scroll to position [0, 0]
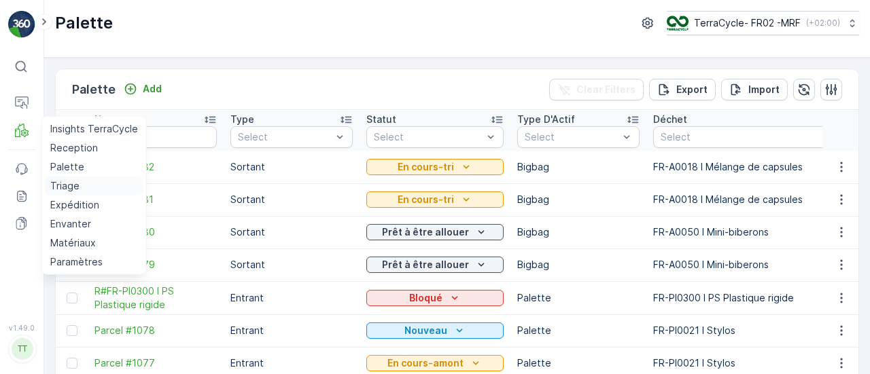
click at [56, 180] on p "Triage" at bounding box center [64, 186] width 29 height 14
